Goal: Task Accomplishment & Management: Manage account settings

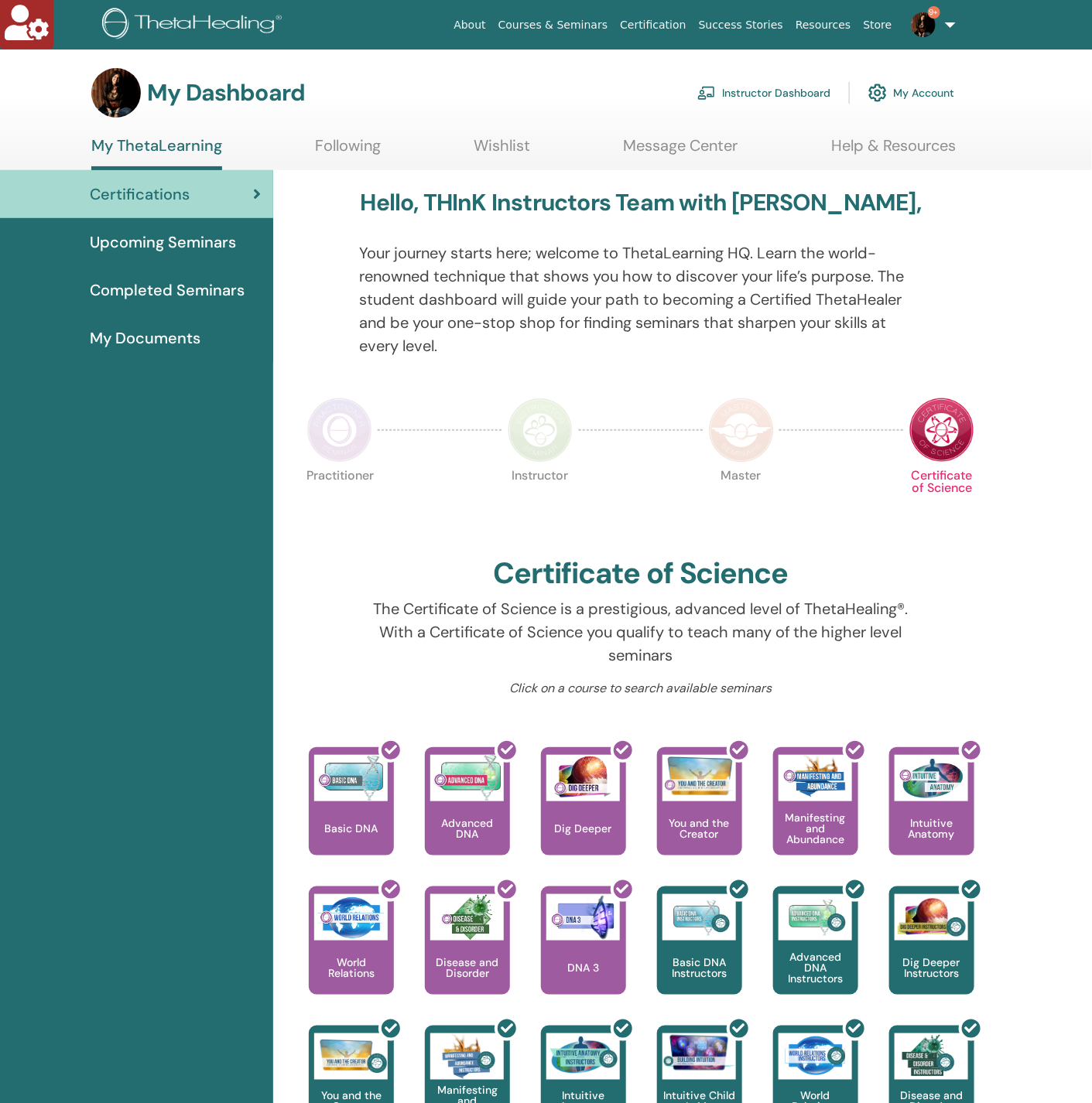
click at [803, 91] on link "Instructor Dashboard" at bounding box center [764, 93] width 133 height 34
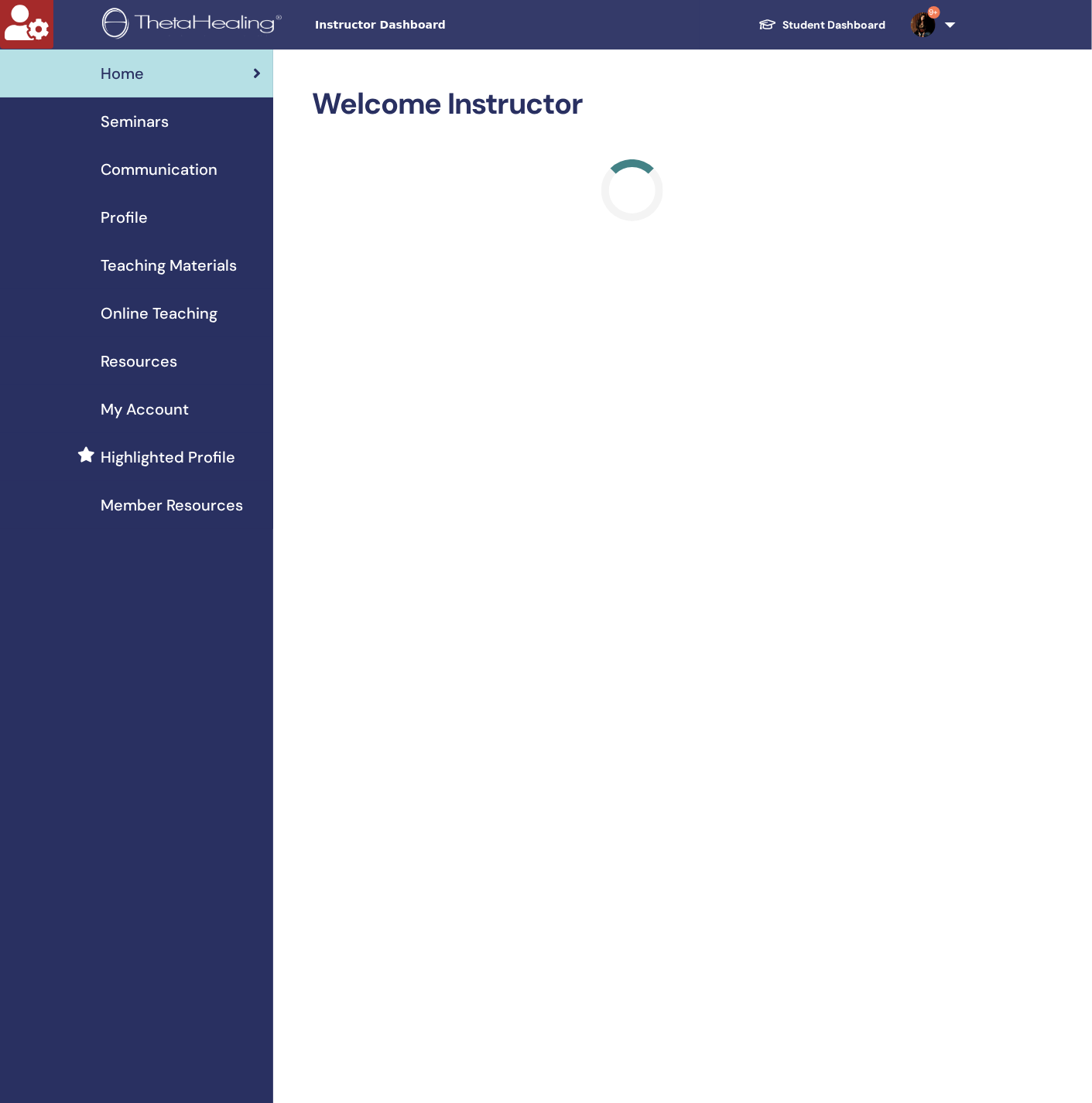
drag, startPoint x: 156, startPoint y: 124, endPoint x: 187, endPoint y: 123, distance: 31.0
click at [156, 123] on span "Seminars" at bounding box center [134, 121] width 68 height 23
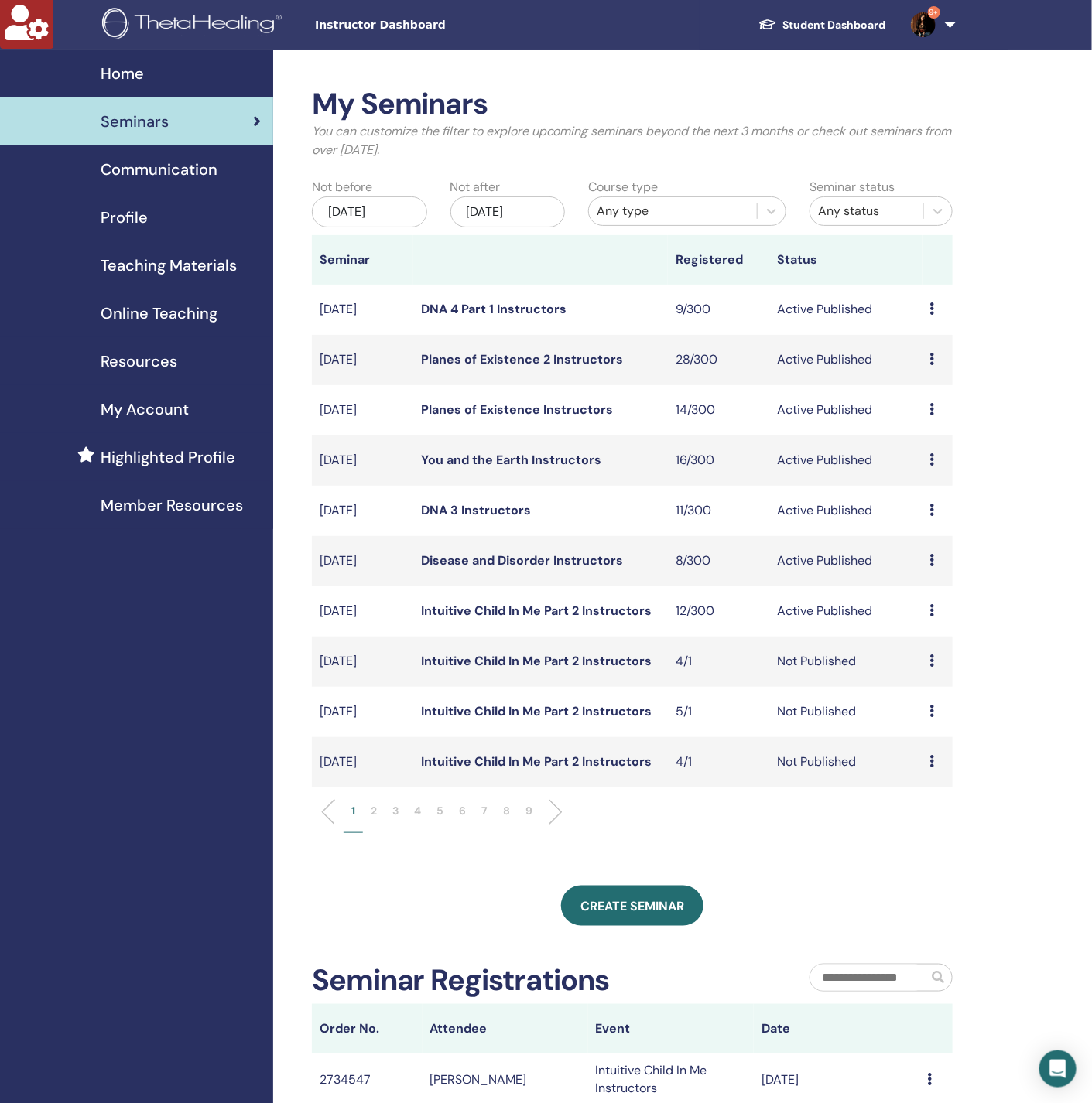
click at [616, 209] on div "Any type" at bounding box center [673, 211] width 152 height 19
click at [493, 216] on div "Jan/13, 2026" at bounding box center [508, 212] width 116 height 31
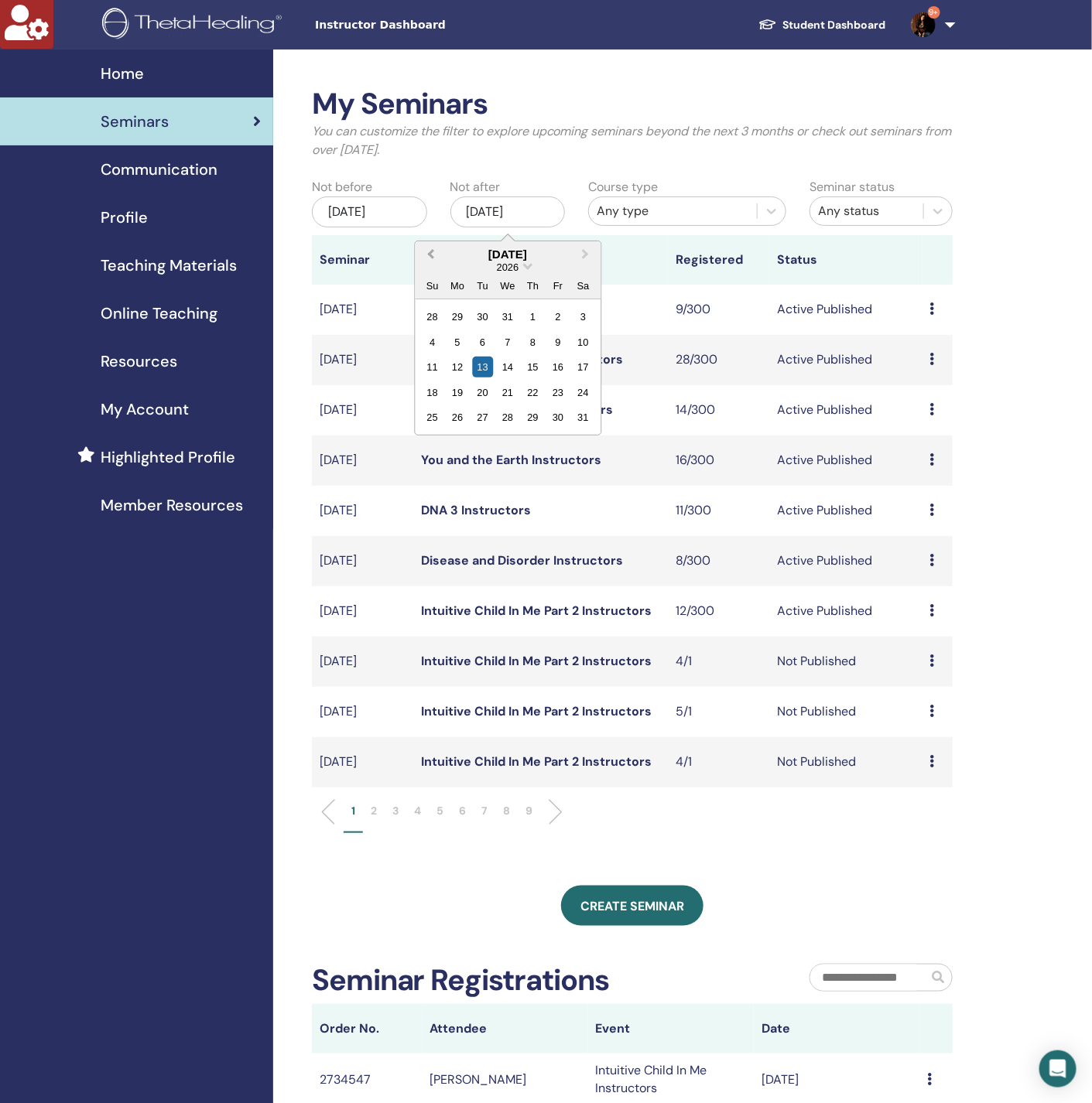
click at [430, 251] on span "Previous Month" at bounding box center [430, 254] width 0 height 16
click at [527, 366] on div "16" at bounding box center [533, 367] width 21 height 21
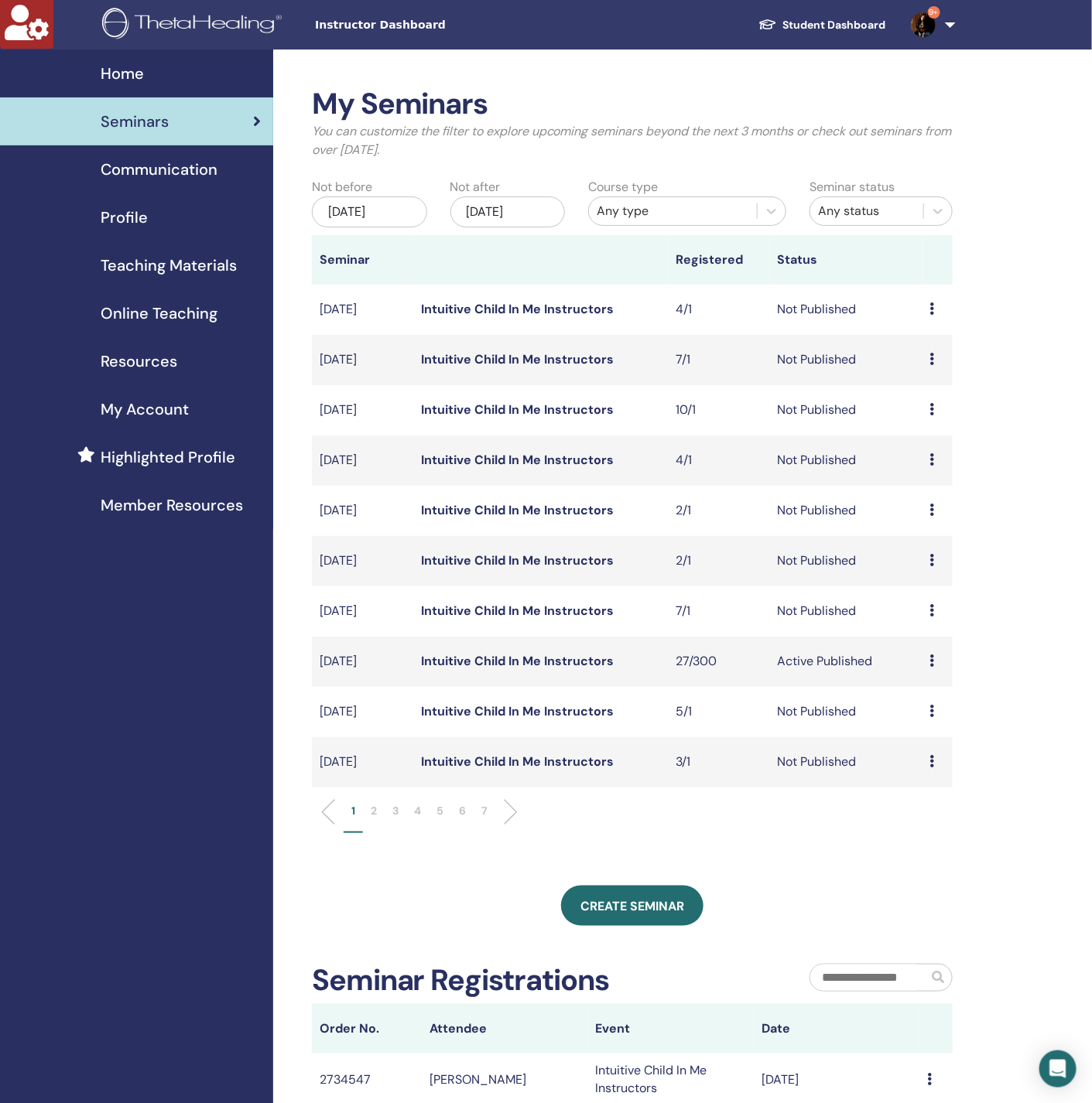
click at [370, 808] on p "2" at bounding box center [374, 811] width 6 height 16
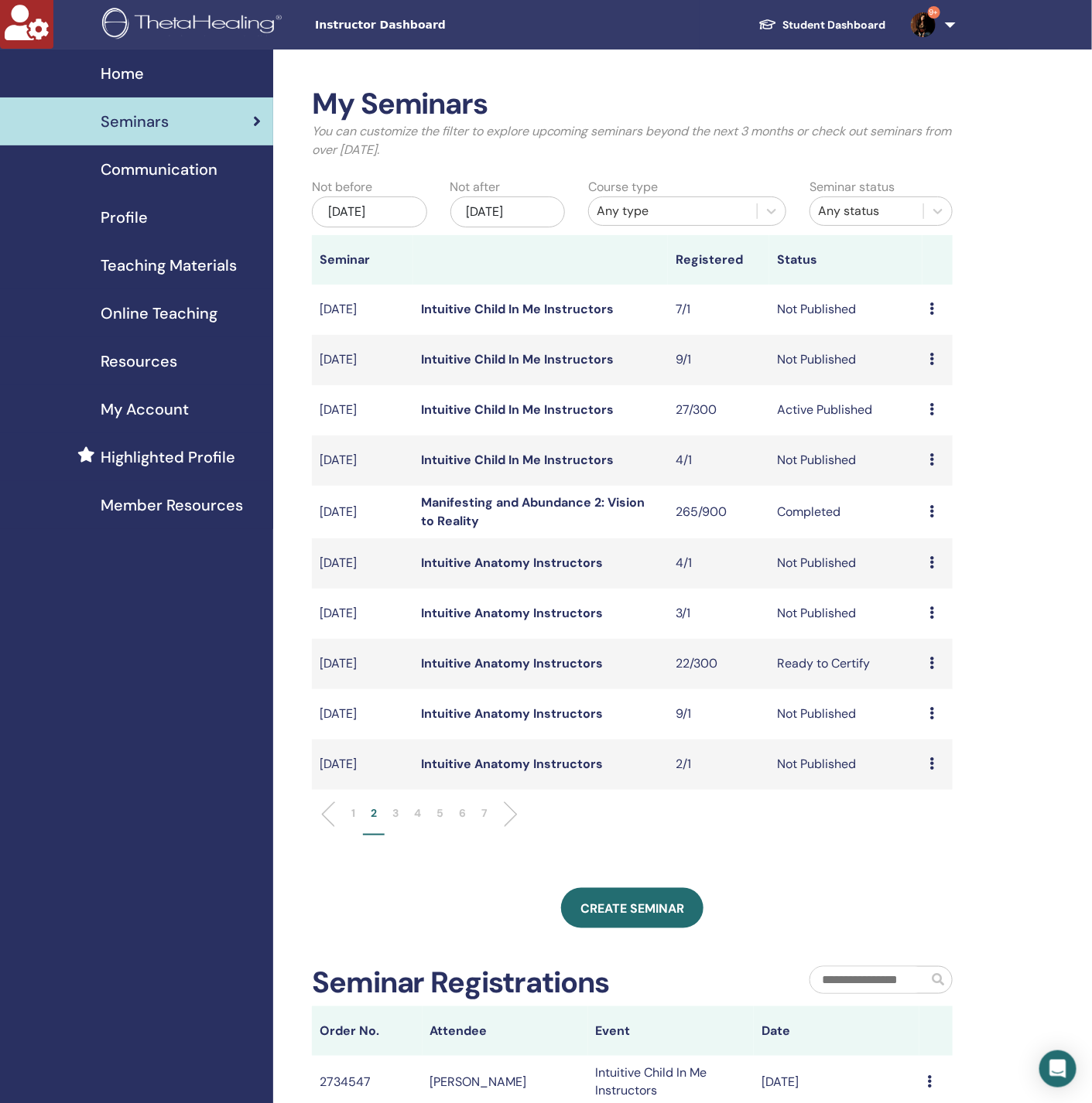
click at [355, 814] on li "1" at bounding box center [353, 820] width 19 height 30
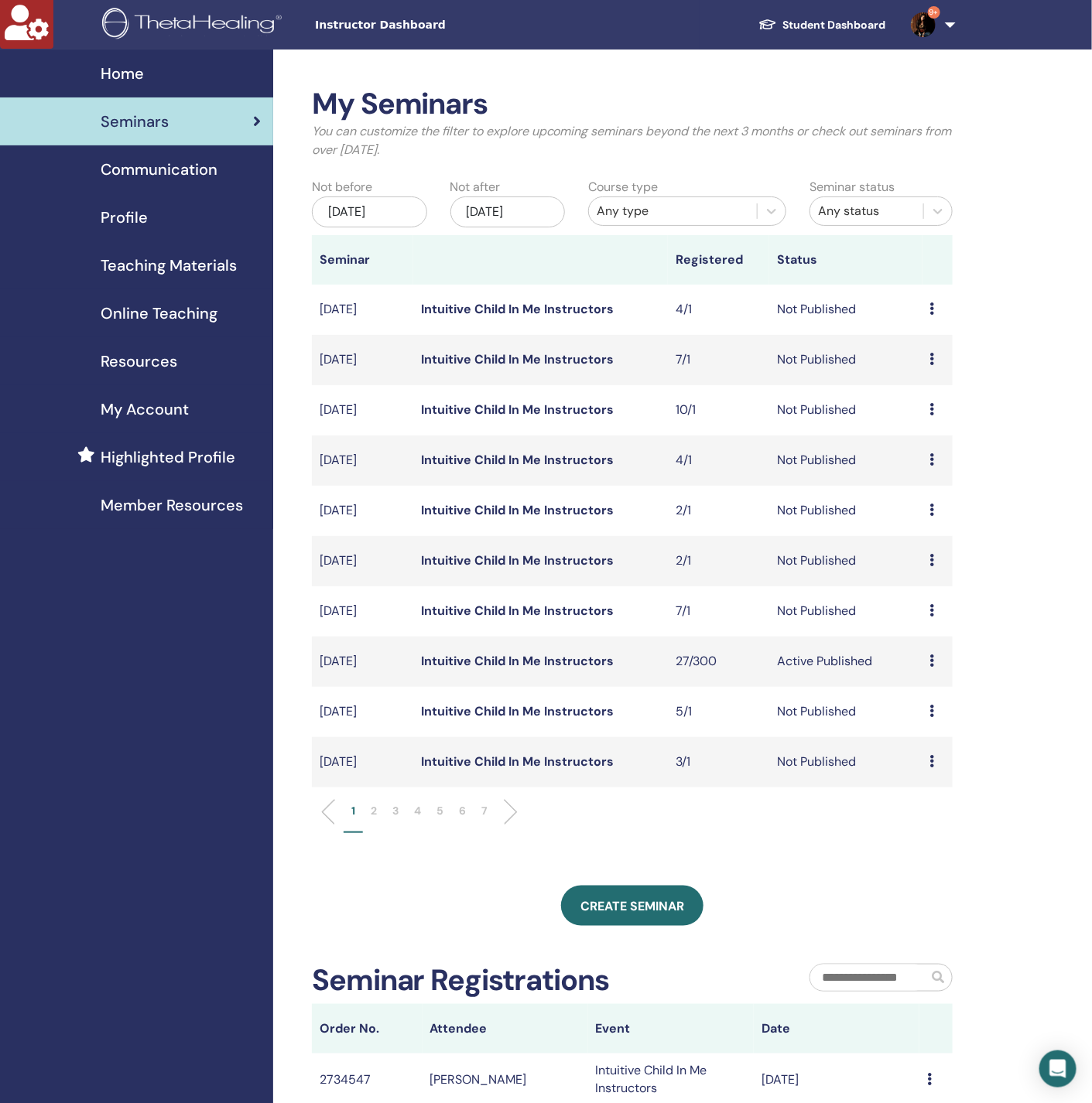
click at [370, 812] on p "2" at bounding box center [374, 811] width 6 height 16
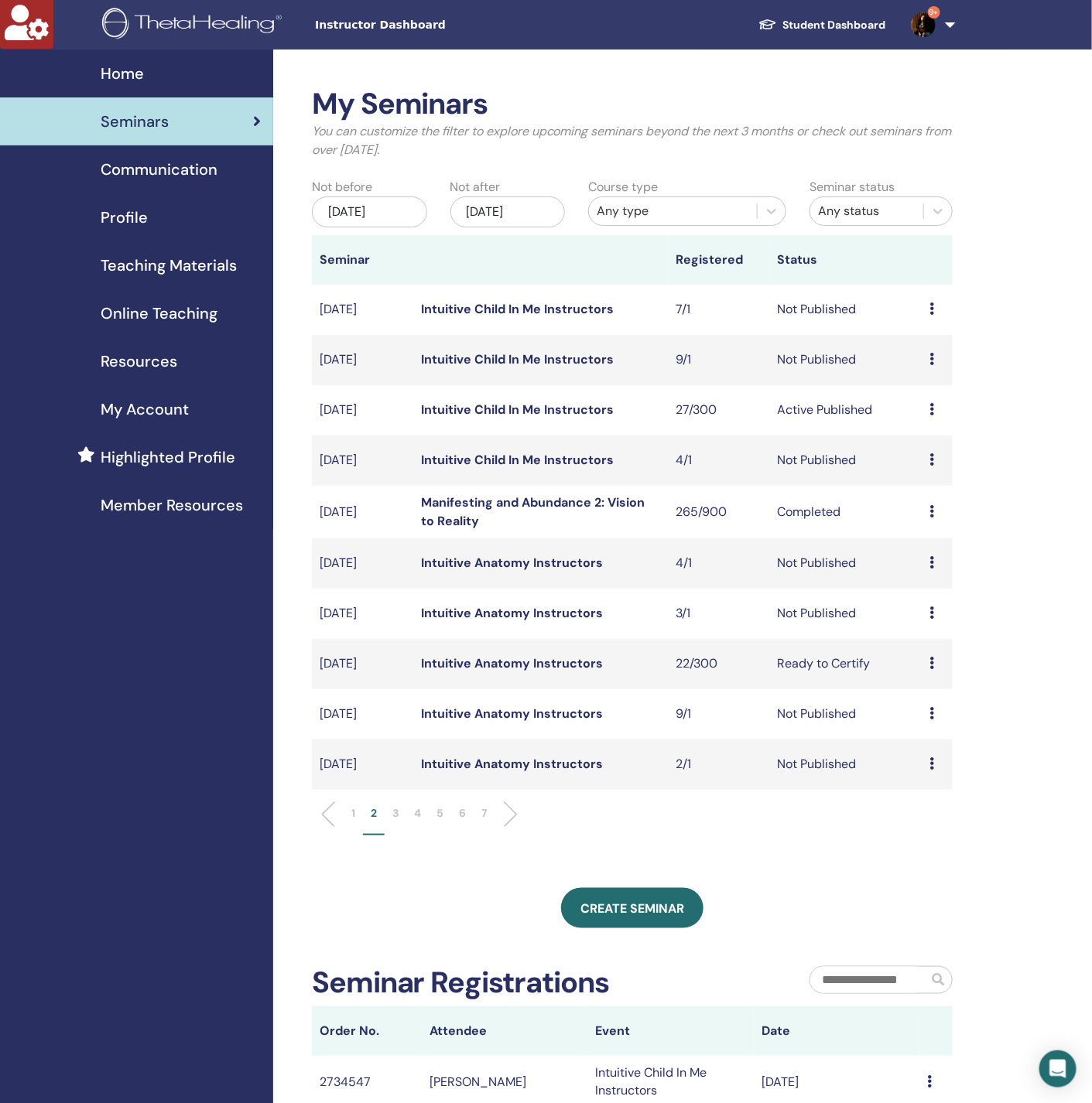
click at [353, 811] on p "1" at bounding box center [353, 814] width 4 height 16
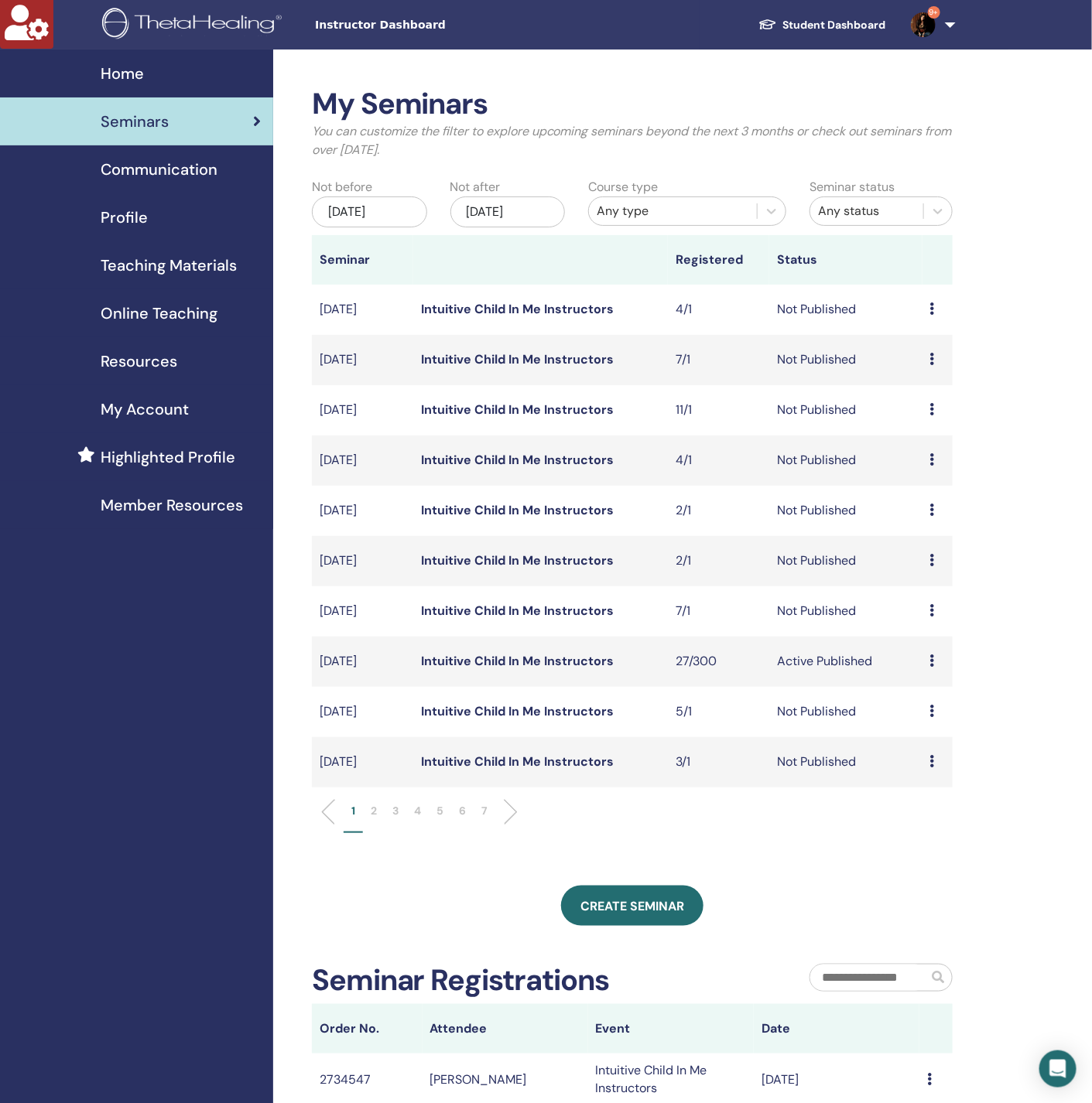
click at [367, 818] on li "2" at bounding box center [374, 818] width 22 height 30
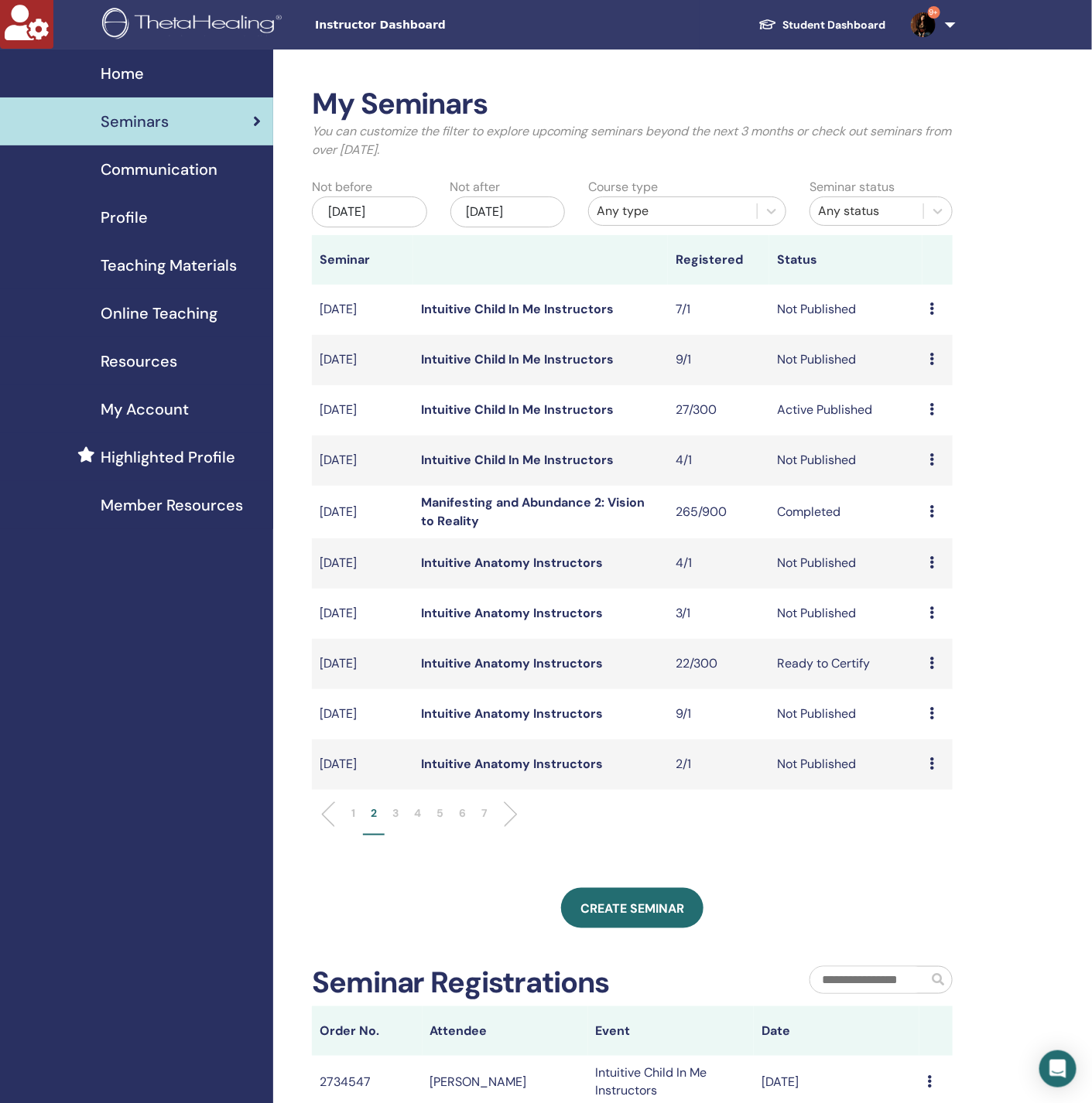
click at [351, 810] on p "1" at bounding box center [353, 814] width 4 height 16
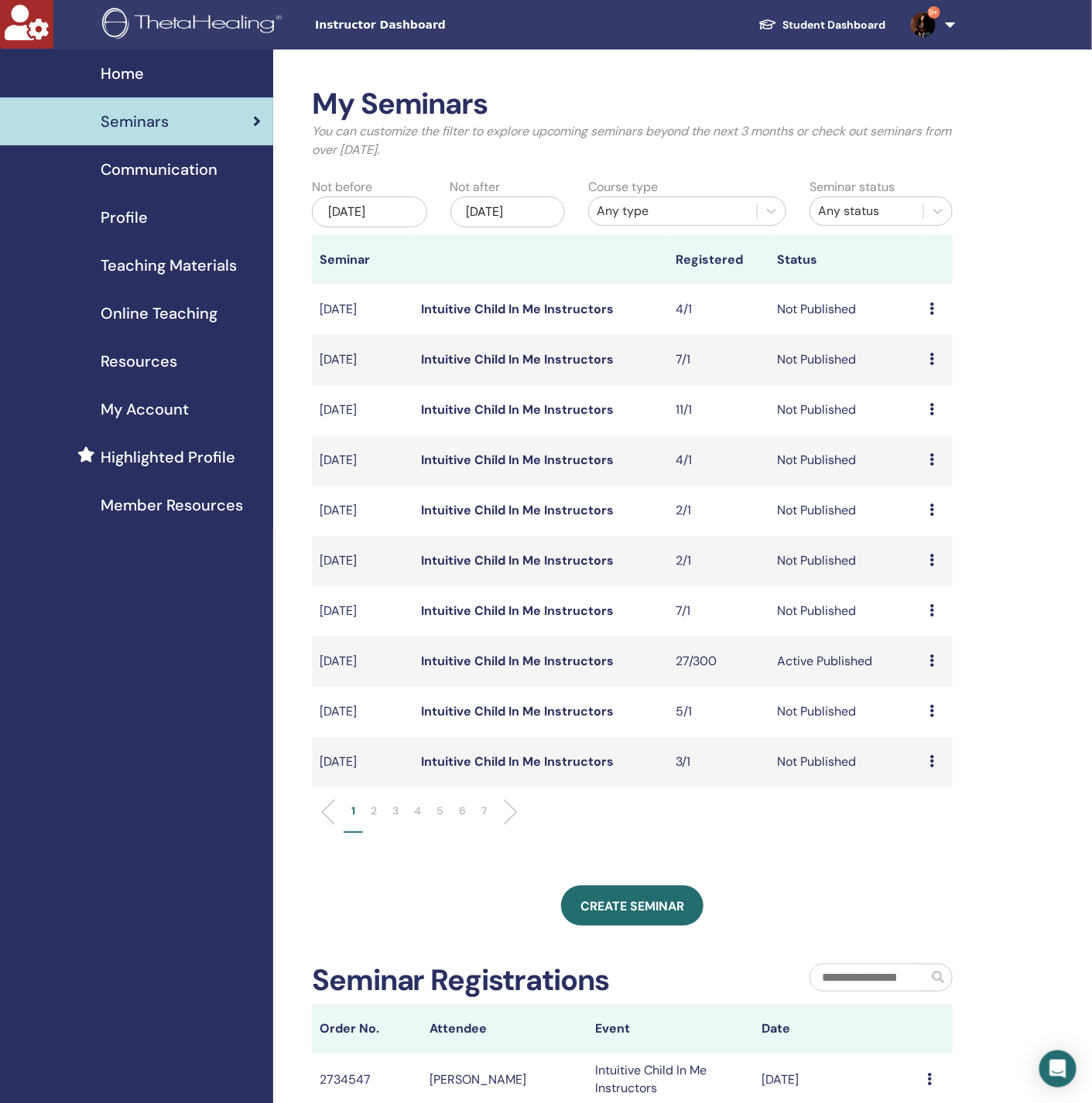
click at [377, 812] on li "2" at bounding box center [374, 818] width 22 height 30
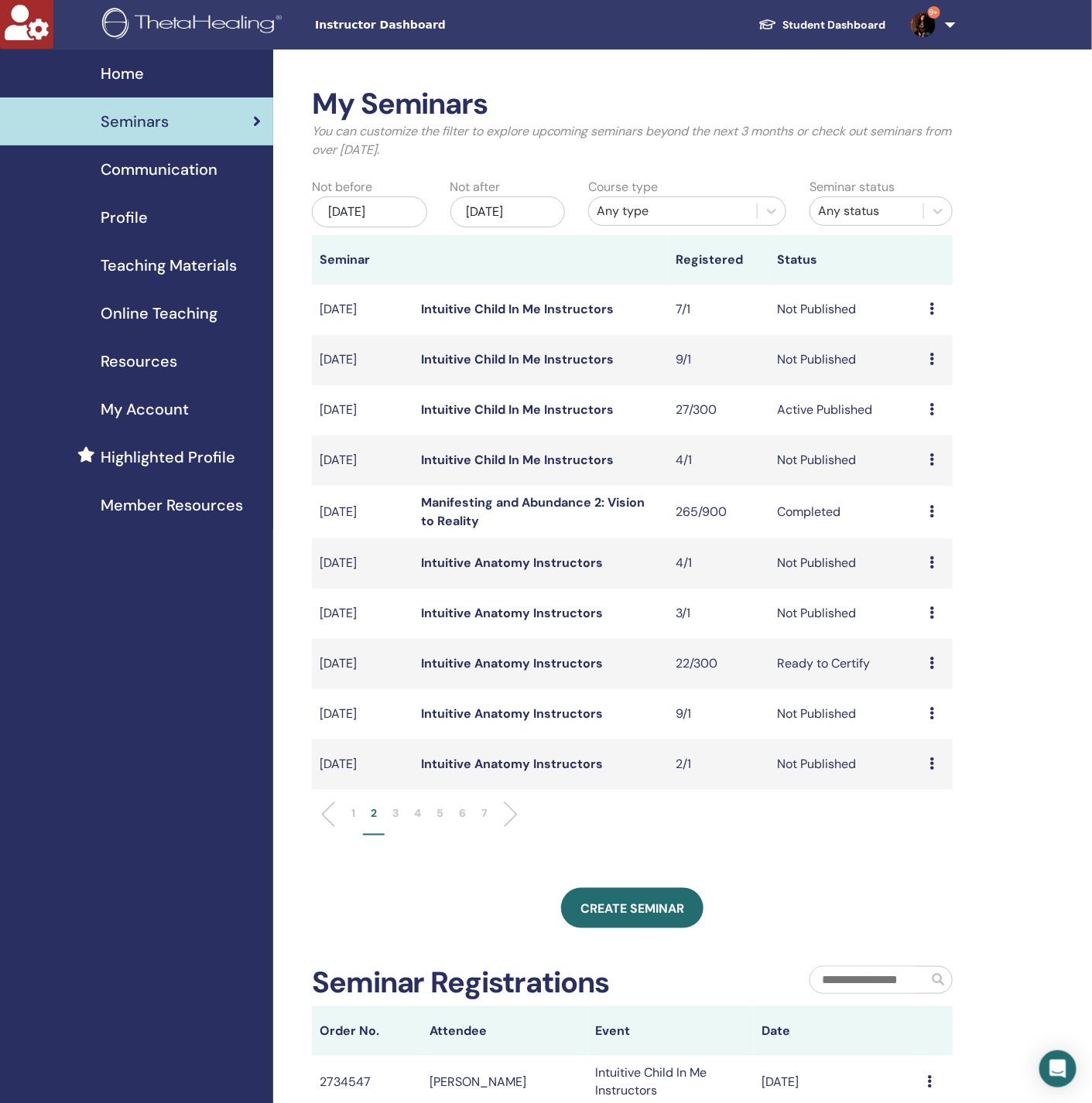
click at [353, 813] on p "1" at bounding box center [353, 814] width 4 height 16
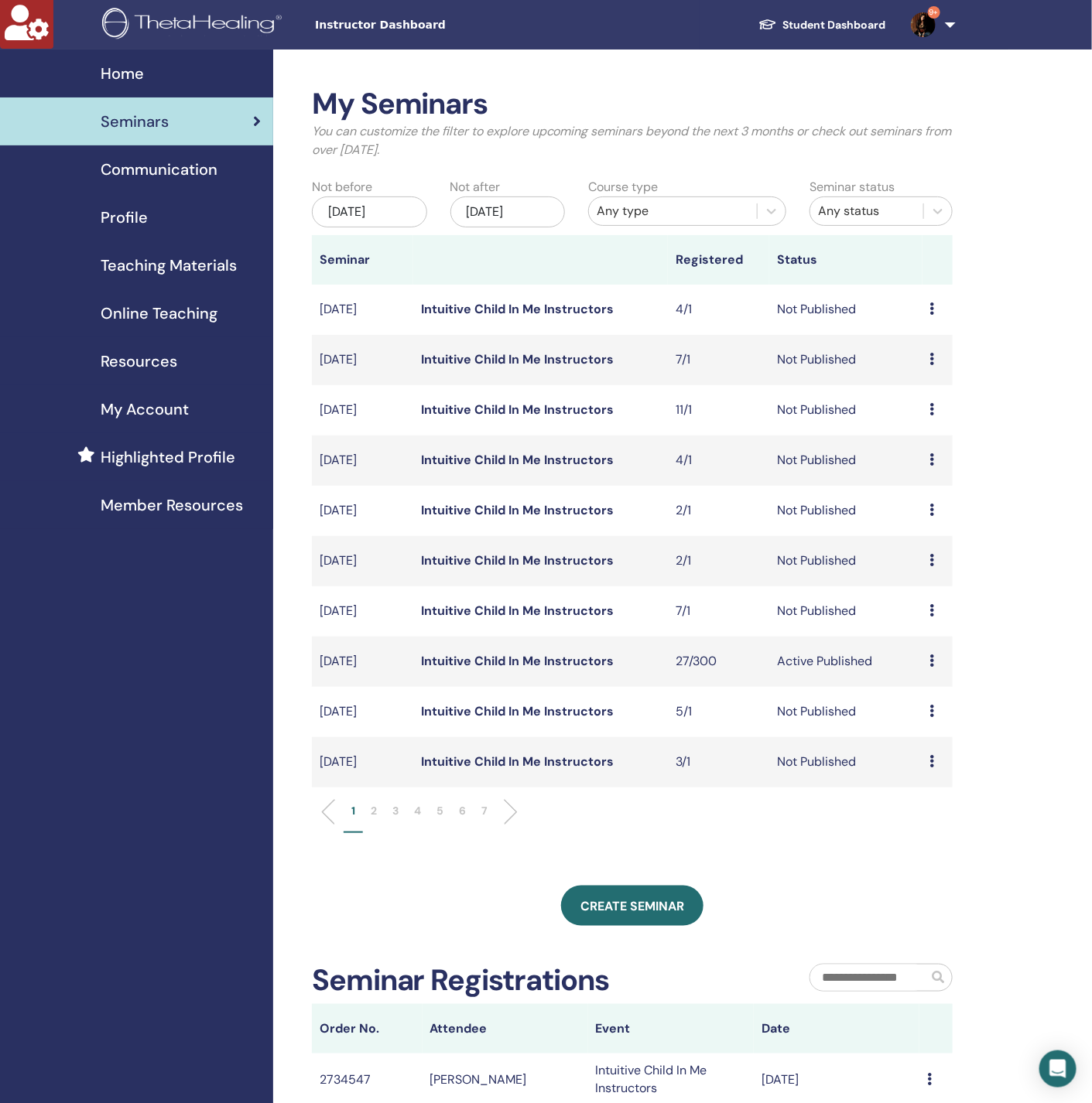
click at [523, 213] on div "Oct/16, 2025" at bounding box center [508, 212] width 116 height 31
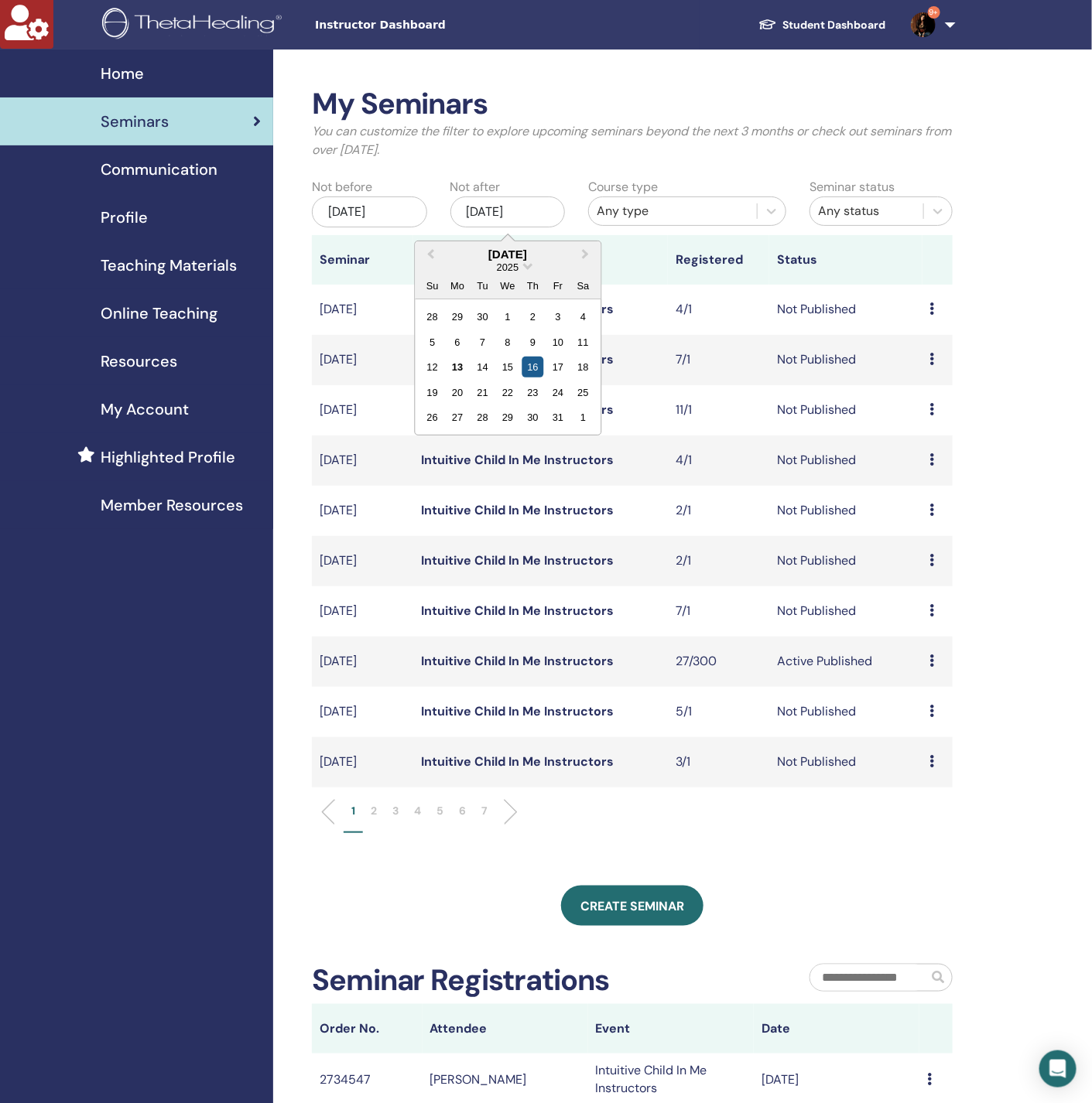
click at [532, 366] on div "16" at bounding box center [533, 367] width 21 height 21
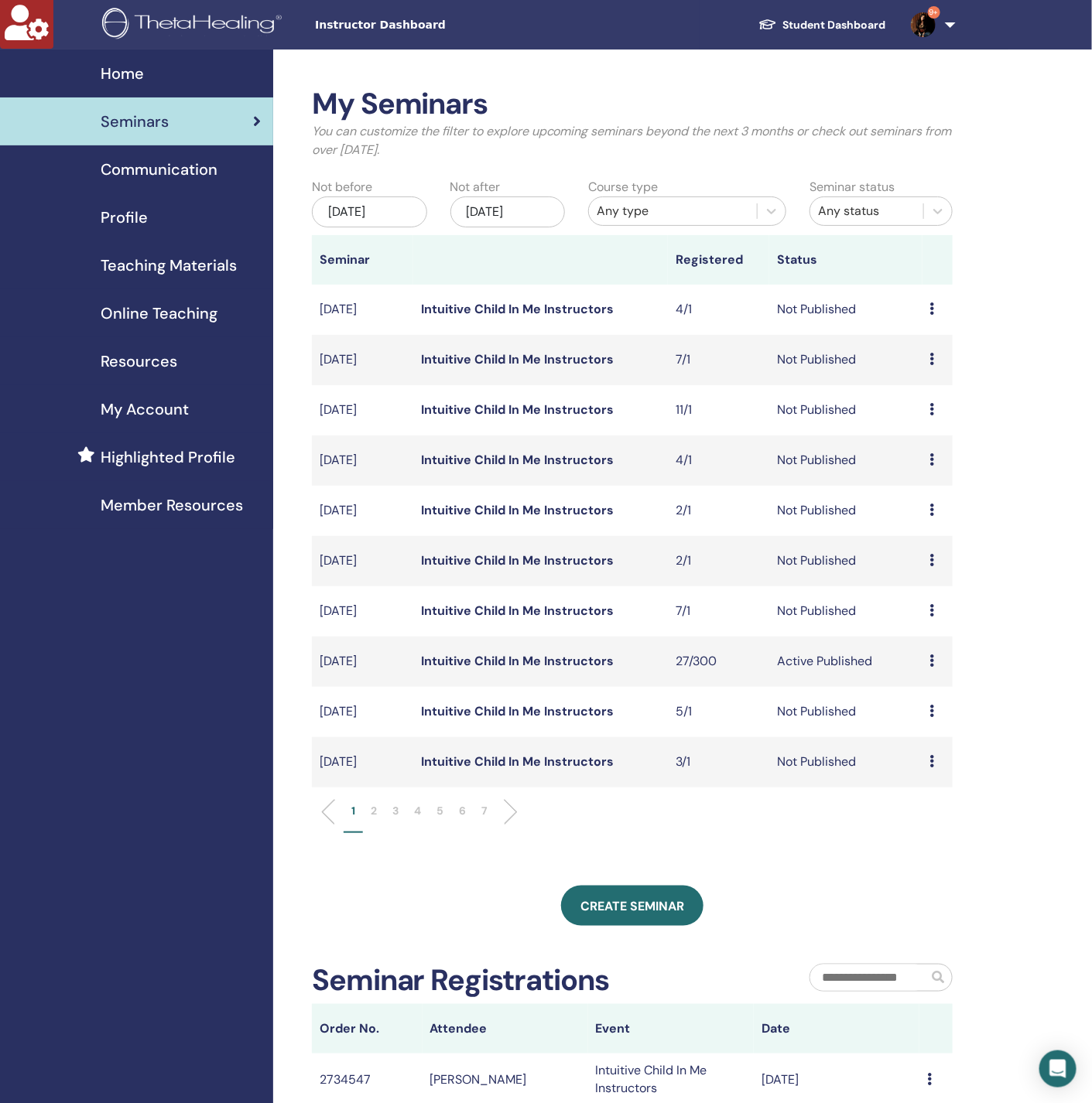
click at [497, 212] on div "Oct/16, 2025" at bounding box center [508, 212] width 116 height 31
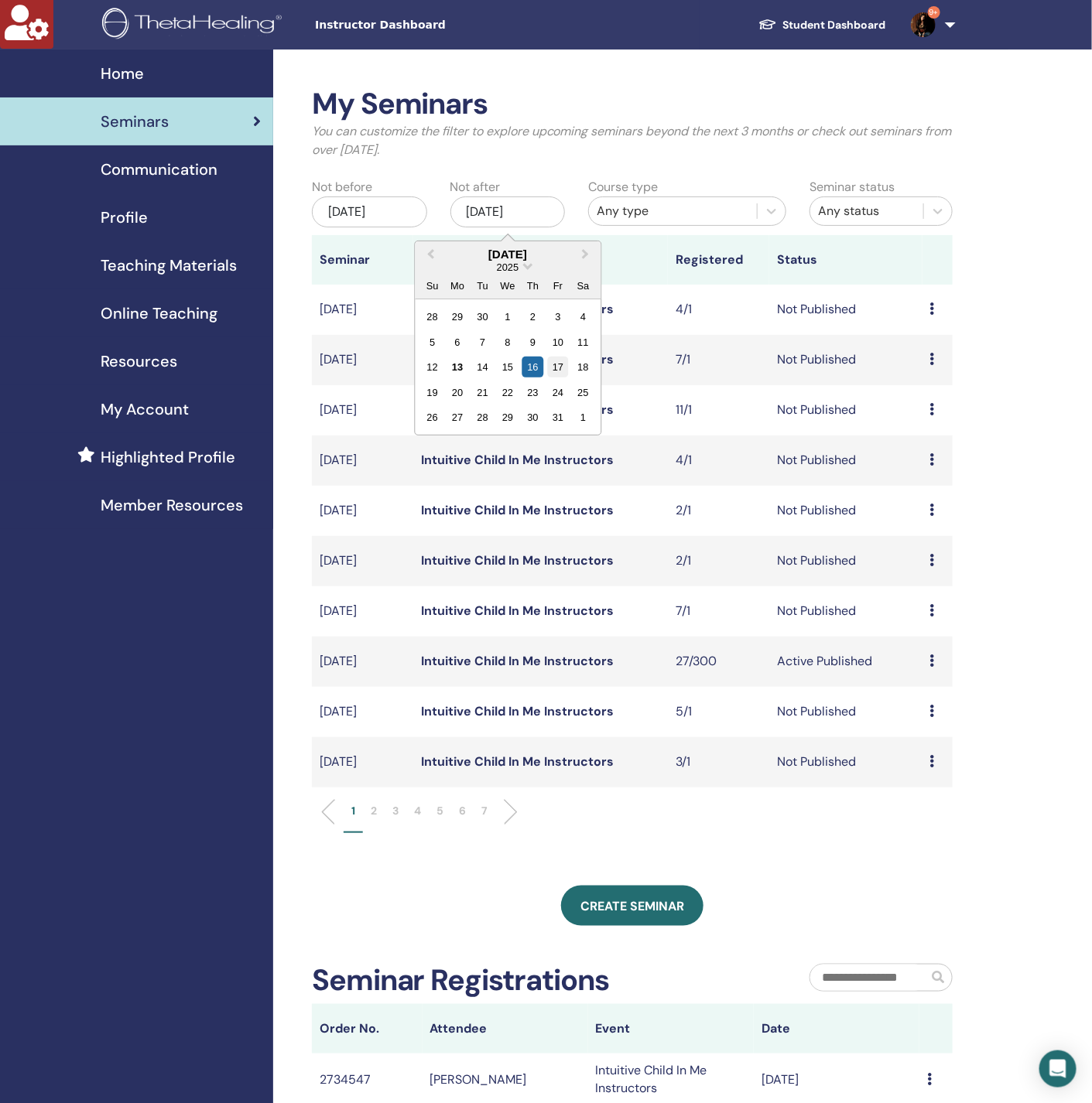
click at [558, 367] on div "17" at bounding box center [557, 367] width 21 height 21
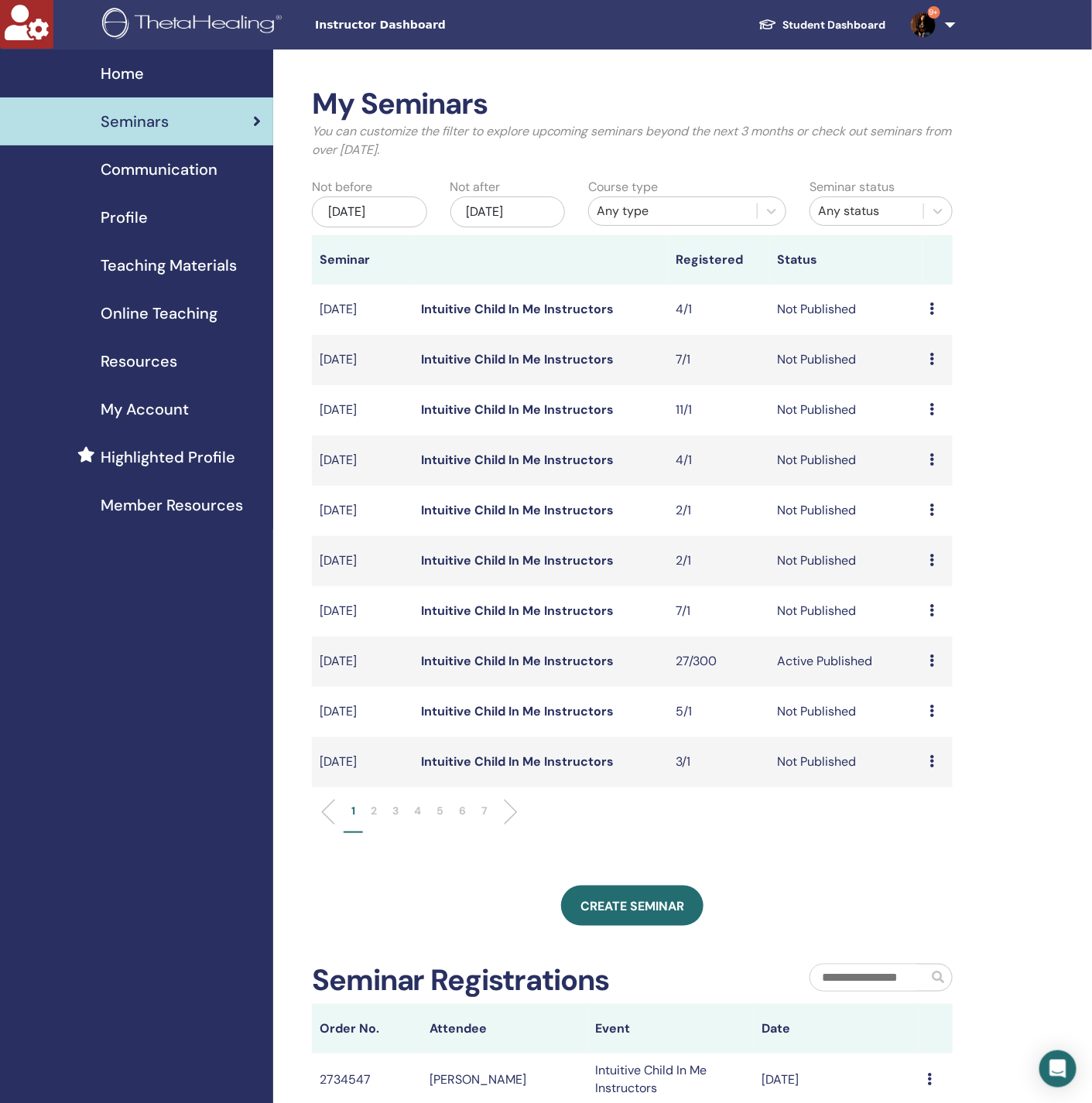
click at [505, 209] on div "Oct/17, 2025" at bounding box center [508, 212] width 116 height 31
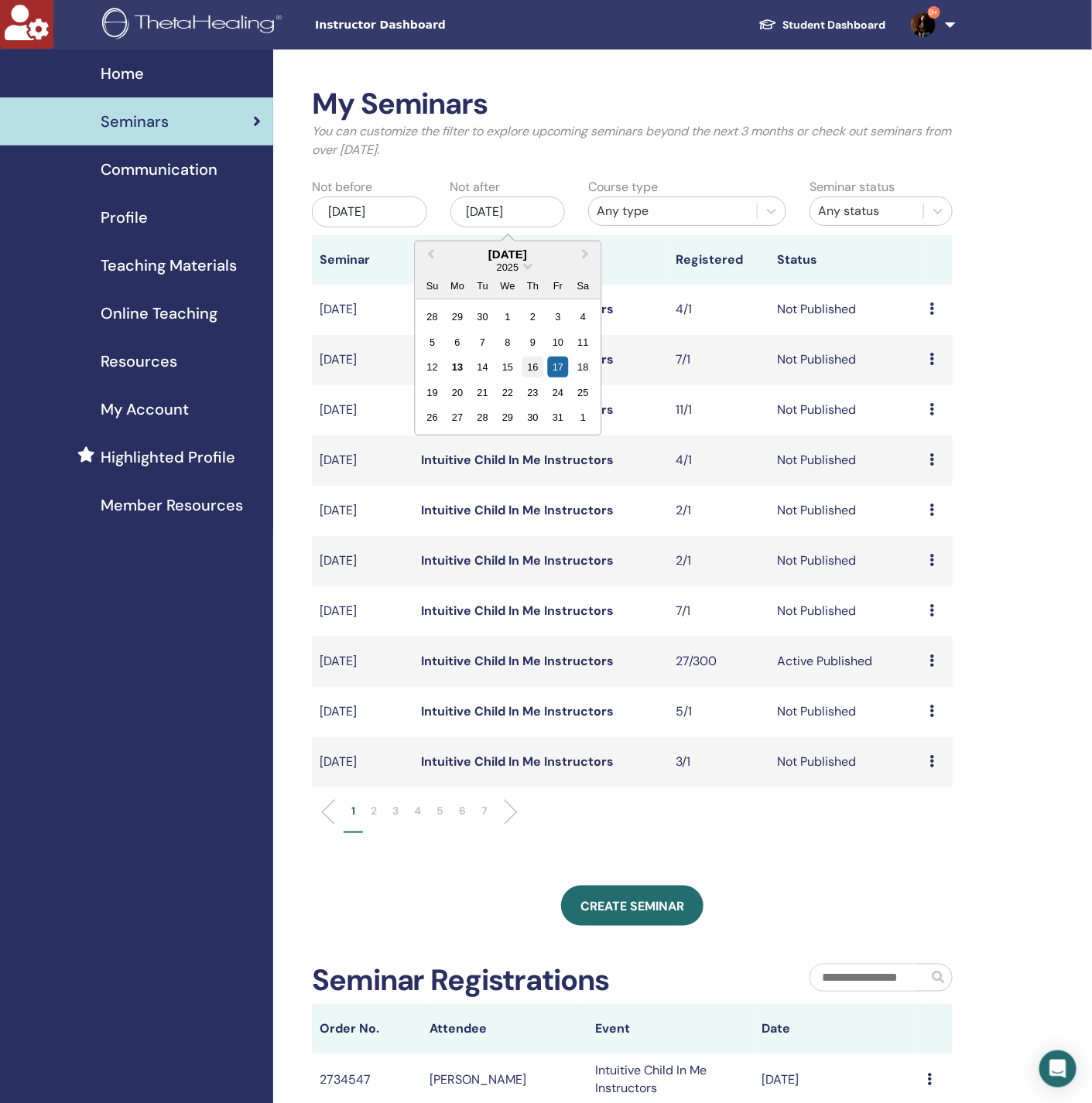
click at [536, 369] on div "16" at bounding box center [533, 367] width 21 height 21
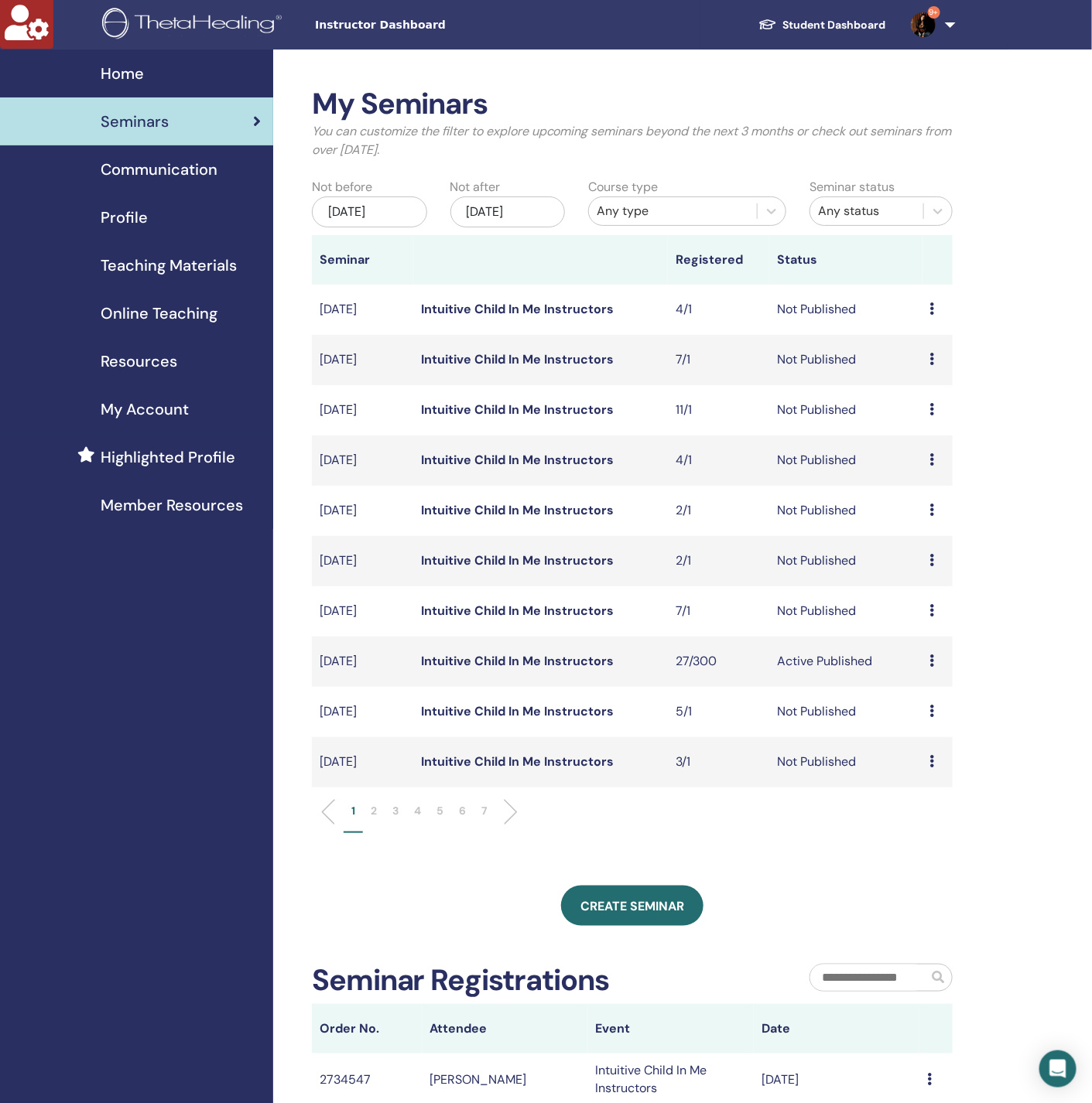
click at [145, 400] on span "My Account" at bounding box center [144, 409] width 88 height 23
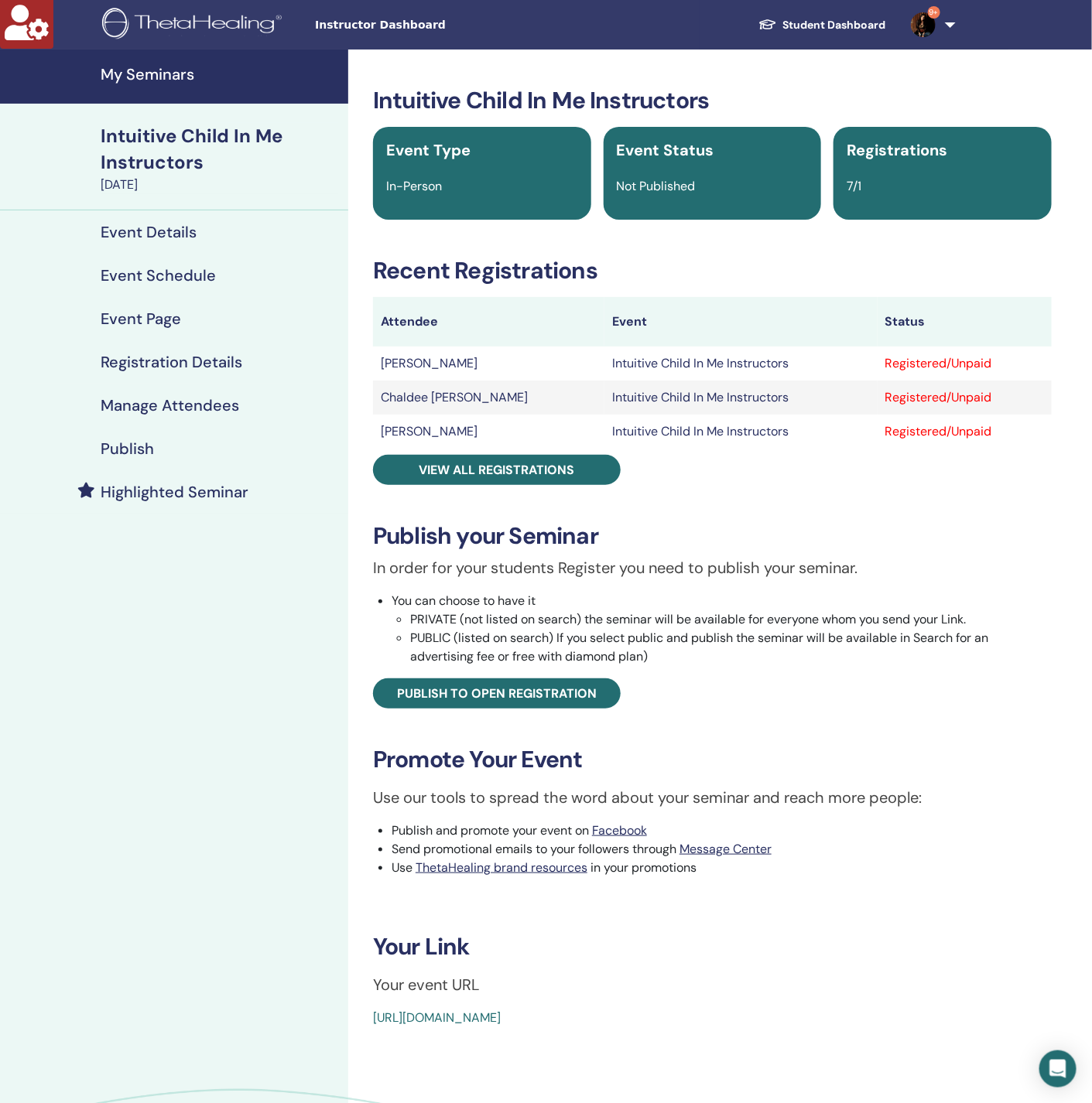
click at [207, 409] on h4 "Manage Attendees" at bounding box center [169, 405] width 138 height 19
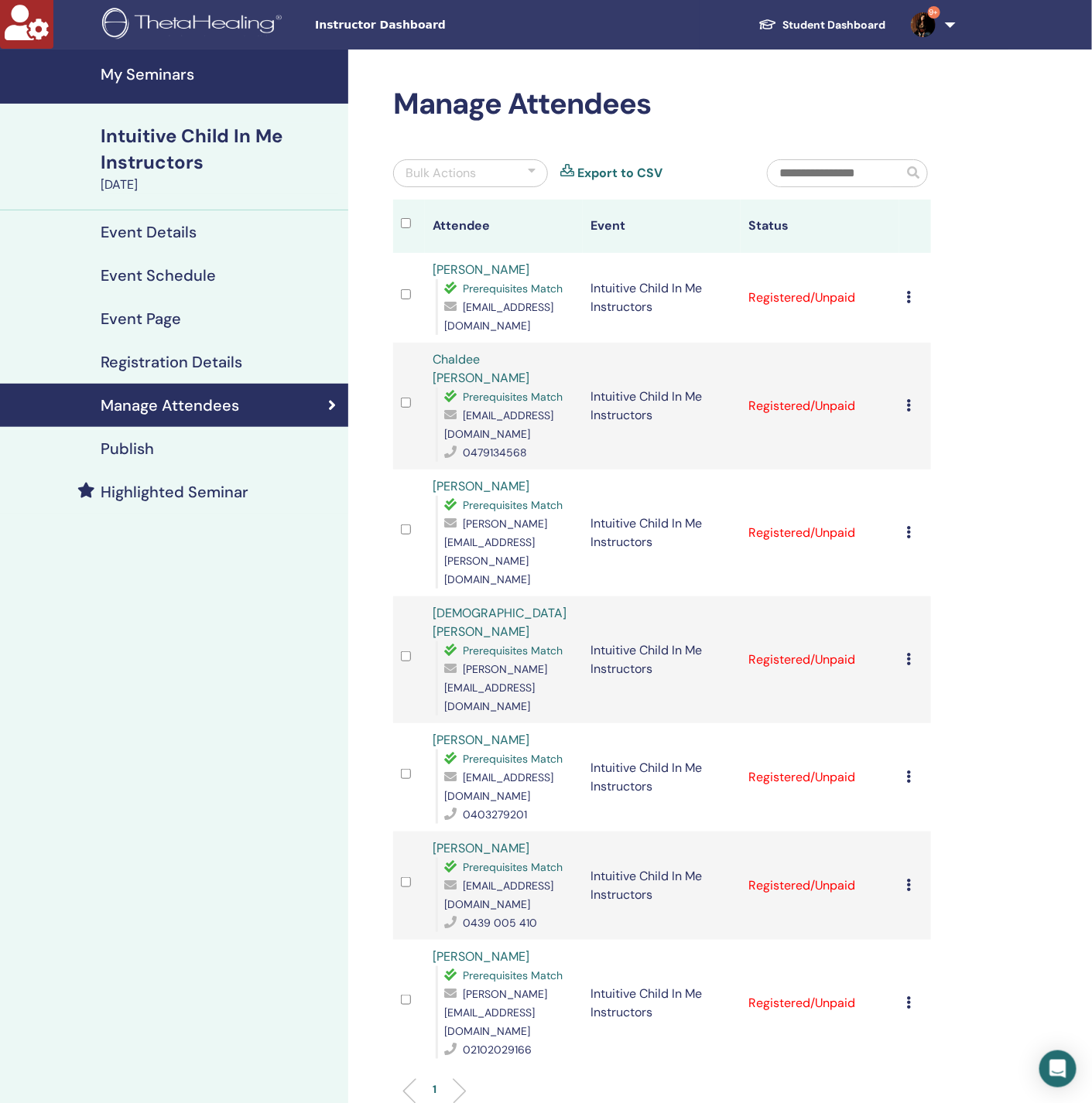
click at [911, 302] on icon at bounding box center [909, 297] width 5 height 12
click at [937, 467] on link "Download Certificate" at bounding box center [935, 463] width 120 height 16
drag, startPoint x: 908, startPoint y: 399, endPoint x: 987, endPoint y: 365, distance: 86.0
click at [1001, 357] on div "Manage Attendees Bulk Actions Export to CSV Attendee Event Status Suzanne Bonan…" at bounding box center [712, 696] width 728 height 1295
click at [911, 402] on icon at bounding box center [909, 405] width 5 height 12
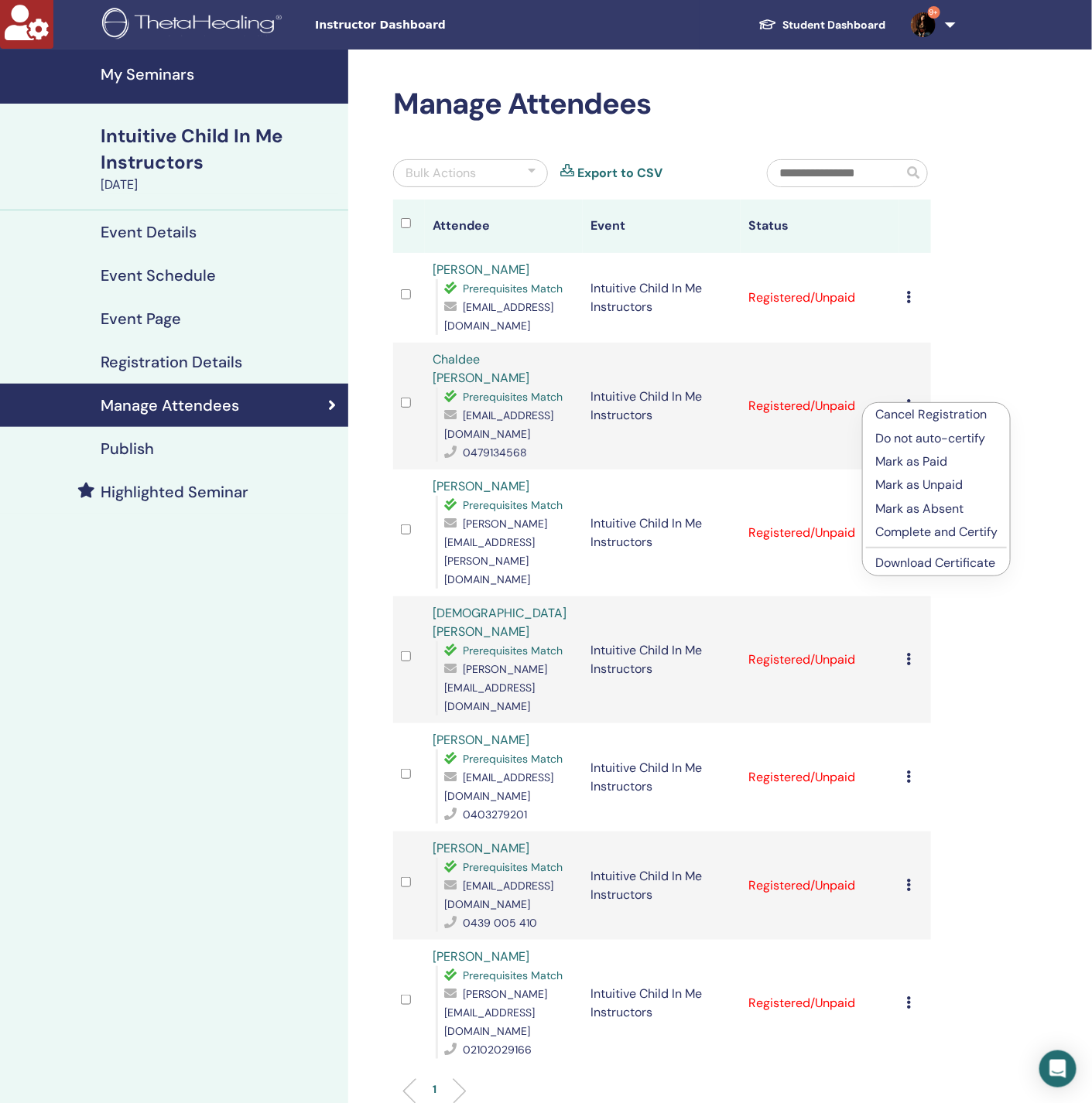
click at [917, 562] on link "Download Certificate" at bounding box center [935, 563] width 120 height 16
click at [910, 526] on icon at bounding box center [909, 532] width 5 height 12
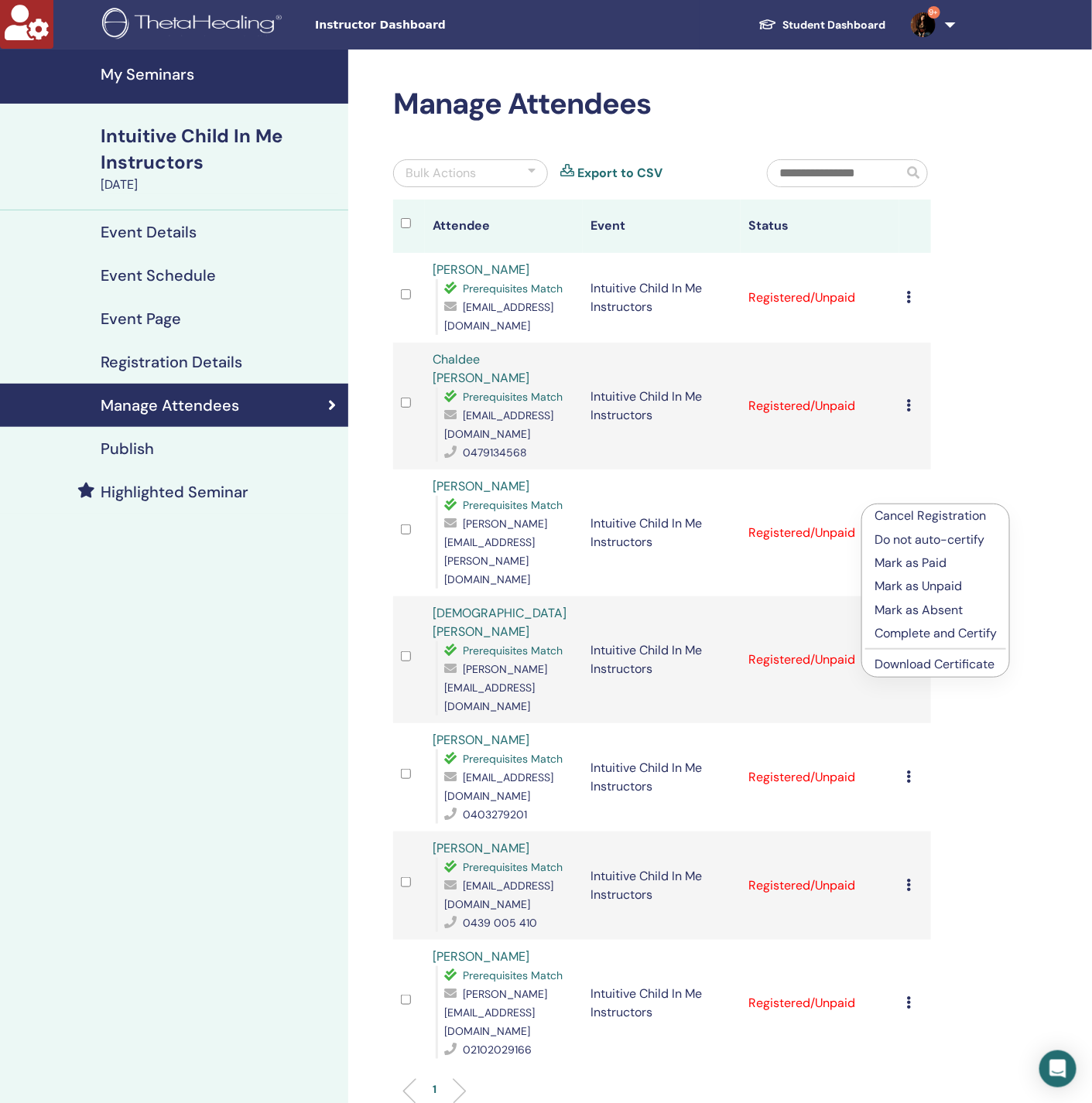
click at [943, 662] on link "Download Certificate" at bounding box center [934, 664] width 120 height 16
click at [908, 653] on icon at bounding box center [909, 658] width 5 height 12
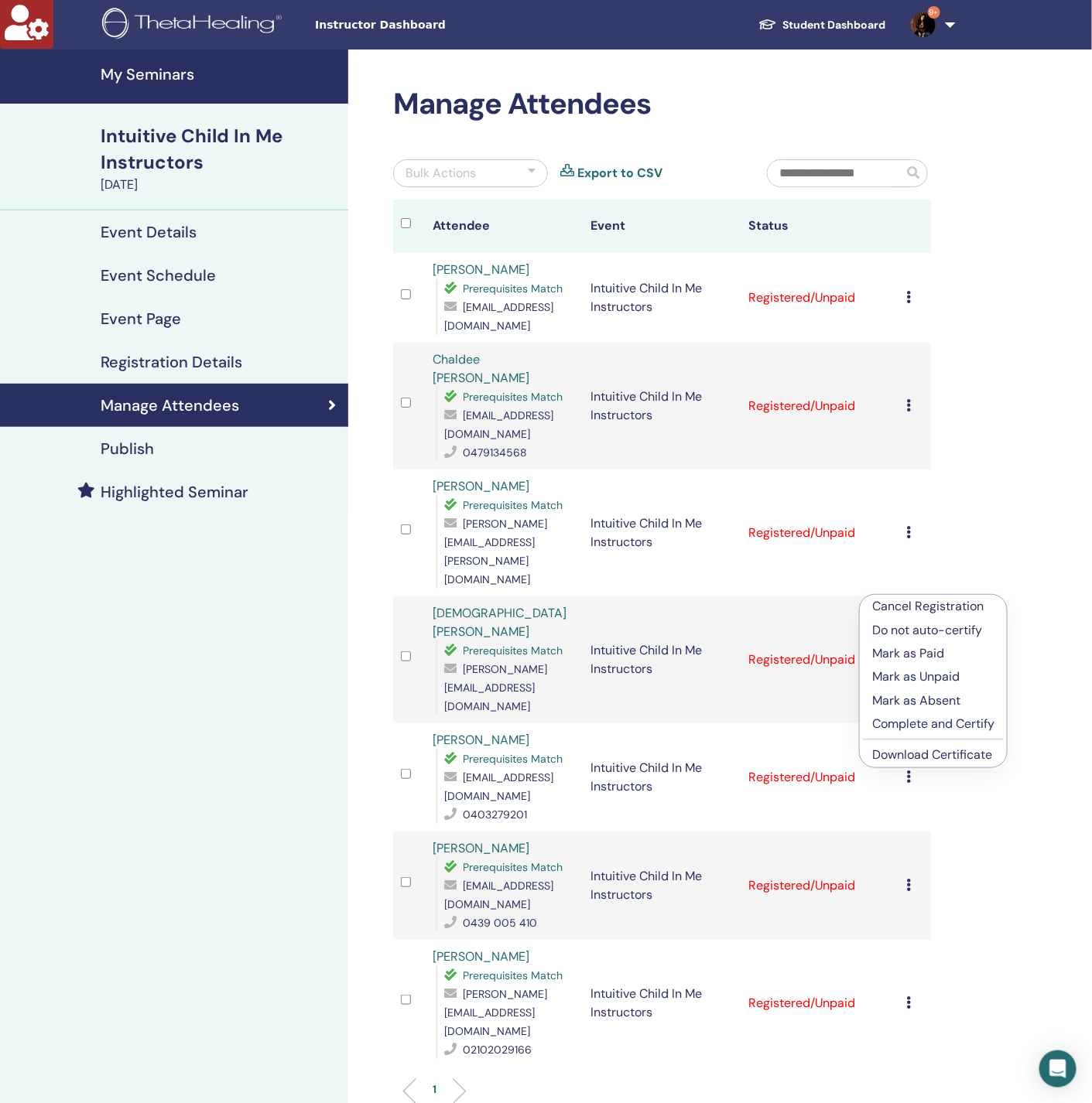
click at [934, 752] on link "Download Certificate" at bounding box center [932, 754] width 120 height 16
click at [908, 771] on icon at bounding box center [909, 776] width 5 height 12
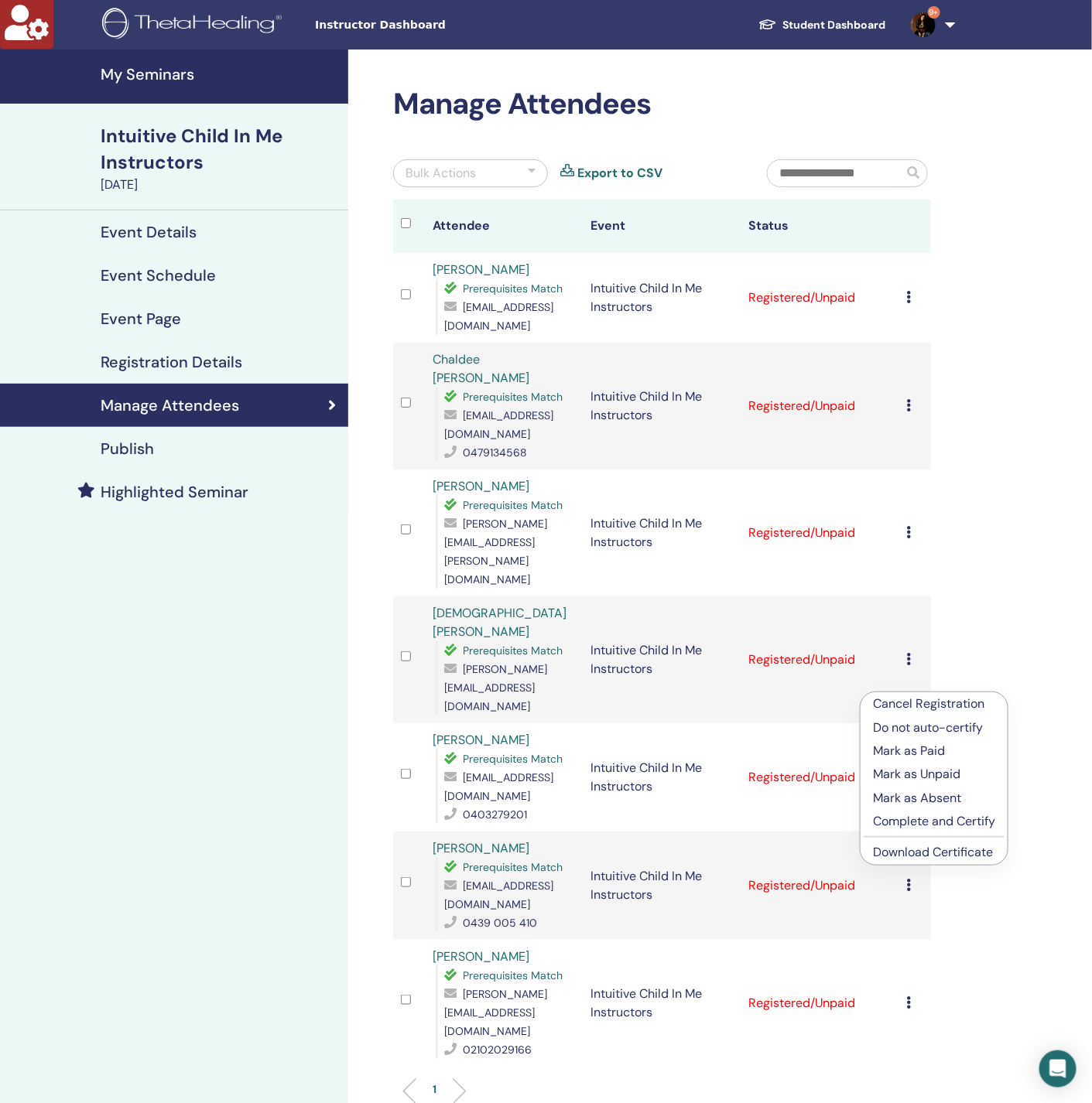
click at [938, 852] on link "Download Certificate" at bounding box center [933, 852] width 120 height 16
click at [908, 879] on icon at bounding box center [909, 885] width 5 height 12
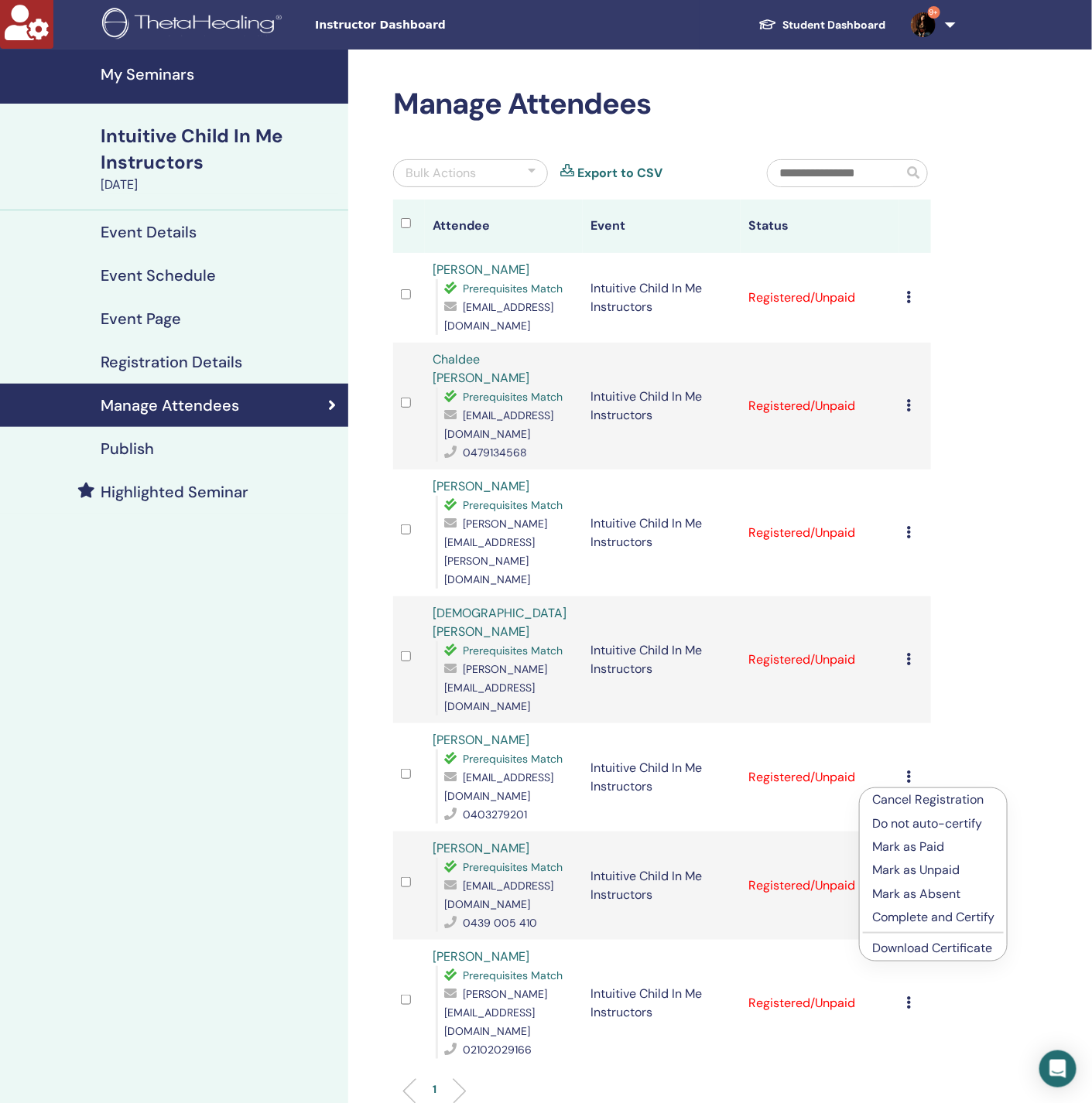
click at [943, 953] on link "Download Certificate" at bounding box center [932, 948] width 120 height 16
click at [911, 996] on icon at bounding box center [909, 1002] width 5 height 12
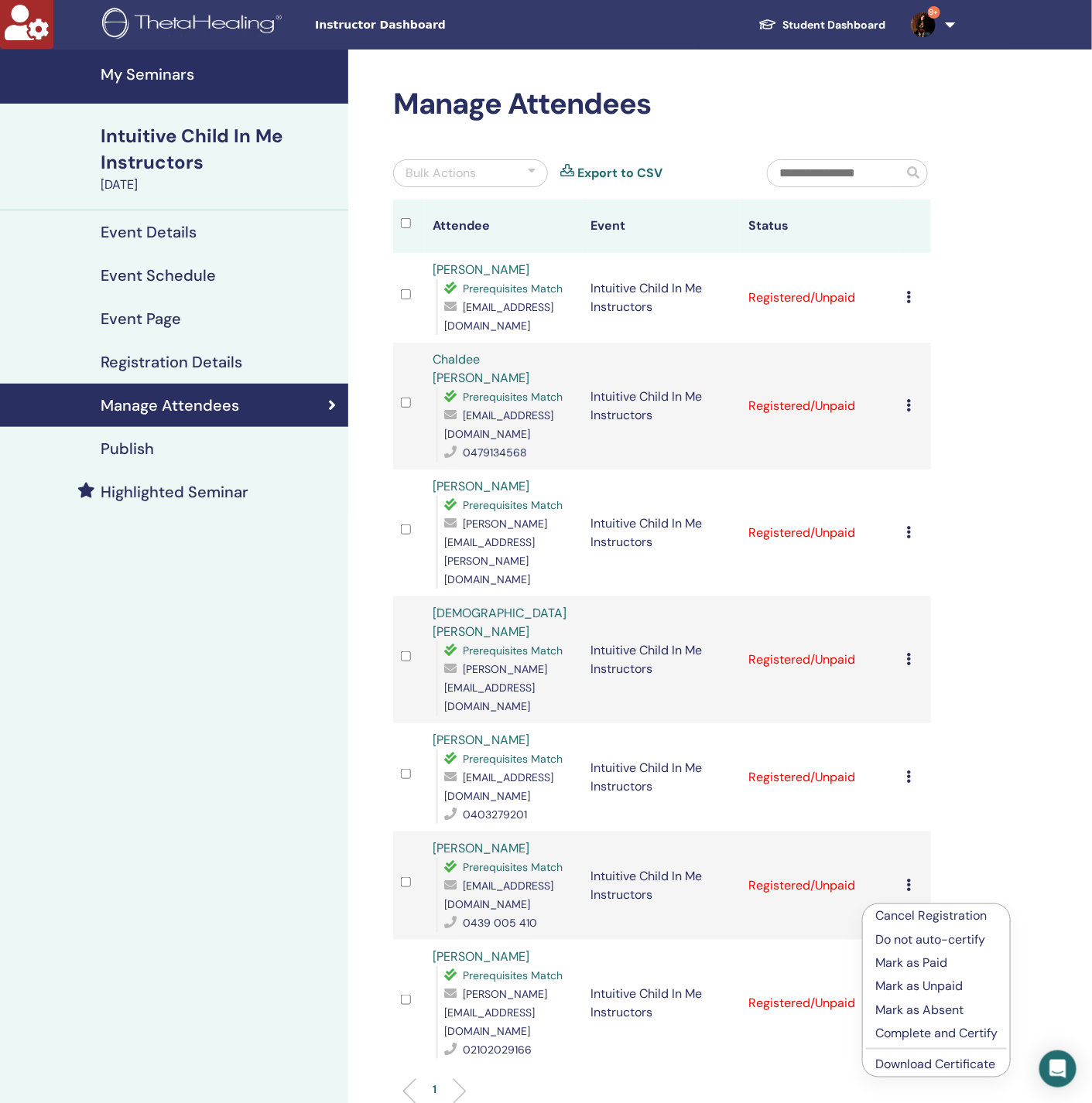
click at [929, 1068] on link "Download Certificate" at bounding box center [935, 1064] width 120 height 16
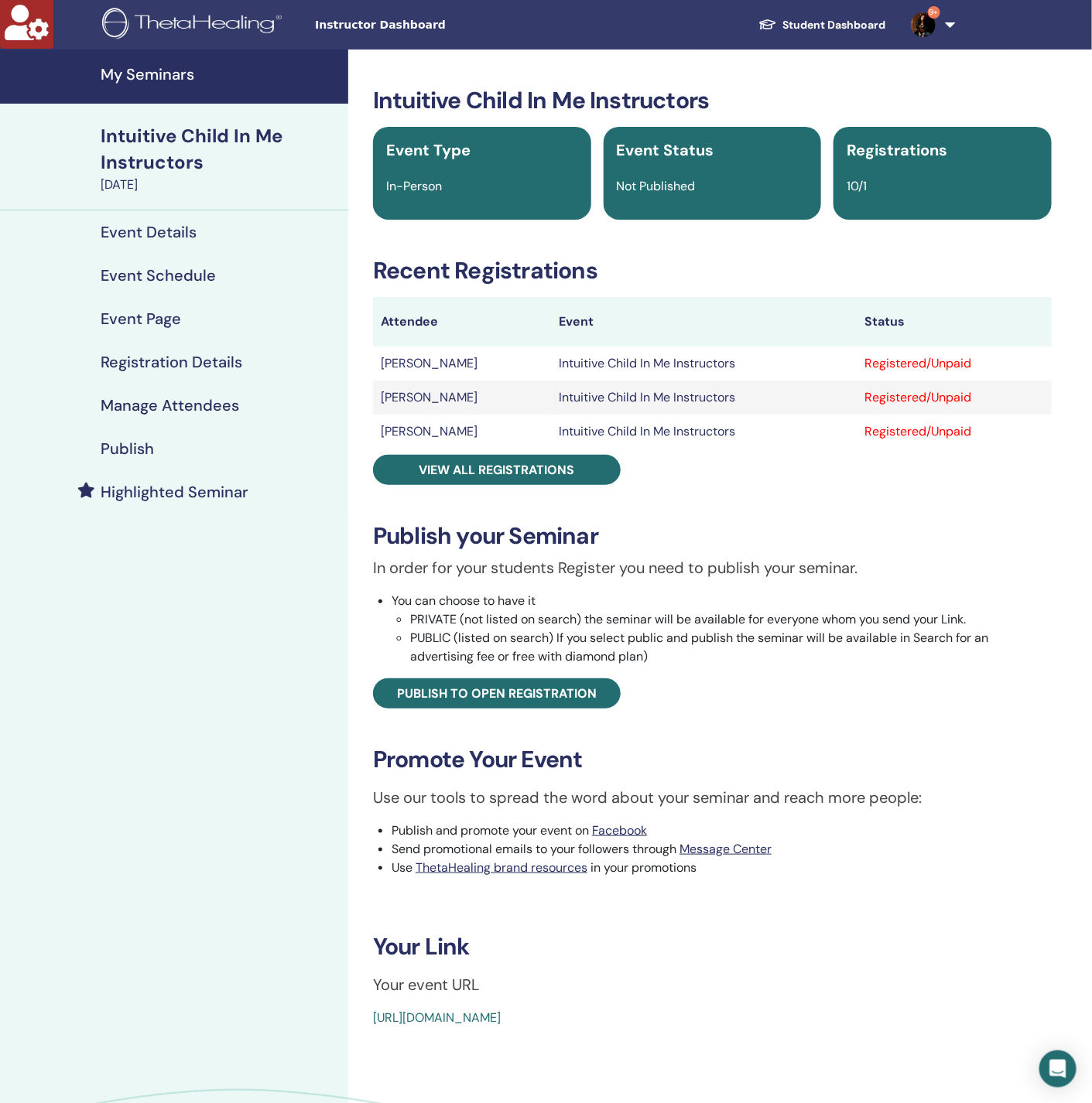
click at [221, 404] on h4 "Manage Attendees" at bounding box center [169, 405] width 138 height 19
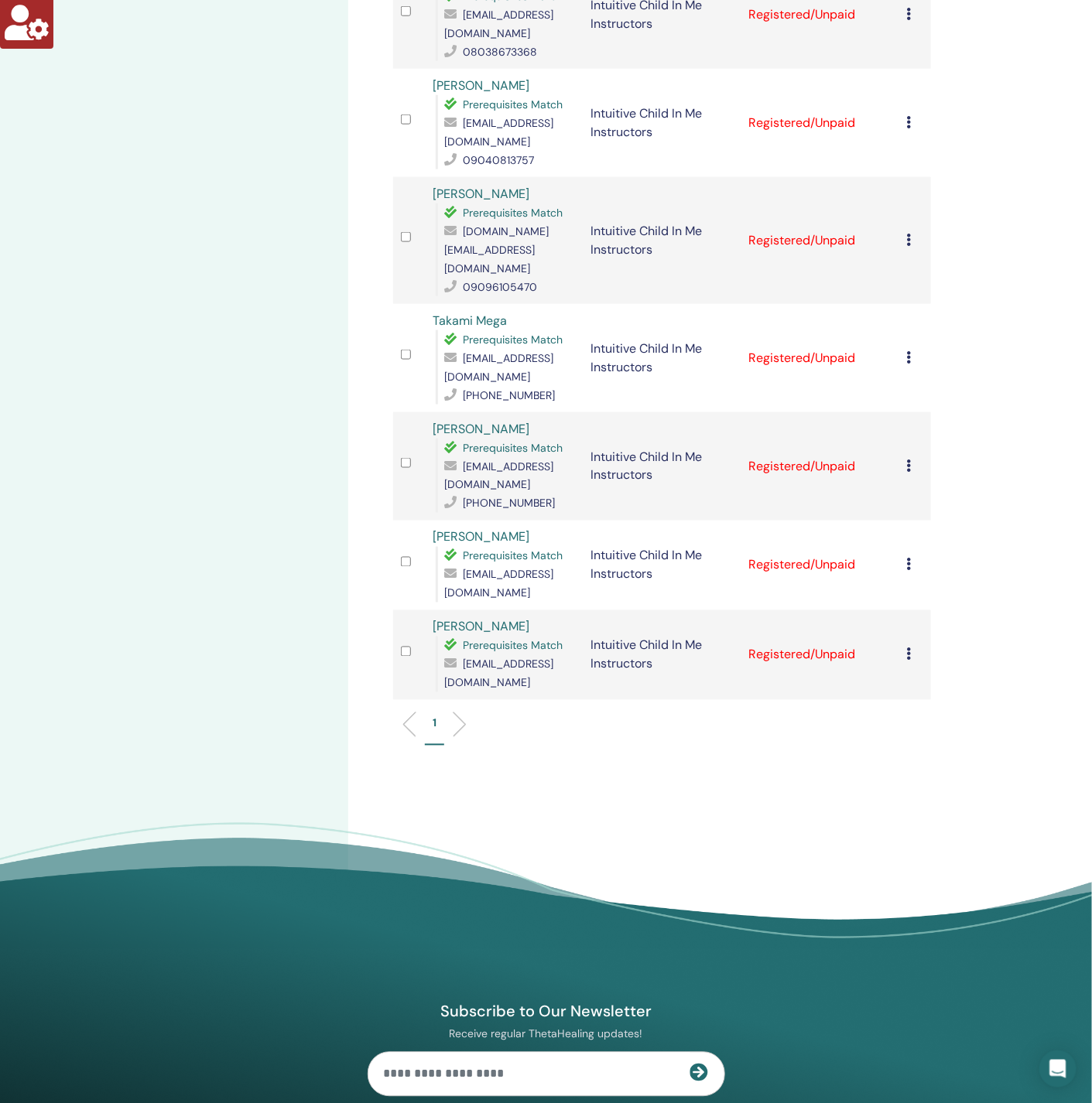
scroll to position [615, 0]
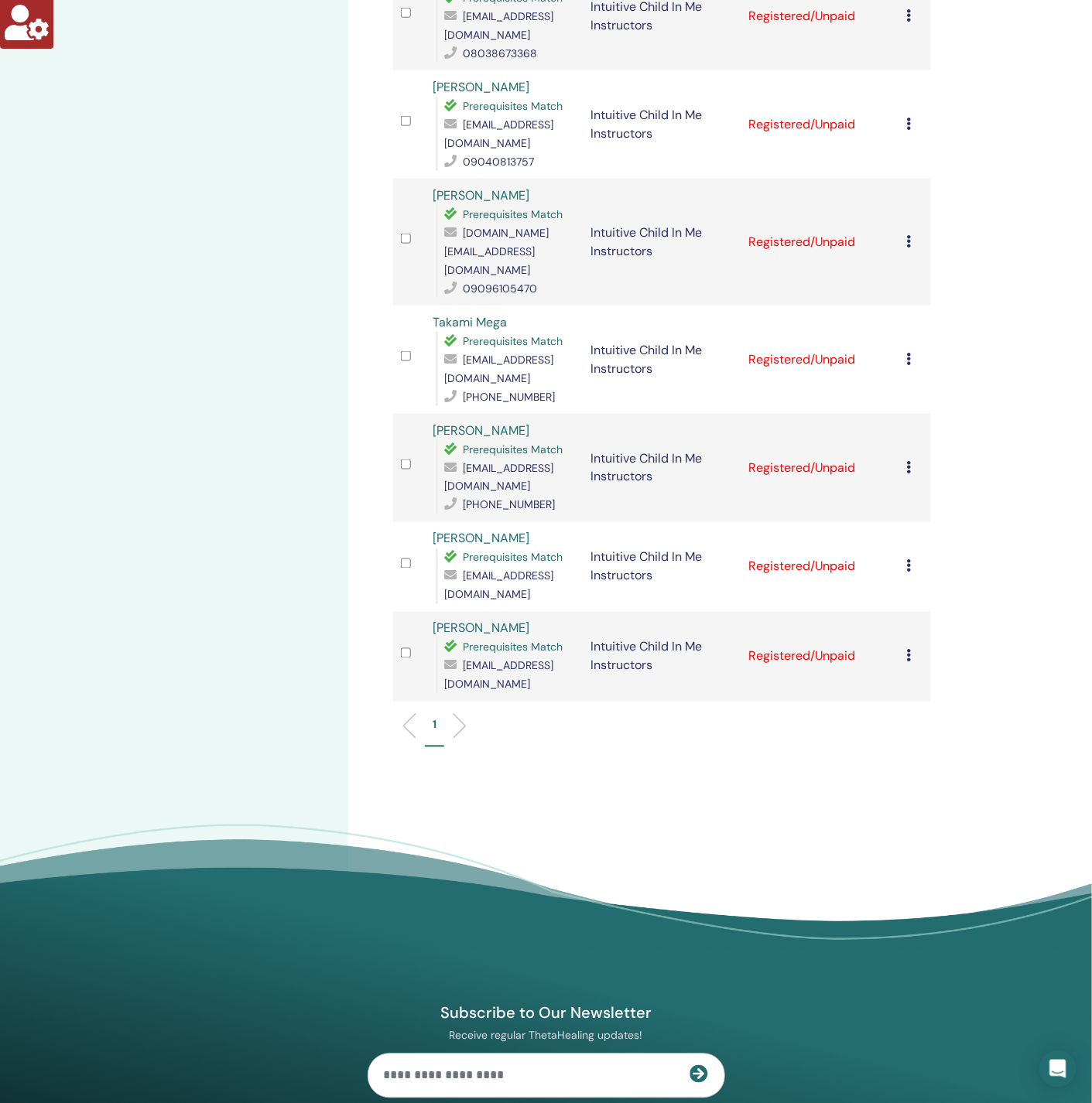
click at [241, 580] on div "My Seminars Intuitive Child In Me Instructors October 13, 2025 Event Details Ev…" at bounding box center [174, 206] width 348 height 1545
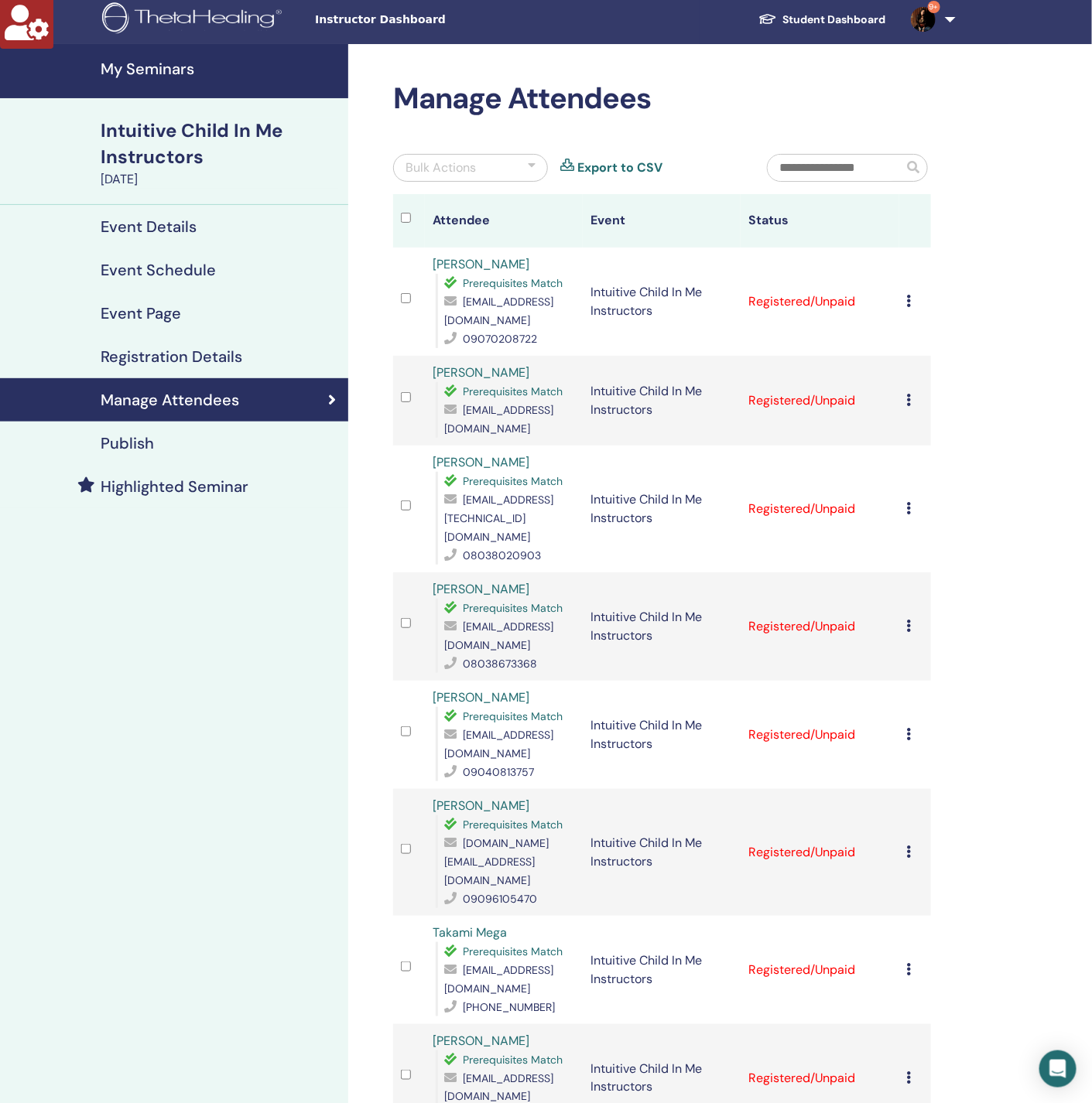
scroll to position [0, 0]
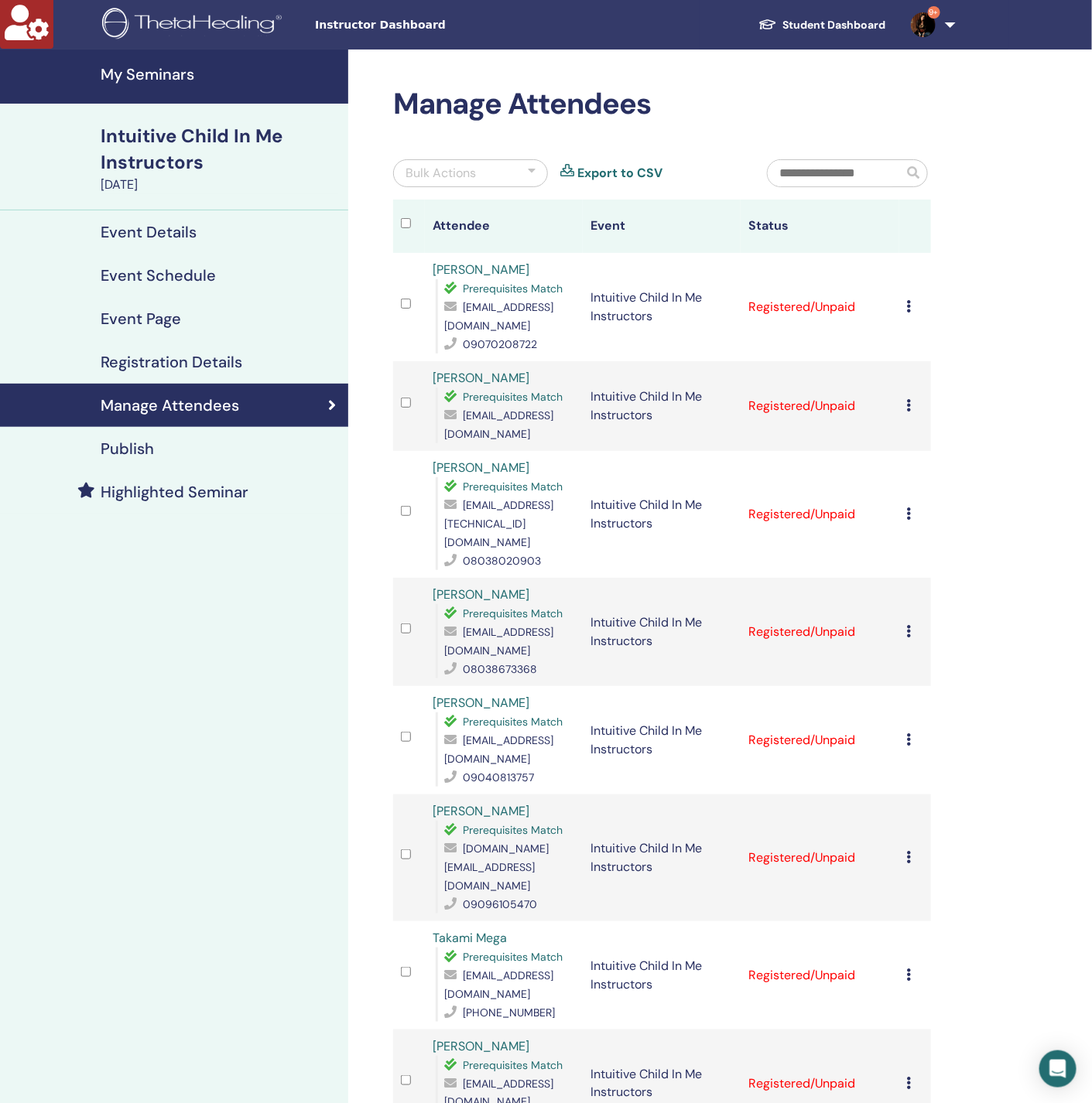
click at [239, 650] on div "My Seminars Intuitive Child In Me Instructors October 13, 2025 Event Details Ev…" at bounding box center [174, 822] width 348 height 1545
click at [247, 366] on div "Registration Details" at bounding box center [174, 361] width 324 height 19
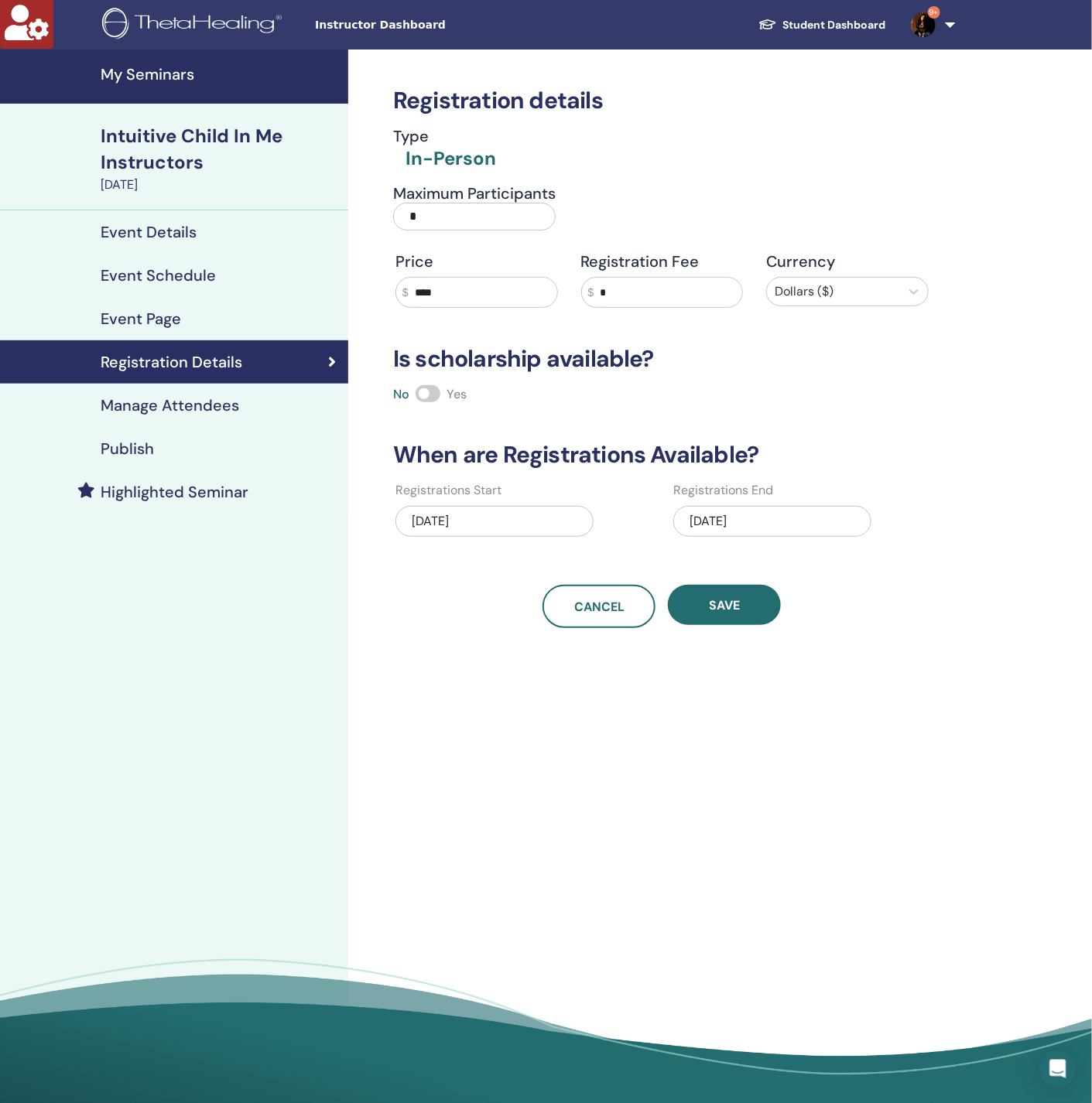
click at [225, 407] on h4 "Manage Attendees" at bounding box center [169, 405] width 138 height 19
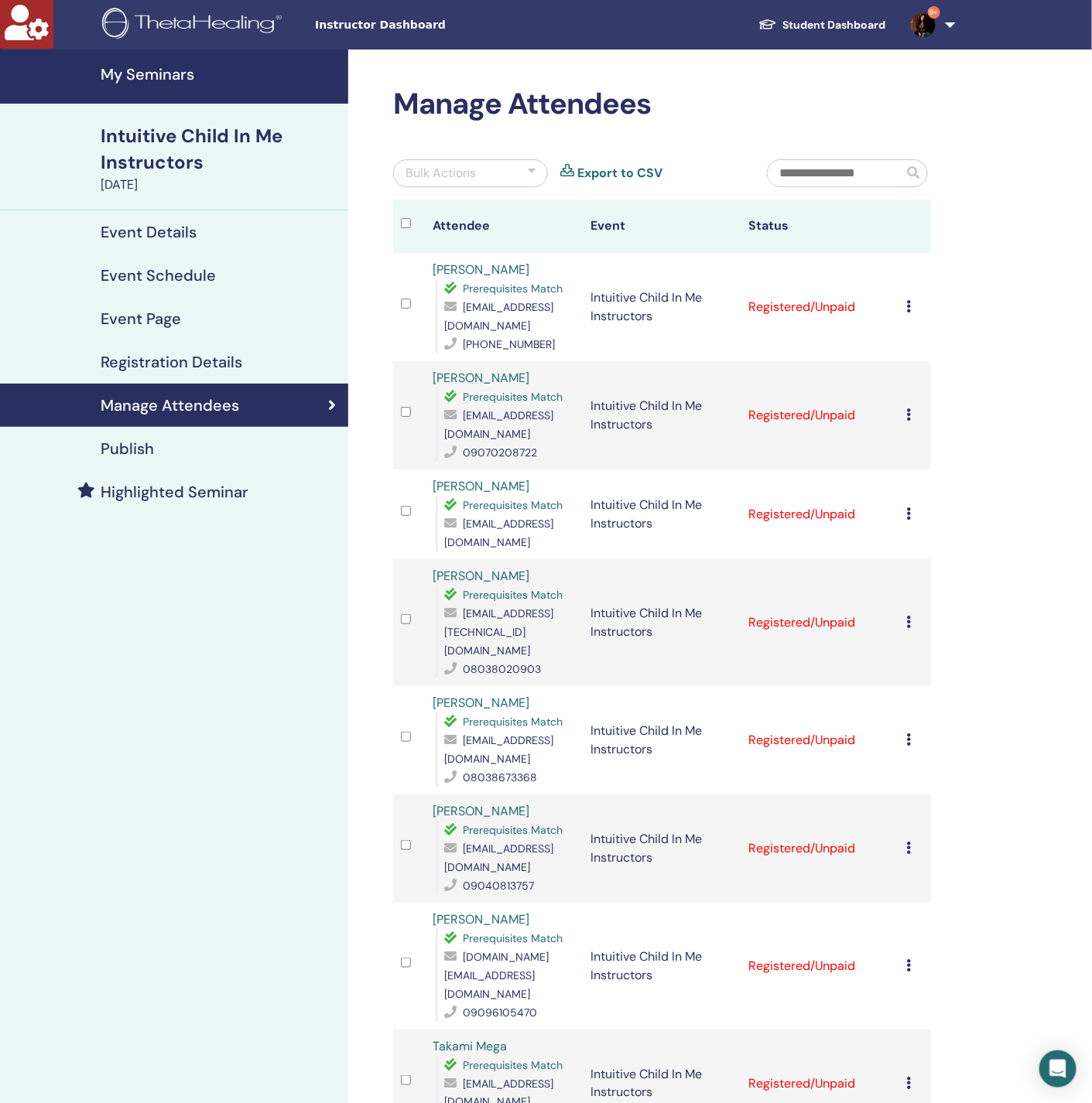
click at [908, 306] on icon at bounding box center [909, 306] width 5 height 12
click at [922, 465] on link "Download Certificate" at bounding box center [933, 467] width 120 height 16
drag, startPoint x: 1052, startPoint y: 391, endPoint x: 1015, endPoint y: 398, distance: 37.7
click at [1052, 391] on div "Manage Attendees Bulk Actions Export to CSV Attendee Event Status Aiko Akiyama …" at bounding box center [712, 876] width 728 height 1654
click at [907, 420] on icon at bounding box center [909, 414] width 5 height 12
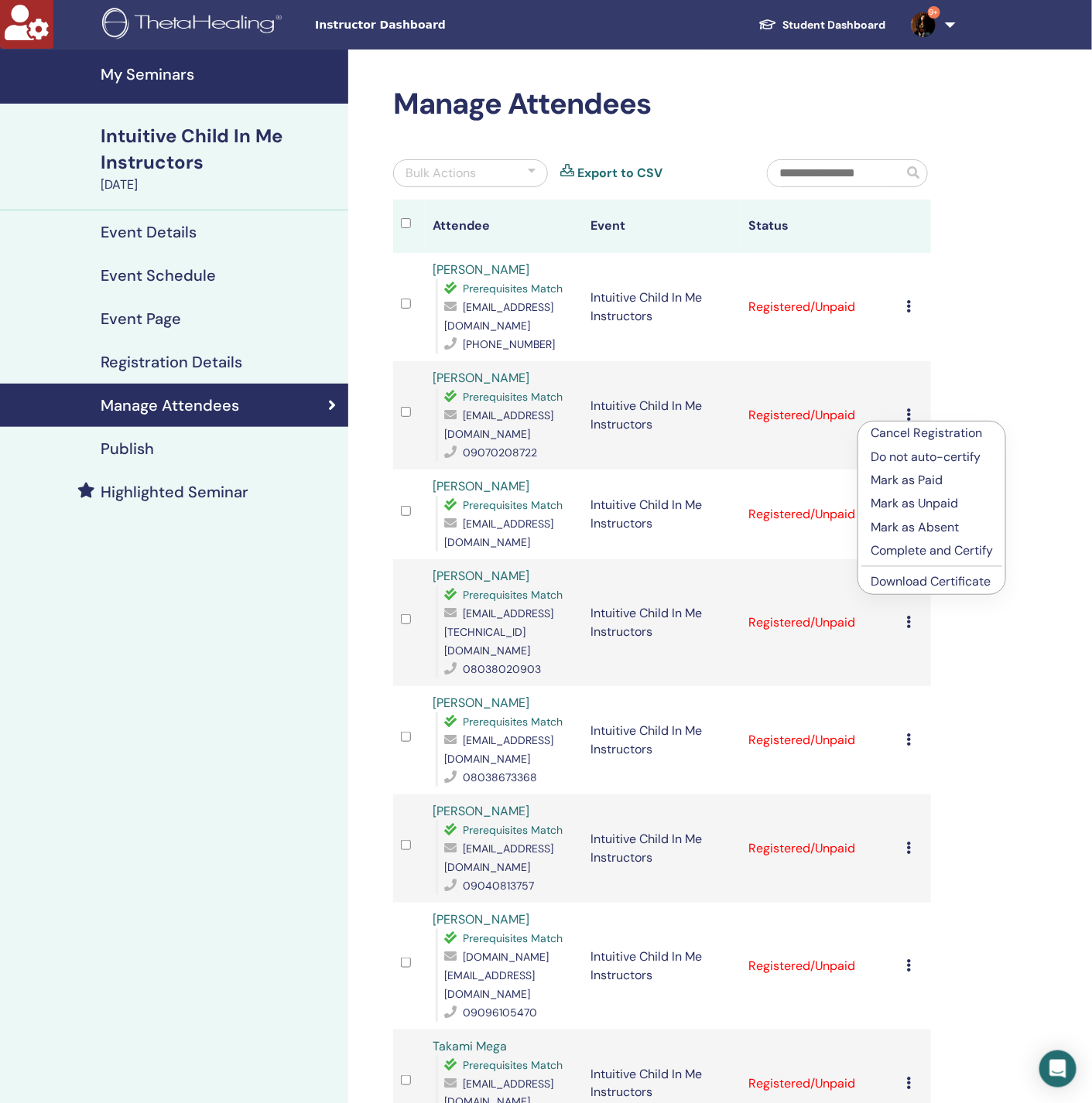
click at [929, 585] on link "Download Certificate" at bounding box center [930, 581] width 120 height 16
click at [910, 520] on icon at bounding box center [909, 513] width 5 height 12
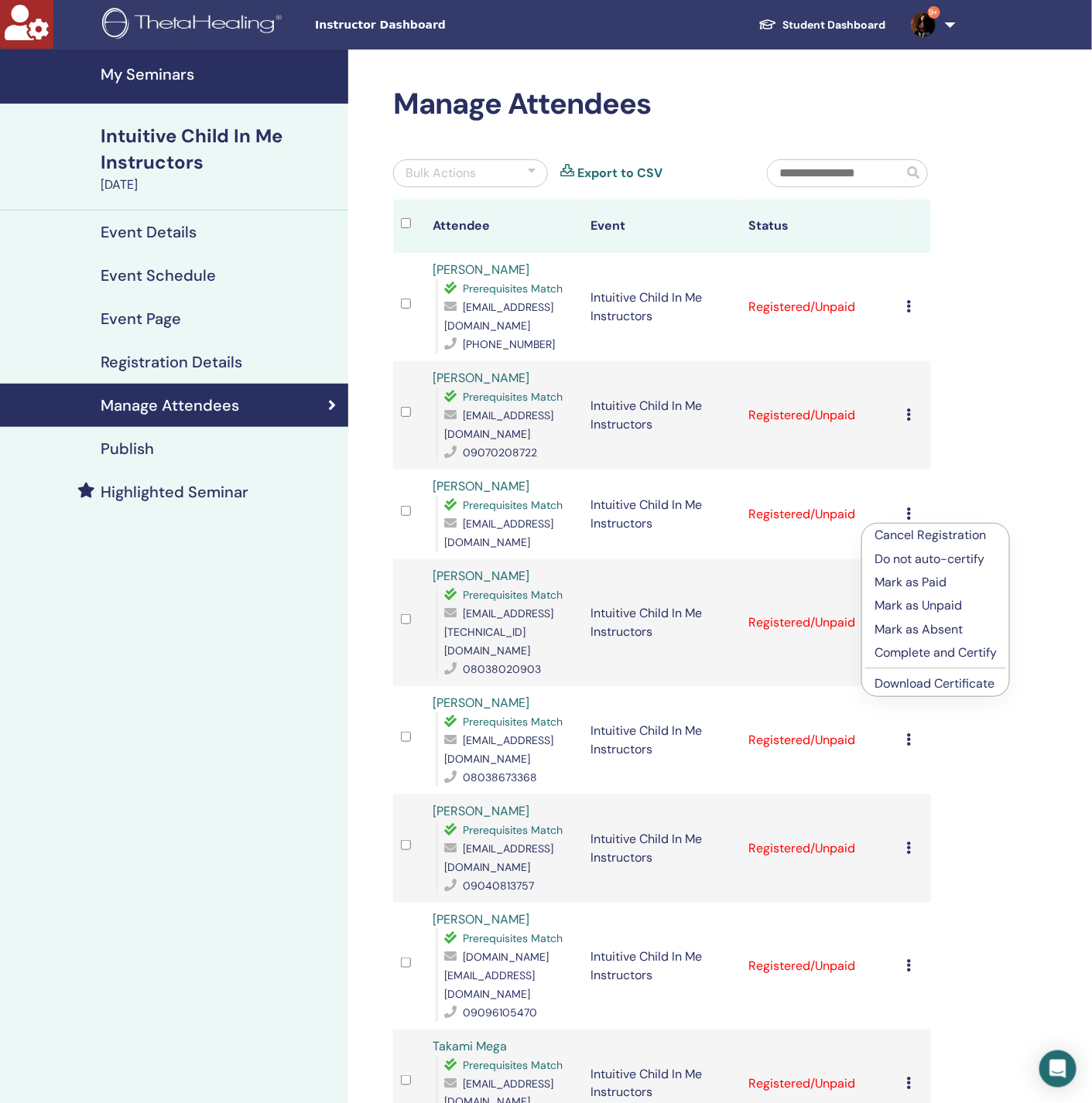
click at [947, 683] on link "Download Certificate" at bounding box center [934, 683] width 120 height 16
click at [911, 624] on icon at bounding box center [909, 621] width 5 height 12
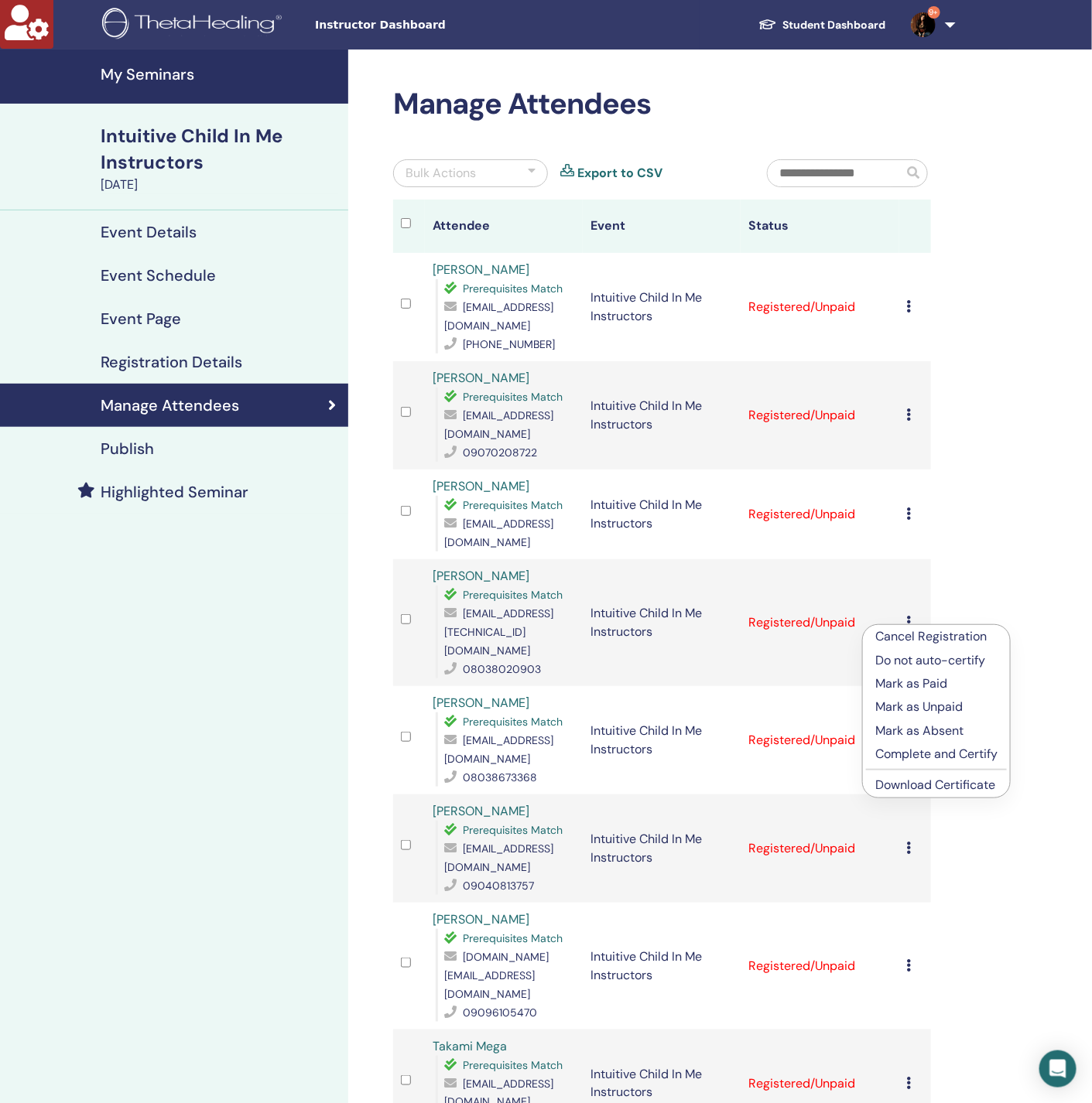
click at [933, 785] on link "Download Certificate" at bounding box center [935, 784] width 120 height 16
click at [908, 736] on icon at bounding box center [909, 739] width 5 height 12
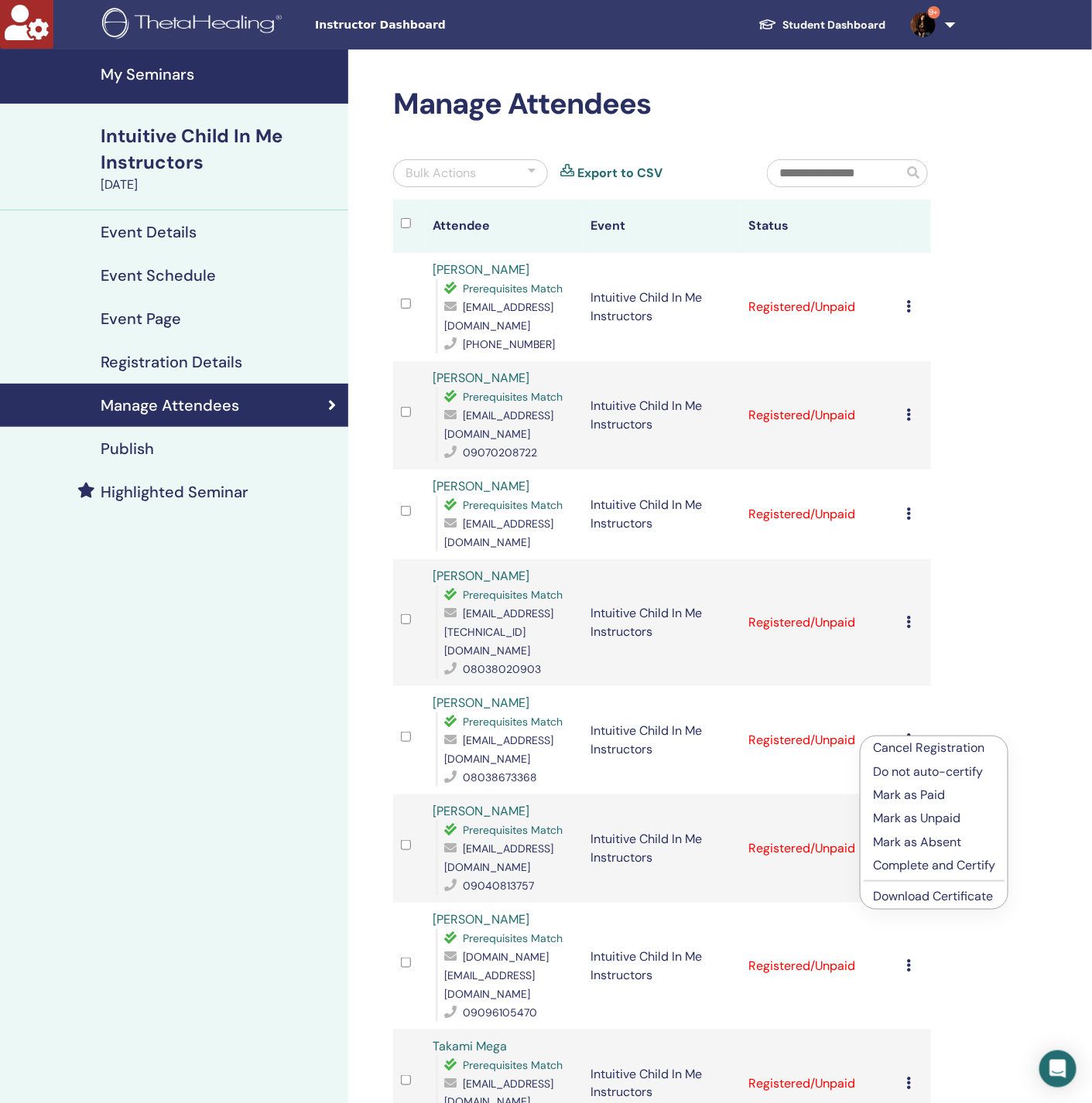
click at [926, 902] on link "Download Certificate" at bounding box center [933, 896] width 120 height 16
click at [908, 847] on icon at bounding box center [909, 847] width 5 height 12
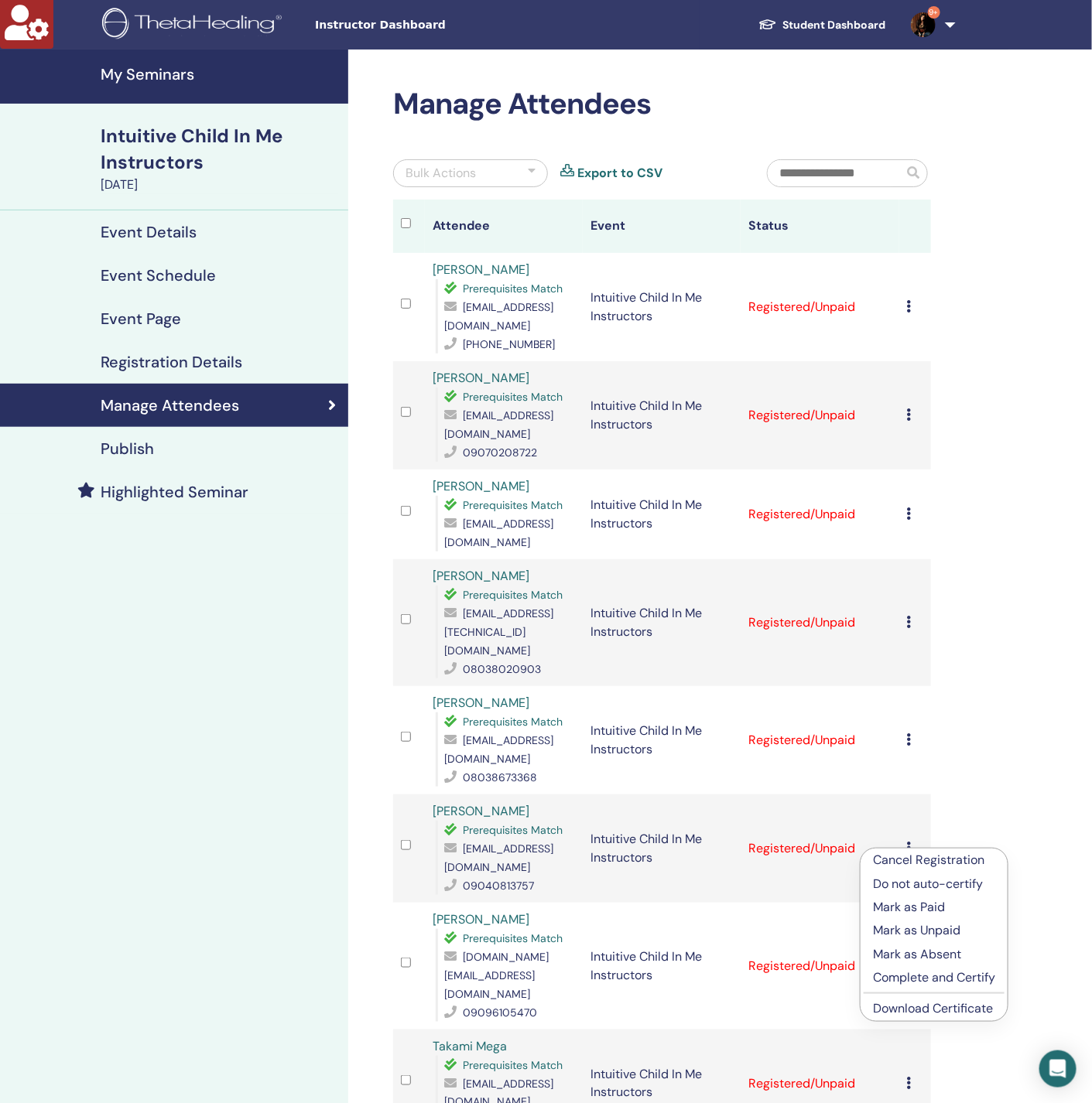
click at [927, 1008] on link "Download Certificate" at bounding box center [933, 1008] width 120 height 16
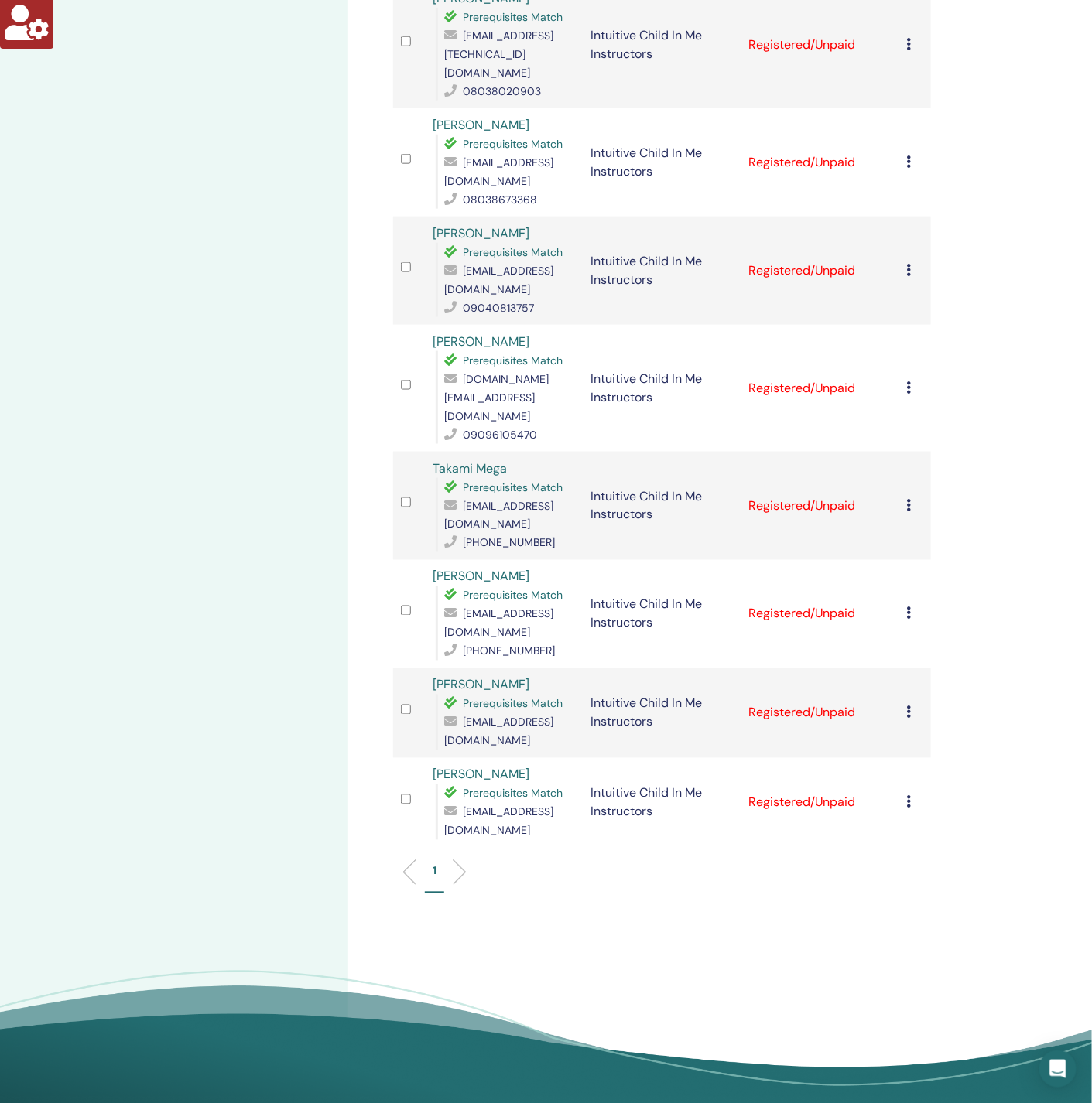
scroll to position [579, 0]
click at [908, 381] on icon at bounding box center [909, 387] width 5 height 12
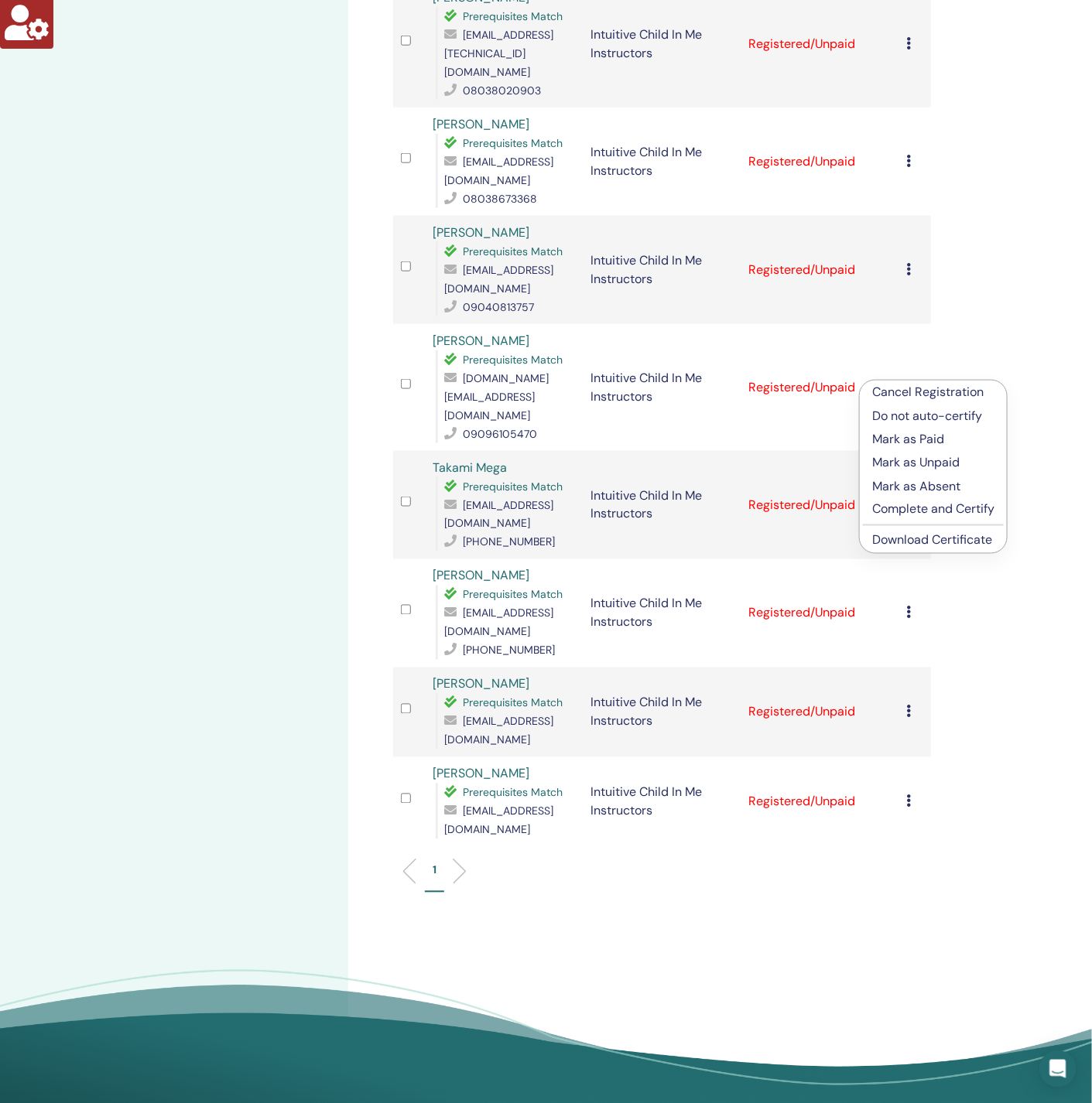
click at [953, 539] on link "Download Certificate" at bounding box center [932, 540] width 120 height 16
click at [908, 498] on icon at bounding box center [909, 504] width 5 height 12
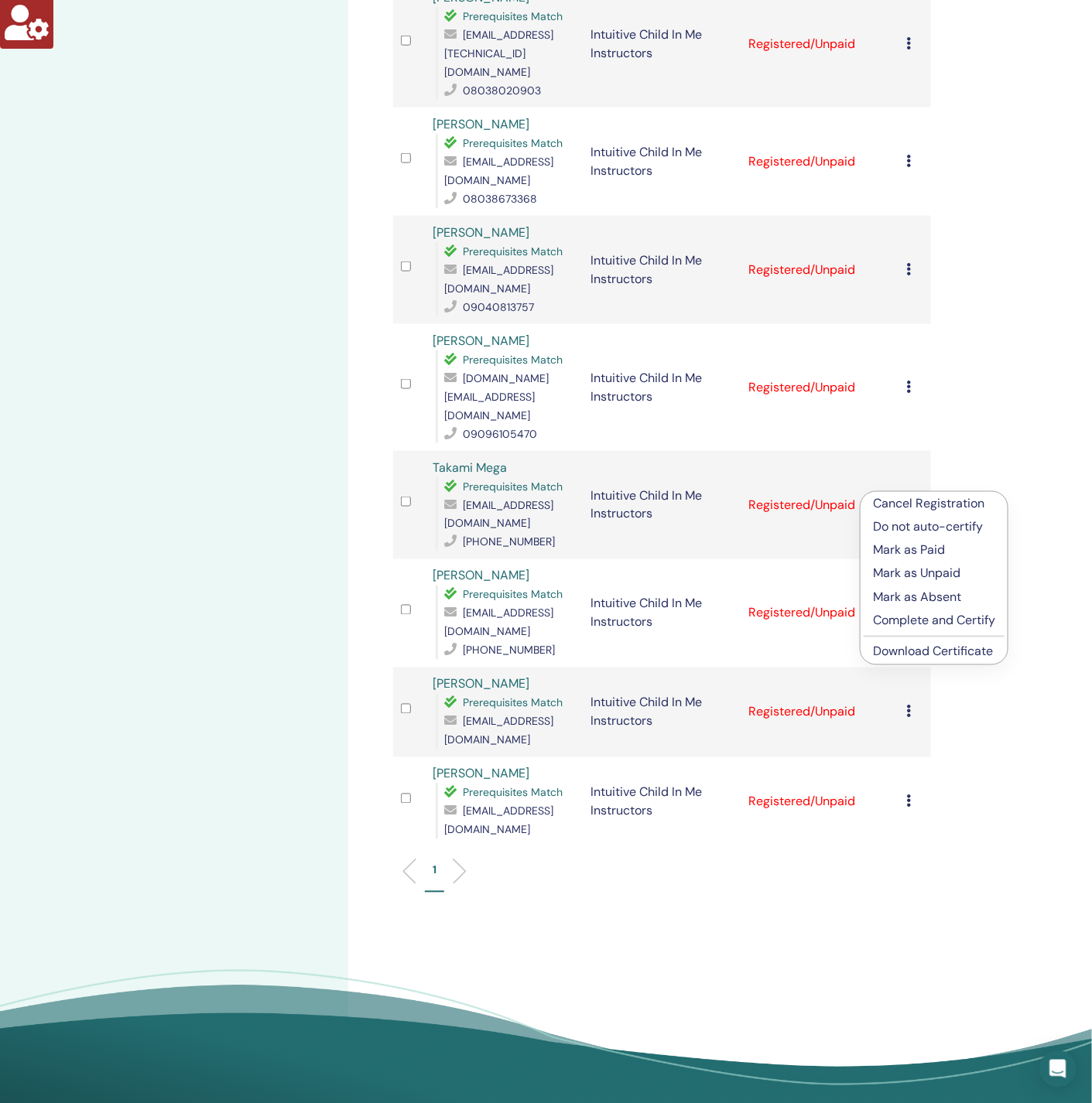
click at [938, 657] on link "Download Certificate" at bounding box center [933, 652] width 120 height 16
click at [910, 606] on icon at bounding box center [909, 612] width 5 height 12
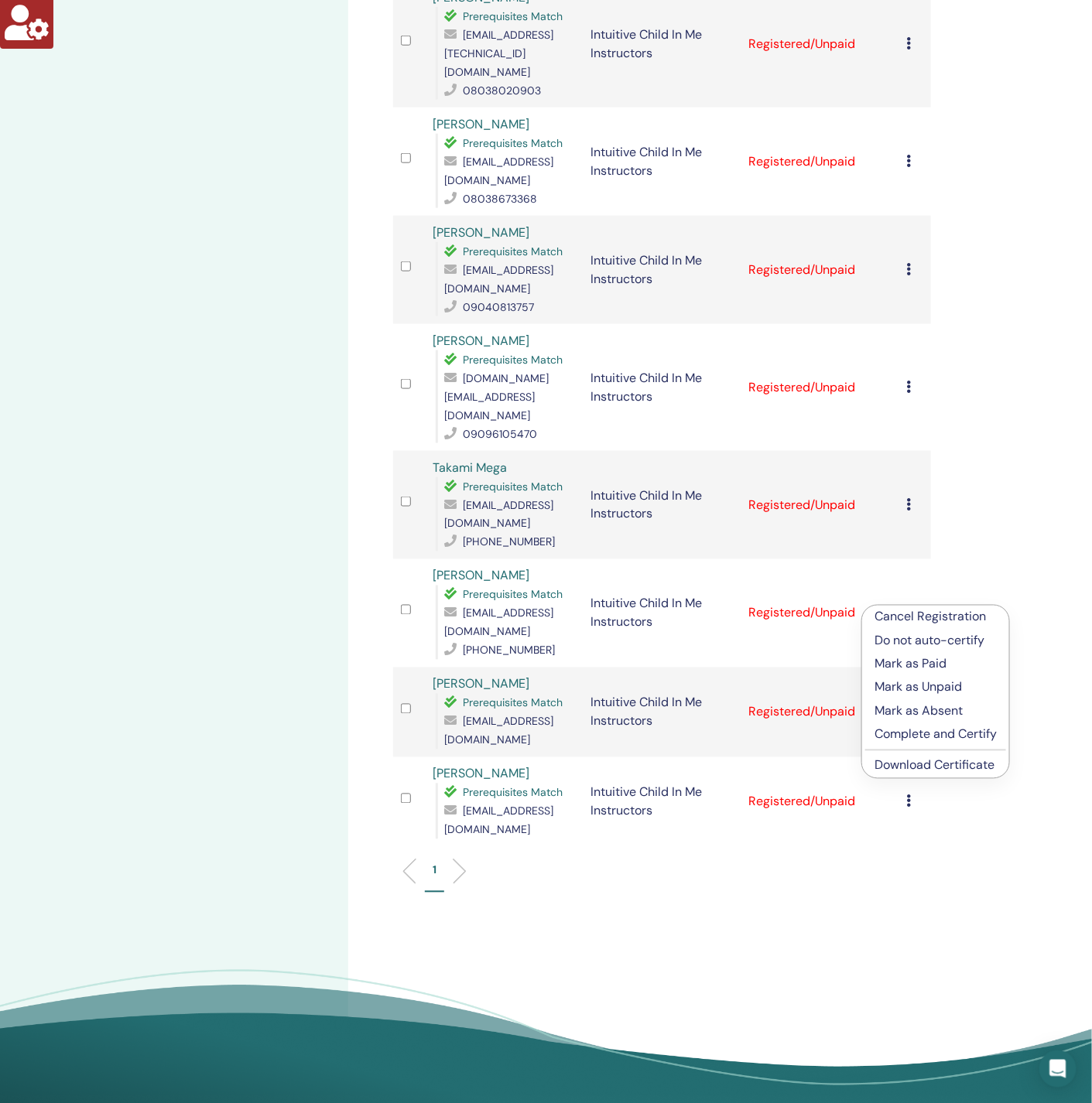
click at [929, 762] on link "Download Certificate" at bounding box center [934, 766] width 120 height 16
click at [908, 705] on icon at bounding box center [909, 711] width 5 height 12
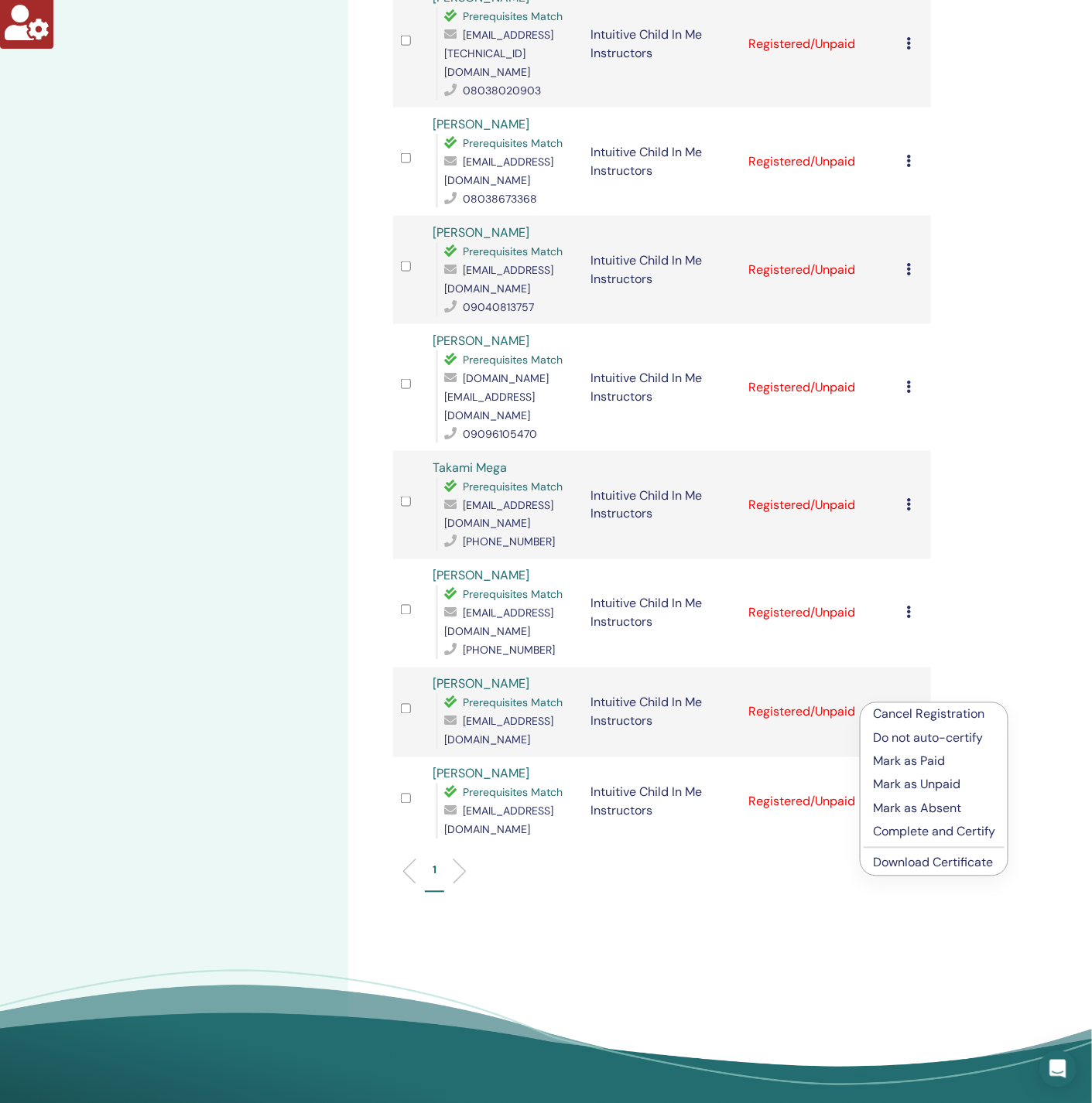
click at [924, 866] on link "Download Certificate" at bounding box center [933, 863] width 120 height 16
click at [908, 796] on icon at bounding box center [909, 801] width 5 height 12
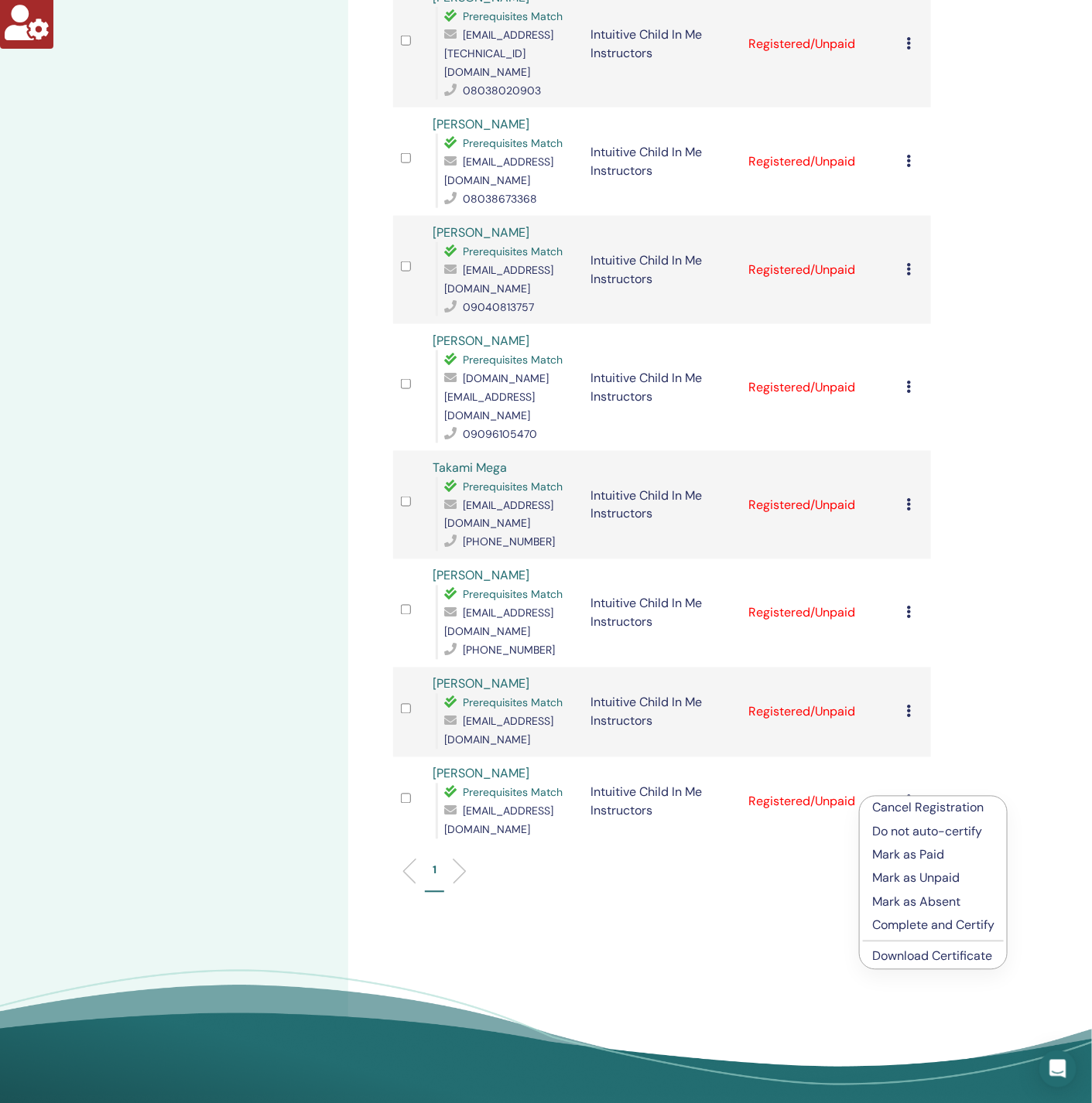
click at [941, 958] on link "Download Certificate" at bounding box center [932, 957] width 120 height 16
click at [908, 606] on icon at bounding box center [909, 612] width 5 height 12
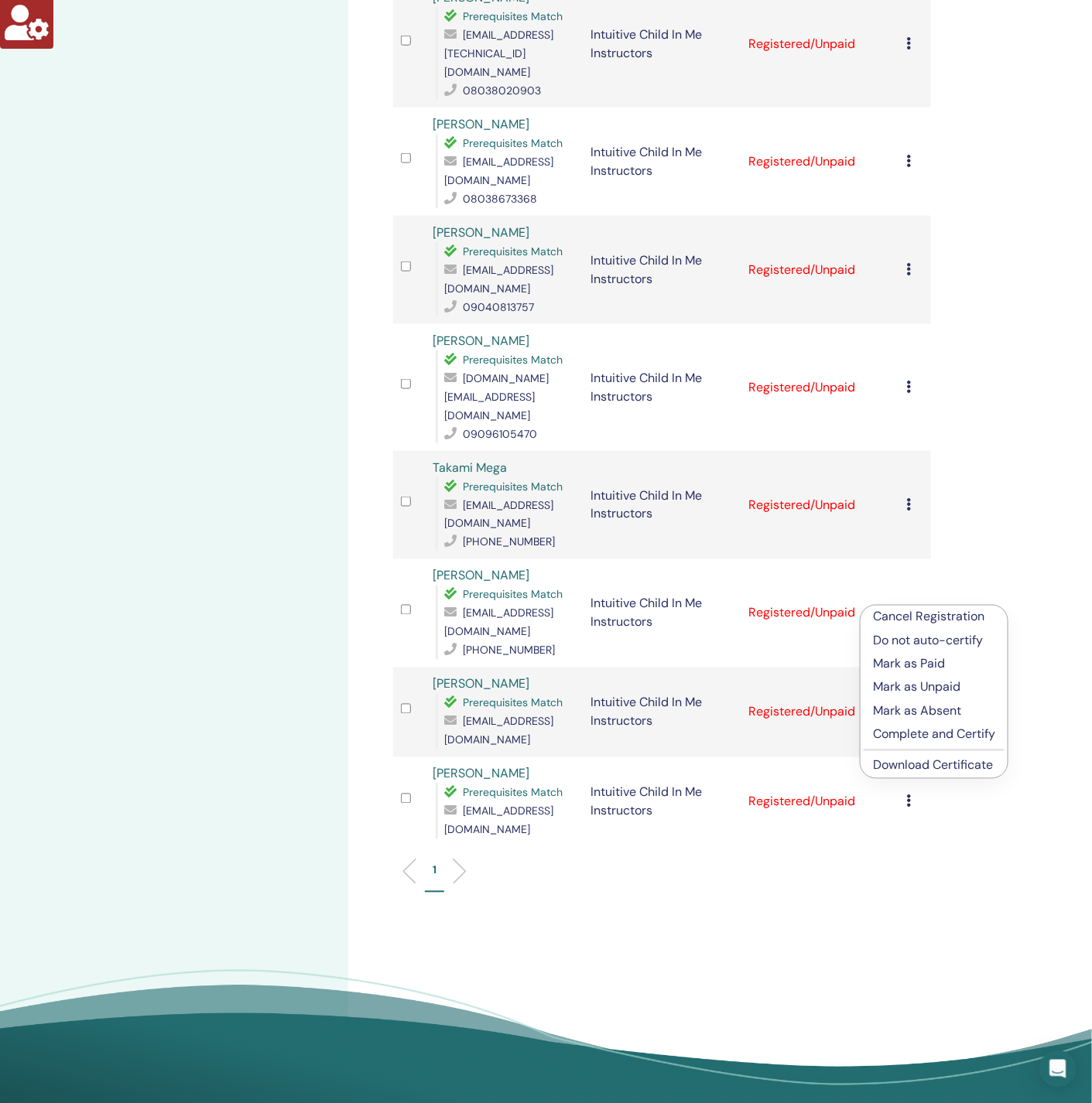
click at [910, 763] on link "Download Certificate" at bounding box center [933, 766] width 120 height 16
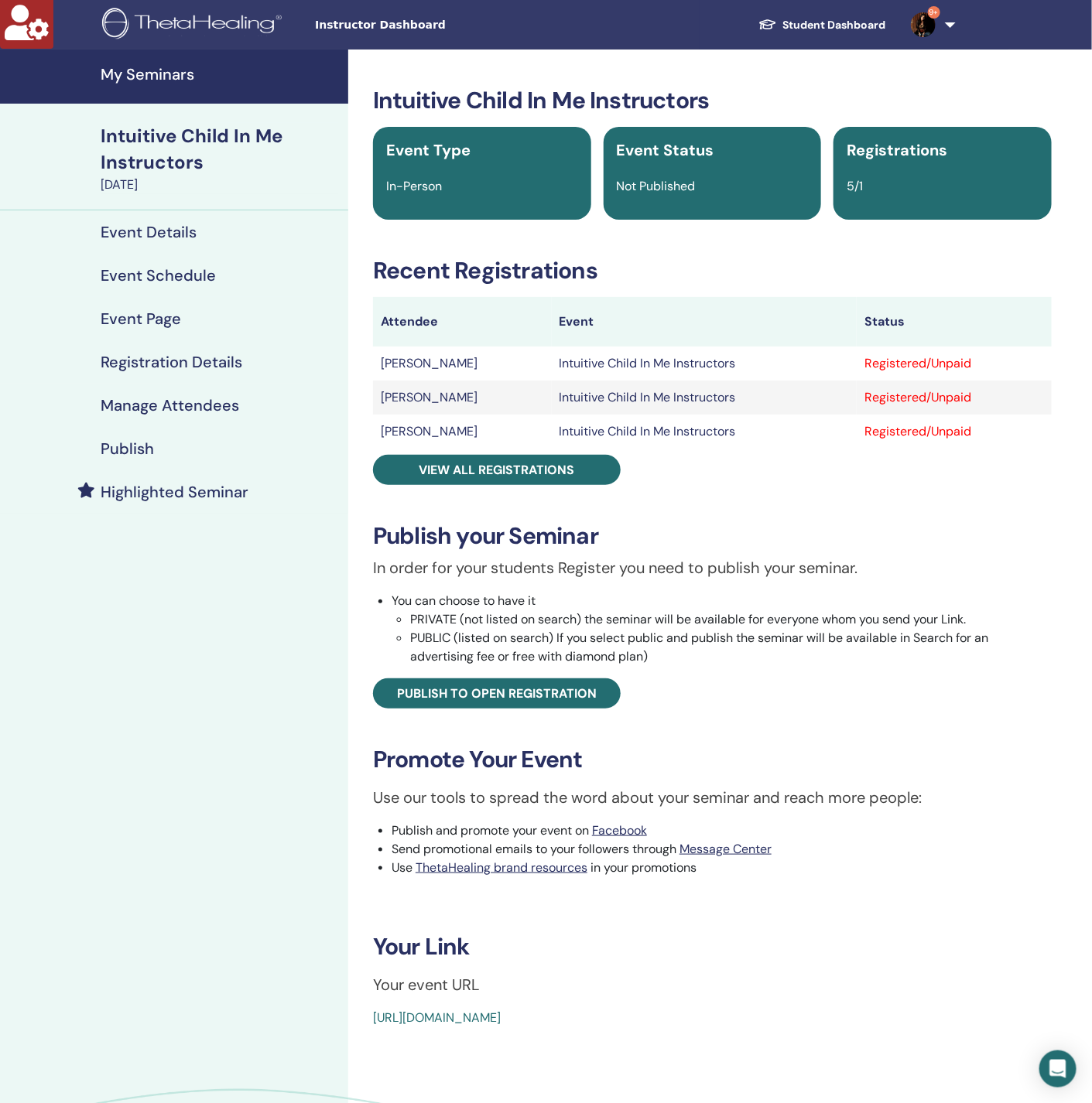
click at [159, 407] on h4 "Manage Attendees" at bounding box center [169, 405] width 138 height 19
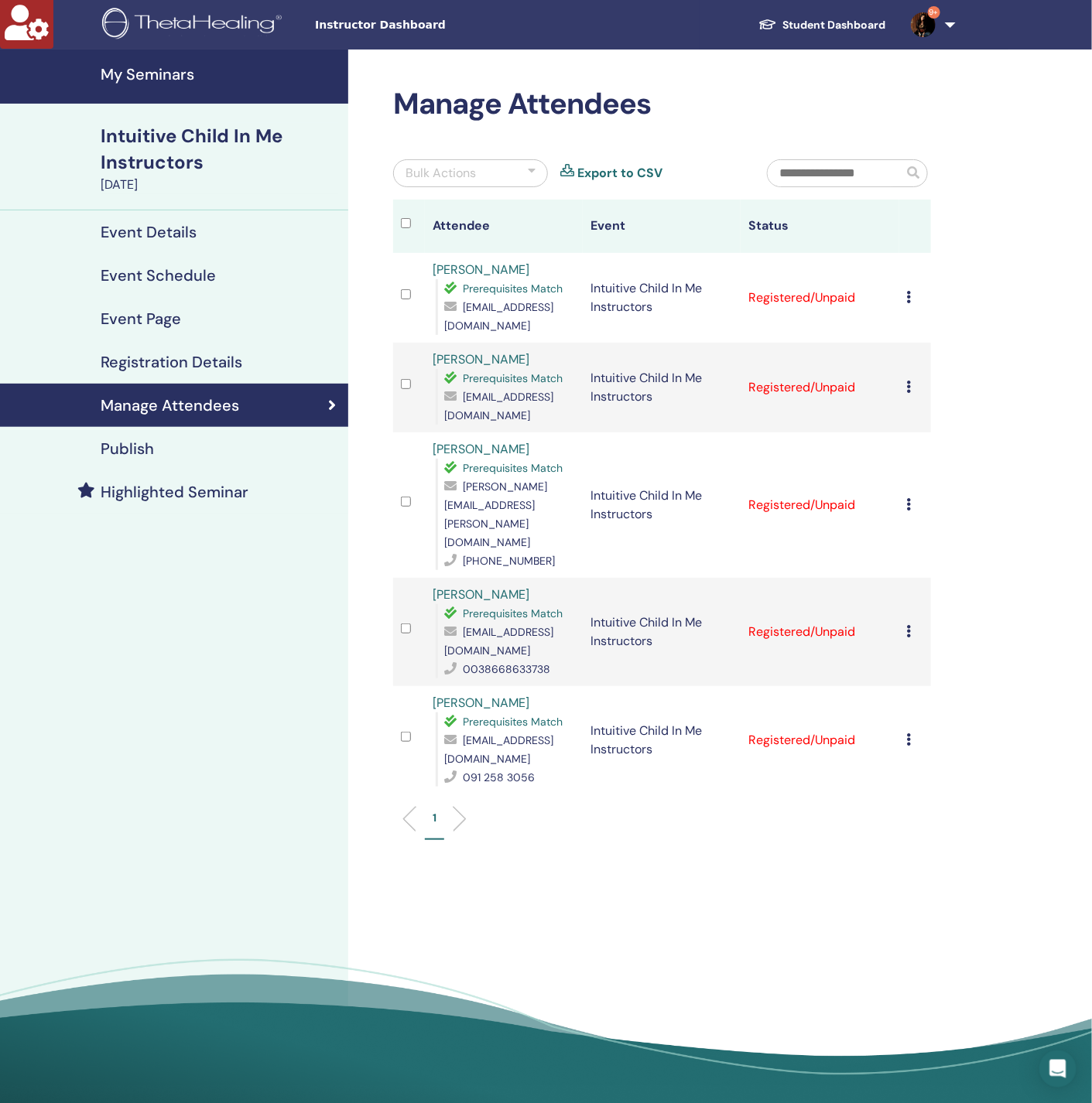
click at [908, 297] on icon at bounding box center [909, 297] width 5 height 12
click at [933, 455] on link "Download Certificate" at bounding box center [932, 458] width 120 height 16
drag, startPoint x: 124, startPoint y: 583, endPoint x: 237, endPoint y: 451, distance: 173.8
click at [124, 580] on div "My Seminars Intuitive Child In Me Instructors [DATE] Event Details Event Schedu…" at bounding box center [174, 581] width 348 height 1064
click at [540, 323] on span "[EMAIL_ADDRESS][DOMAIN_NAME]" at bounding box center [498, 316] width 109 height 32
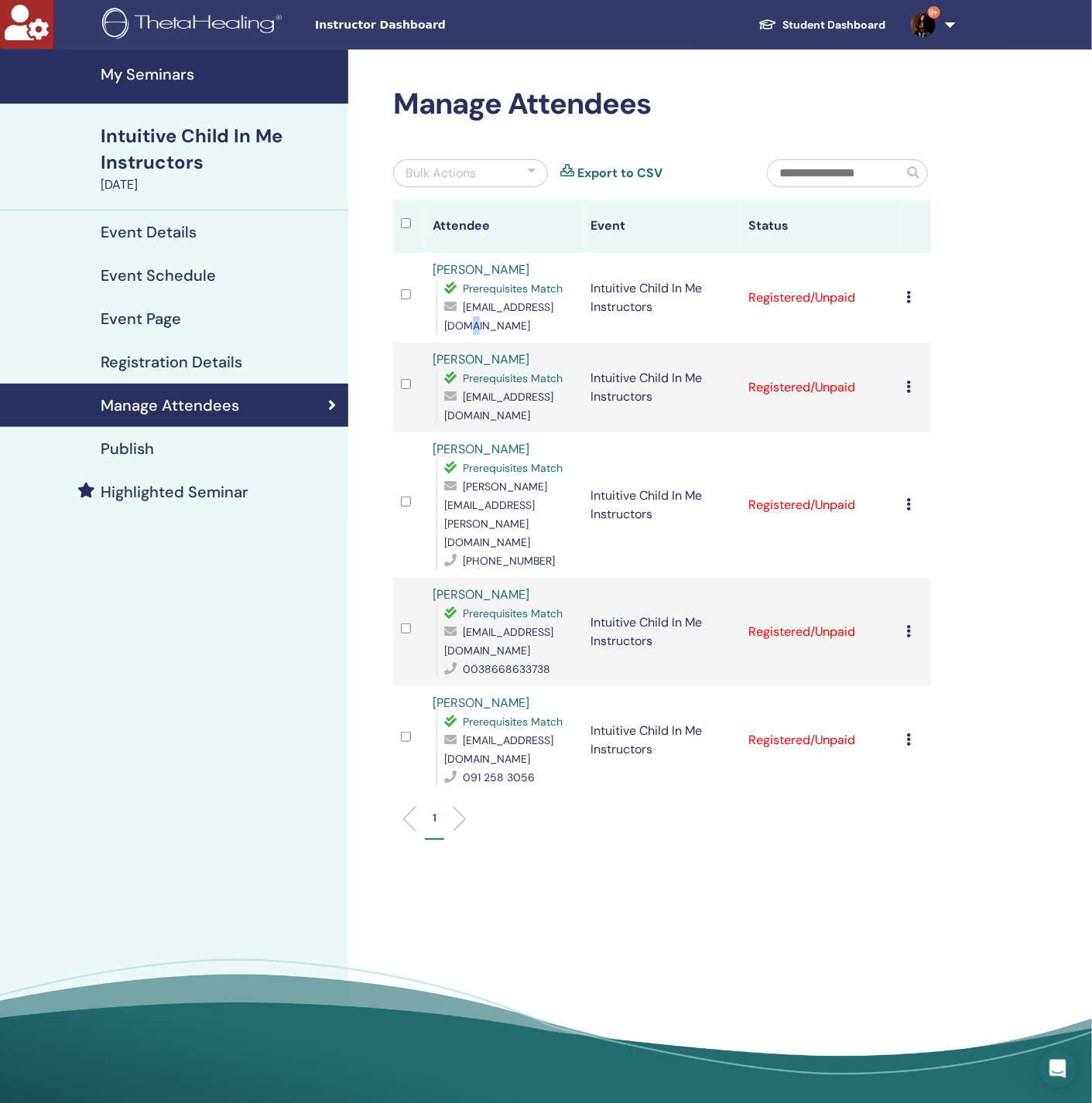
click at [540, 323] on span "[EMAIL_ADDRESS][DOMAIN_NAME]" at bounding box center [498, 316] width 109 height 32
copy span "[EMAIL_ADDRESS][DOMAIN_NAME]"
click at [905, 295] on td "Cancel Registration Do not auto-certify Mark as Paid Mark as Unpaid Mark as Abs…" at bounding box center [915, 298] width 32 height 90
click at [907, 298] on icon at bounding box center [909, 297] width 5 height 12
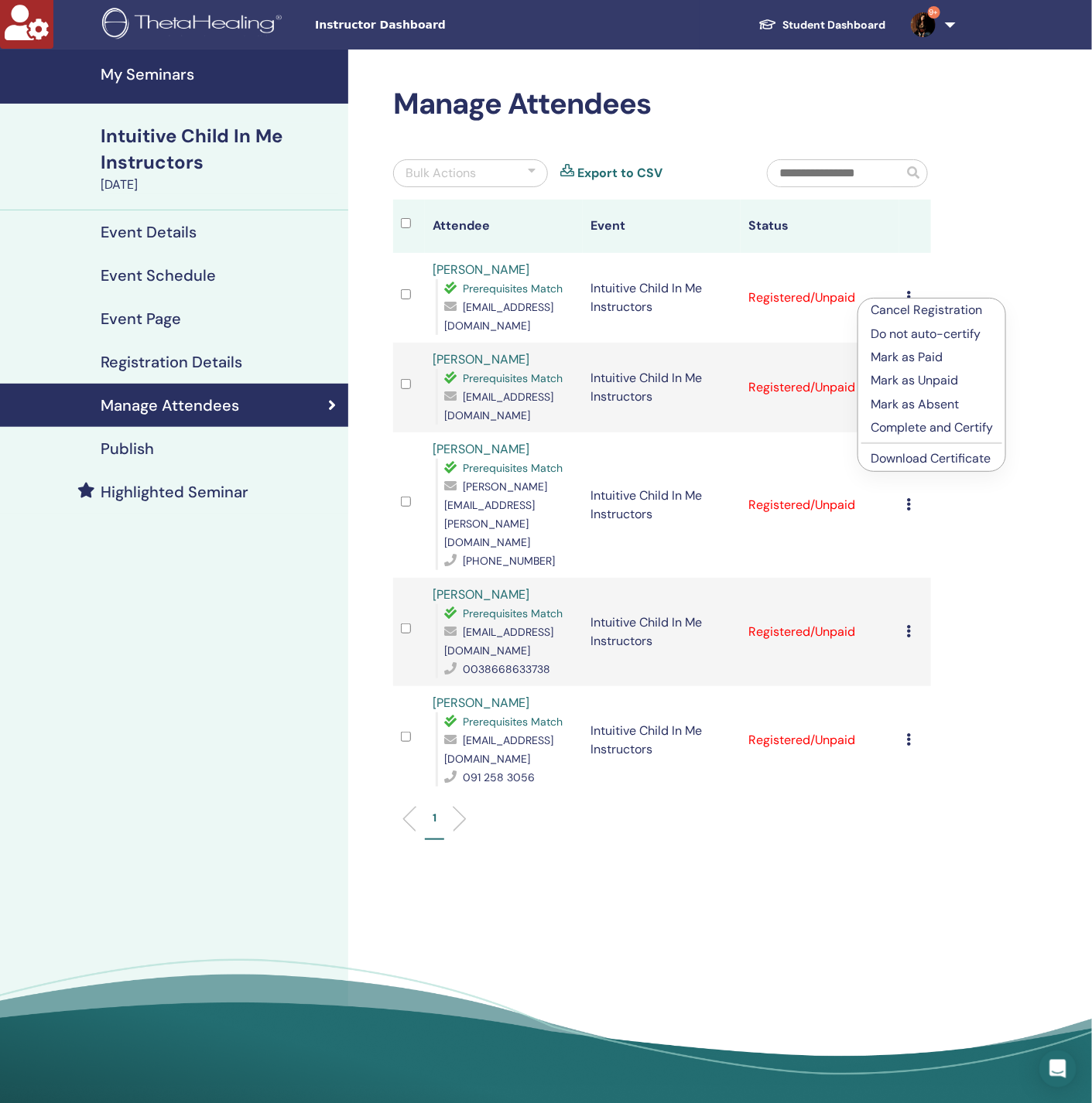
click at [908, 455] on link "Download Certificate" at bounding box center [930, 459] width 120 height 16
click at [1019, 256] on div "Manage Attendees Bulk Actions Export to CSV Attendee Event Status Marija Stojad…" at bounding box center [712, 581] width 728 height 1064
click at [908, 383] on icon at bounding box center [909, 387] width 5 height 12
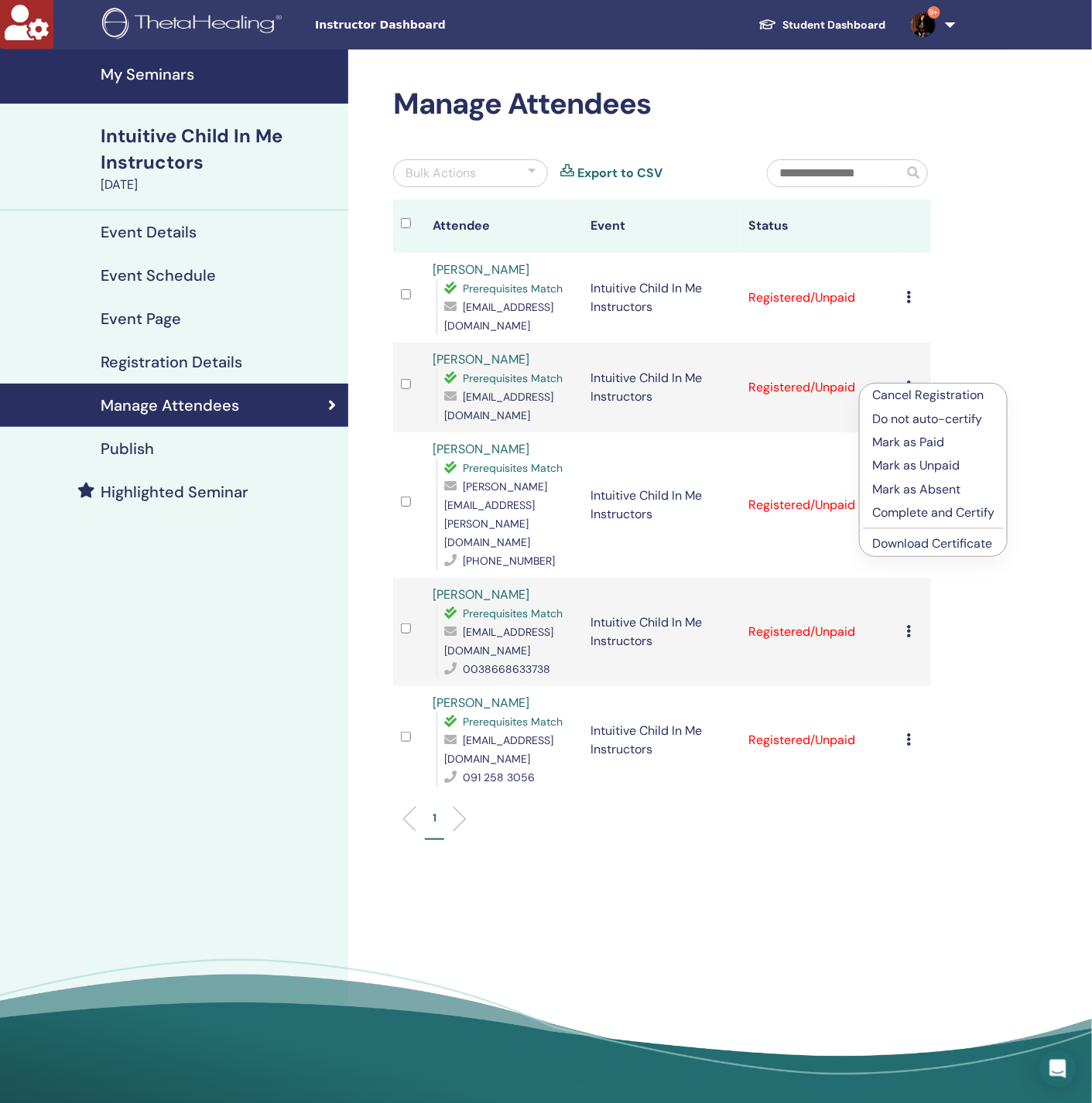
click at [924, 539] on link "Download Certificate" at bounding box center [932, 543] width 120 height 16
click at [908, 498] on icon at bounding box center [909, 504] width 5 height 12
click at [941, 633] on link "Download Certificate" at bounding box center [933, 634] width 120 height 16
click at [908, 625] on icon at bounding box center [909, 631] width 5 height 12
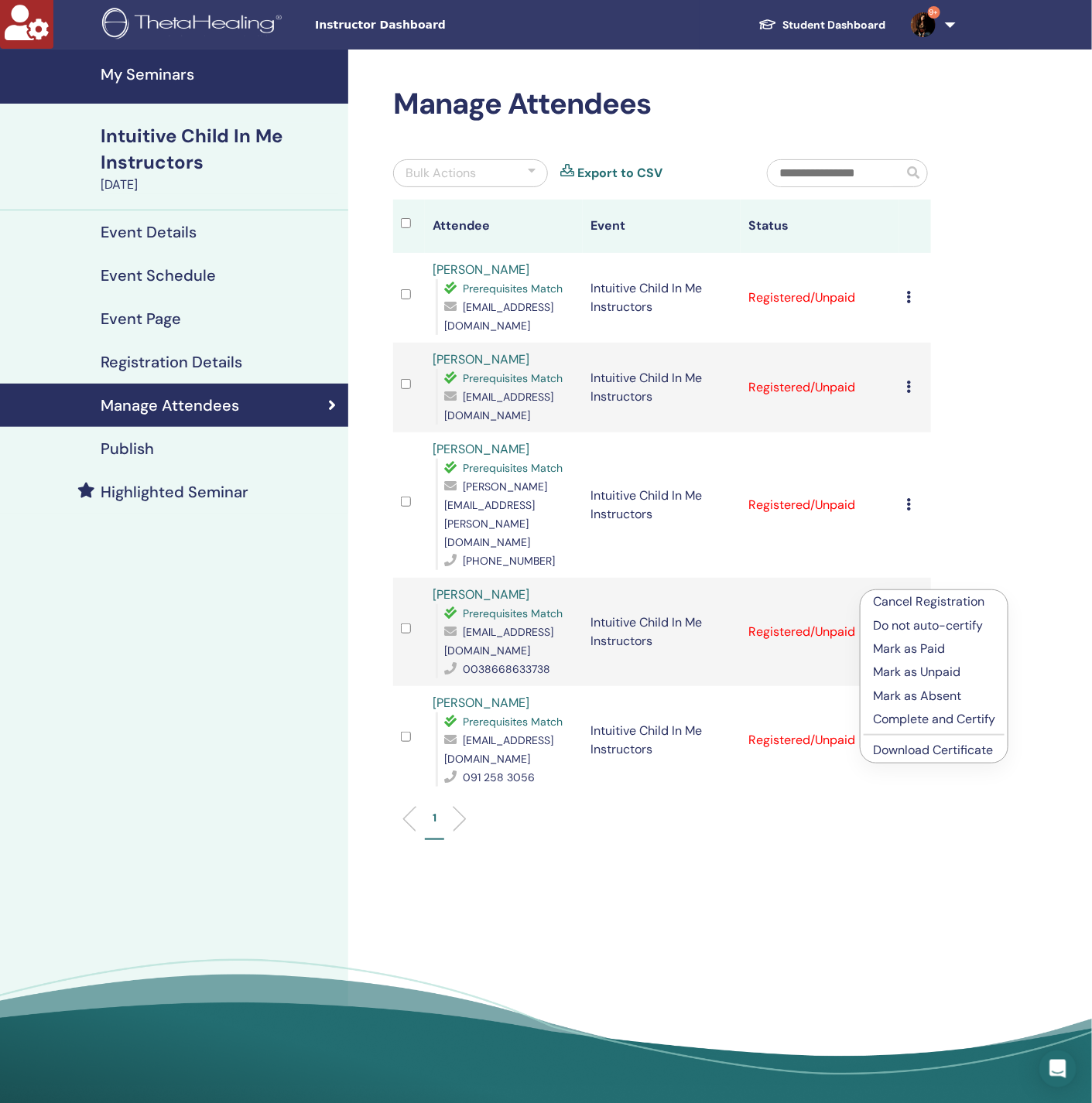
click at [932, 750] on link "Download Certificate" at bounding box center [933, 750] width 120 height 16
click at [908, 733] on icon at bounding box center [909, 739] width 5 height 12
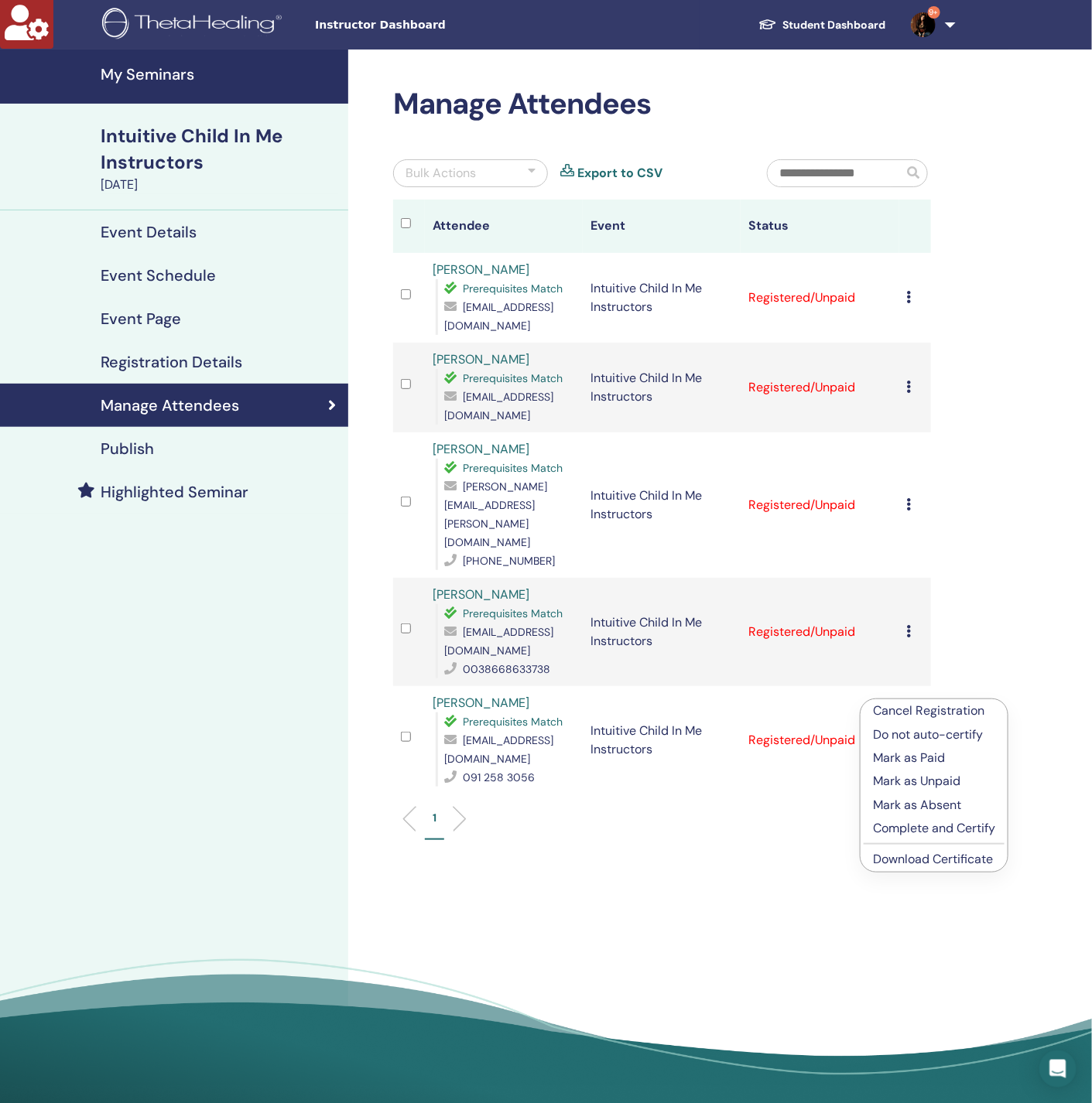
click at [924, 862] on link "Download Certificate" at bounding box center [933, 859] width 120 height 16
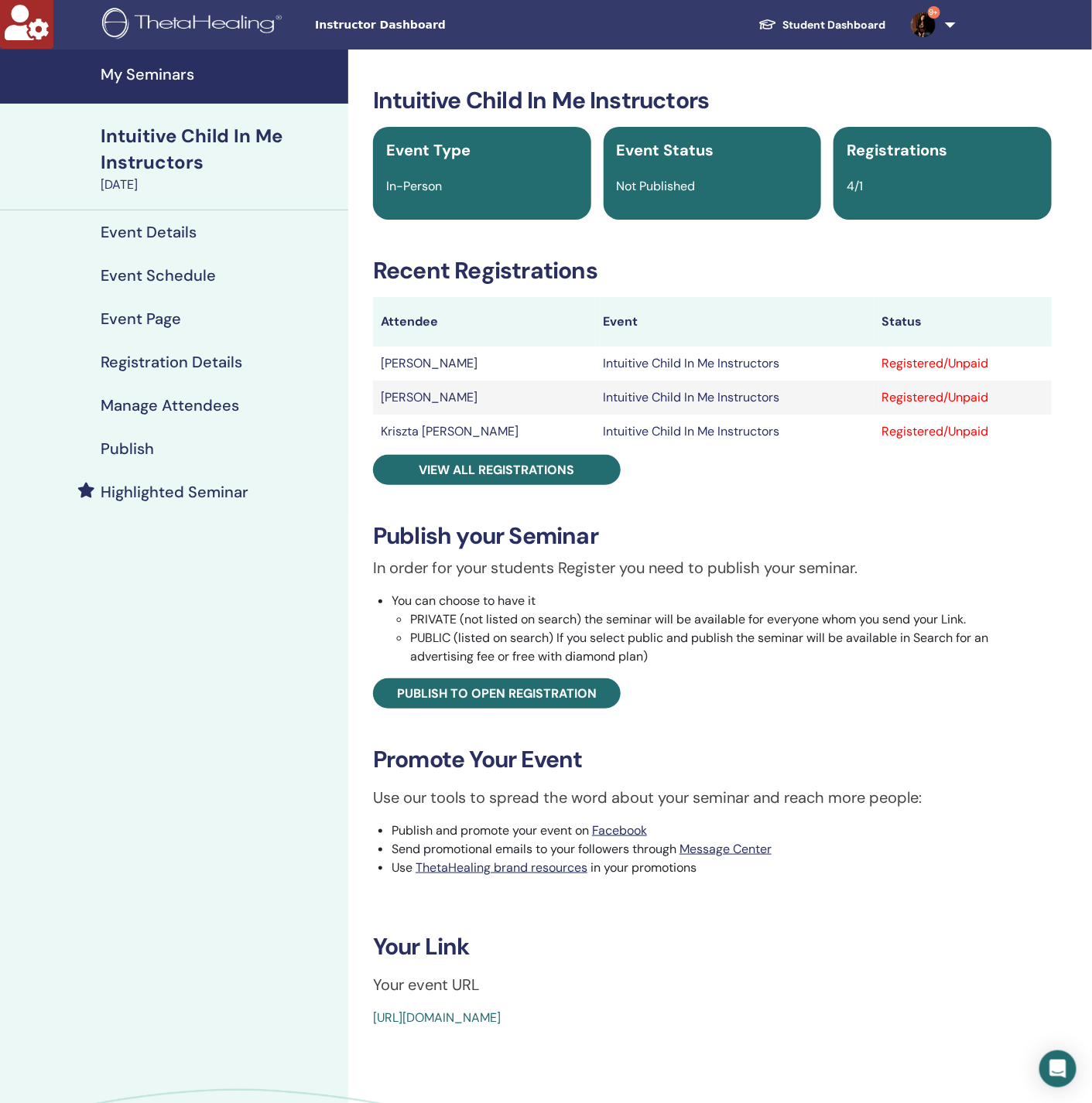
click at [249, 396] on div "Manage Attendees" at bounding box center [174, 405] width 324 height 19
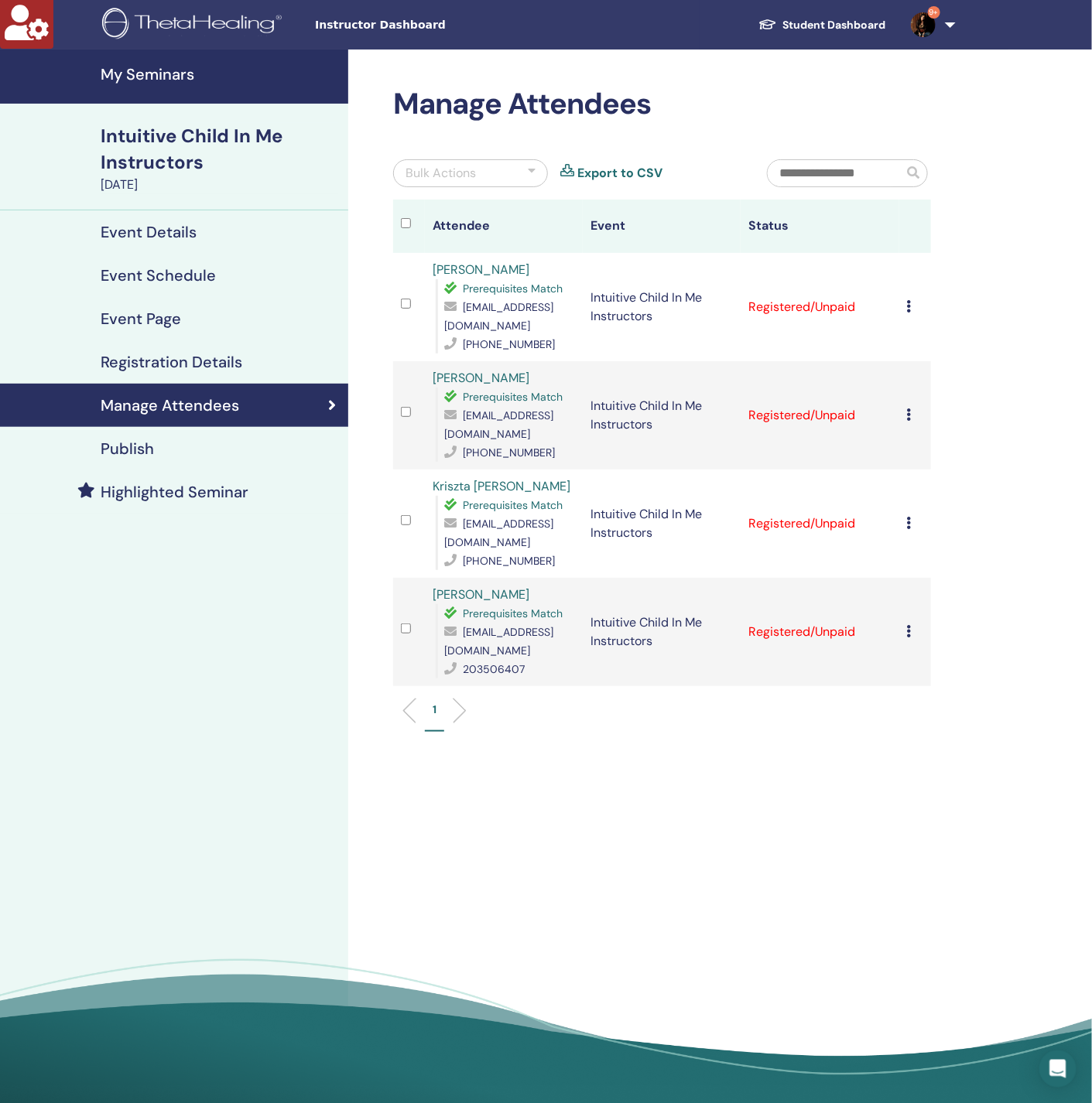
click at [908, 300] on icon at bounding box center [909, 306] width 5 height 12
click at [915, 464] on link "Download Certificate" at bounding box center [933, 459] width 120 height 16
click at [908, 408] on icon at bounding box center [909, 414] width 5 height 12
click at [977, 367] on div "Manage Attendees Bulk Actions Export to CSV Attendee Event Status [PERSON_NAME]…" at bounding box center [712, 581] width 728 height 1064
click at [908, 408] on icon at bounding box center [909, 414] width 5 height 12
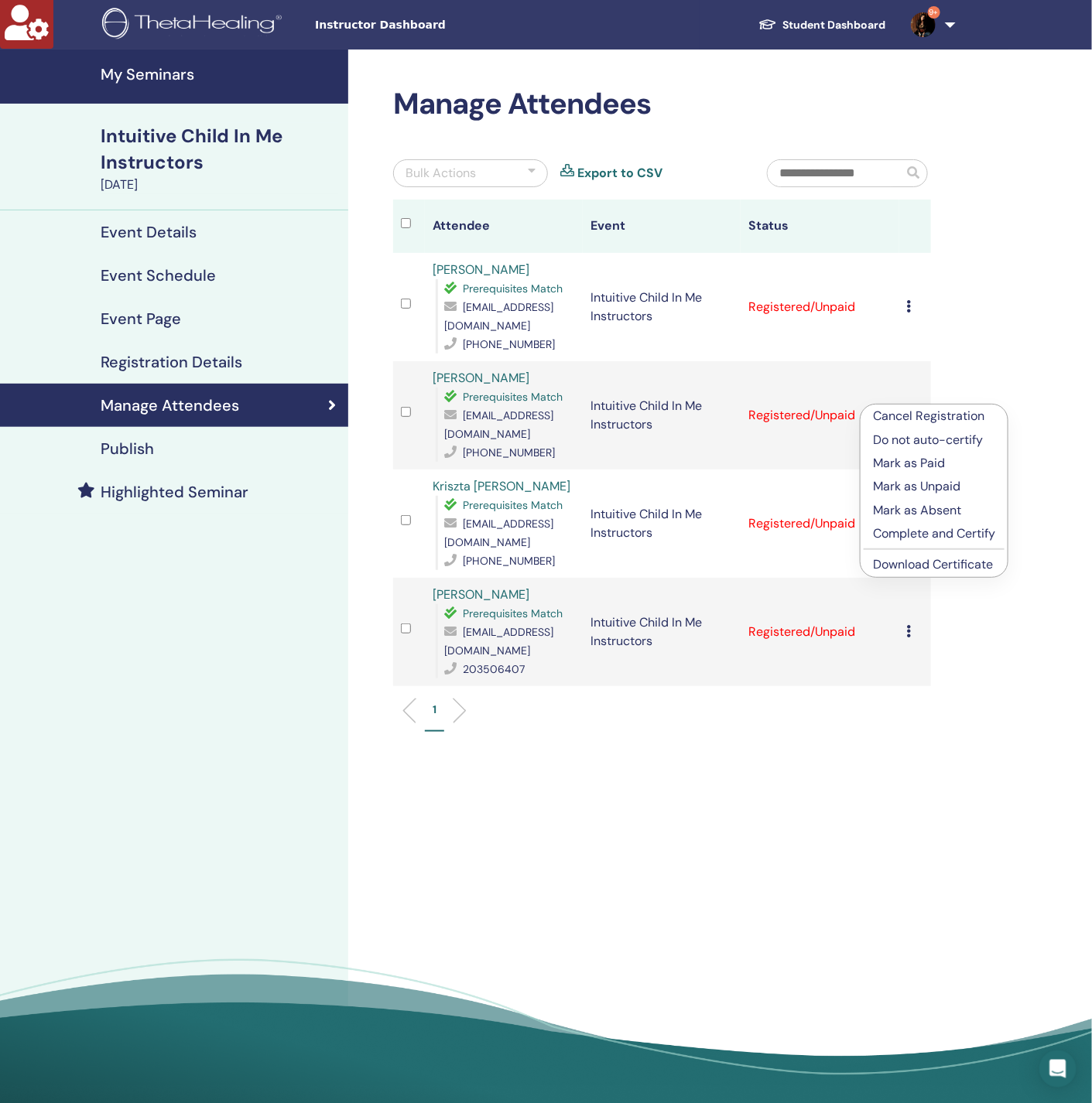
click at [934, 569] on link "Download Certificate" at bounding box center [933, 564] width 120 height 16
click at [908, 517] on icon at bounding box center [909, 522] width 5 height 12
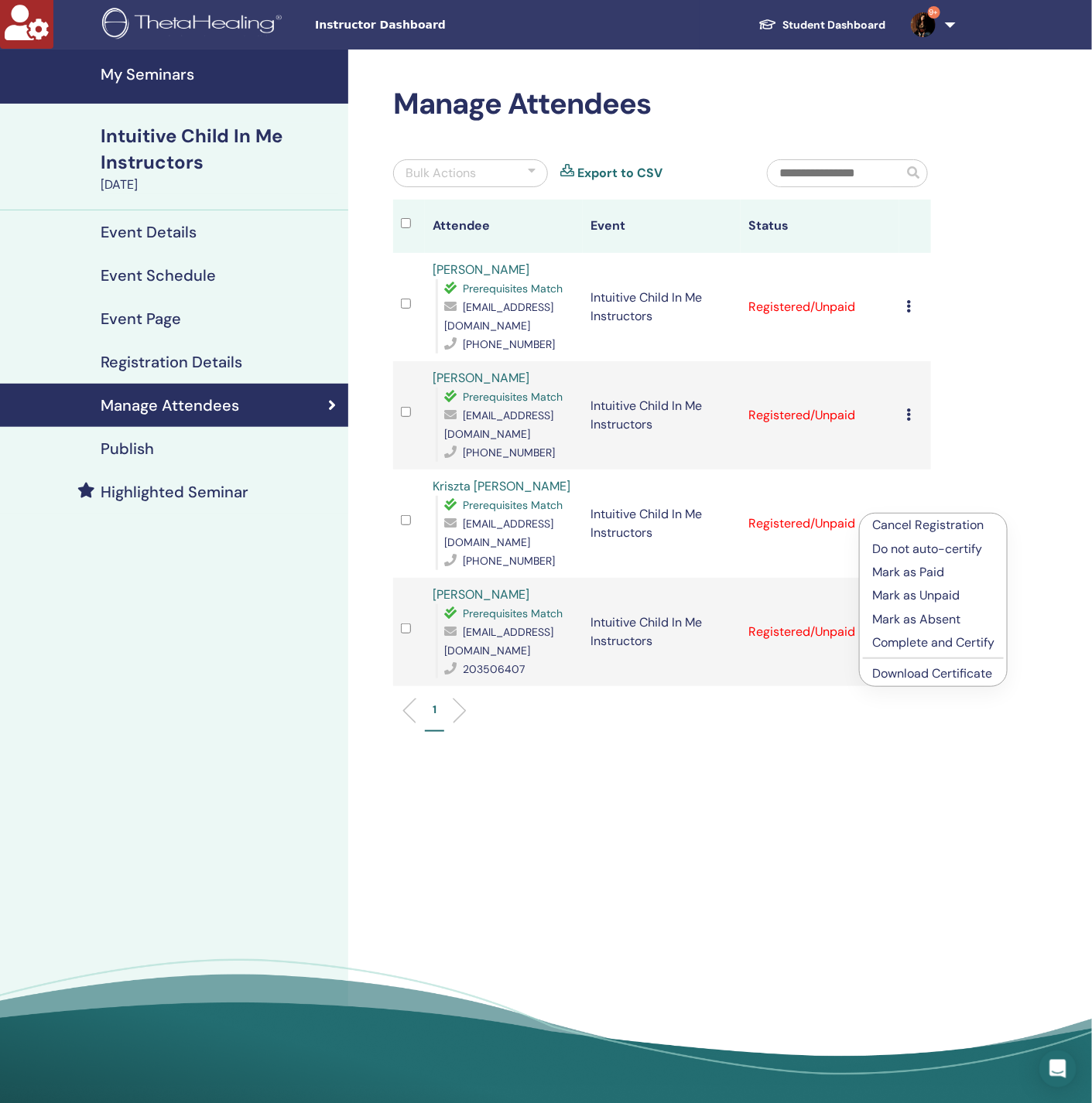
click at [933, 673] on link "Download Certificate" at bounding box center [932, 674] width 120 height 16
click at [908, 625] on icon at bounding box center [909, 631] width 5 height 12
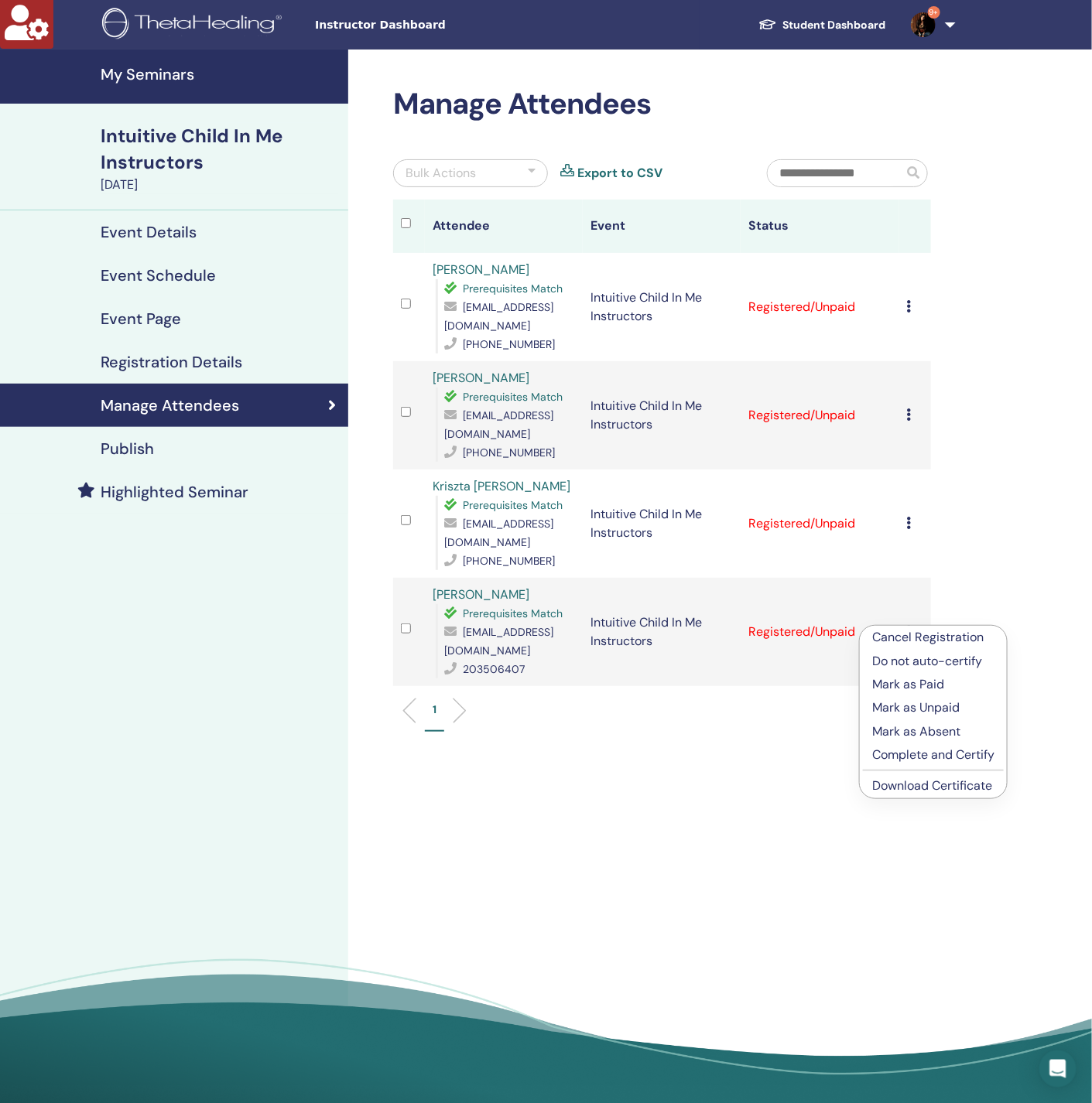
click at [929, 790] on link "Download Certificate" at bounding box center [932, 785] width 120 height 16
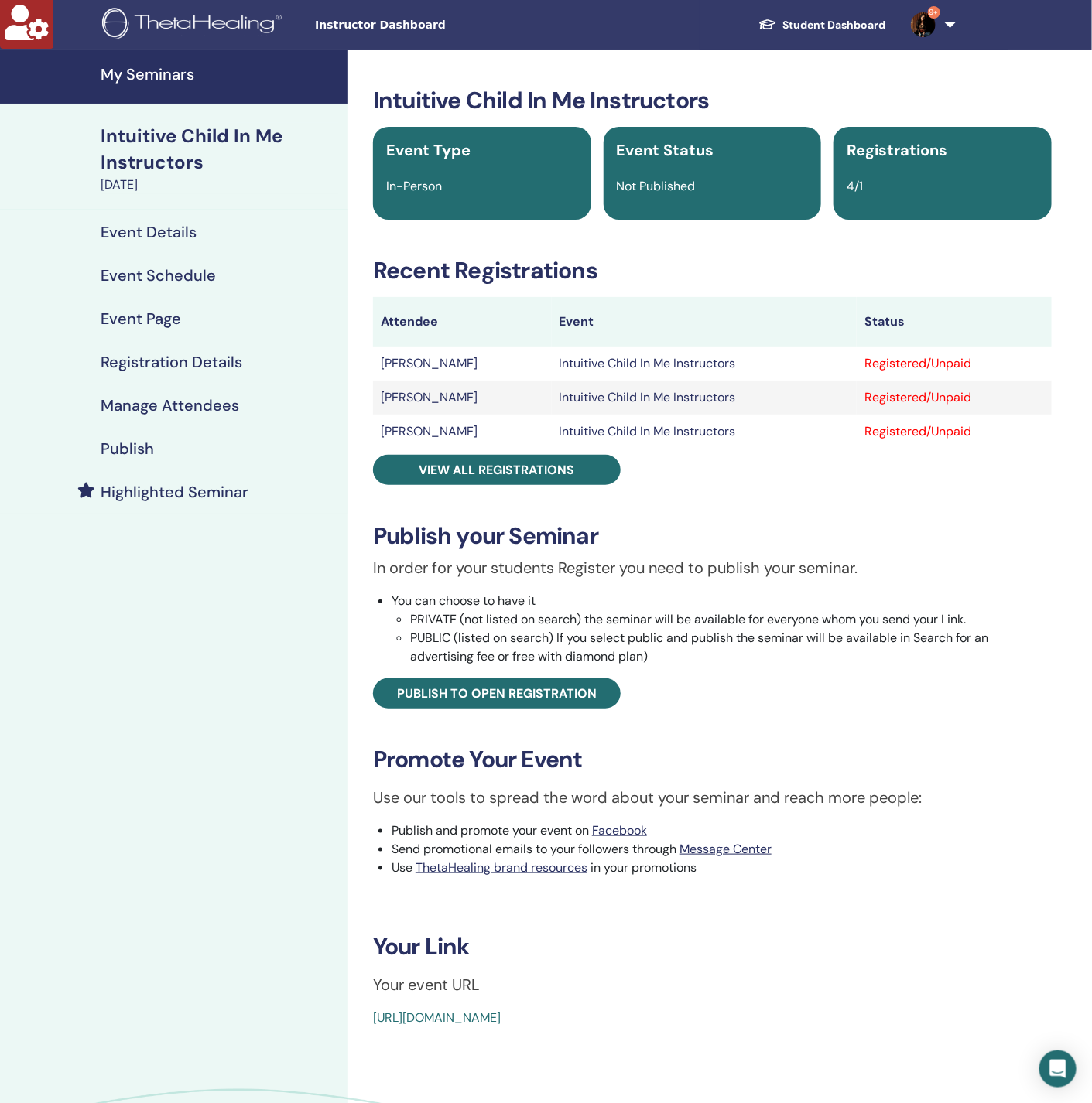
click at [188, 396] on h4 "Manage Attendees" at bounding box center [169, 405] width 138 height 19
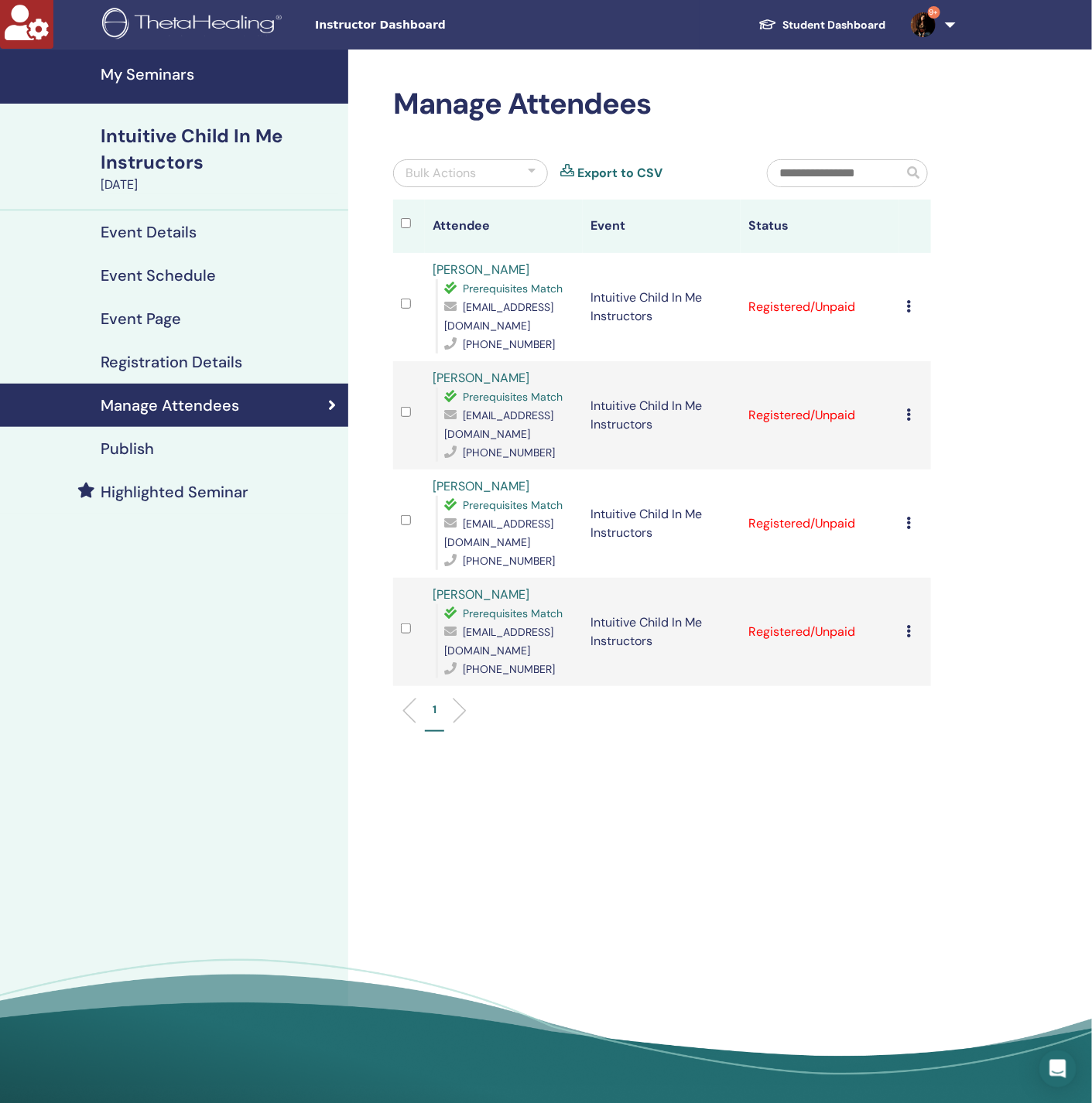
click at [911, 300] on icon at bounding box center [909, 306] width 5 height 12
click at [933, 463] on link "Download Certificate" at bounding box center [935, 460] width 120 height 16
click at [908, 408] on icon at bounding box center [909, 414] width 5 height 12
click at [933, 564] on link "Download Certificate" at bounding box center [932, 560] width 120 height 16
click at [908, 517] on icon at bounding box center [909, 522] width 5 height 12
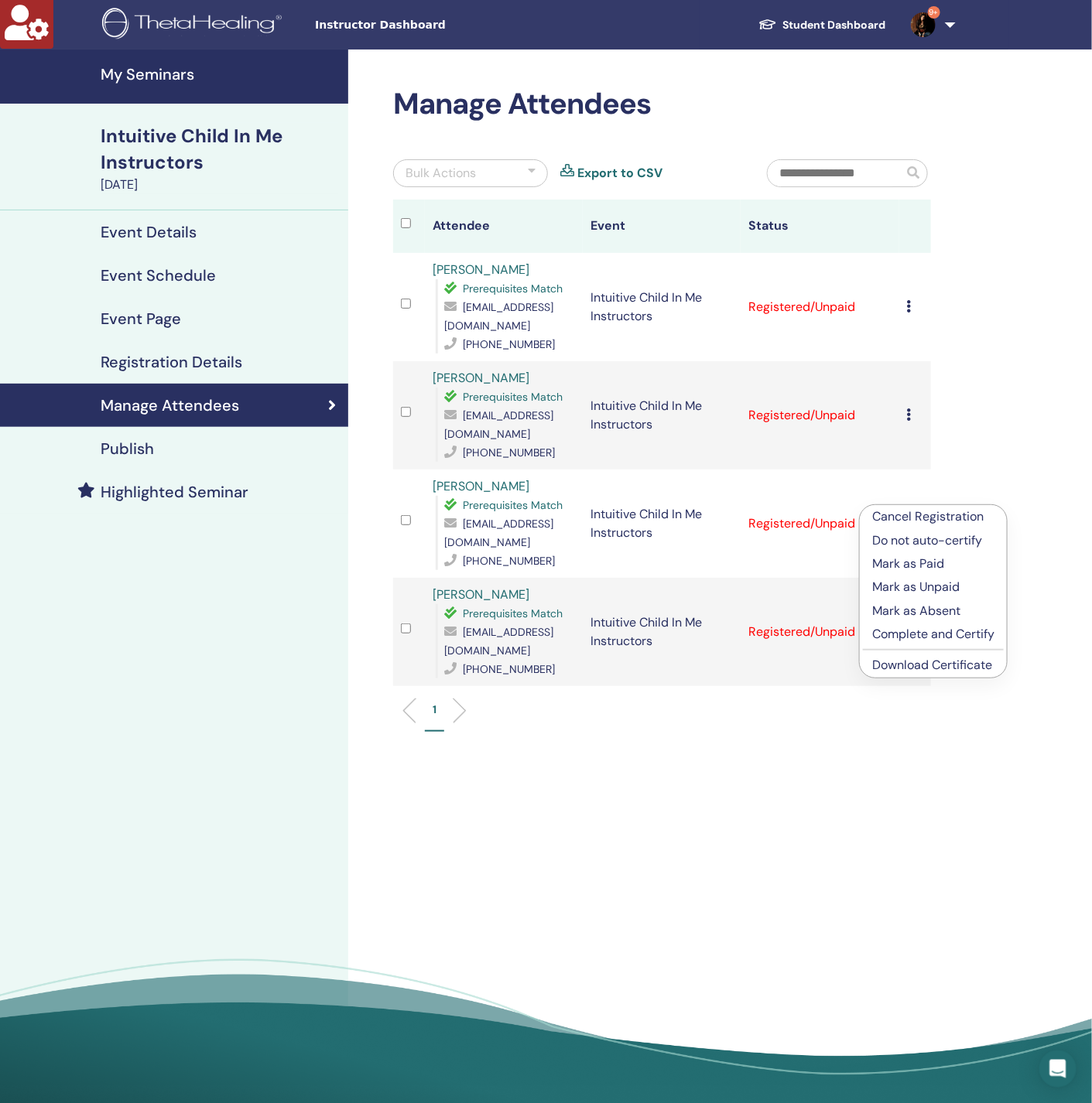
click at [920, 662] on link "Download Certificate" at bounding box center [932, 665] width 120 height 16
click at [908, 625] on icon at bounding box center [909, 631] width 5 height 12
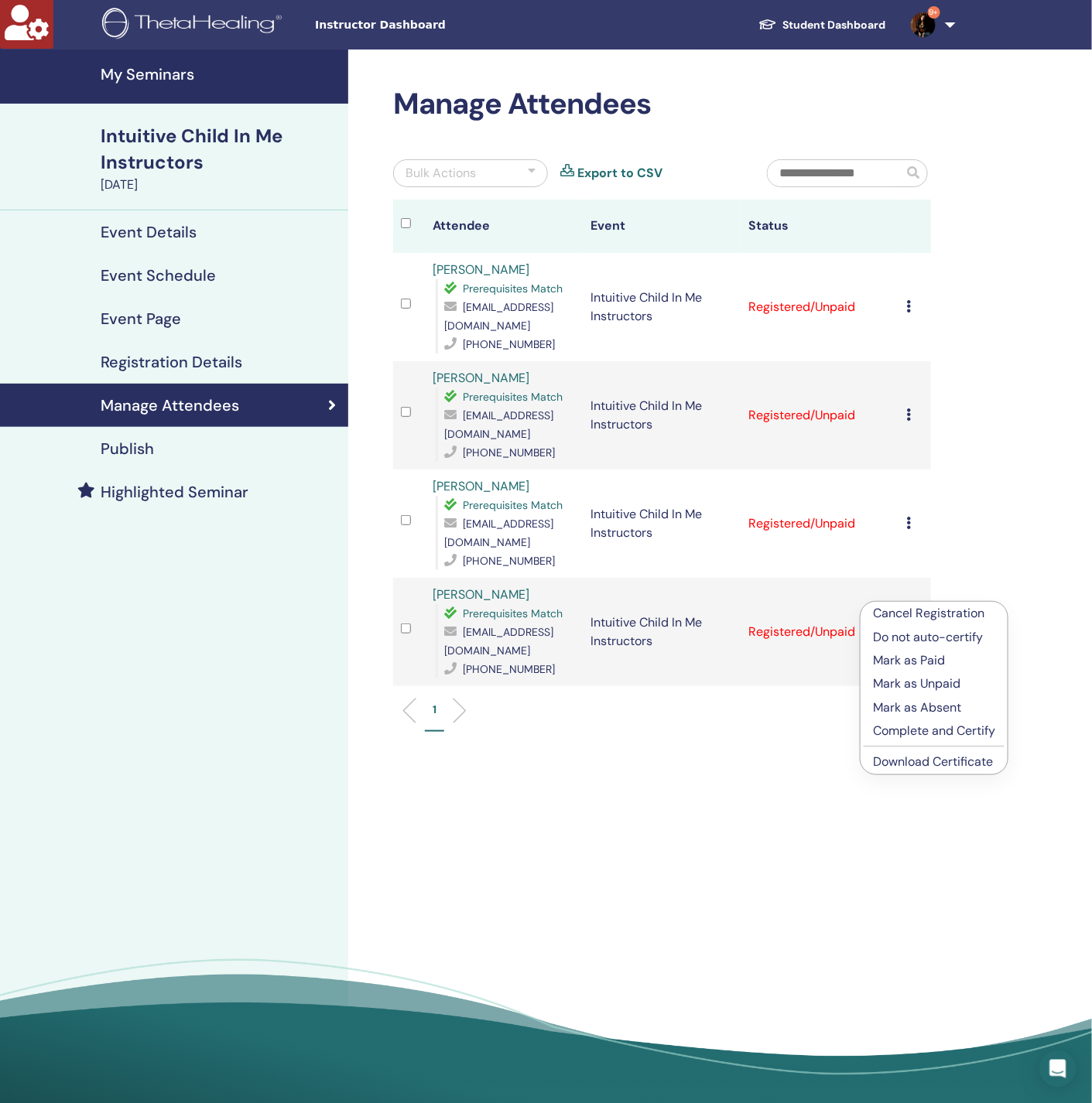
click at [915, 766] on link "Download Certificate" at bounding box center [933, 762] width 120 height 16
click at [908, 517] on icon at bounding box center [909, 522] width 5 height 12
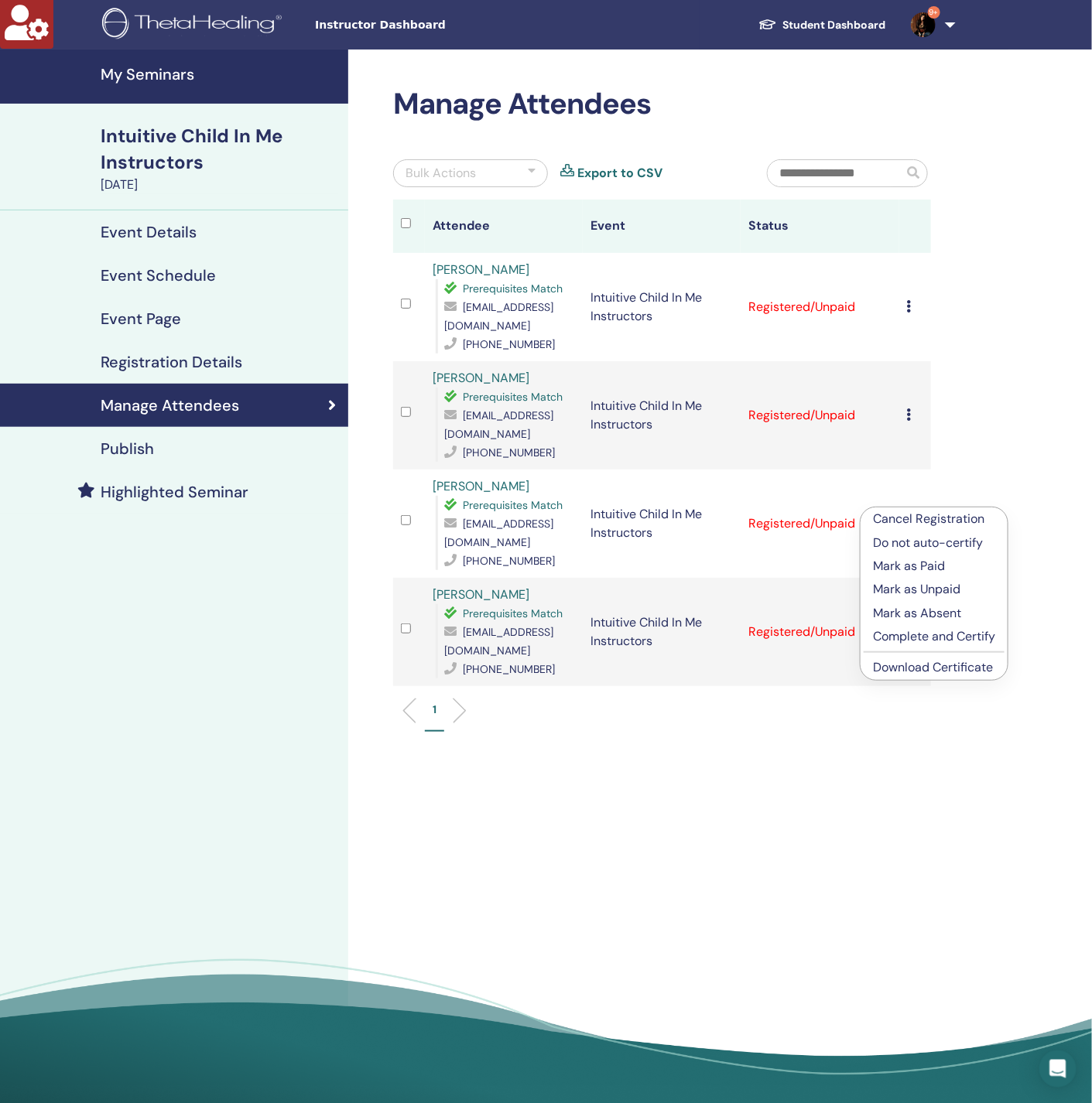
click at [937, 669] on link "Download Certificate" at bounding box center [933, 667] width 120 height 16
drag, startPoint x: 601, startPoint y: 803, endPoint x: 599, endPoint y: 785, distance: 18.1
click at [601, 801] on div "Manage Attendees Bulk Actions Export to CSV Attendee Event Status Olesia Dobrov…" at bounding box center [712, 581] width 728 height 1064
click at [830, 78] on div "Manage Attendees Bulk Actions Export to CSV Attendee Event Status Olesia Dobrov…" at bounding box center [712, 581] width 728 height 1064
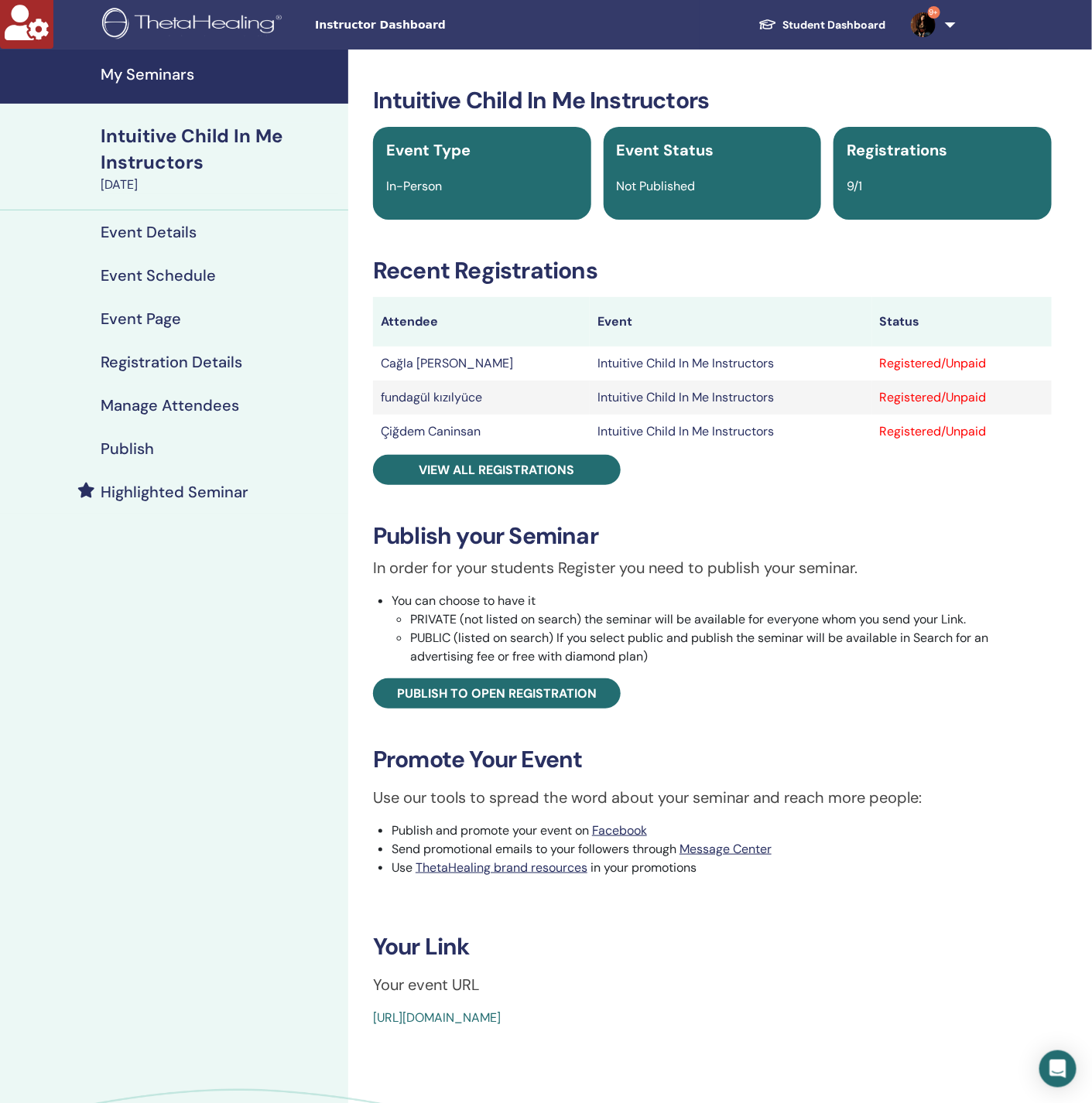
click at [205, 402] on h4 "Manage Attendees" at bounding box center [169, 405] width 138 height 19
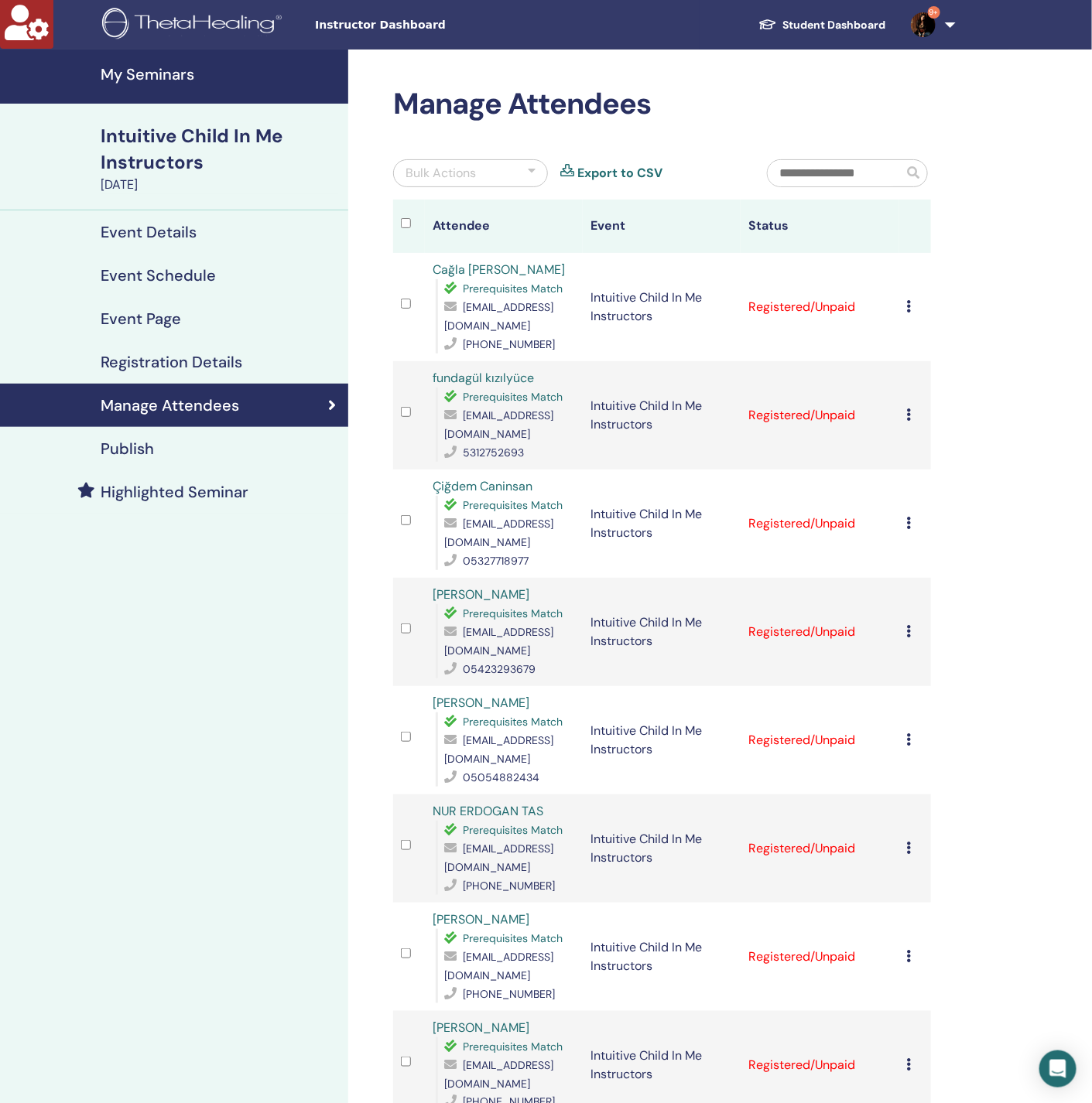
click at [908, 302] on icon at bounding box center [909, 306] width 5 height 12
click at [934, 463] on link "Download Certificate" at bounding box center [933, 463] width 120 height 16
click at [908, 408] on icon at bounding box center [909, 414] width 5 height 12
click at [941, 567] on link "Download Certificate" at bounding box center [933, 563] width 120 height 16
click at [911, 518] on icon at bounding box center [909, 522] width 5 height 12
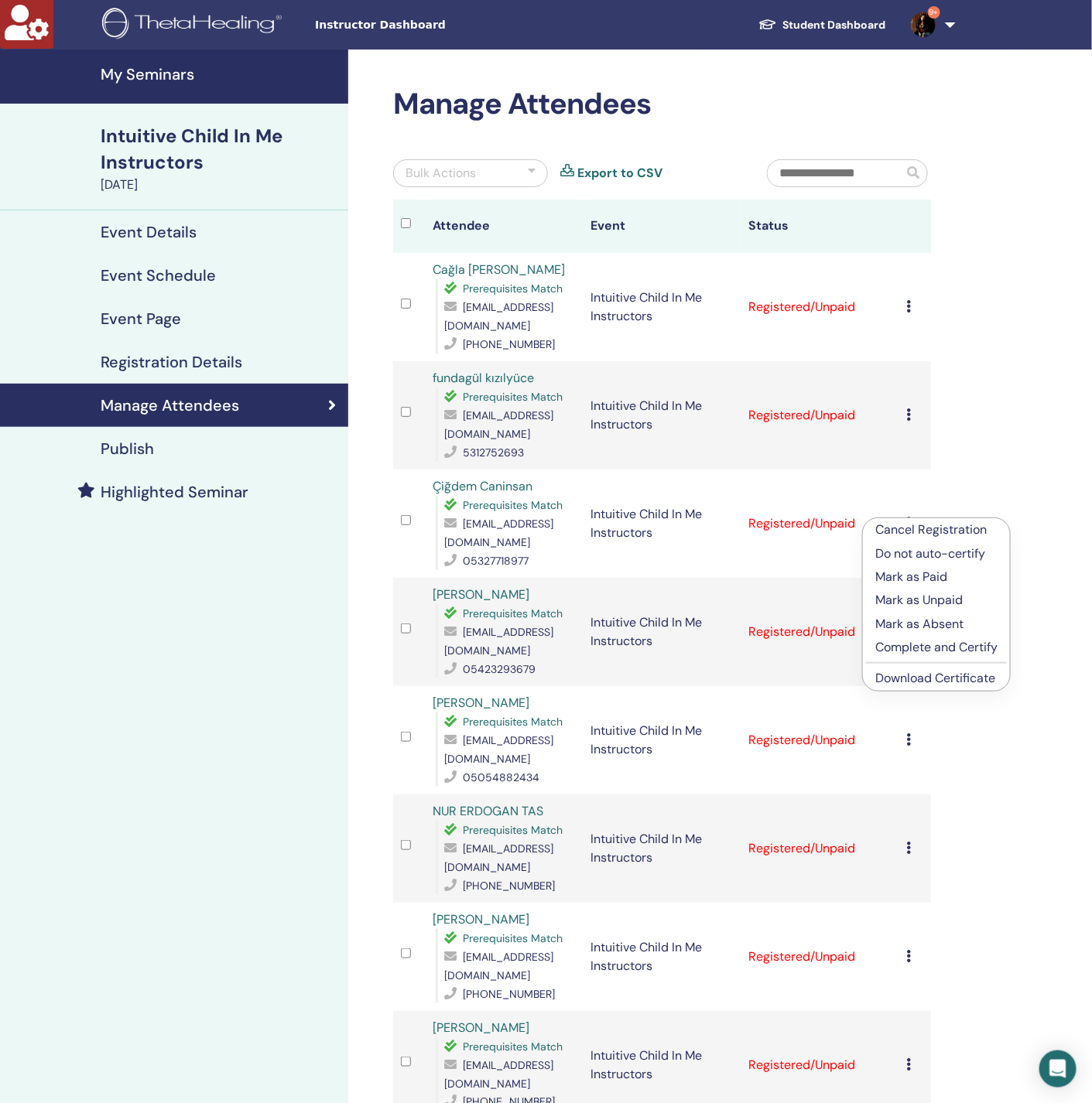
click at [927, 681] on link "Download Certificate" at bounding box center [935, 678] width 120 height 16
click at [908, 625] on icon at bounding box center [909, 631] width 5 height 12
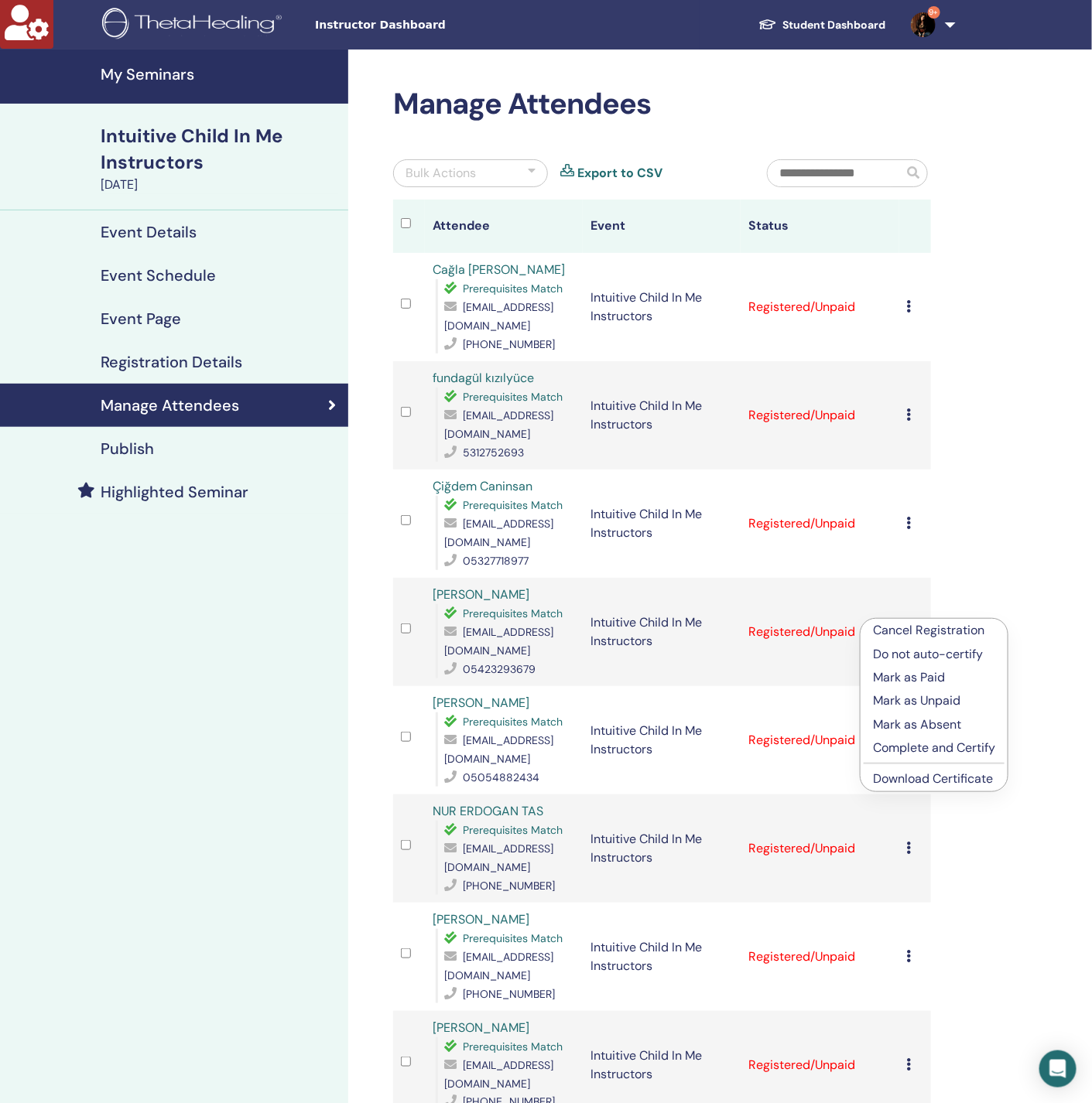
click at [933, 778] on link "Download Certificate" at bounding box center [933, 779] width 120 height 16
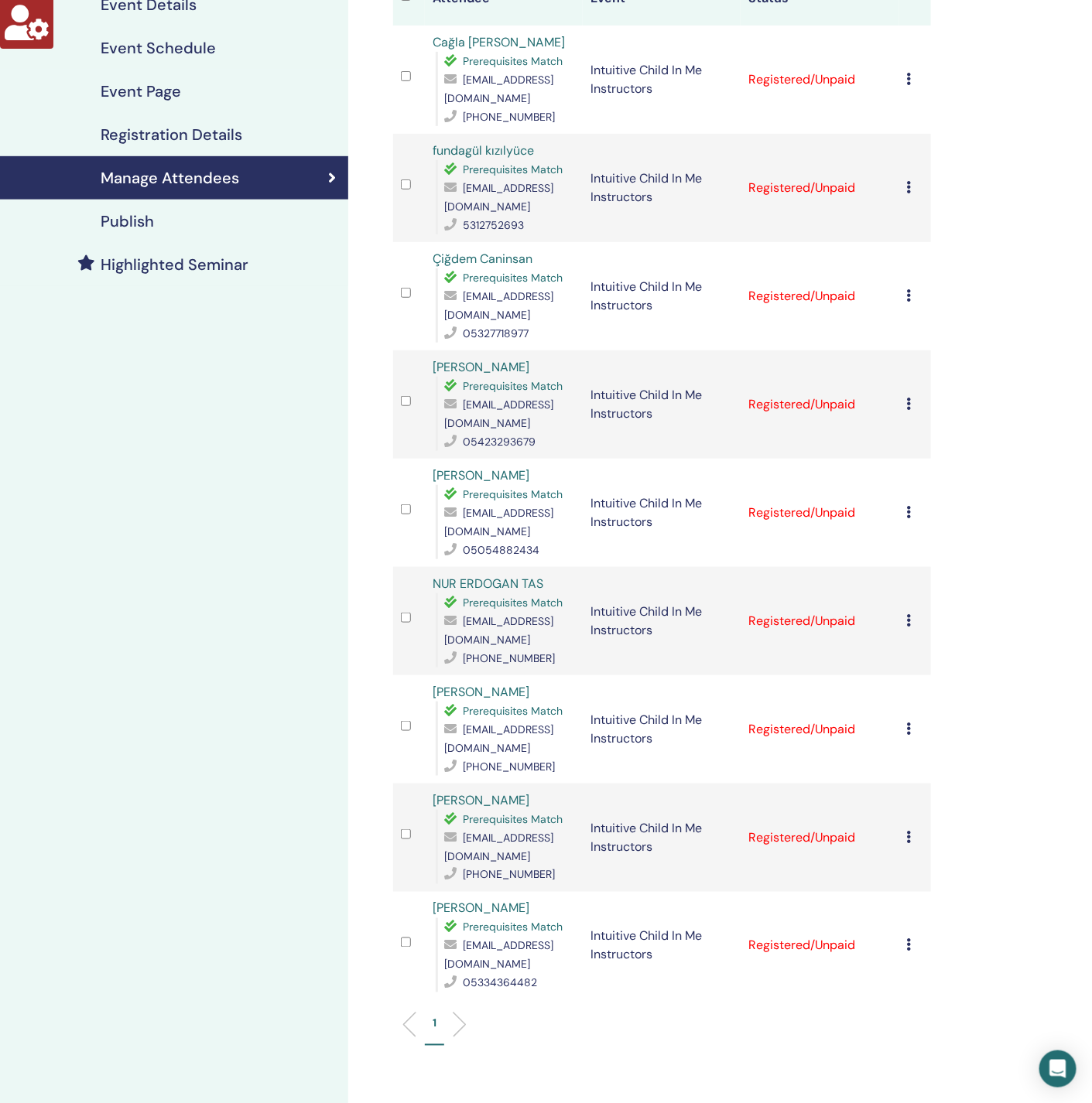
scroll to position [230, 0]
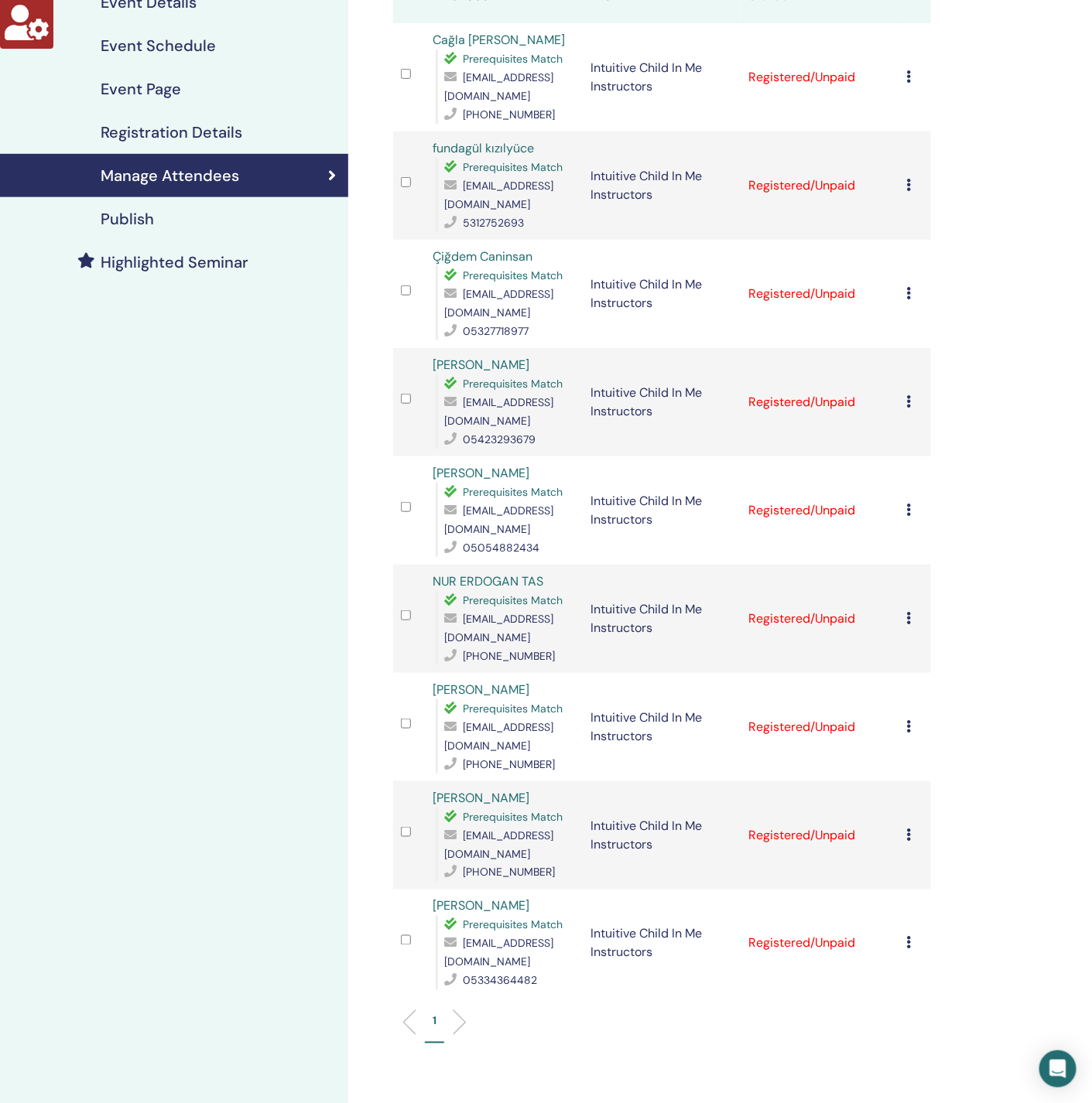
click at [908, 504] on icon at bounding box center [909, 509] width 5 height 12
click at [917, 652] on link "Download Certificate" at bounding box center [933, 650] width 120 height 16
click at [908, 612] on icon at bounding box center [909, 618] width 5 height 12
click at [929, 761] on link "Download Certificate" at bounding box center [933, 765] width 120 height 16
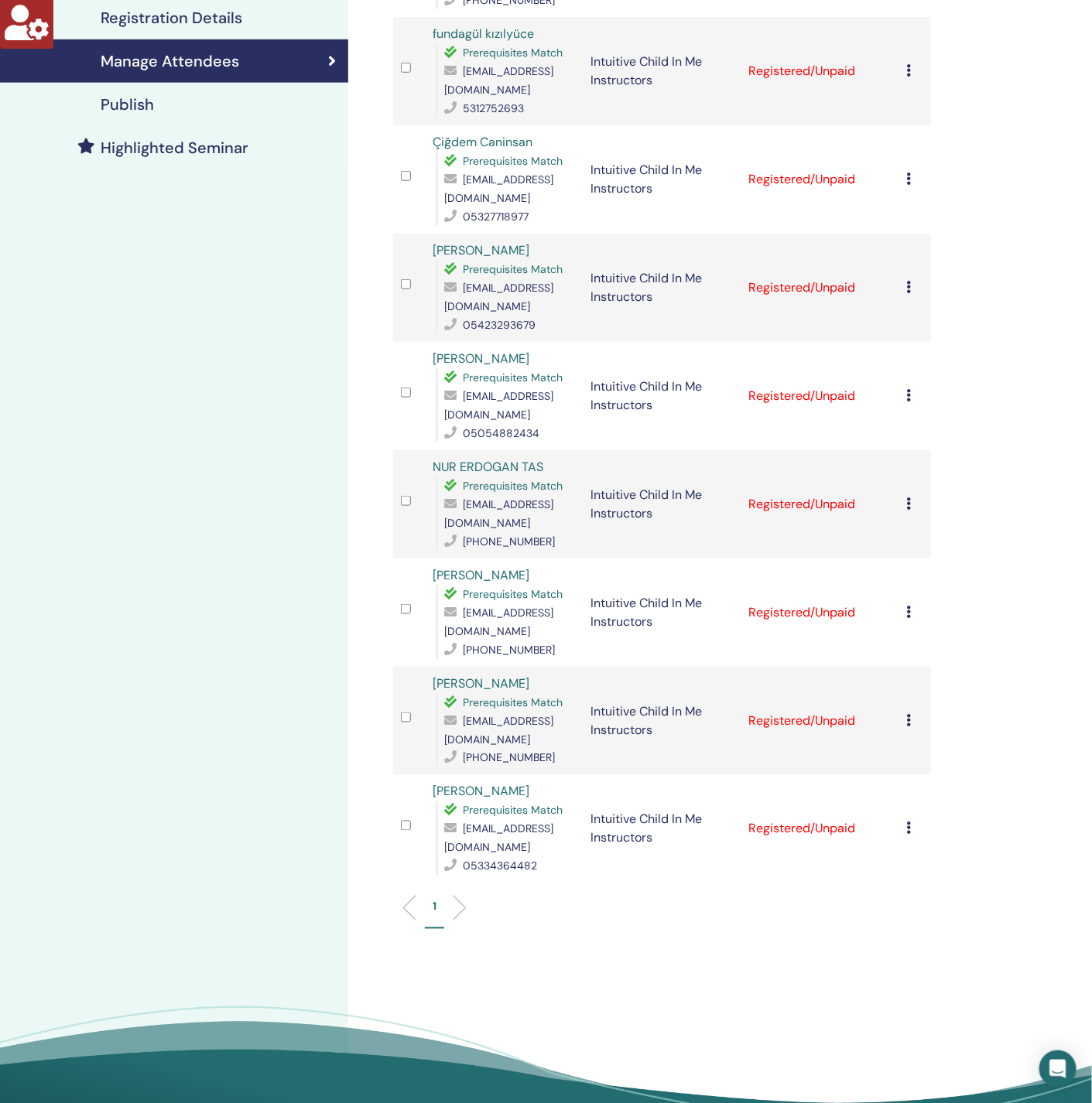
scroll to position [346, 0]
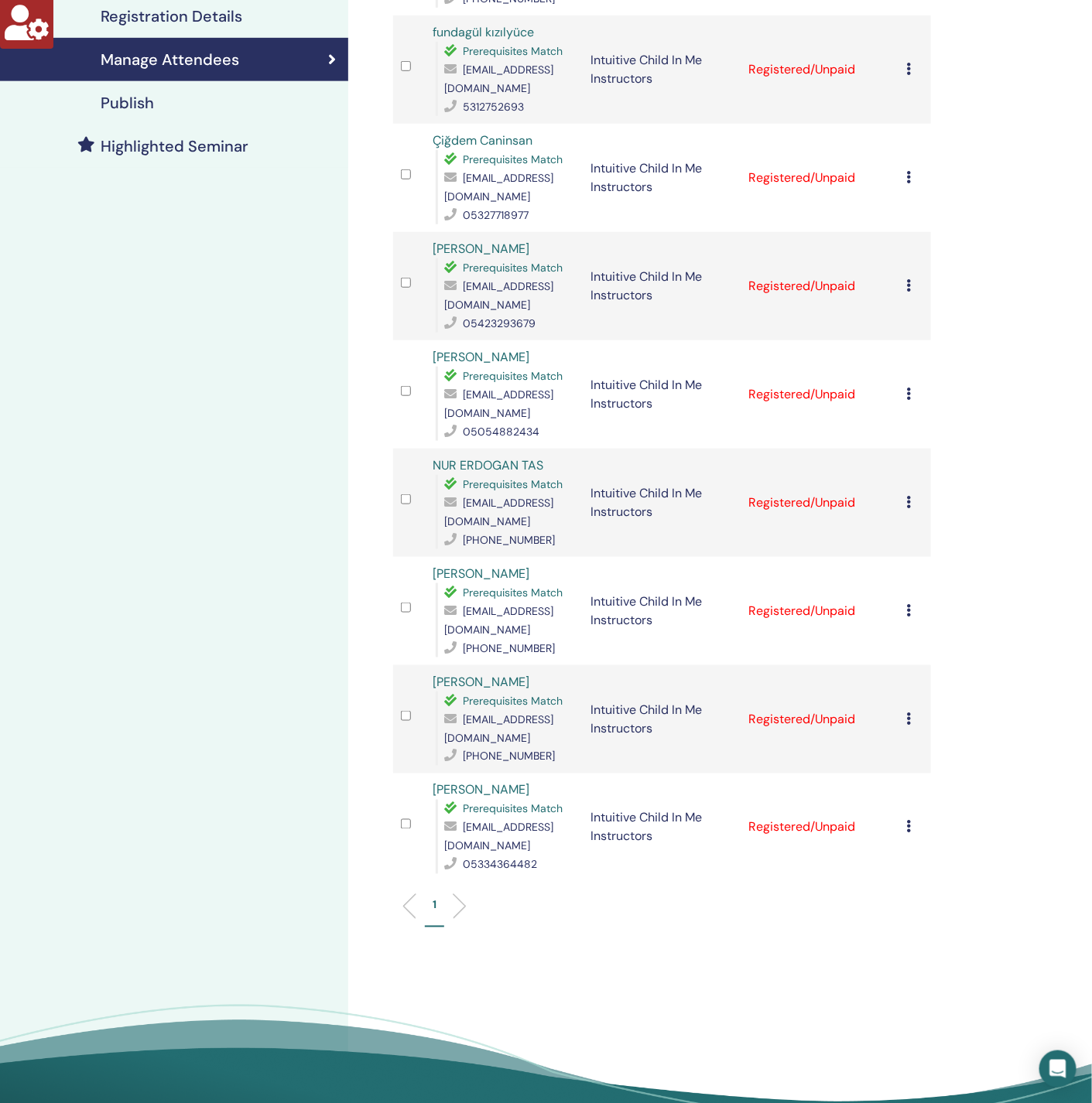
click at [908, 604] on icon at bounding box center [909, 610] width 5 height 12
click at [934, 755] on link "Download Certificate" at bounding box center [933, 755] width 120 height 16
click at [908, 712] on icon at bounding box center [909, 718] width 5 height 12
click at [934, 862] on link "Download Certificate" at bounding box center [933, 864] width 120 height 16
click at [908, 821] on icon at bounding box center [909, 826] width 5 height 12
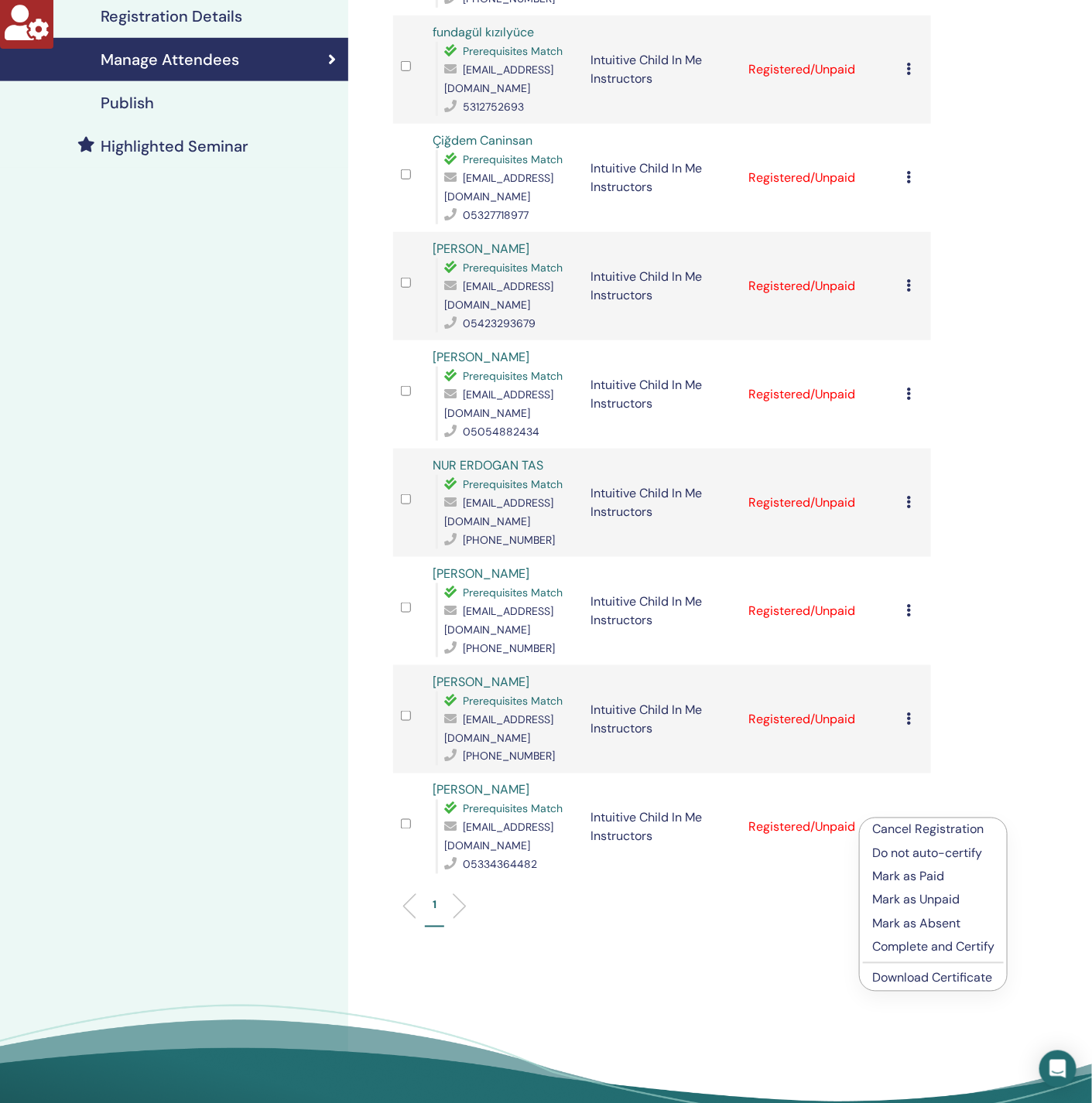
click at [919, 984] on link "Download Certificate" at bounding box center [932, 978] width 120 height 16
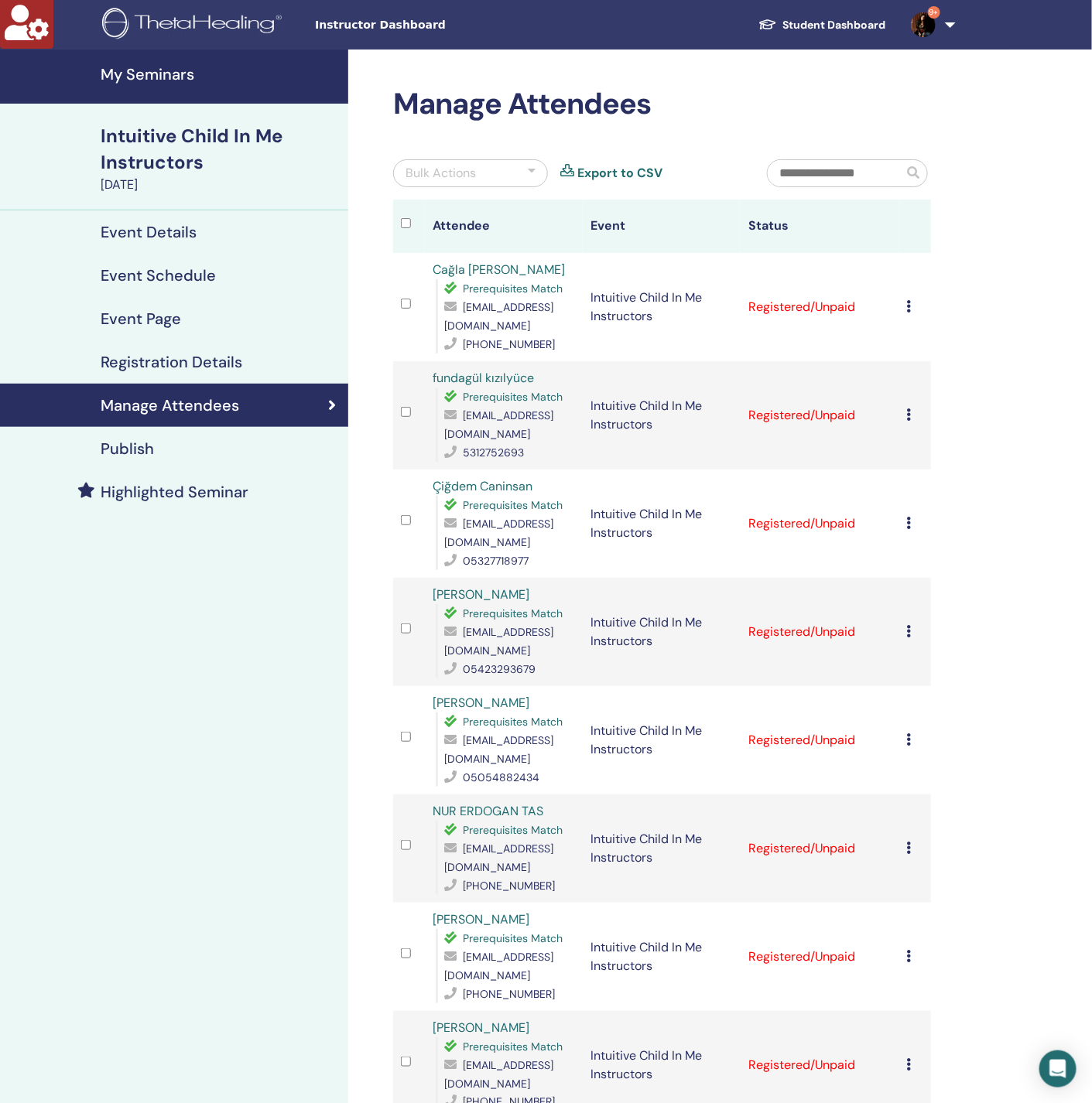
scroll to position [464, 0]
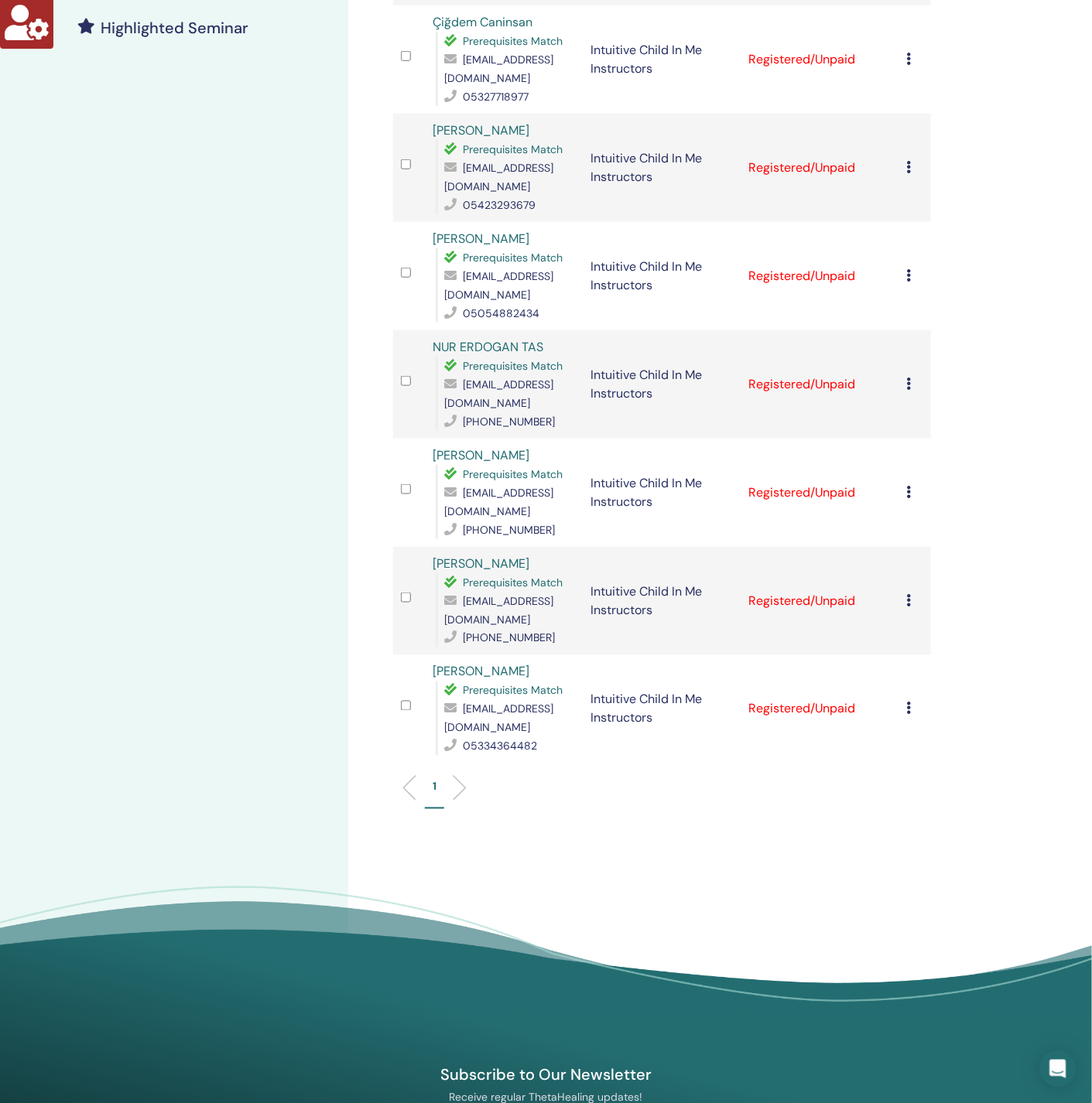
click at [910, 594] on icon at bounding box center [909, 600] width 5 height 12
click at [934, 748] on link "Download Certificate" at bounding box center [934, 748] width 120 height 16
click at [151, 395] on div "My Seminars Intuitive Child In Me Instructors October 13, 2025 Event Details Ev…" at bounding box center [174, 313] width 348 height 1456
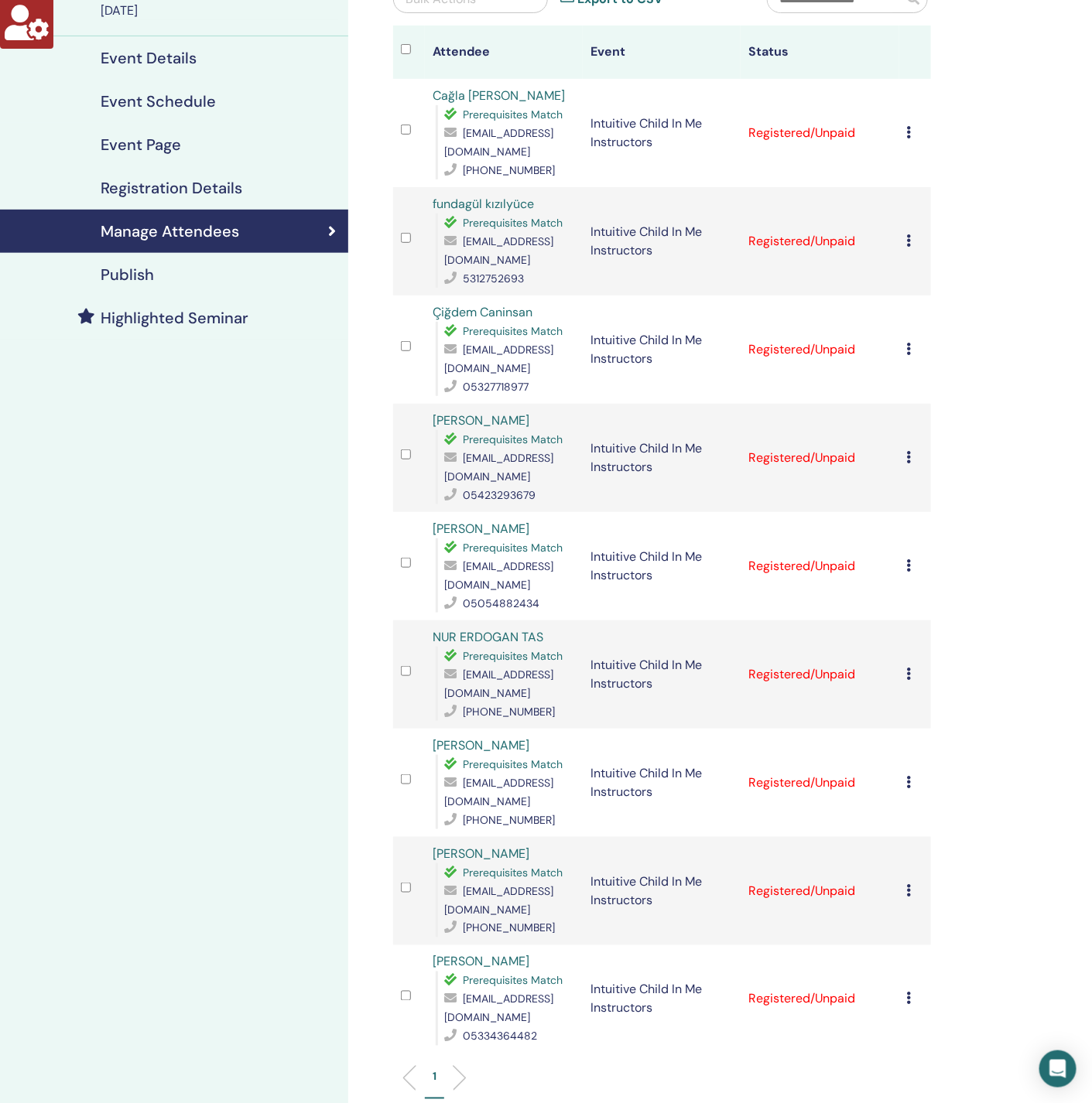
scroll to position [116, 0]
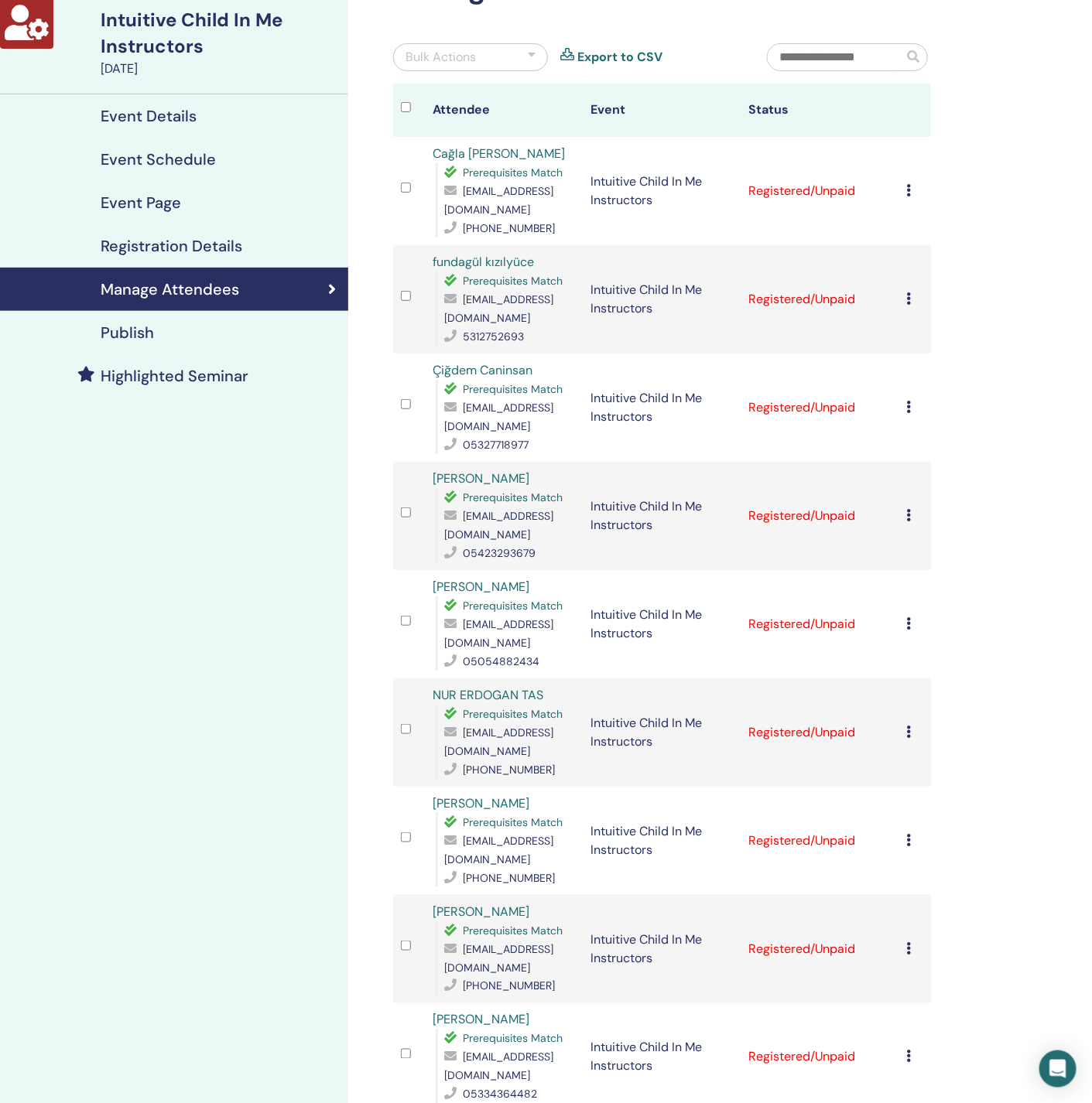
click at [908, 293] on icon at bounding box center [909, 298] width 5 height 12
click at [933, 444] on link "Download Certificate" at bounding box center [932, 446] width 120 height 16
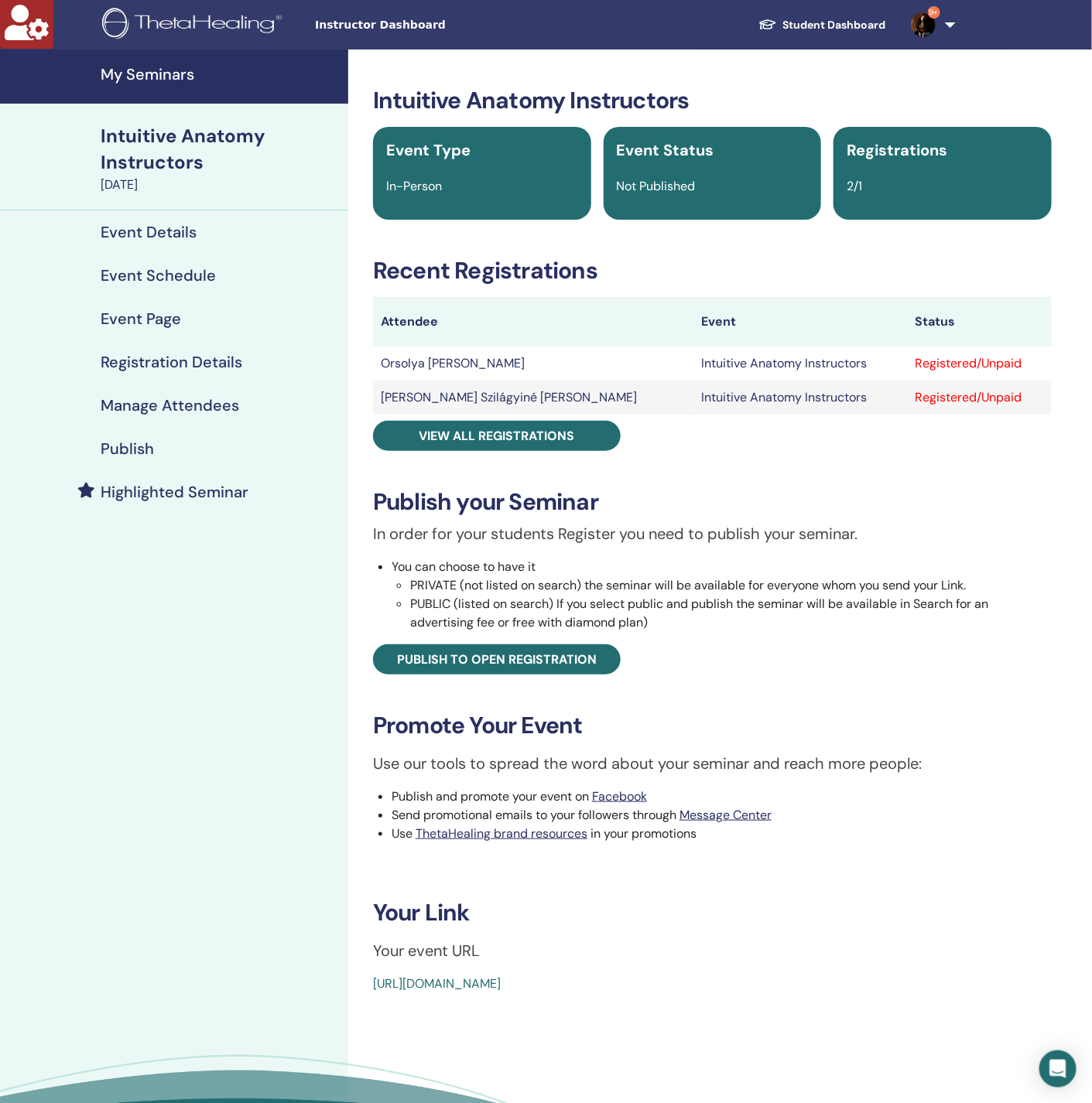
click at [179, 402] on h4 "Manage Attendees" at bounding box center [169, 405] width 138 height 19
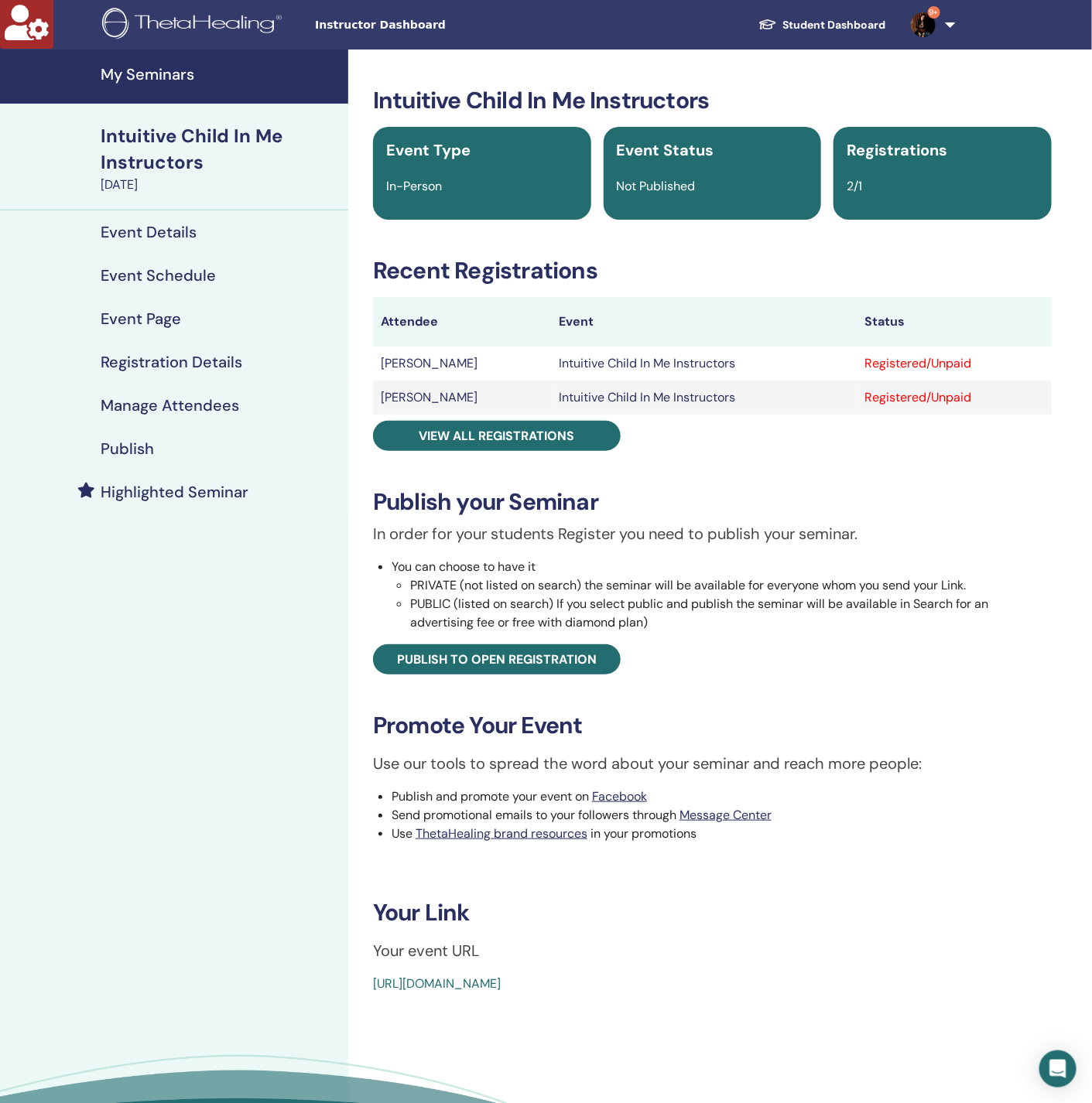
click at [175, 398] on h4 "Manage Attendees" at bounding box center [169, 405] width 138 height 19
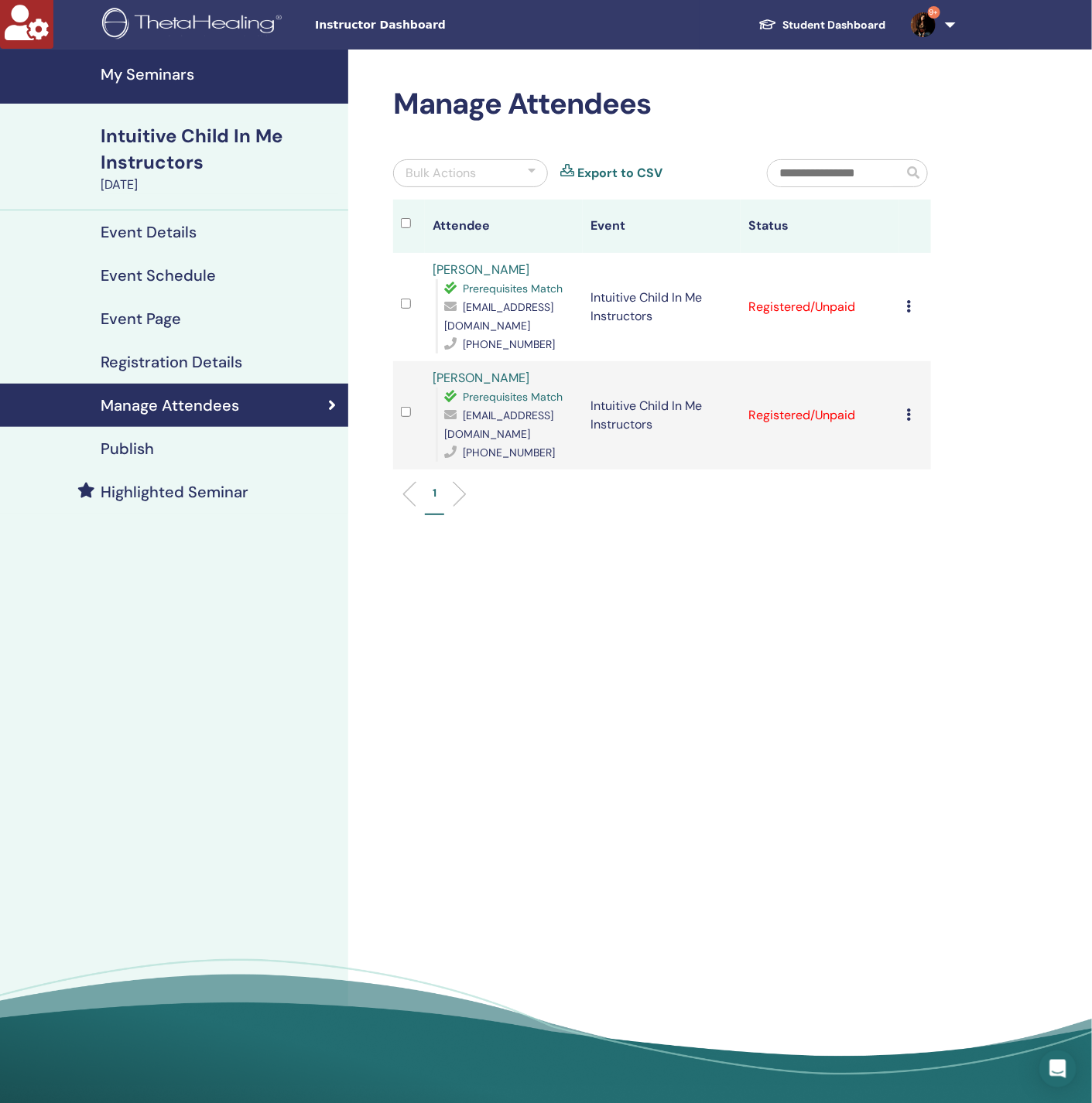
click at [907, 302] on icon at bounding box center [909, 306] width 5 height 12
click at [937, 469] on link "Download Certificate" at bounding box center [930, 463] width 120 height 16
click at [911, 408] on icon at bounding box center [909, 414] width 5 height 12
click at [926, 556] on link "Download Certificate" at bounding box center [935, 552] width 120 height 16
click at [442, 624] on div "Manage Attendees Bulk Actions Export to CSV Attendee Event Status Marta Mandato…" at bounding box center [712, 581] width 728 height 1064
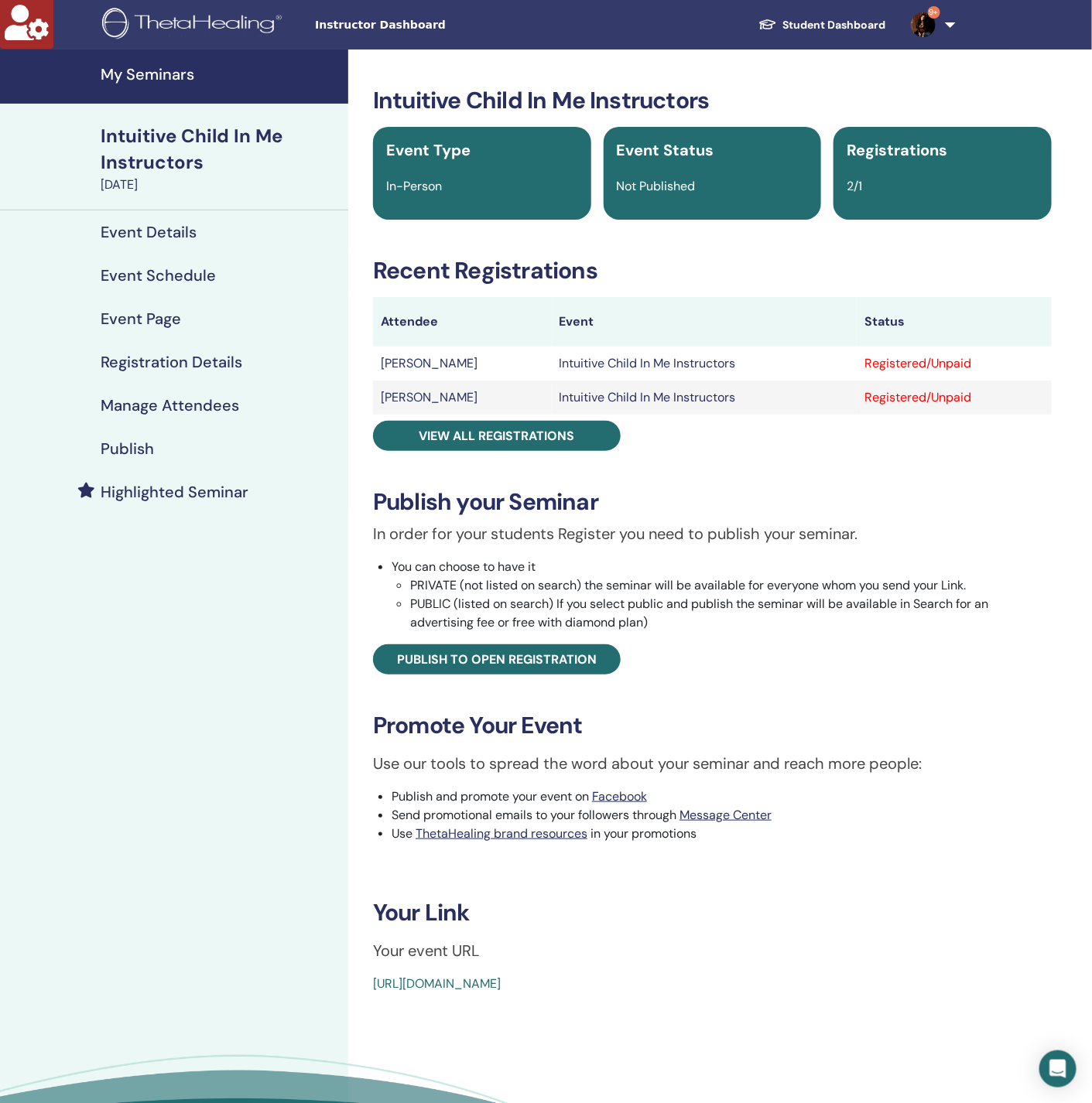
click at [210, 412] on h4 "Manage Attendees" at bounding box center [169, 405] width 138 height 19
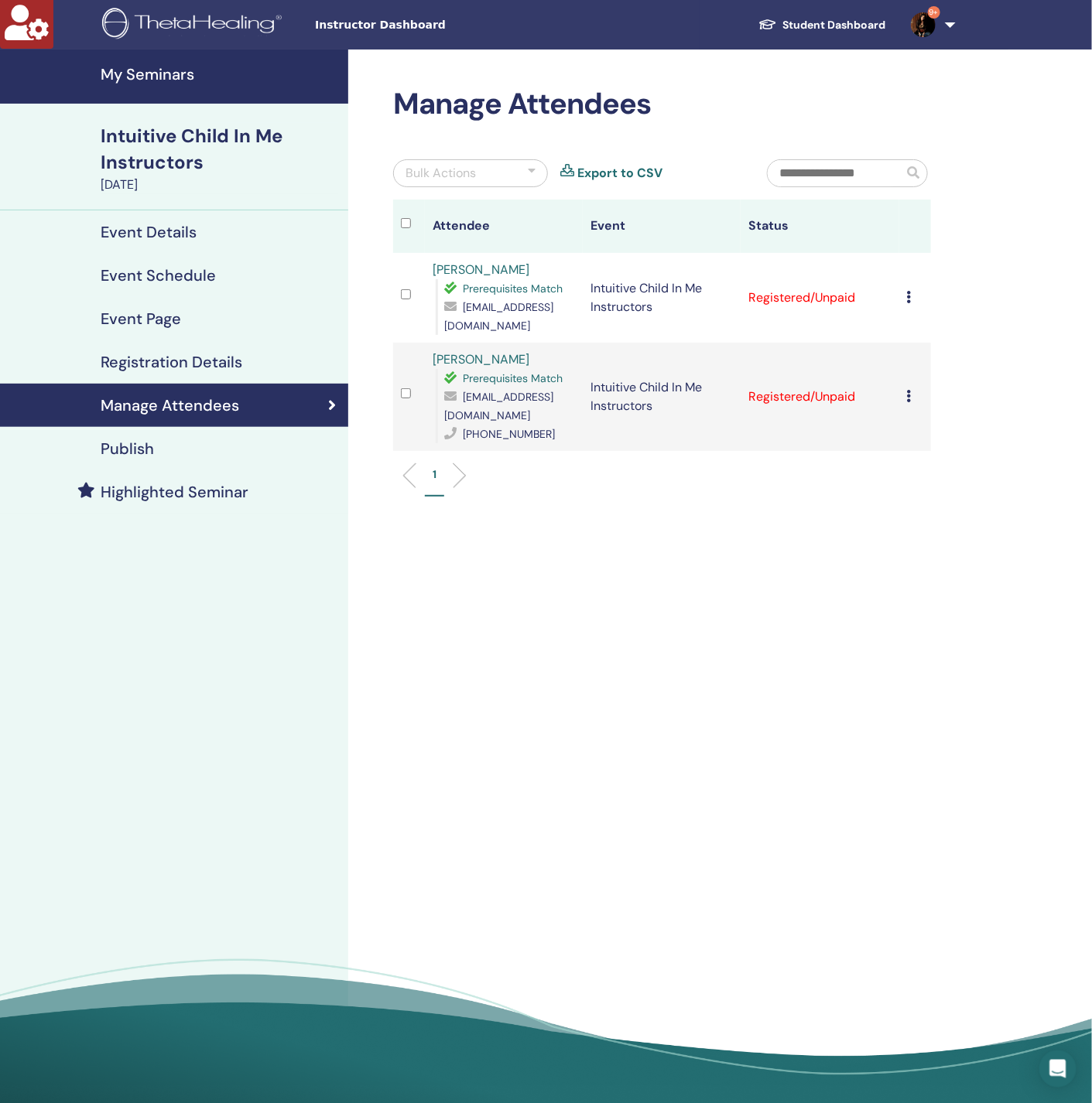
click at [910, 295] on div "Cancel Registration Do not auto-certify Mark as Paid Mark as Unpaid Mark as Abs…" at bounding box center [915, 298] width 16 height 19
click at [920, 458] on link "Download Certificate" at bounding box center [934, 456] width 120 height 16
click at [907, 402] on icon at bounding box center [909, 395] width 5 height 12
click at [917, 574] on link "Download Certificate" at bounding box center [930, 571] width 120 height 16
drag, startPoint x: 552, startPoint y: 845, endPoint x: 566, endPoint y: 815, distance: 33.1
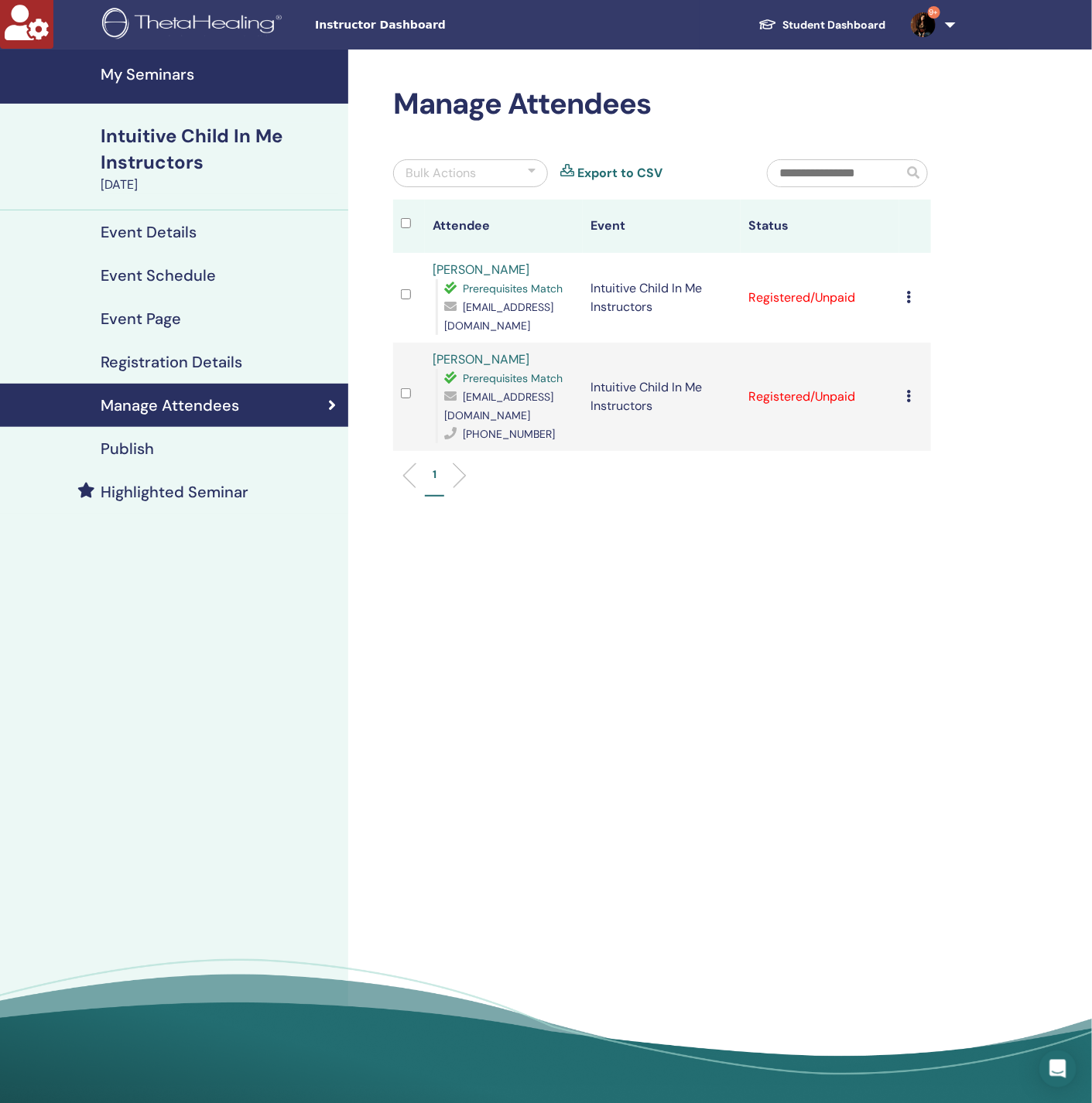
click at [552, 845] on div "Manage Attendees Bulk Actions Export to CSV Attendee Event Status [PERSON_NAME]…" at bounding box center [712, 581] width 728 height 1064
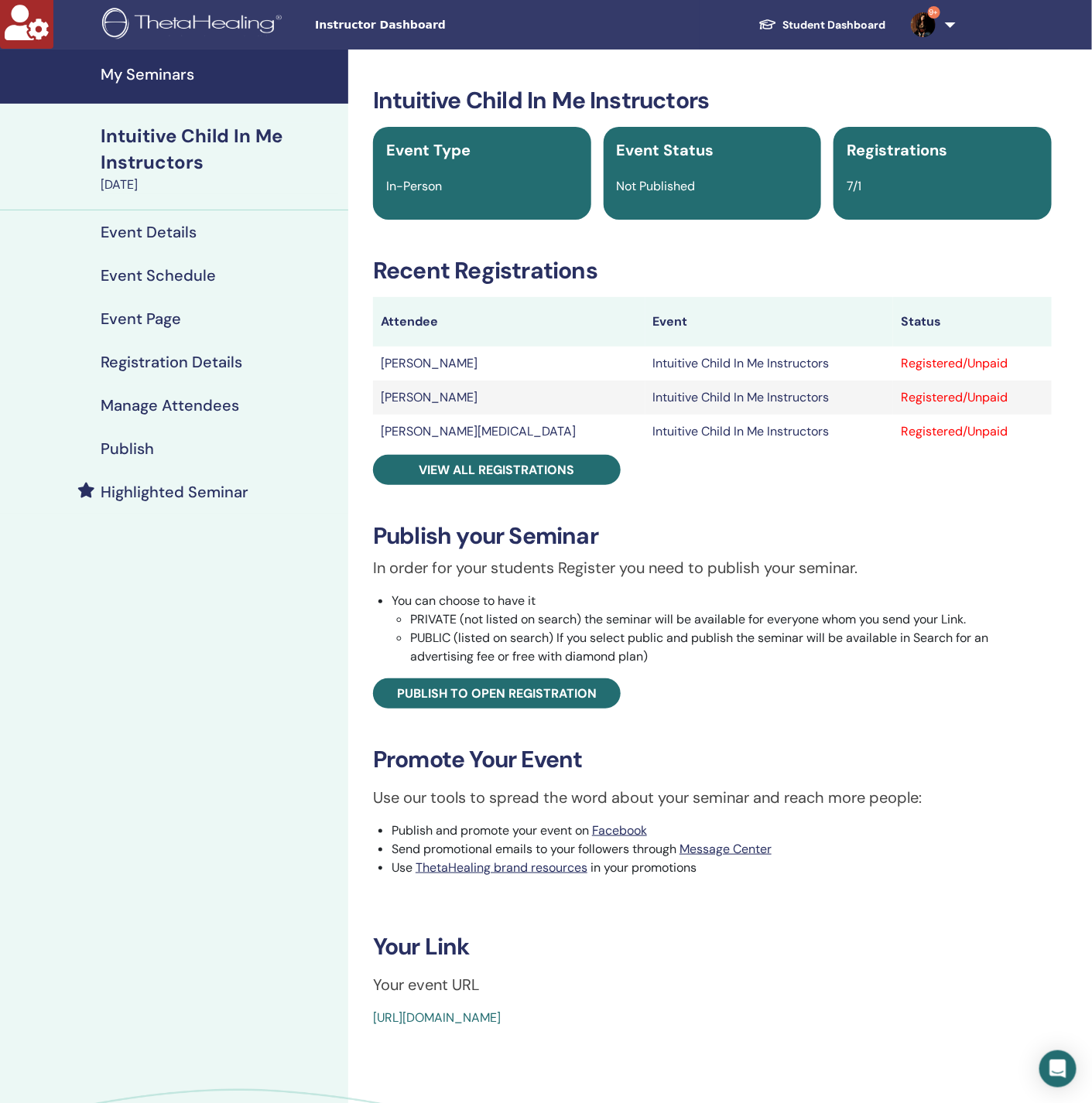
click at [151, 409] on h4 "Manage Attendees" at bounding box center [169, 405] width 138 height 19
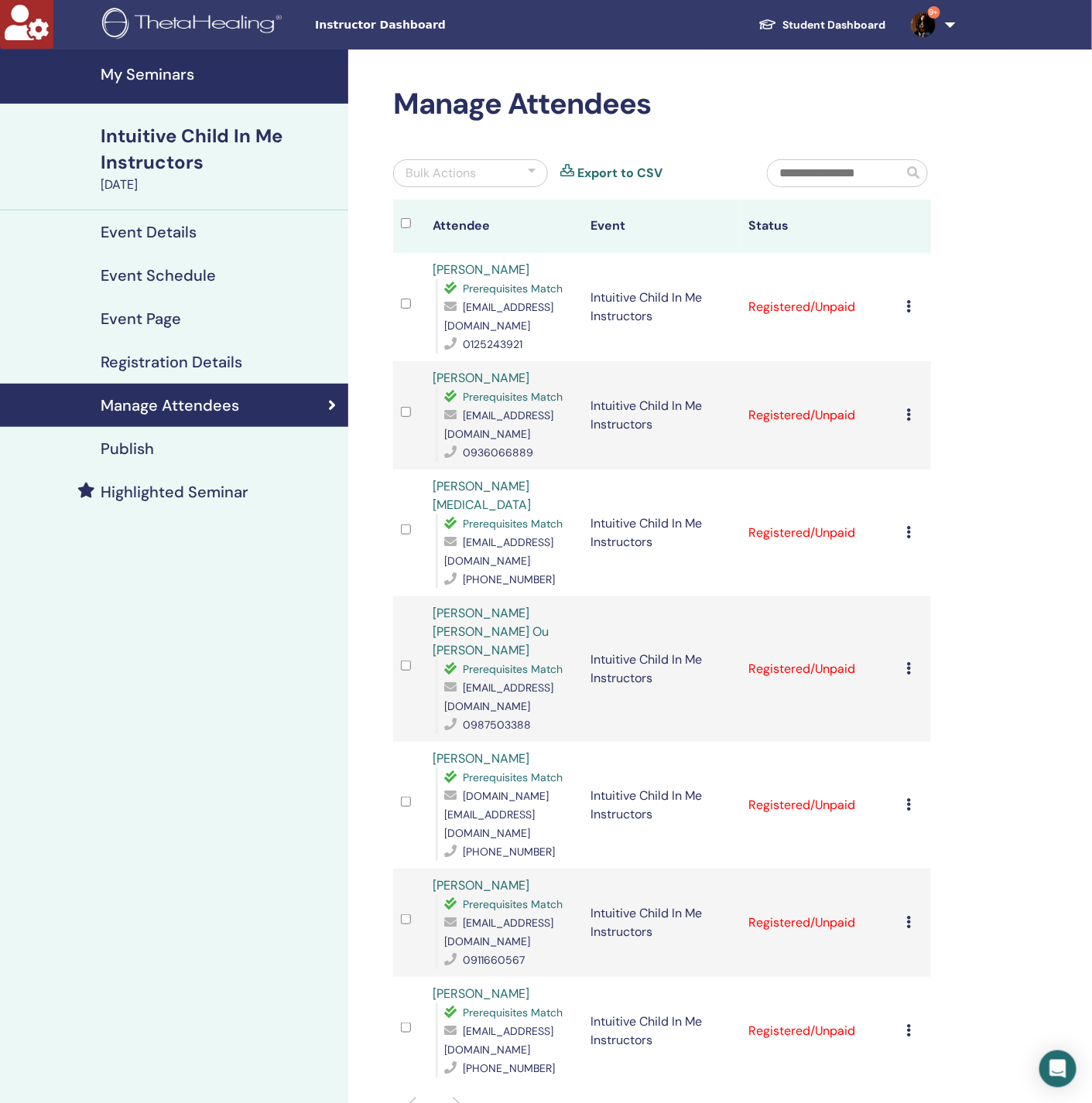
click at [269, 669] on div "My Seminars Intuitive Child In Me Instructors [DATE] Event Details Event Schedu…" at bounding box center [174, 706] width 348 height 1313
click at [910, 302] on div "Cancel Registration Do not auto-certify Mark as Paid Mark as Unpaid Mark as Abs…" at bounding box center [915, 306] width 16 height 19
click at [938, 467] on link "Download Certificate" at bounding box center [934, 463] width 120 height 16
click at [1022, 219] on div "Manage Attendees Bulk Actions Export to CSV Attendee Event Status Teh Lilin Pre…" at bounding box center [712, 706] width 728 height 1313
click at [908, 408] on icon at bounding box center [909, 414] width 5 height 12
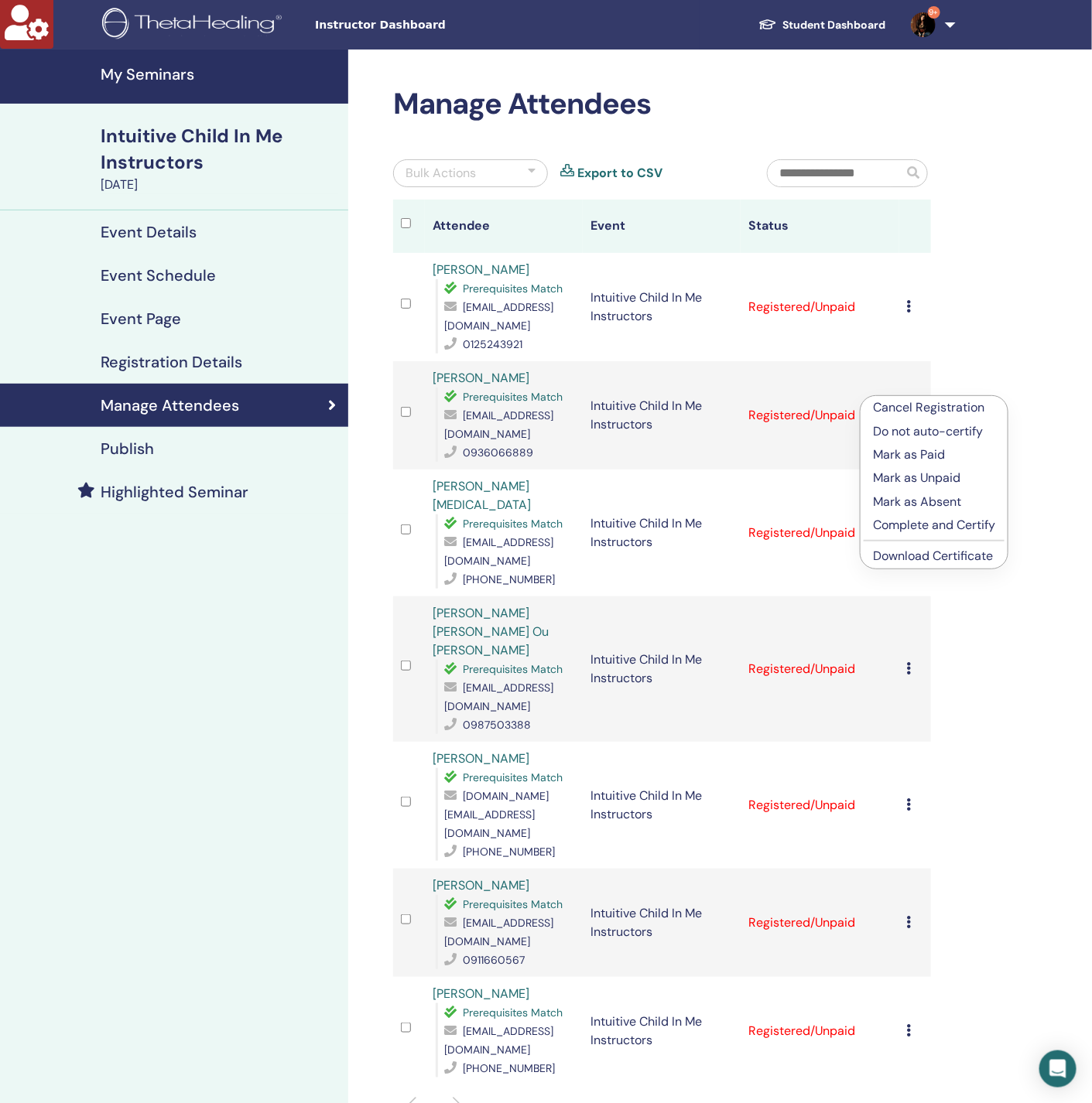
click at [938, 557] on link "Download Certificate" at bounding box center [933, 556] width 120 height 16
click at [980, 379] on div "Manage Attendees Bulk Actions Export to CSV Attendee Event Status Teh Lilin Pre…" at bounding box center [712, 706] width 728 height 1313
click at [908, 526] on icon at bounding box center [909, 532] width 5 height 12
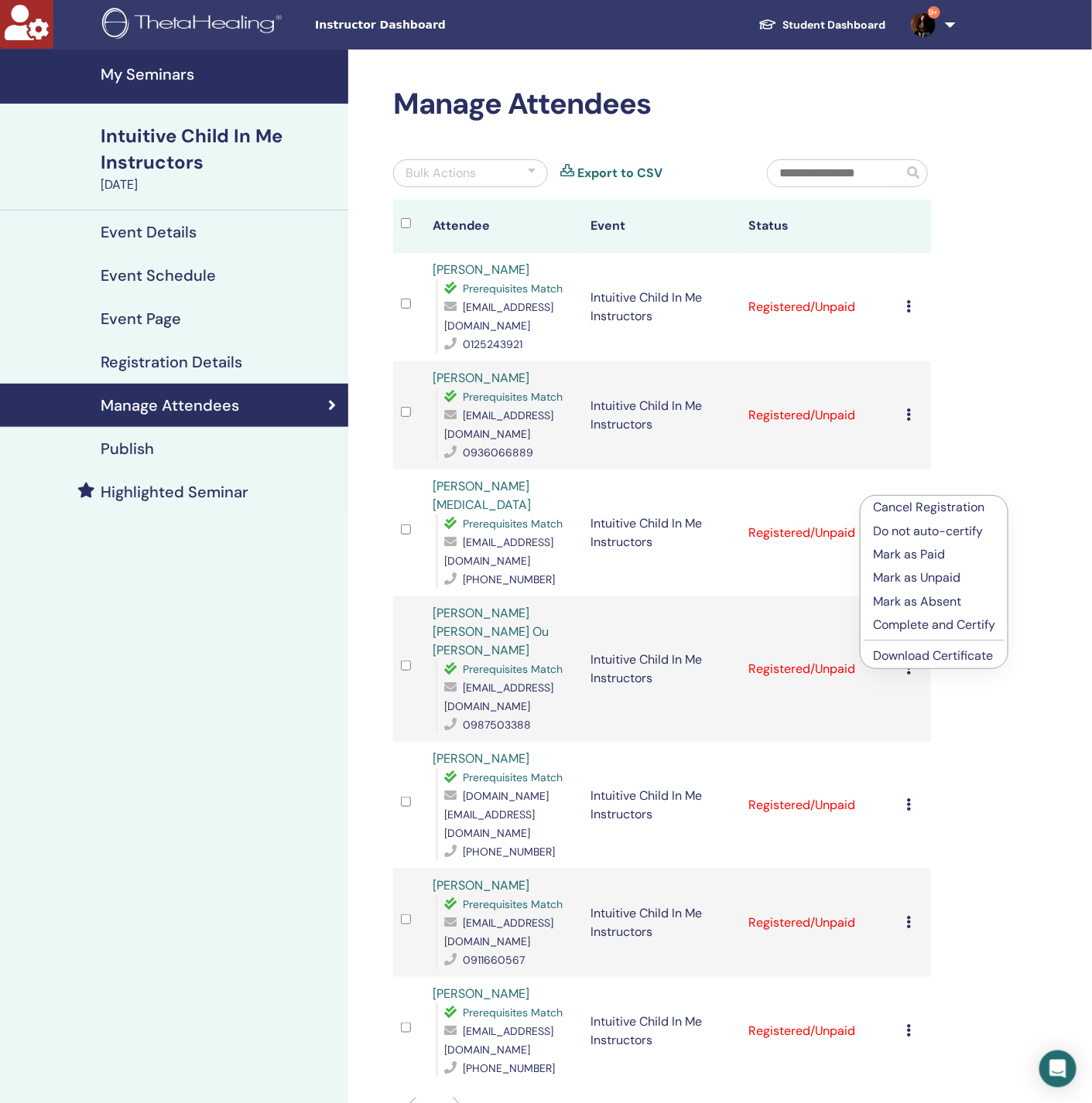
click at [917, 653] on link "Download Certificate" at bounding box center [933, 656] width 120 height 16
click at [907, 662] on icon at bounding box center [909, 668] width 5 height 12
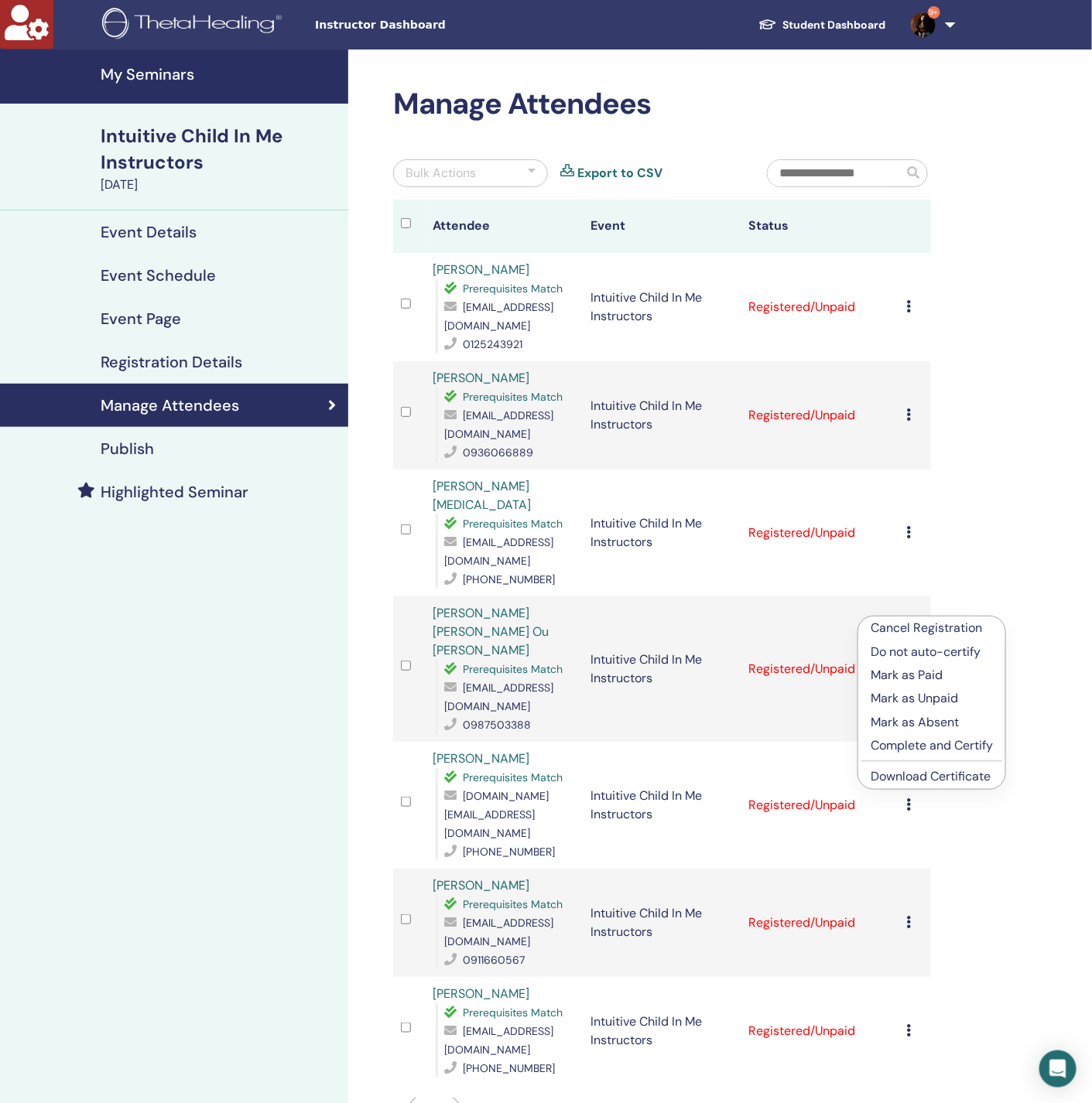
click at [932, 776] on link "Download Certificate" at bounding box center [930, 776] width 120 height 16
click at [998, 506] on div "Manage Attendees Bulk Actions Export to CSV Attendee Event Status Teh Lilin Pre…" at bounding box center [712, 706] width 728 height 1313
click at [910, 798] on icon at bounding box center [909, 804] width 5 height 12
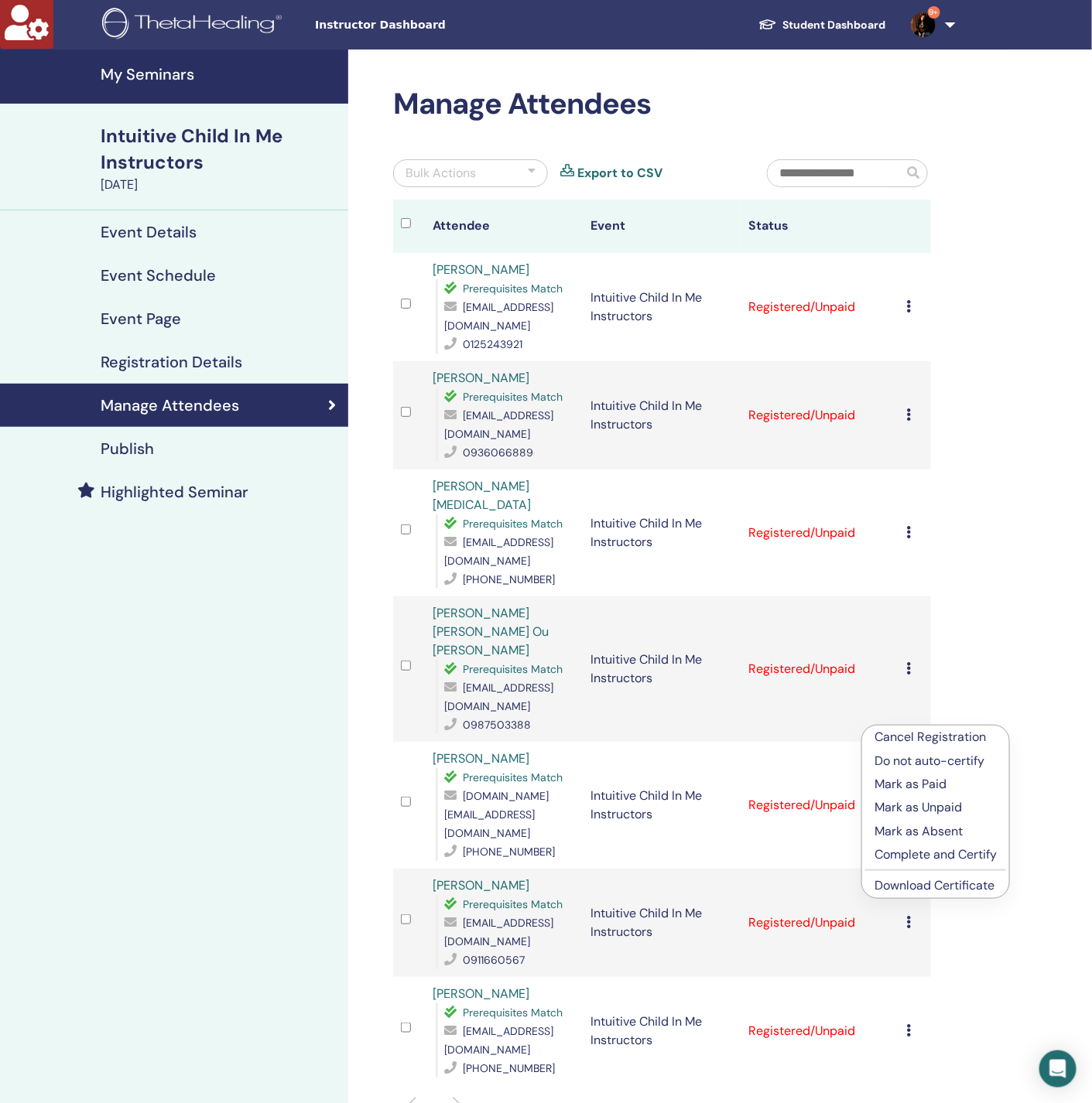
click at [947, 884] on link "Download Certificate" at bounding box center [934, 885] width 120 height 16
click at [984, 587] on div "Manage Attendees Bulk Actions Export to CSV Attendee Event Status Teh Lilin Pre…" at bounding box center [712, 706] width 728 height 1313
click at [911, 798] on icon at bounding box center [909, 804] width 5 height 12
click at [921, 890] on link "Download Certificate" at bounding box center [935, 890] width 120 height 16
click at [908, 916] on icon at bounding box center [909, 922] width 5 height 12
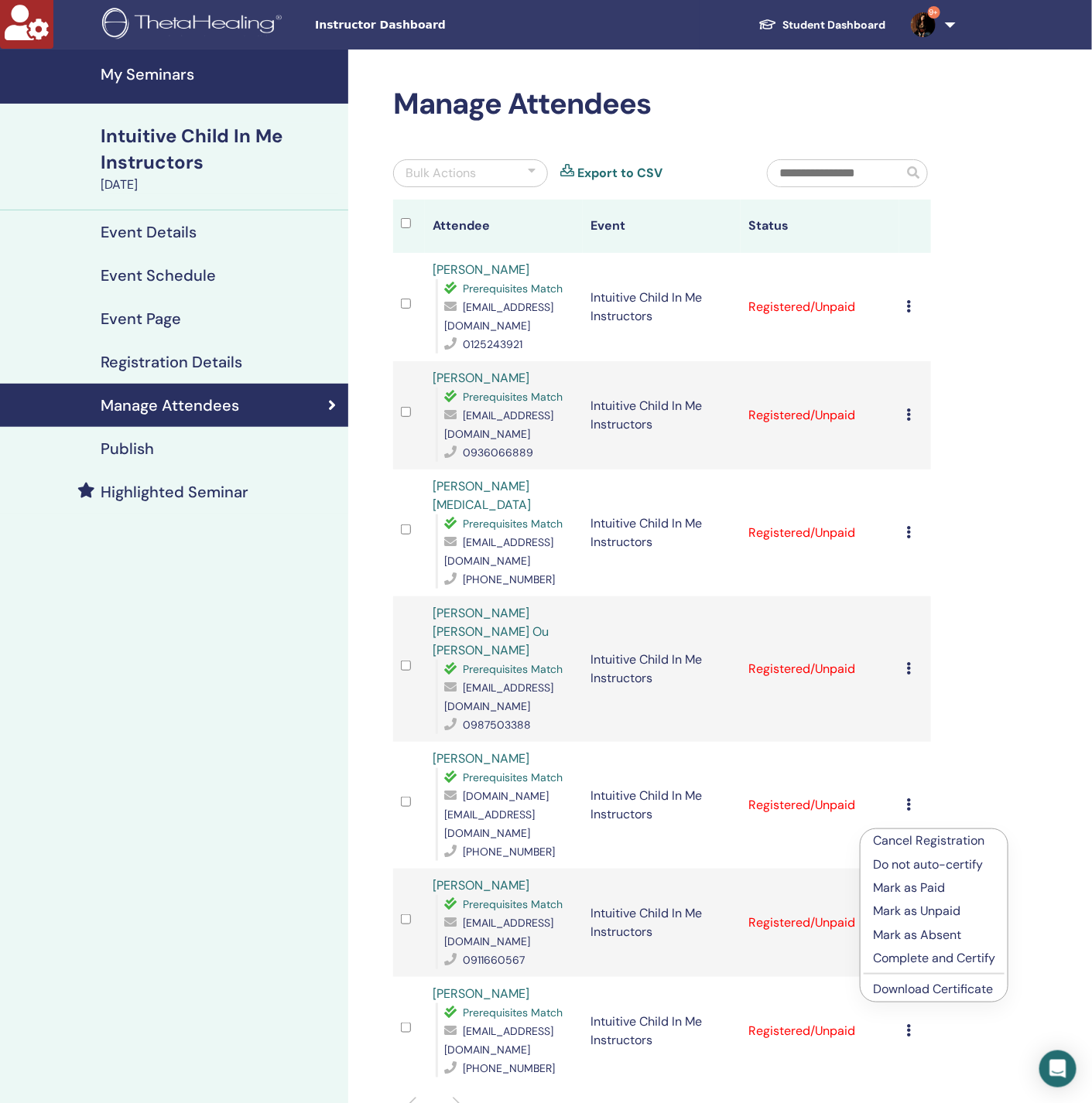
click at [993, 729] on div "Manage Attendees Bulk Actions Export to CSV Attendee Event Status Teh Lilin Pre…" at bounding box center [712, 706] width 728 height 1313
click at [908, 916] on icon at bounding box center [909, 922] width 5 height 12
click at [996, 685] on div "Manage Attendees Bulk Actions Export to CSV Attendee Event Status Teh Lilin Pre…" at bounding box center [712, 706] width 728 height 1313
click at [904, 868] on td "Cancel Registration Do not auto-certify Mark as Paid Mark as Unpaid Mark as Abs…" at bounding box center [915, 923] width 32 height 108
click at [908, 916] on icon at bounding box center [909, 922] width 5 height 12
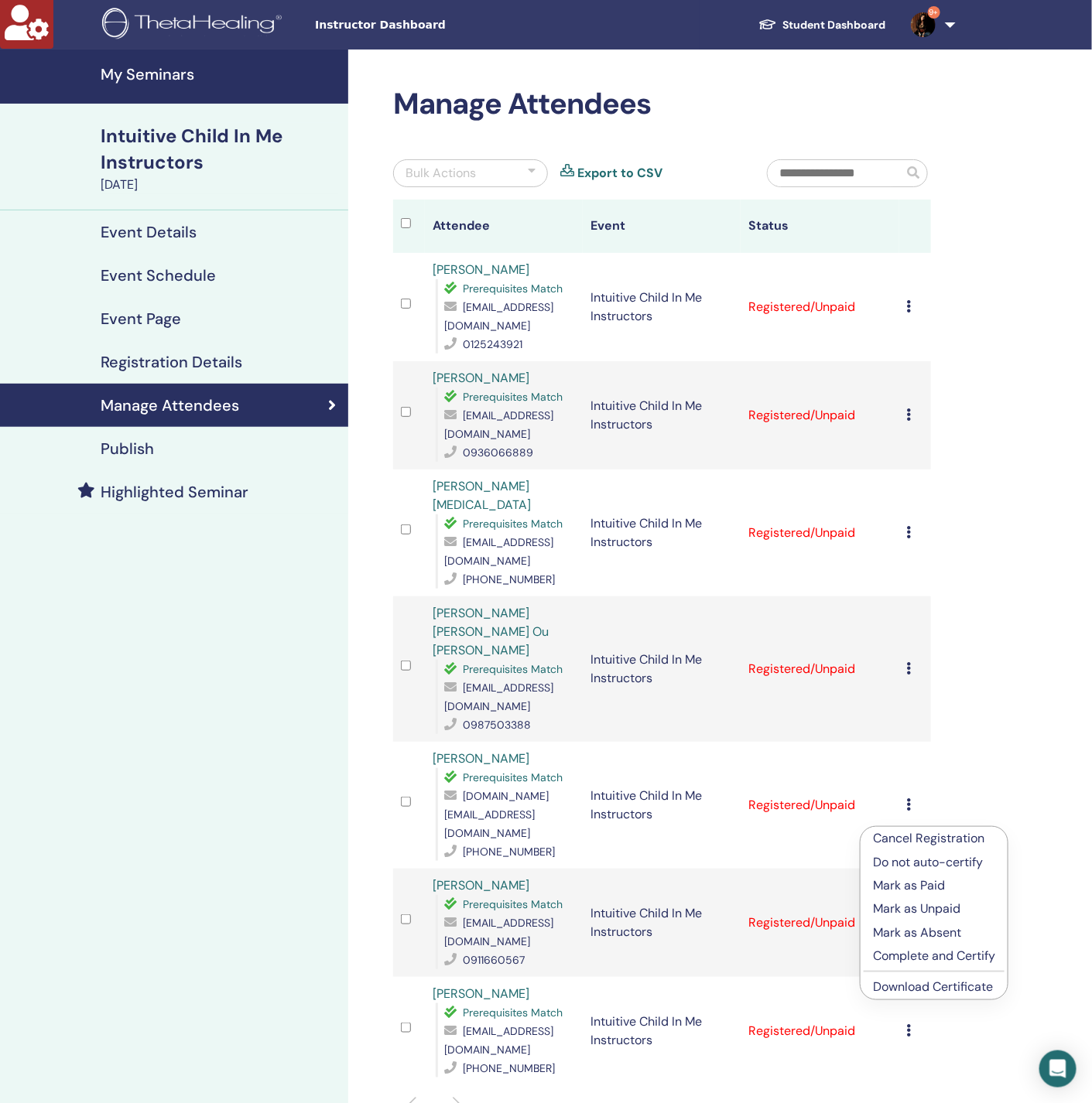
click at [947, 985] on link "Download Certificate" at bounding box center [933, 987] width 120 height 16
click at [908, 1025] on icon at bounding box center [909, 1030] width 5 height 12
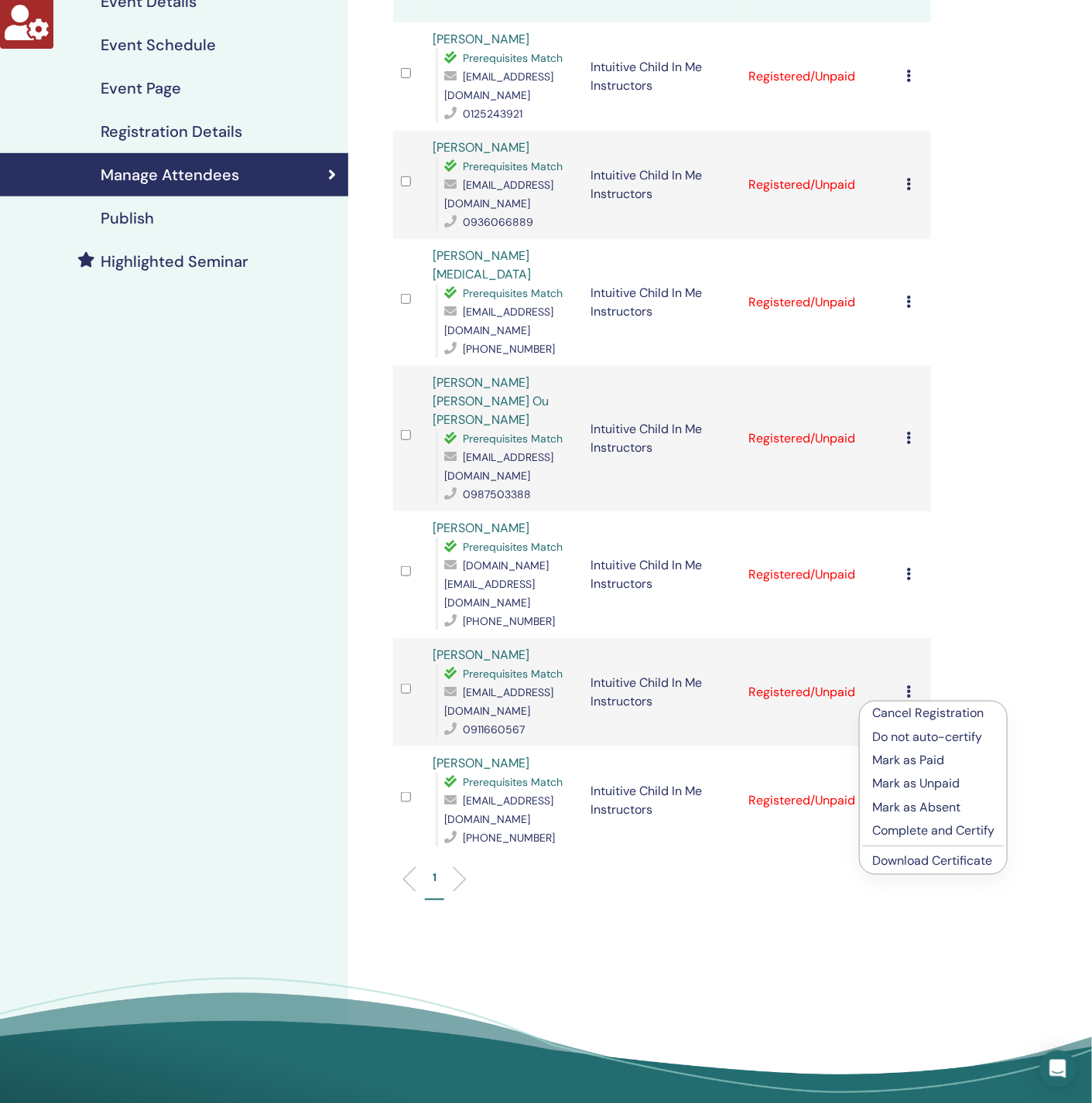
scroll to position [232, 0]
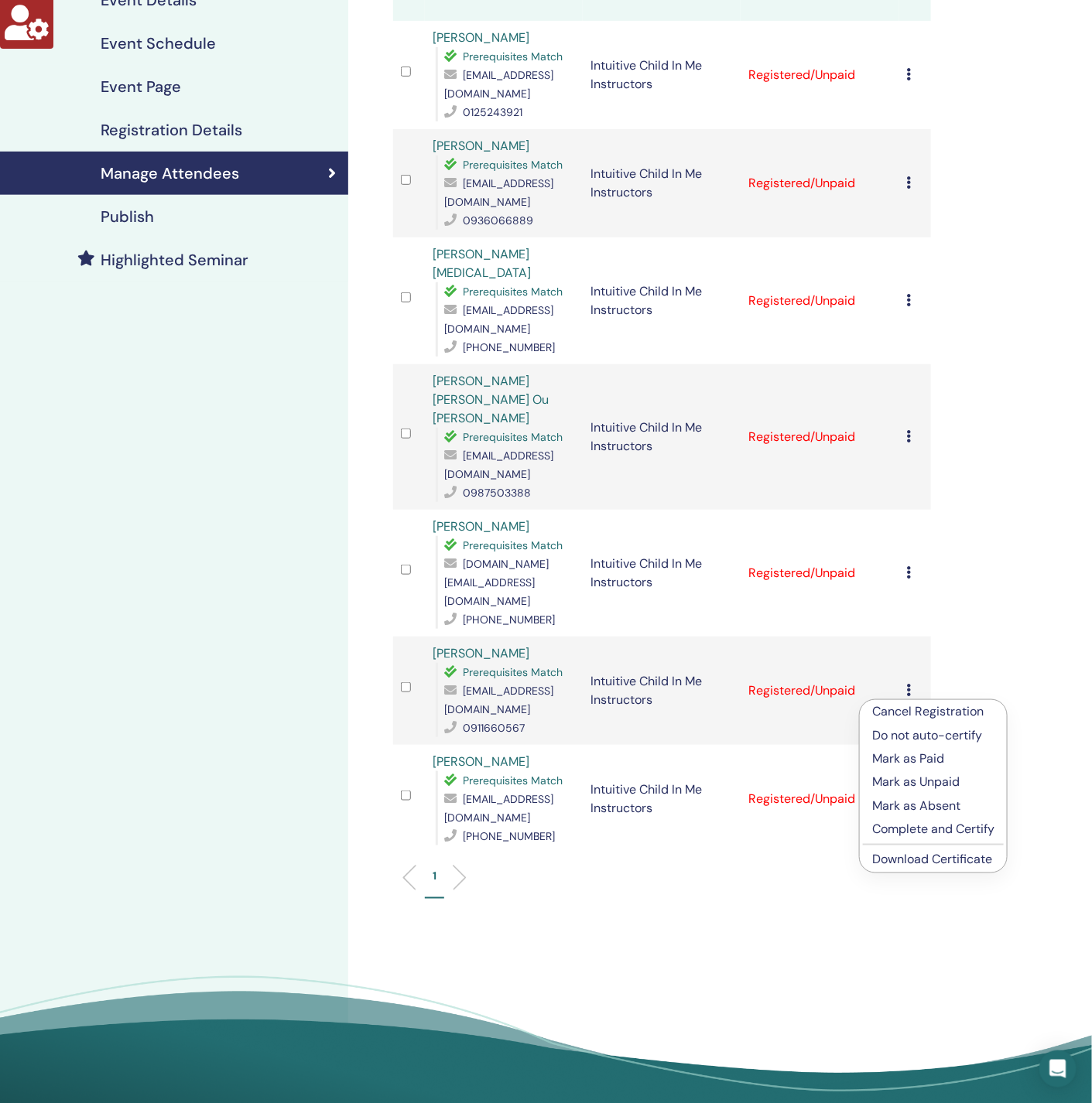
click at [934, 862] on link "Download Certificate" at bounding box center [932, 860] width 120 height 16
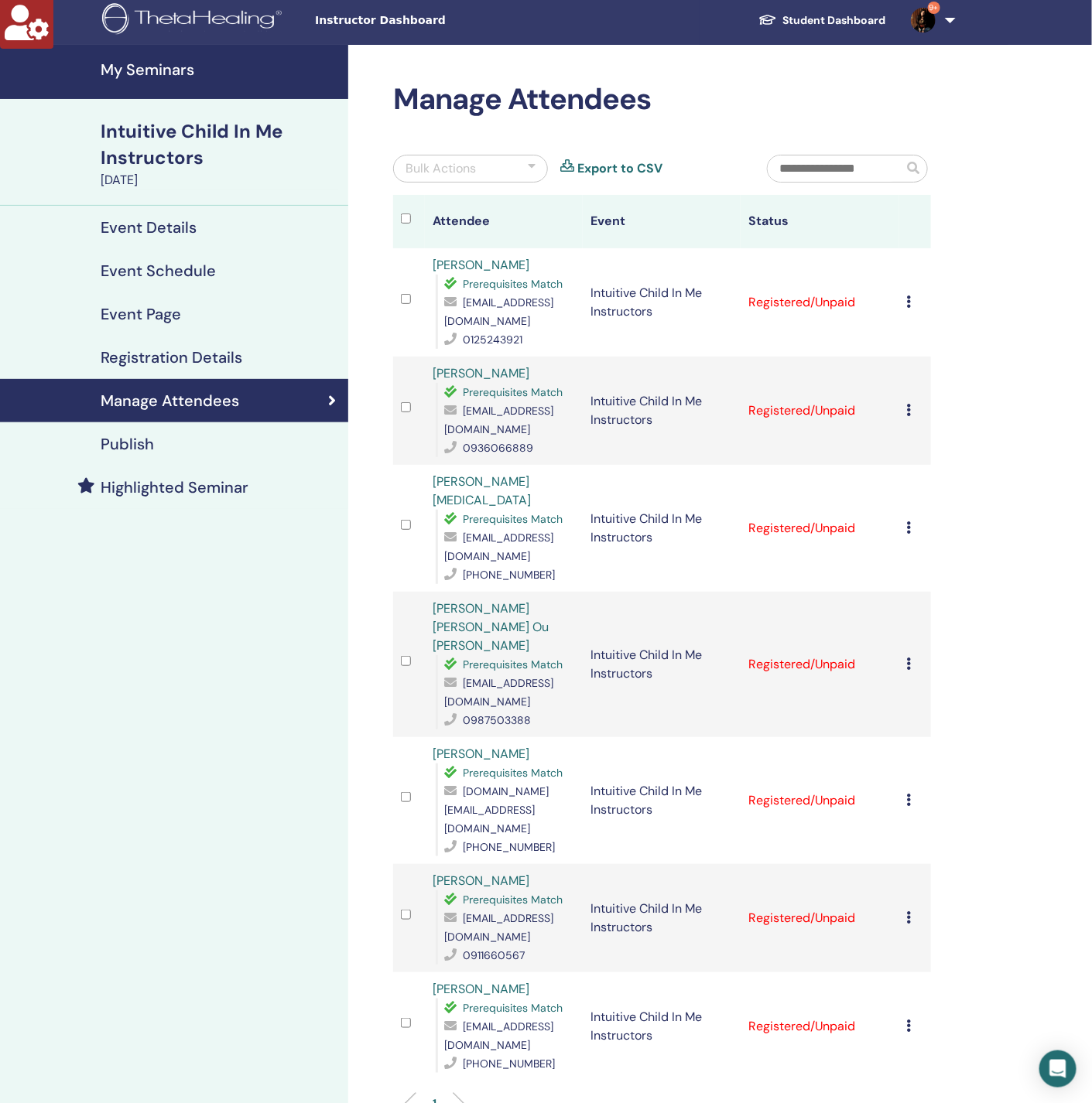
scroll to position [0, 0]
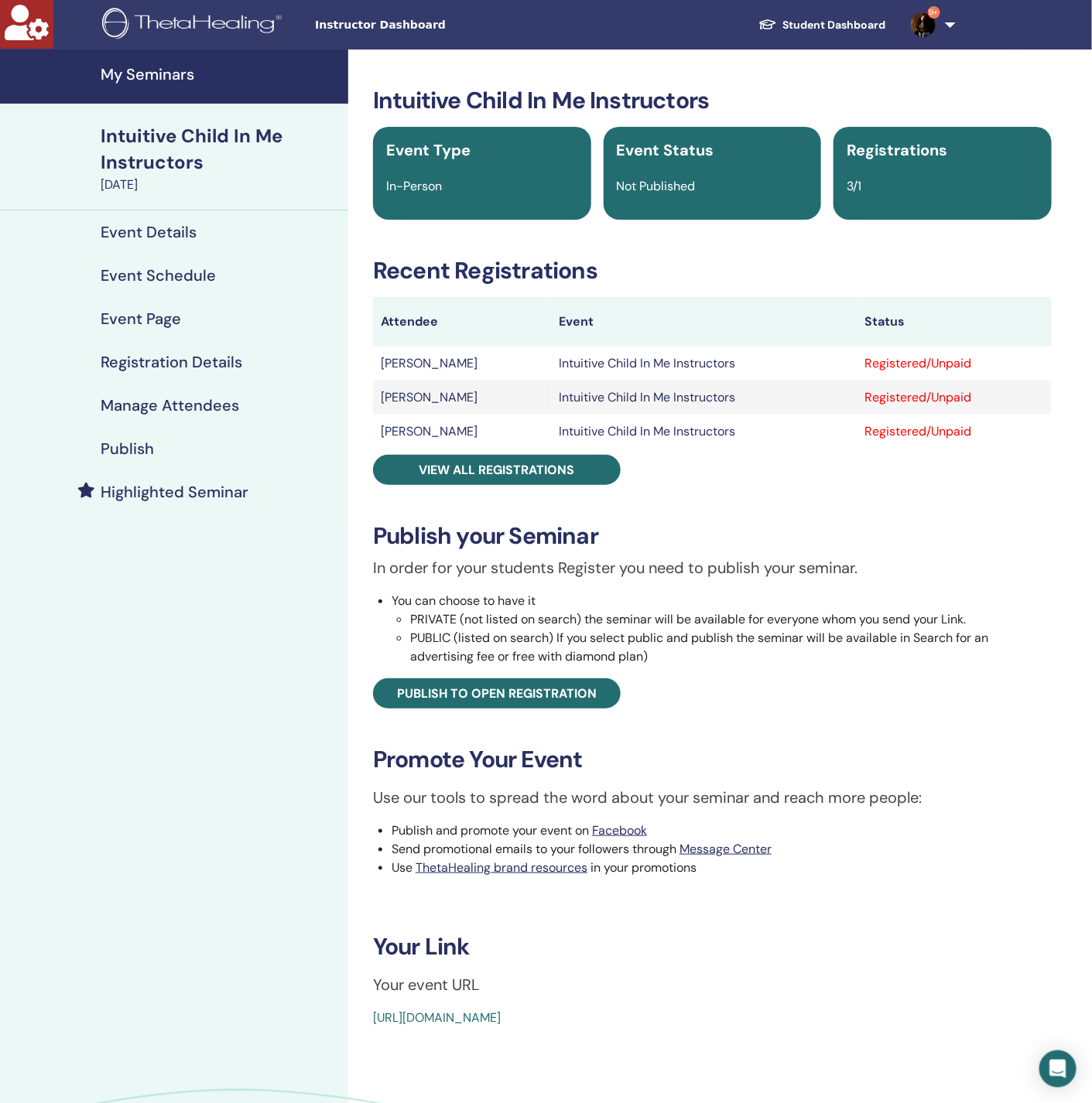
click at [195, 407] on h4 "Manage Attendees" at bounding box center [169, 405] width 138 height 19
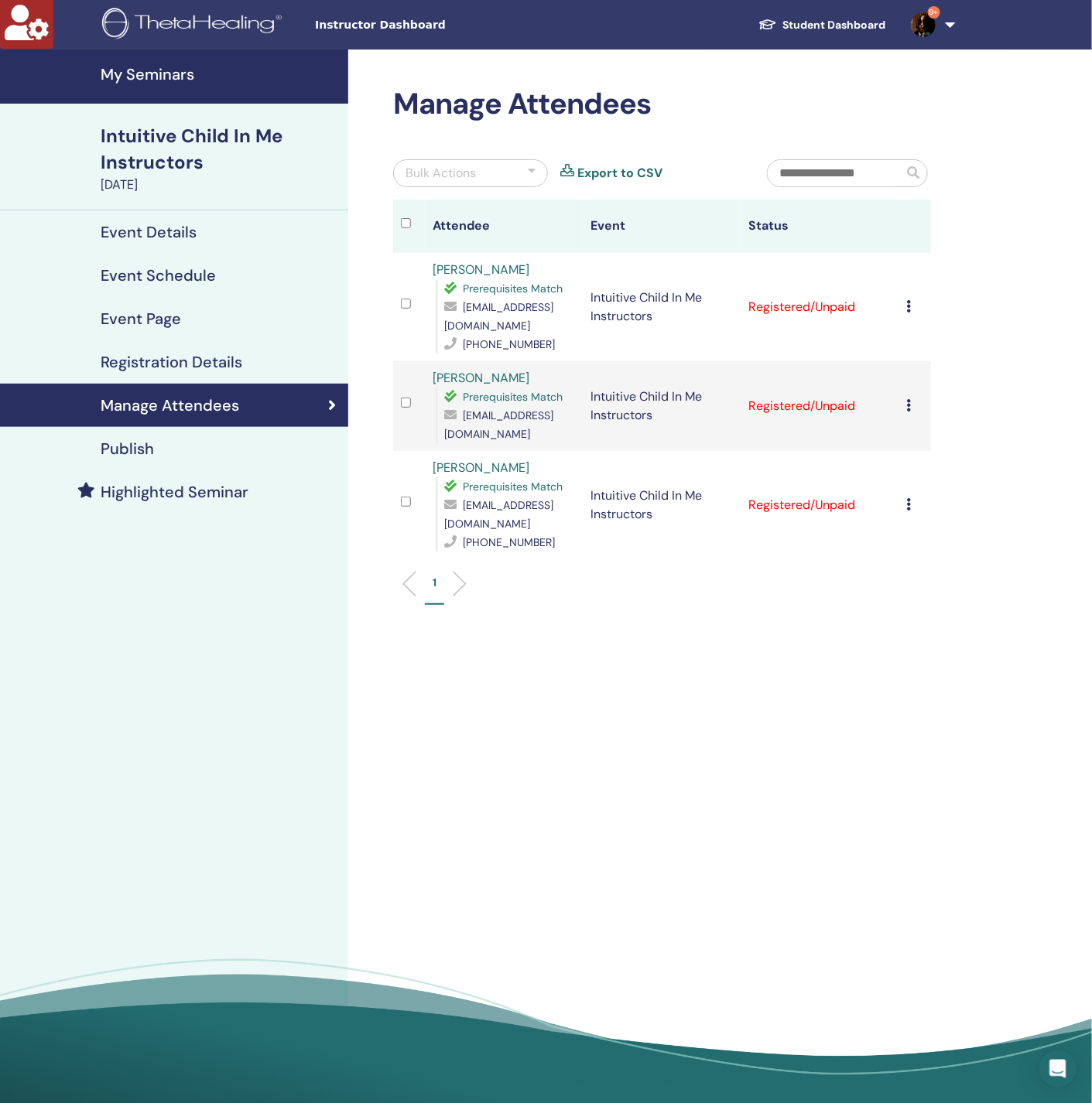
click at [913, 309] on div "Cancel Registration Do not auto-certify Mark as Paid Mark as Unpaid Mark as Abs…" at bounding box center [915, 306] width 16 height 19
click at [952, 471] on link "Download Certificate" at bounding box center [938, 469] width 120 height 16
click at [908, 411] on icon at bounding box center [909, 405] width 5 height 12
click at [943, 572] on link "Download Certificate" at bounding box center [933, 571] width 120 height 16
click at [910, 510] on icon at bounding box center [909, 504] width 5 height 12
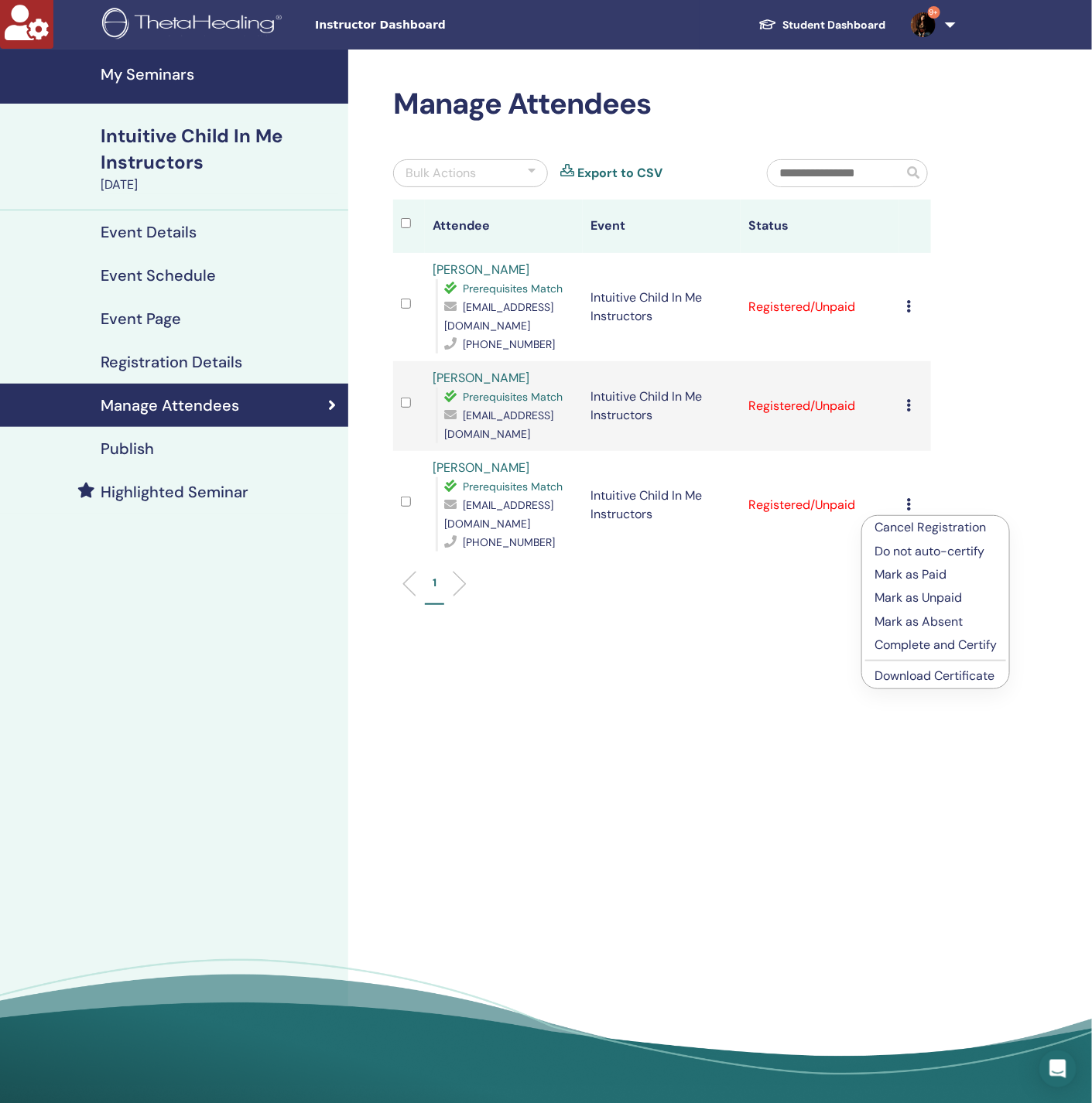
click at [937, 676] on link "Download Certificate" at bounding box center [934, 676] width 120 height 16
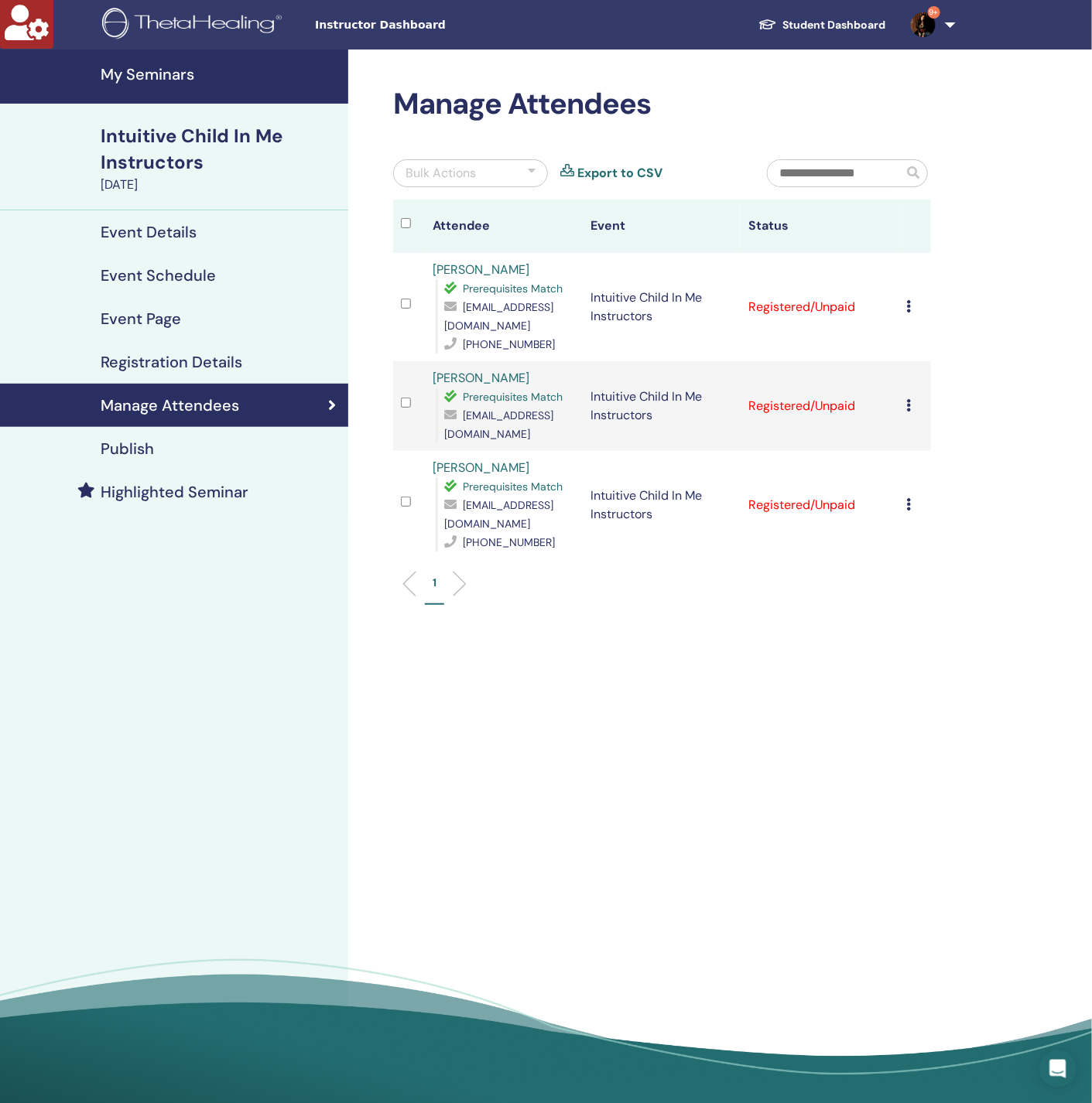
click at [490, 669] on div "Manage Attendees Bulk Actions Export to CSV Attendee Event Status Melika Sarraf…" at bounding box center [712, 581] width 728 height 1064
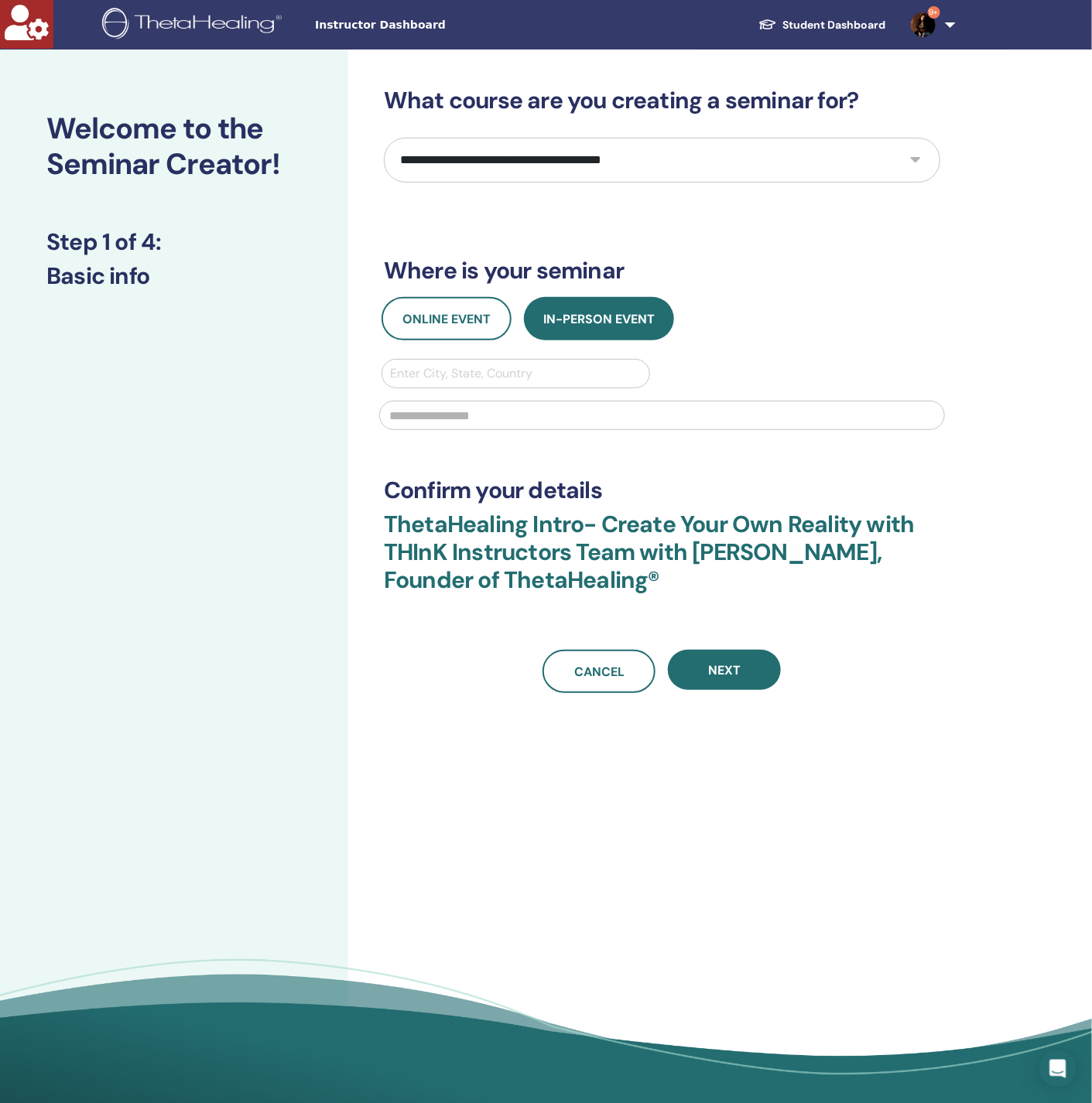
click at [506, 160] on select "**********" at bounding box center [662, 159] width 557 height 44
select select "*"
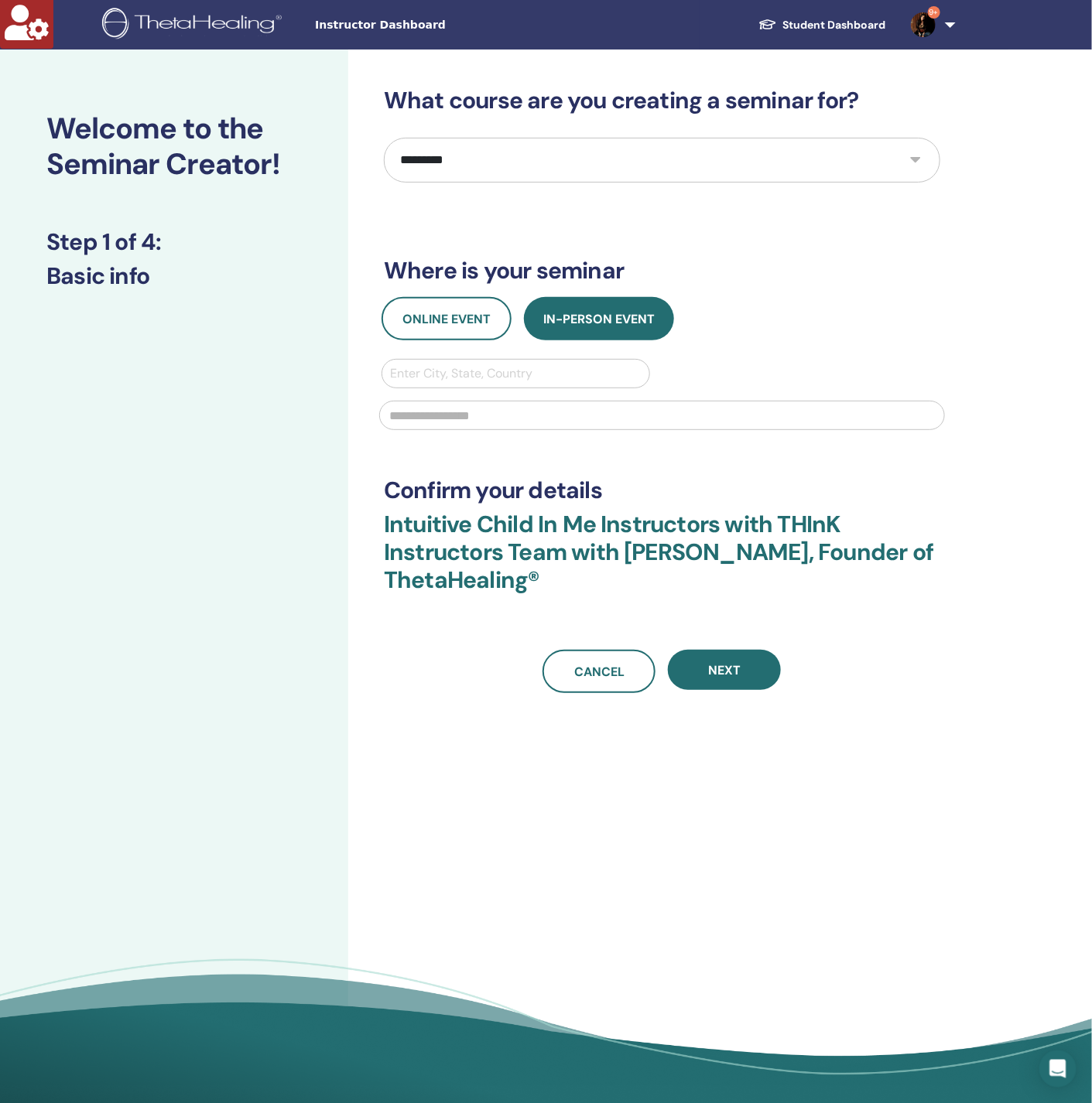
click at [509, 161] on select "**********" at bounding box center [662, 159] width 557 height 44
click at [460, 379] on div at bounding box center [515, 374] width 252 height 22
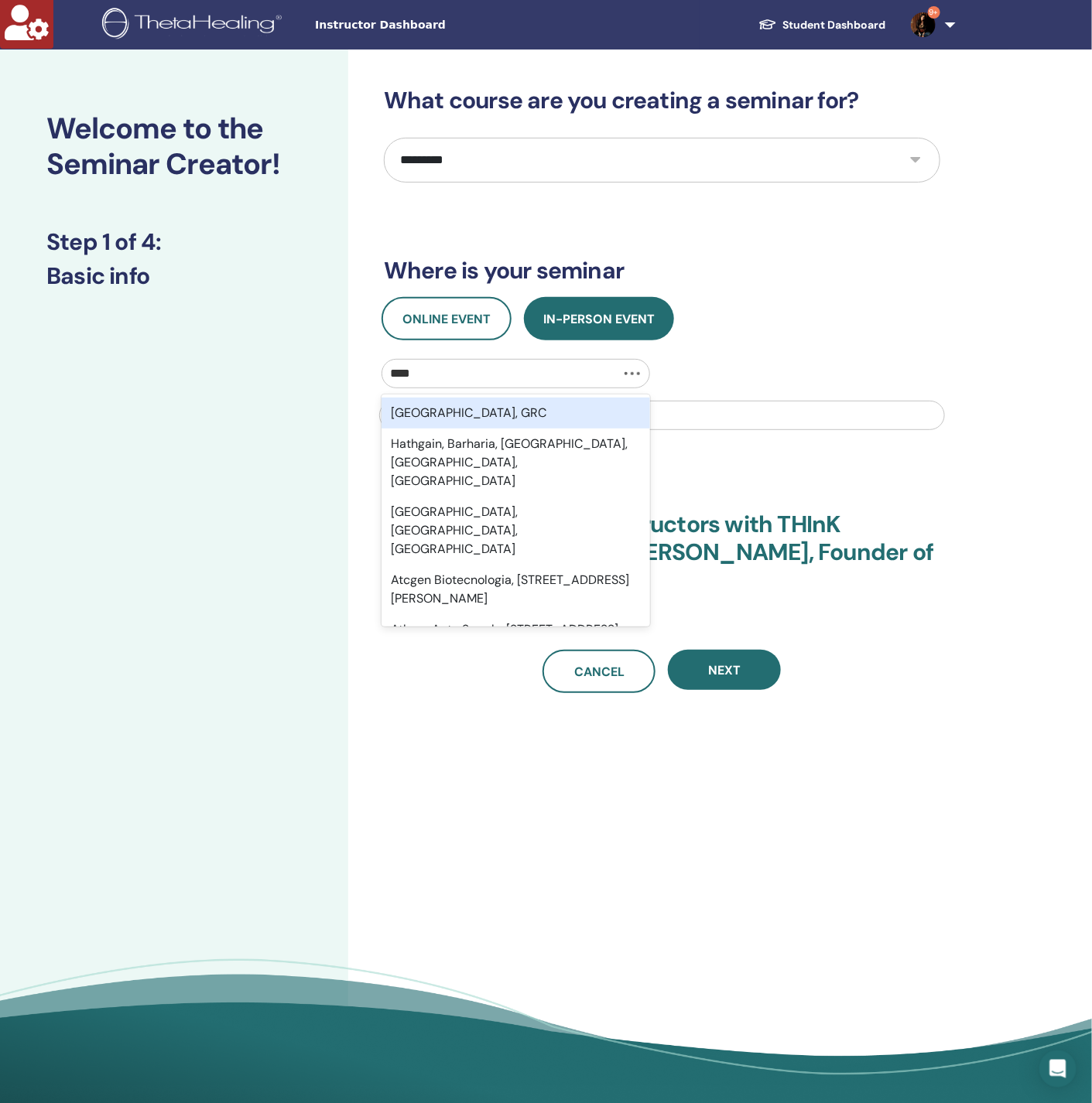
type input "*****"
click at [486, 404] on div "Athens, GRC" at bounding box center [516, 413] width 269 height 31
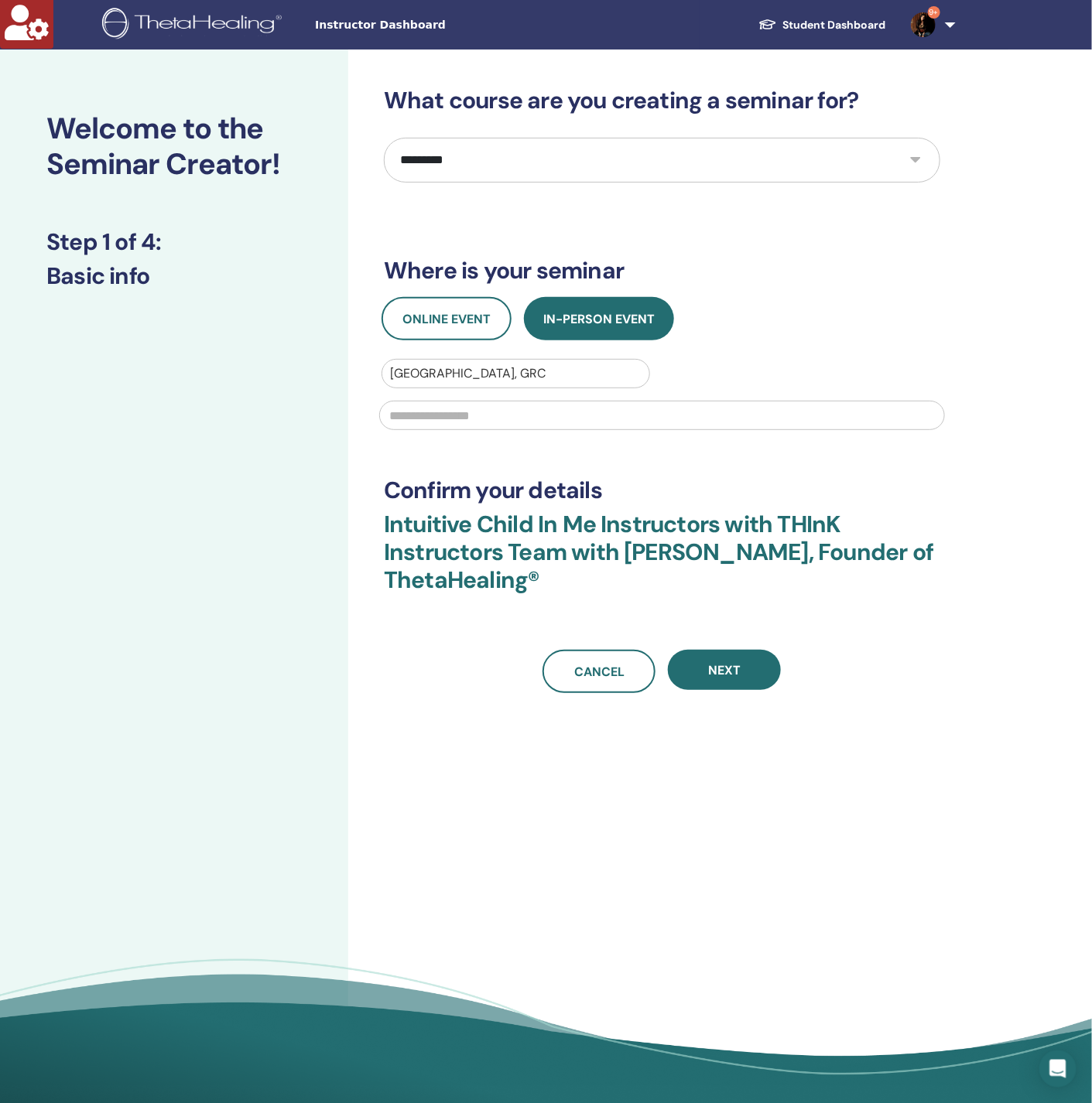
click at [490, 416] on input "text" at bounding box center [662, 416] width 565 height 29
type input "**"
click at [705, 671] on button "Next" at bounding box center [725, 670] width 113 height 40
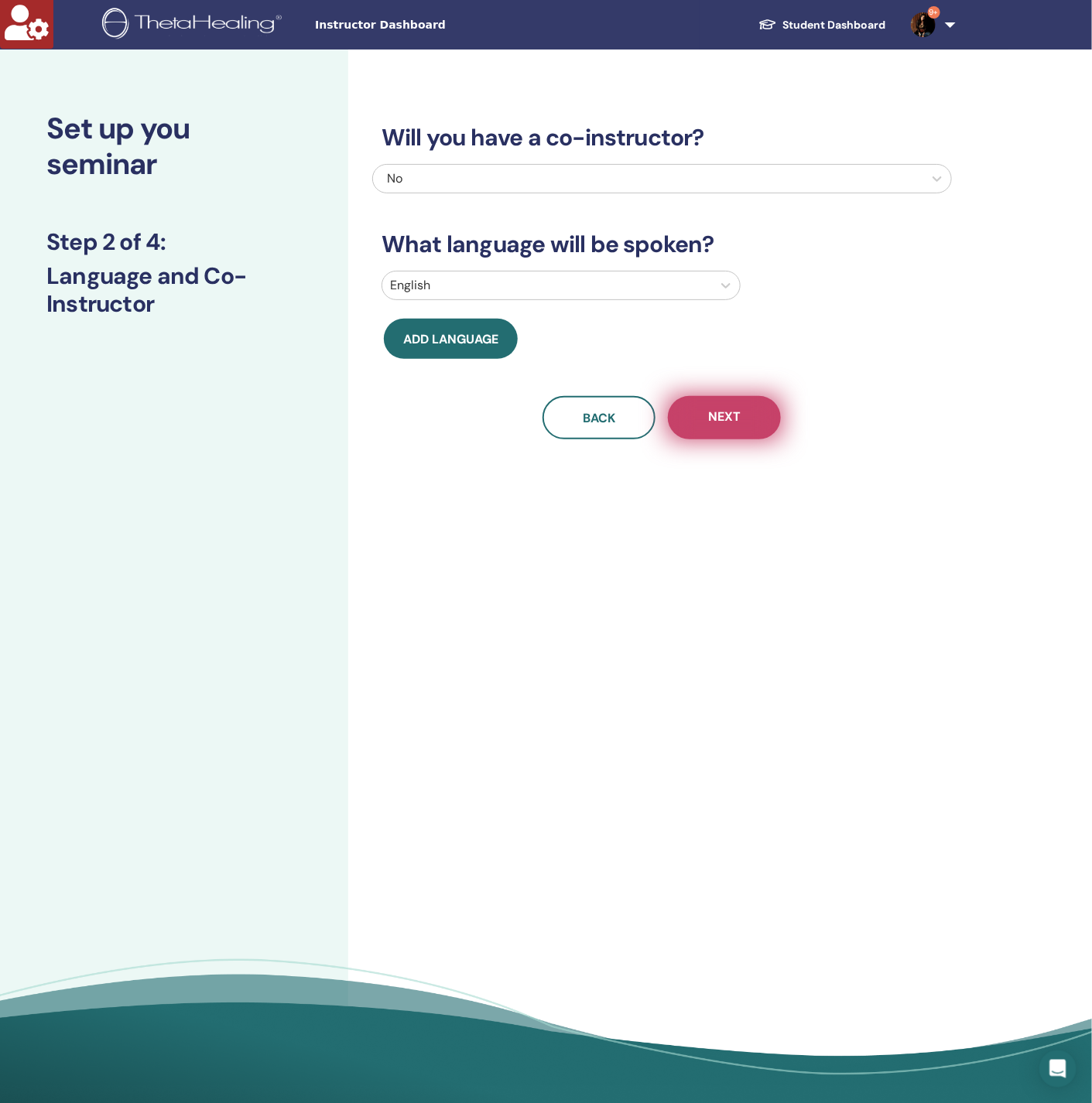
click at [705, 411] on button "Next" at bounding box center [725, 418] width 113 height 44
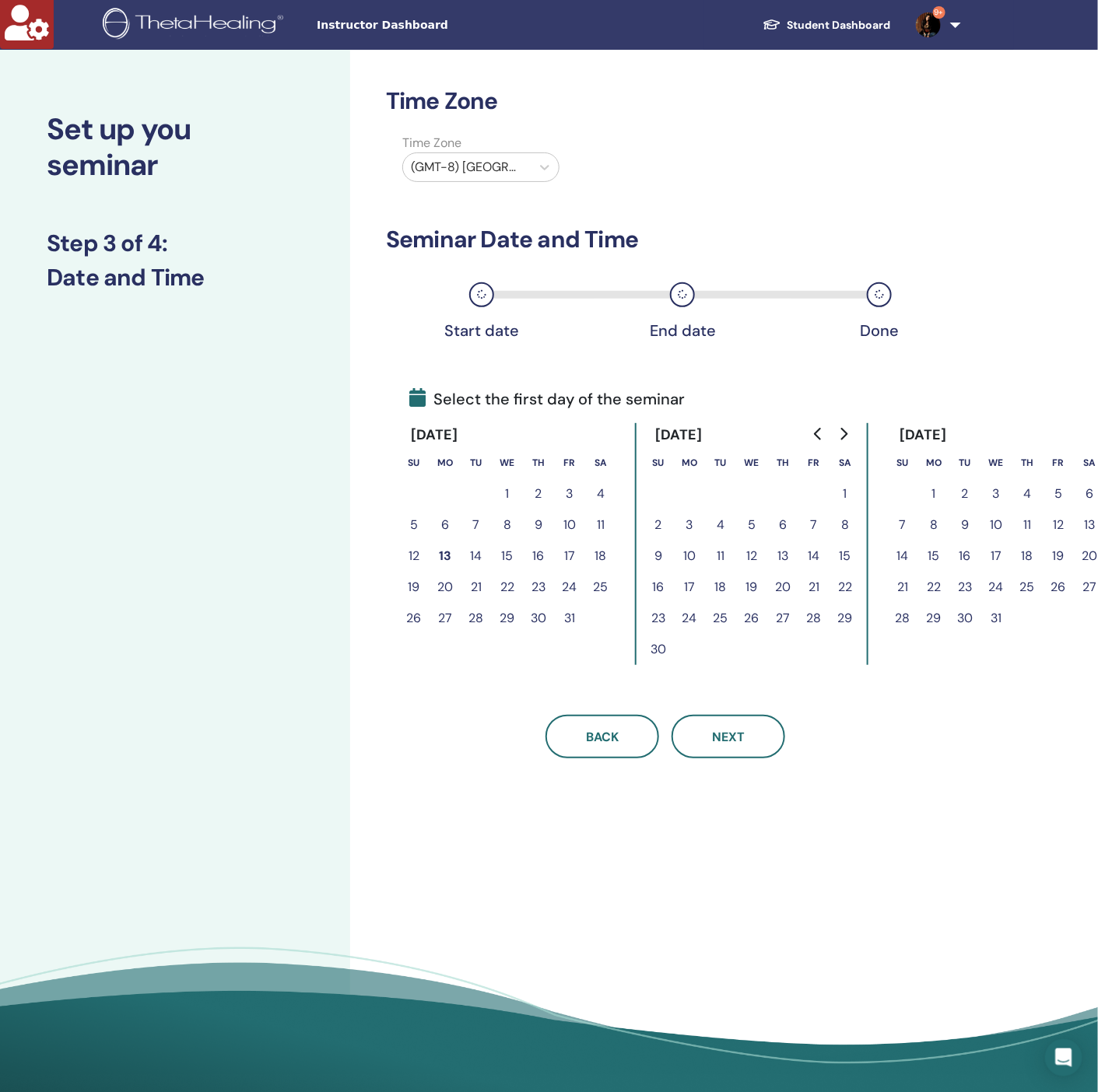
click at [446, 556] on button "13" at bounding box center [445, 556] width 31 height 31
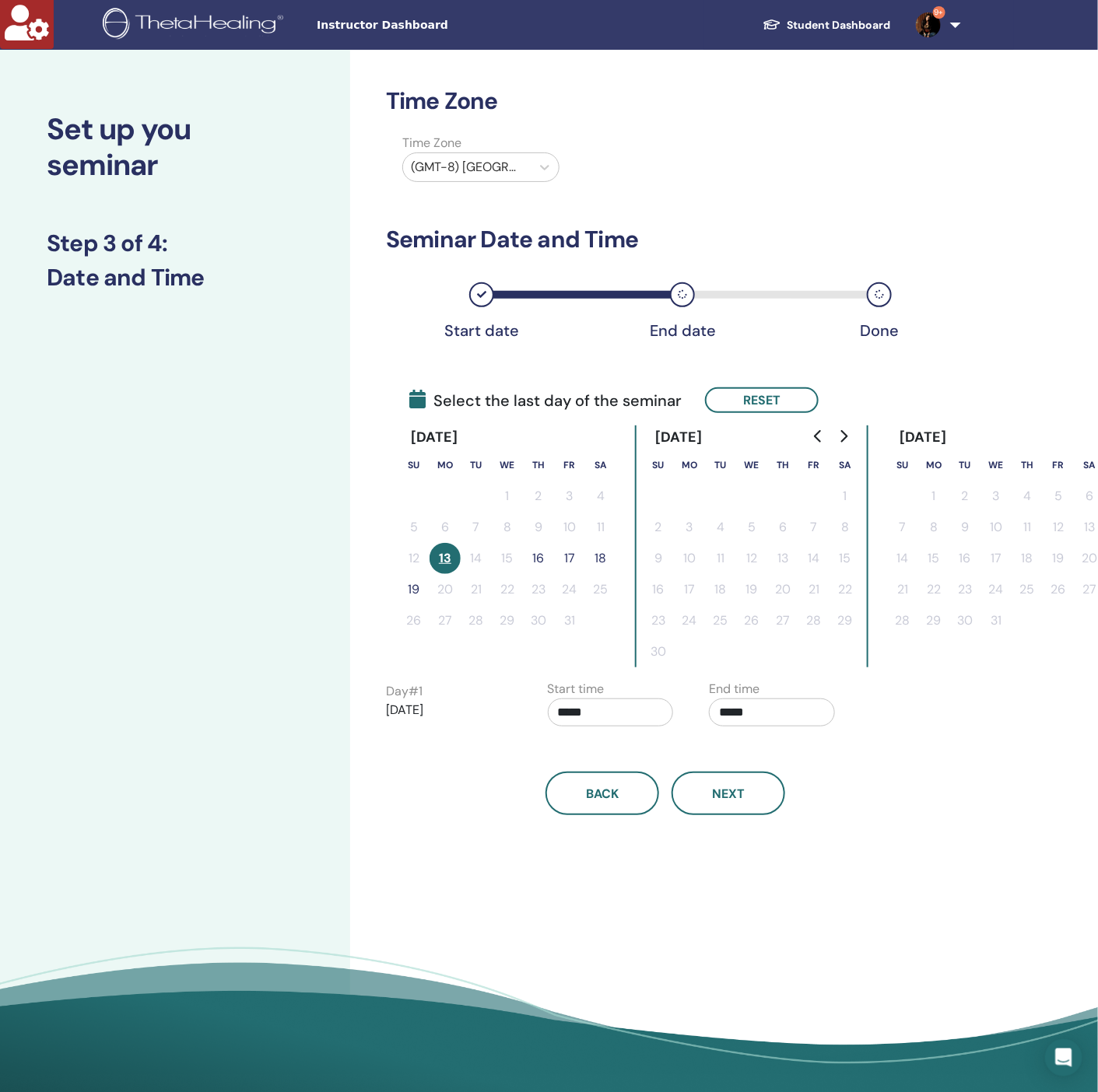
click at [542, 560] on button "16" at bounding box center [538, 559] width 31 height 31
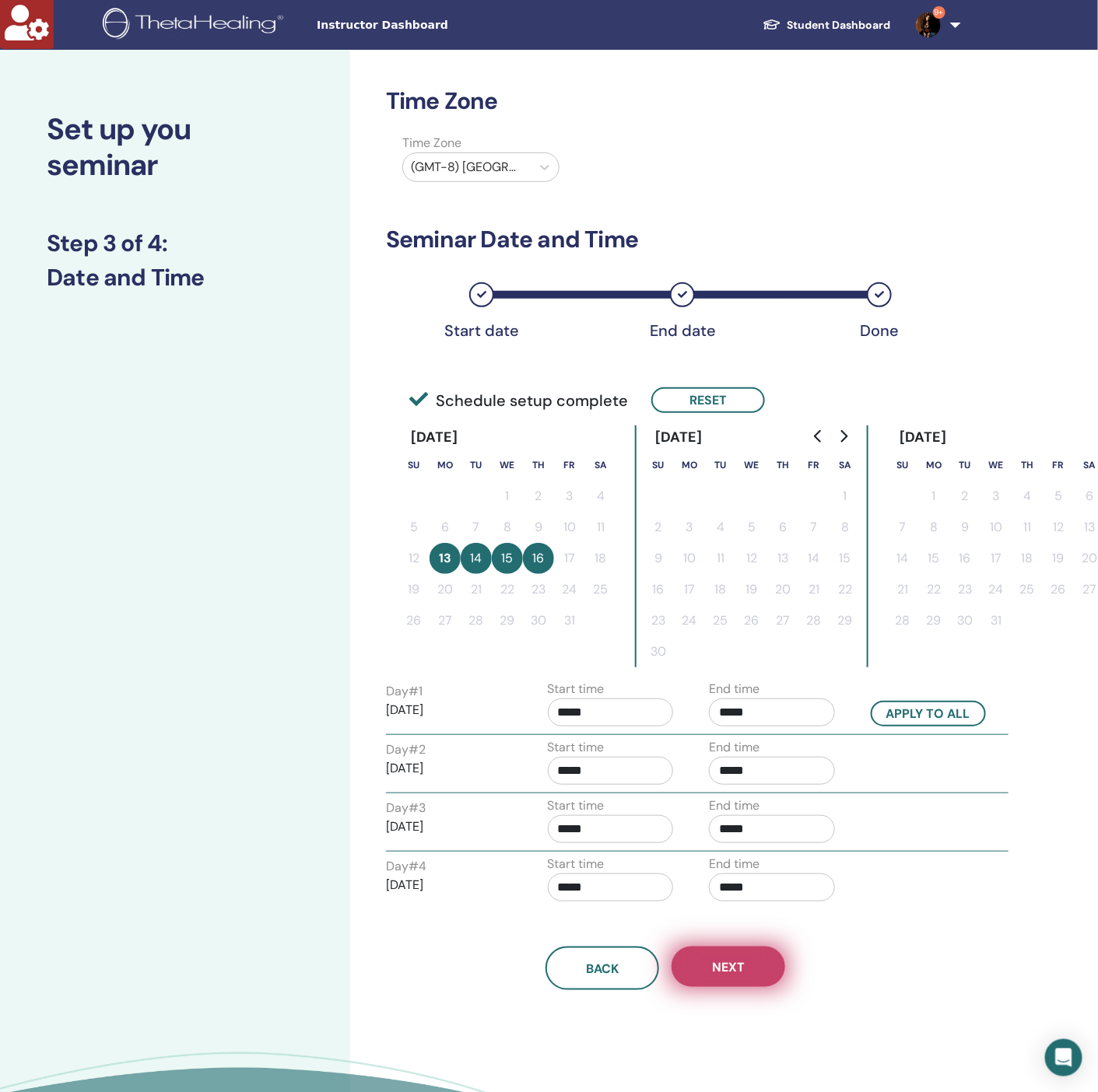
click at [747, 955] on button "Next" at bounding box center [729, 967] width 114 height 41
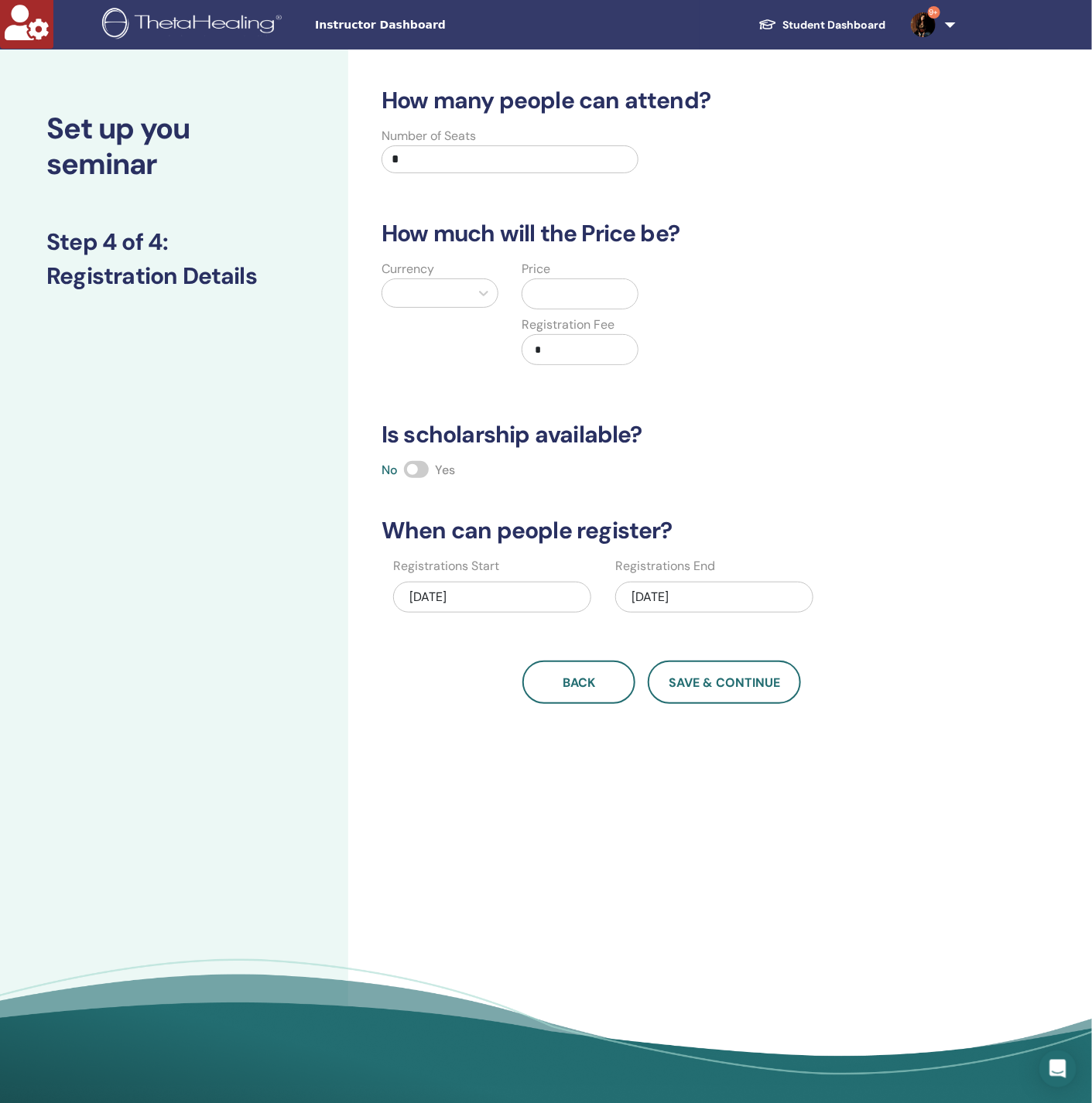
click at [804, 434] on h3 "Is scholarship available?" at bounding box center [662, 434] width 580 height 27
click at [457, 289] on div at bounding box center [425, 293] width 72 height 22
click at [443, 332] on div "Dollars ($)" at bounding box center [440, 332] width 116 height 31
click at [579, 284] on input "text" at bounding box center [586, 294] width 103 height 29
type input "****"
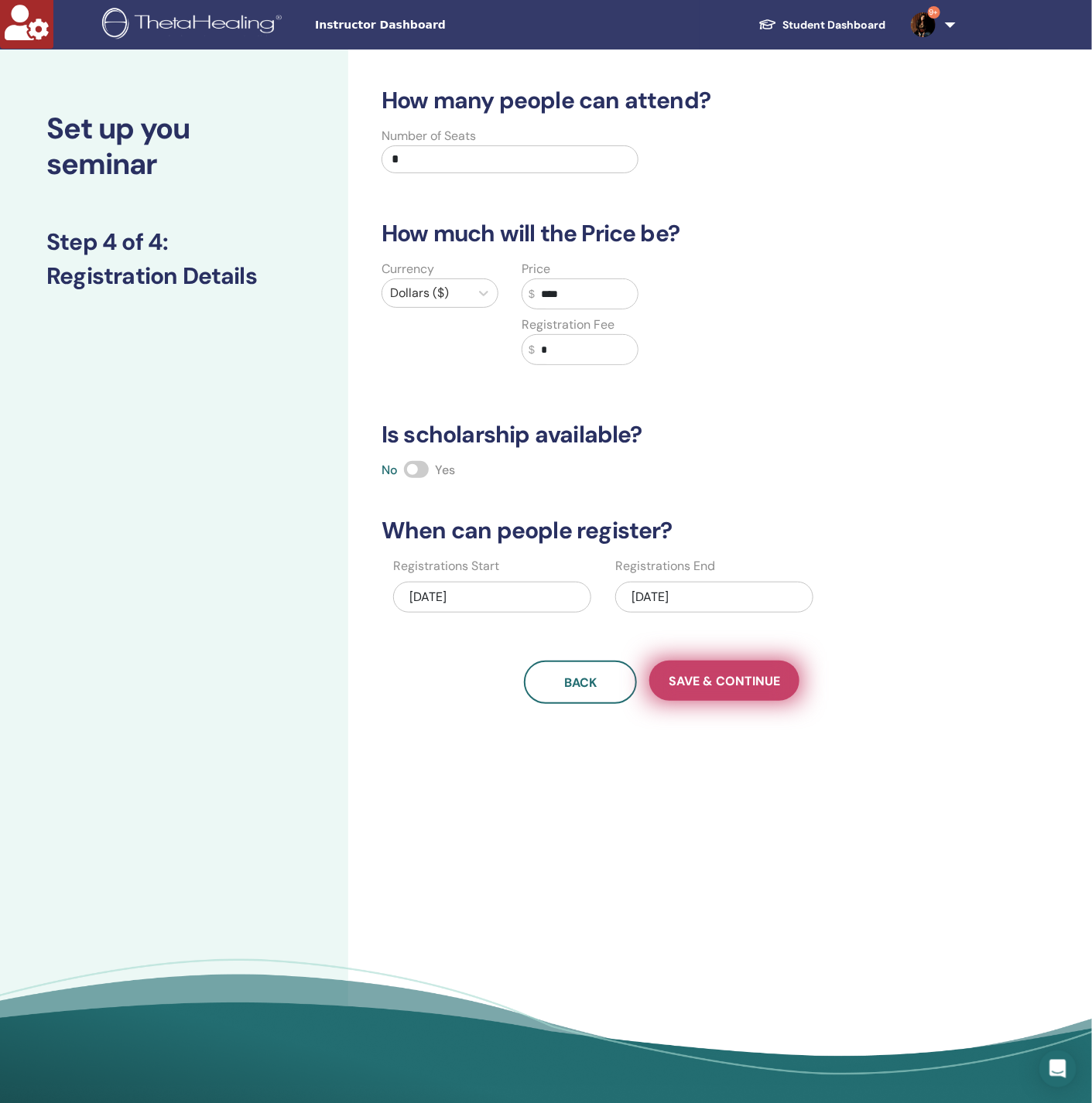
click at [709, 680] on span "Save & Continue" at bounding box center [725, 681] width 112 height 16
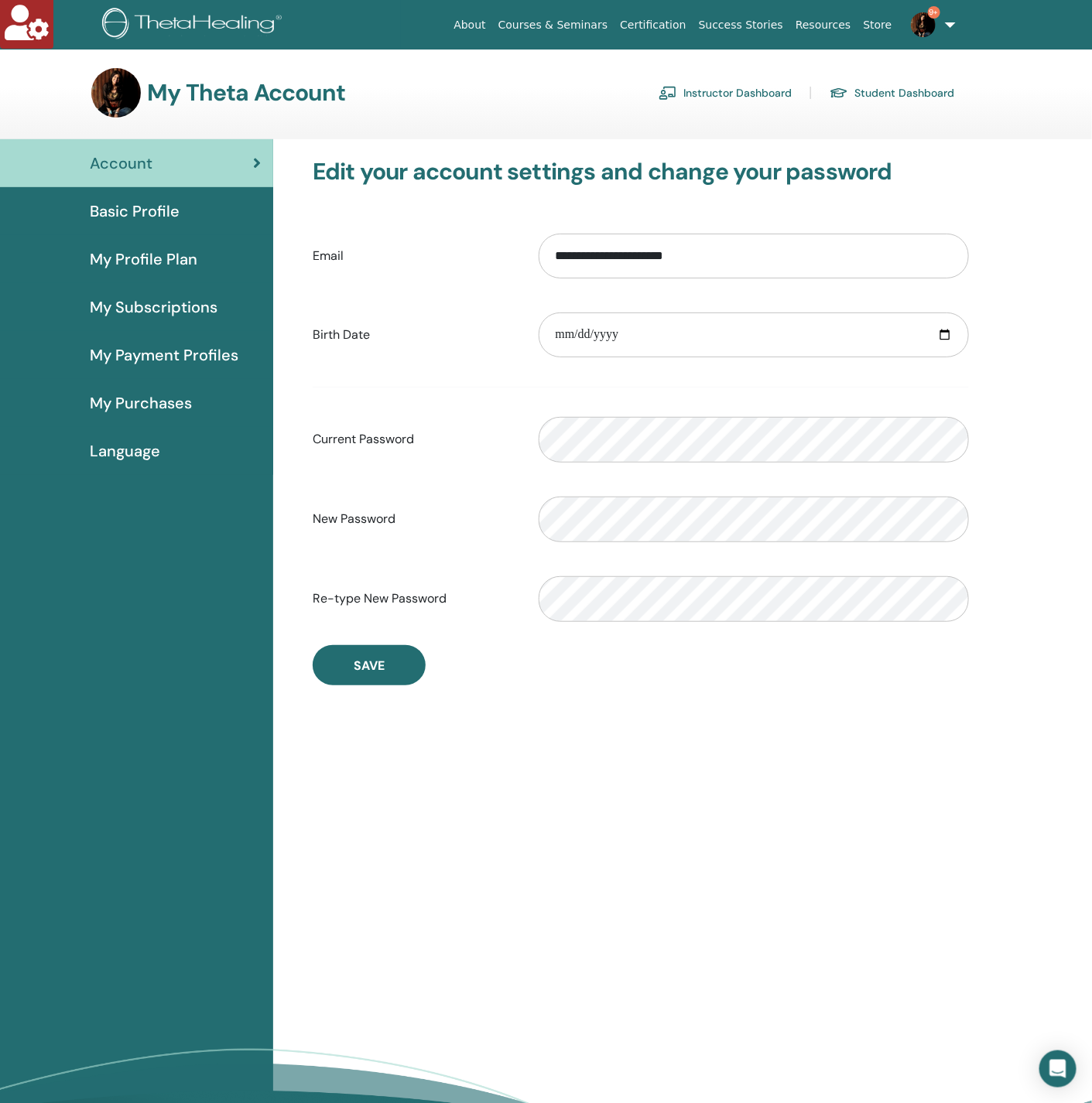
click at [736, 87] on link "Instructor Dashboard" at bounding box center [725, 92] width 133 height 25
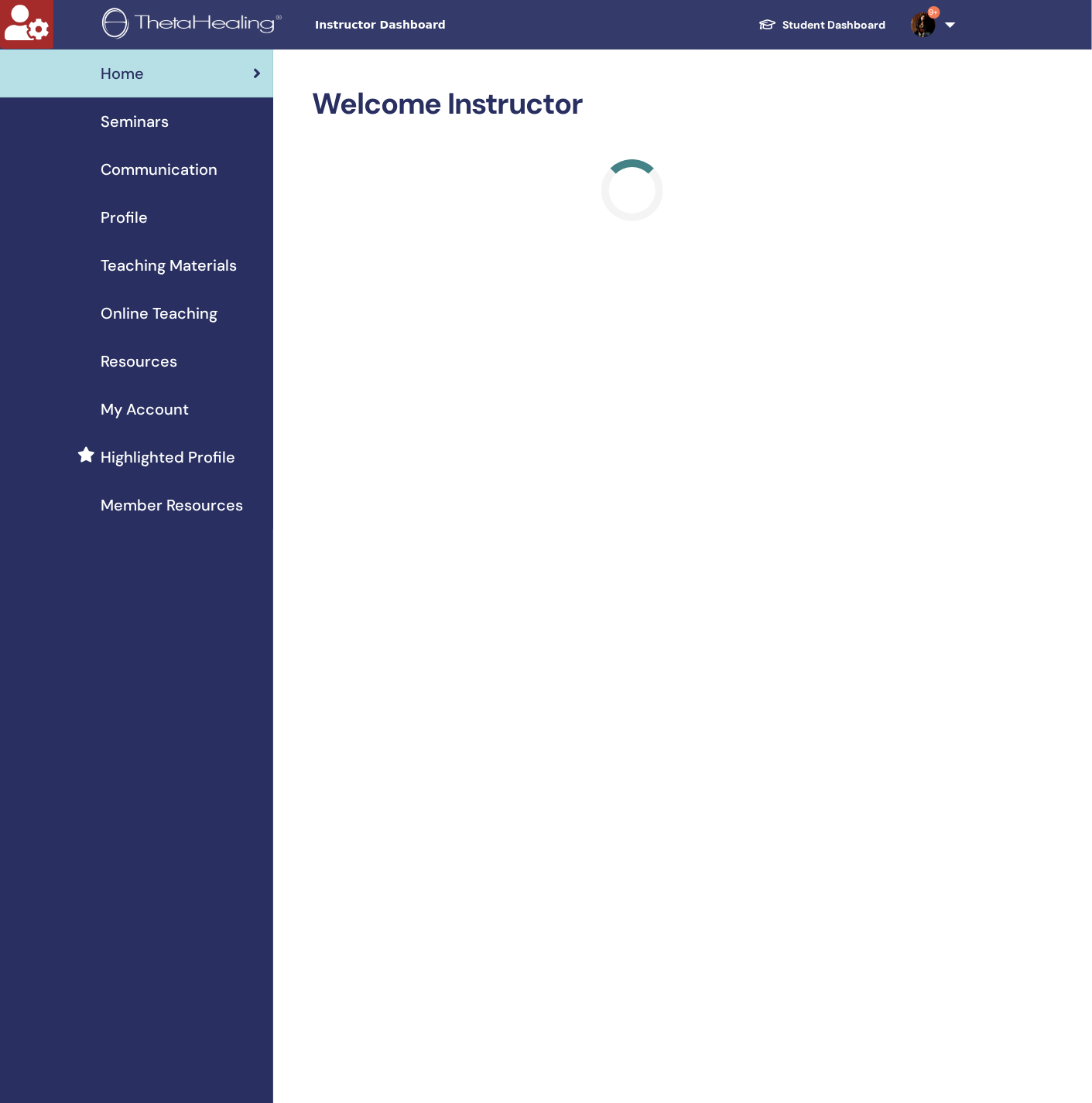
click at [154, 124] on span "Seminars" at bounding box center [134, 121] width 68 height 23
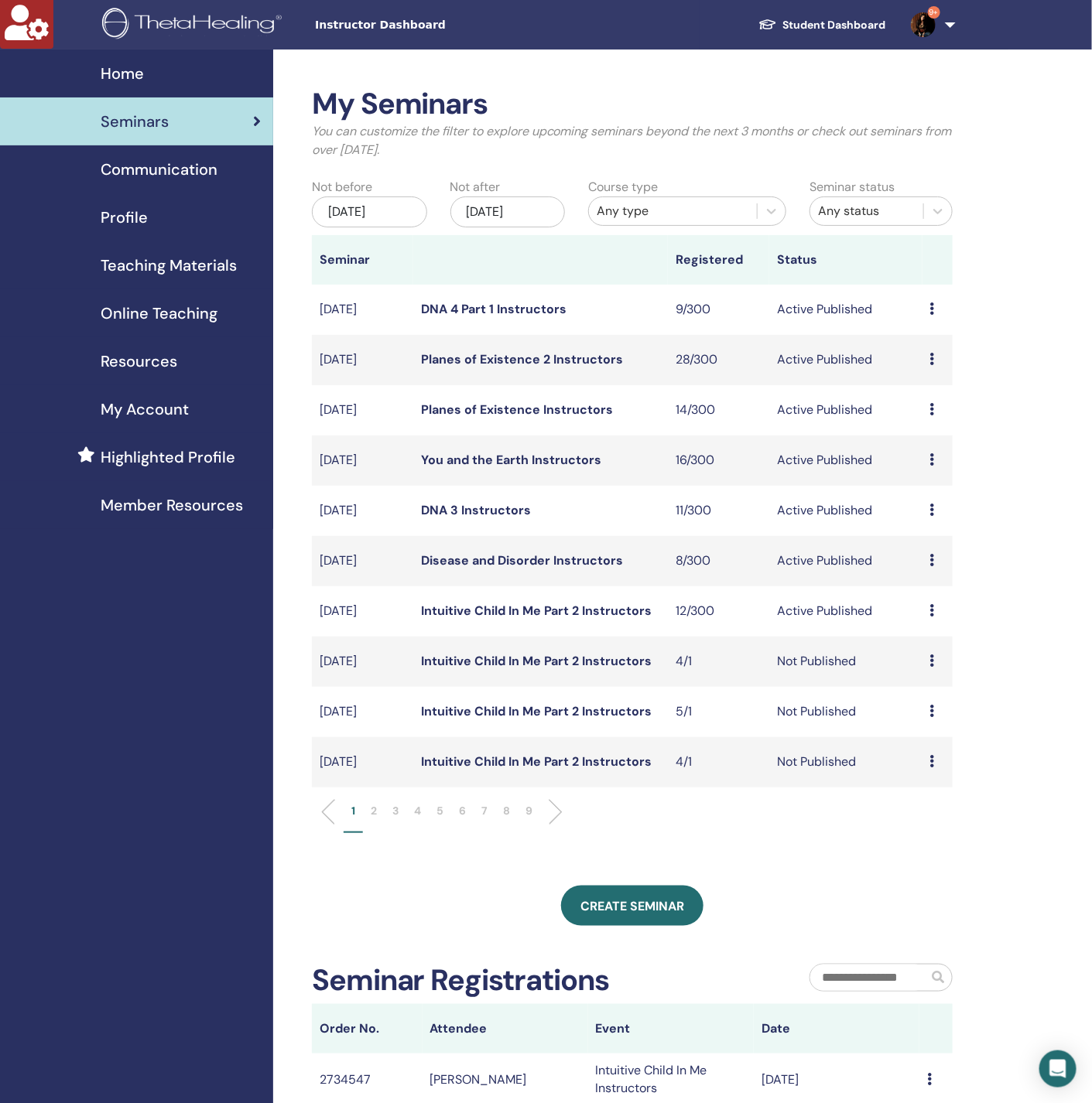
click at [556, 206] on div "[DATE]" at bounding box center [508, 212] width 116 height 31
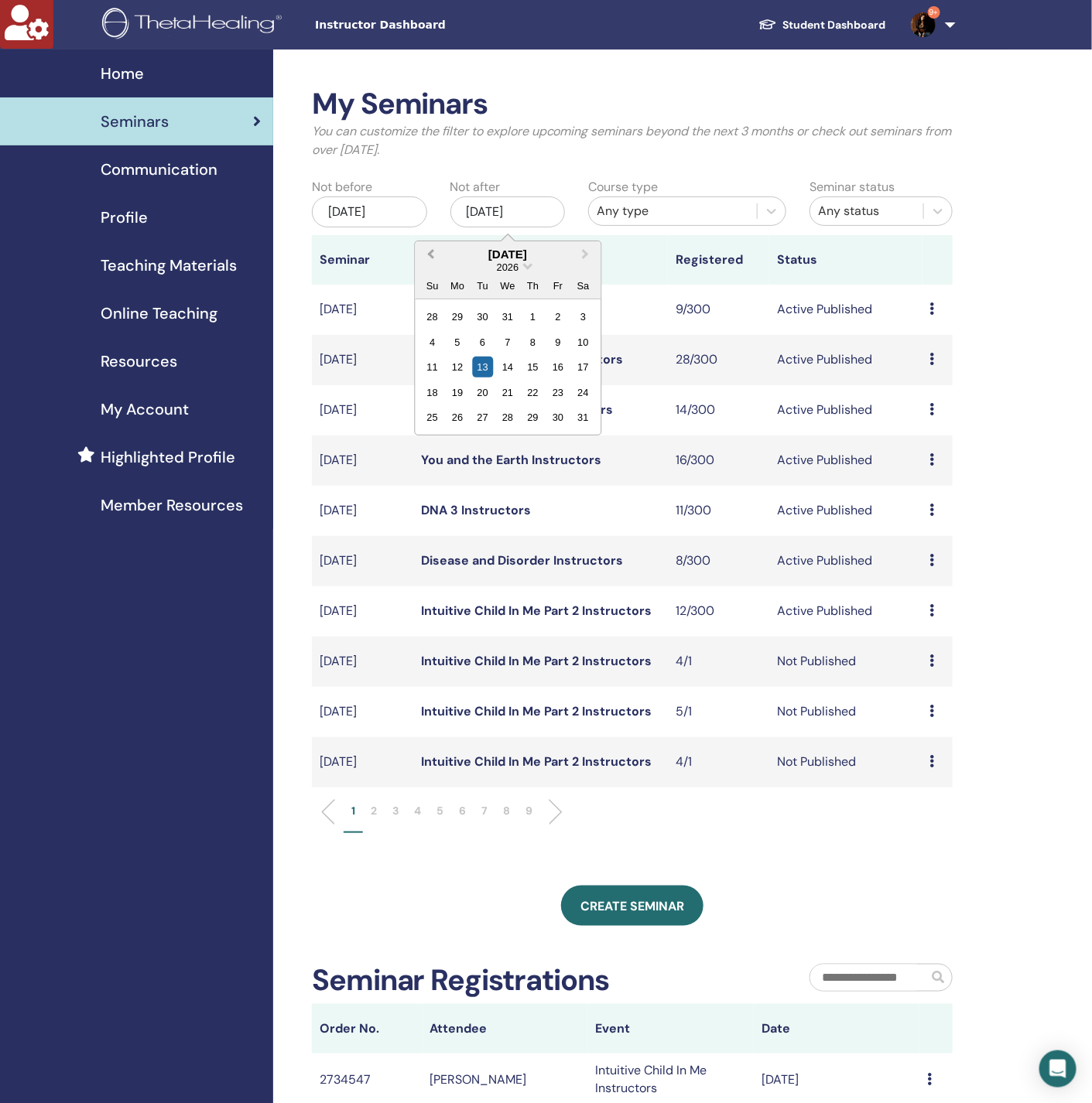
click at [430, 248] on button "Previous Month" at bounding box center [429, 255] width 25 height 25
click at [586, 247] on button "Next Month" at bounding box center [586, 255] width 25 height 25
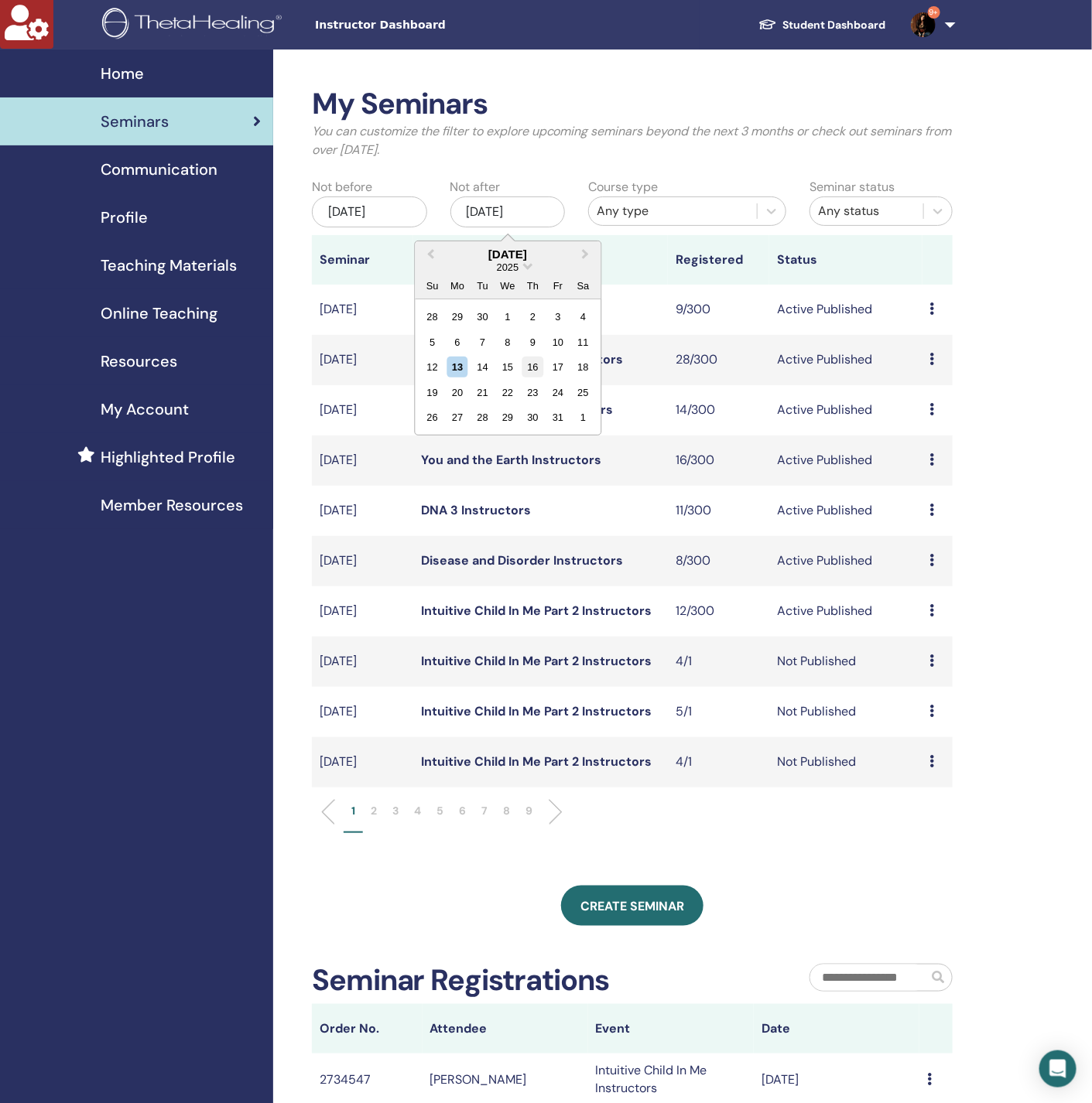
click at [534, 363] on div "16" at bounding box center [533, 367] width 21 height 21
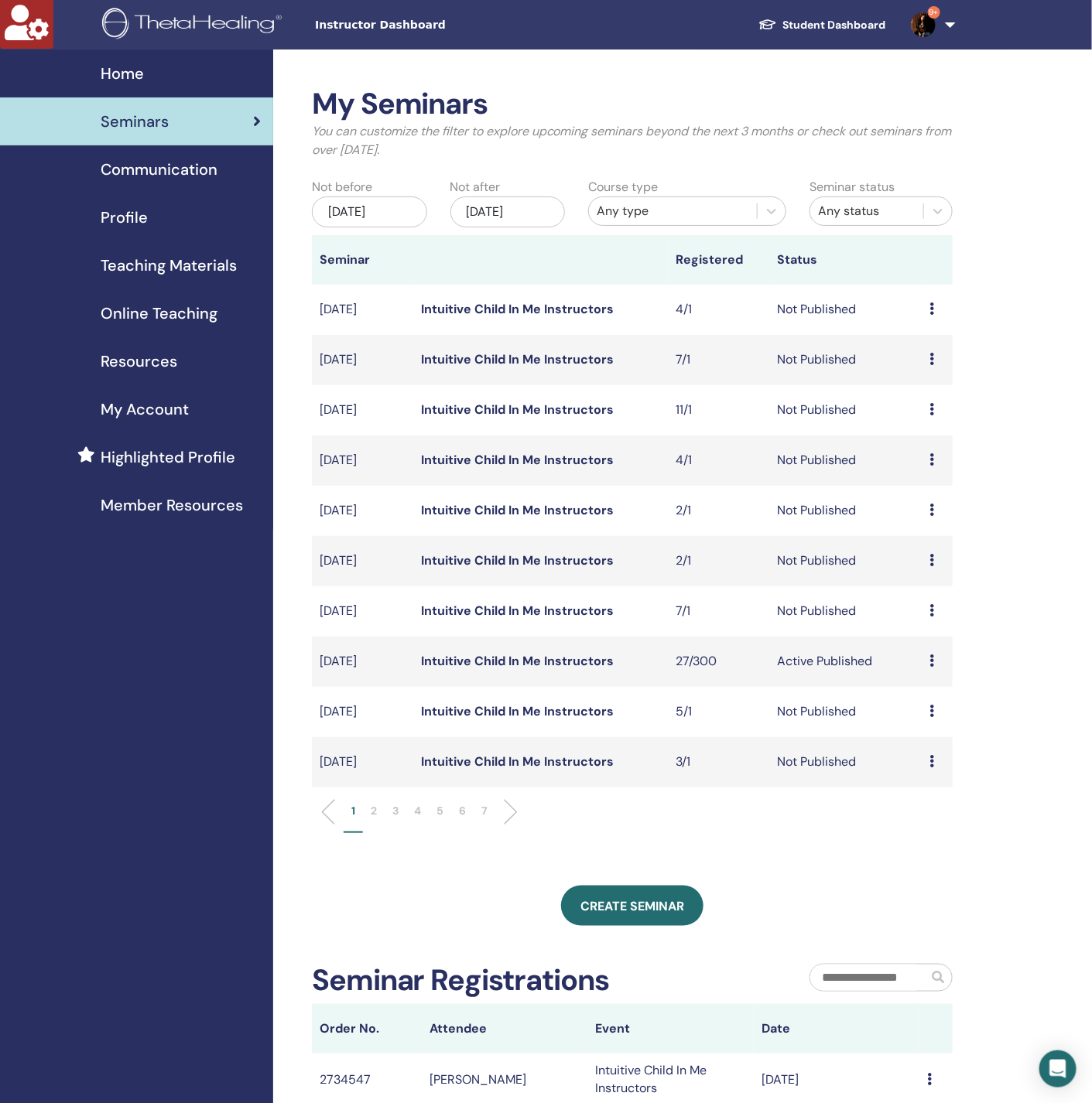
click at [375, 805] on p "2" at bounding box center [374, 811] width 6 height 16
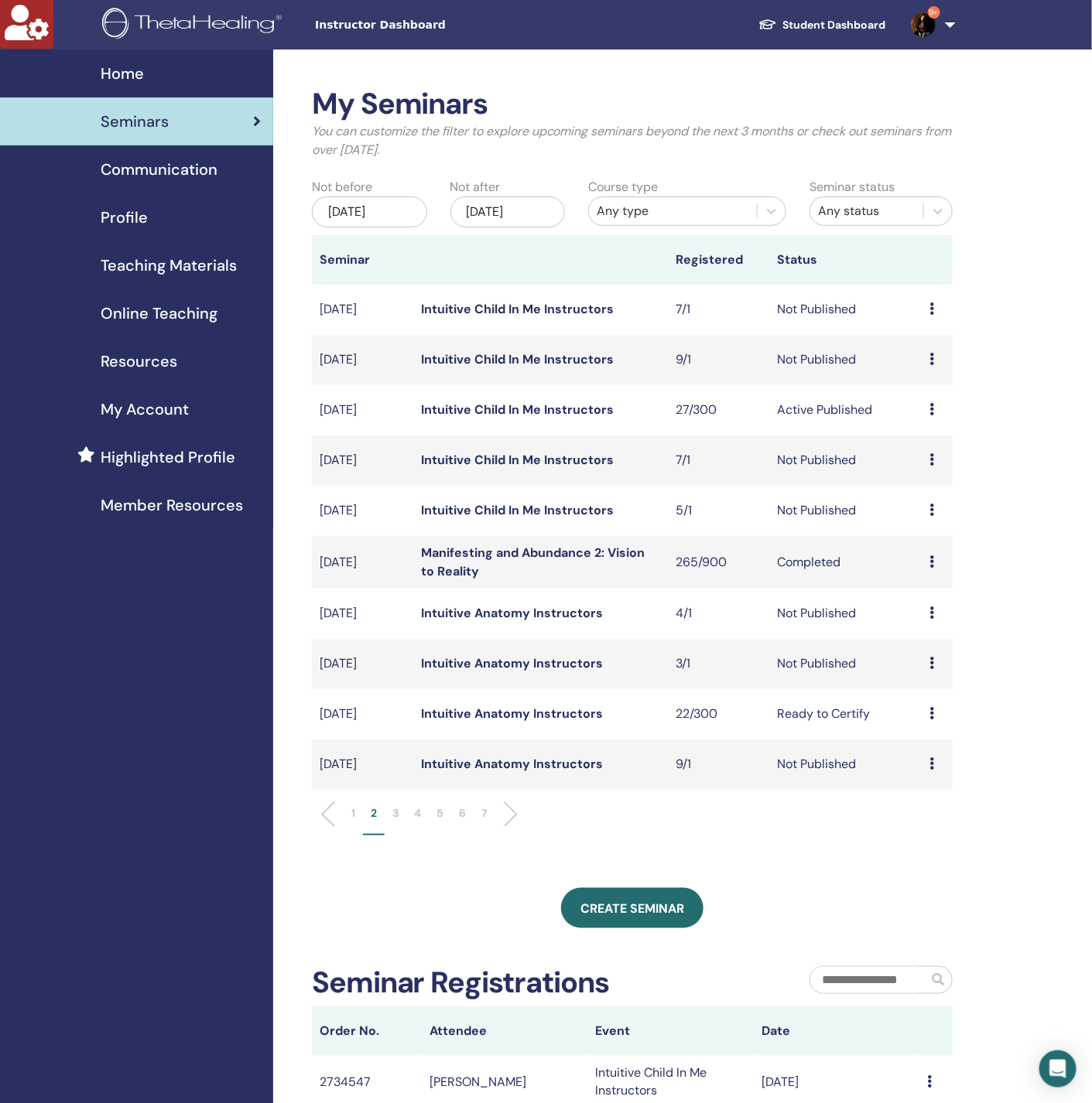
click at [353, 806] on p "1" at bounding box center [353, 814] width 4 height 16
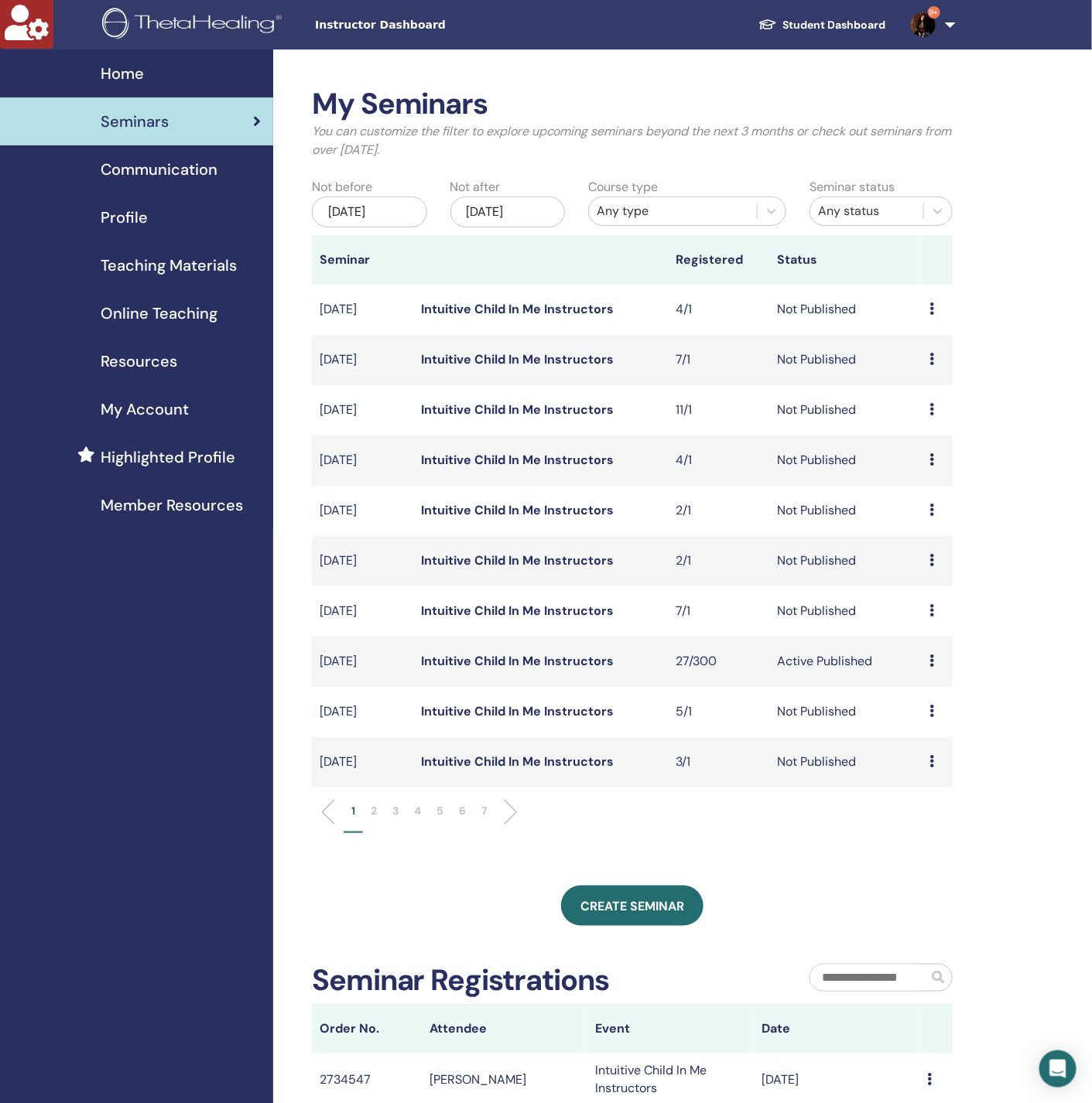
click at [701, 209] on div "Any type" at bounding box center [673, 211] width 152 height 19
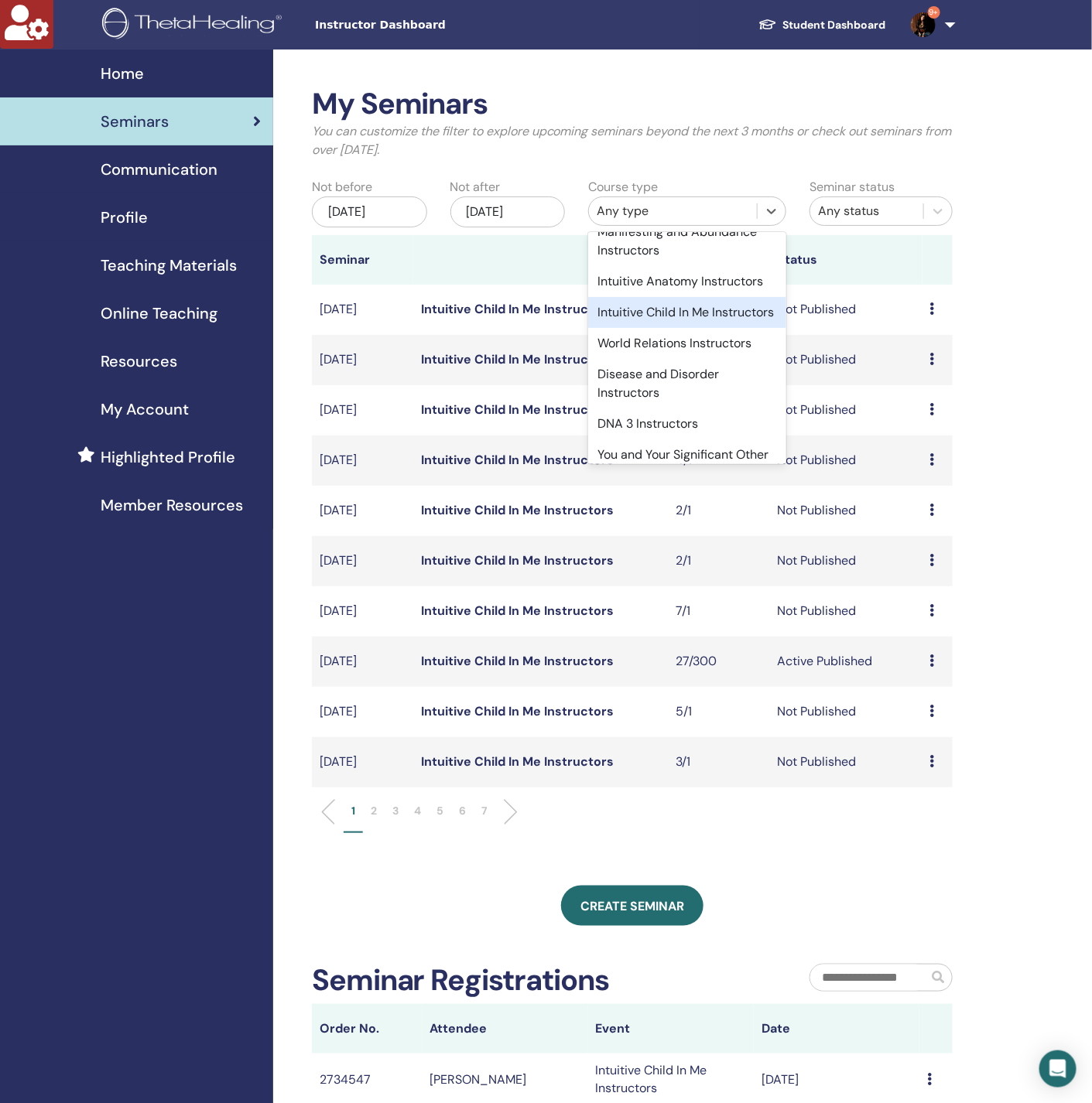
scroll to position [1012, 0]
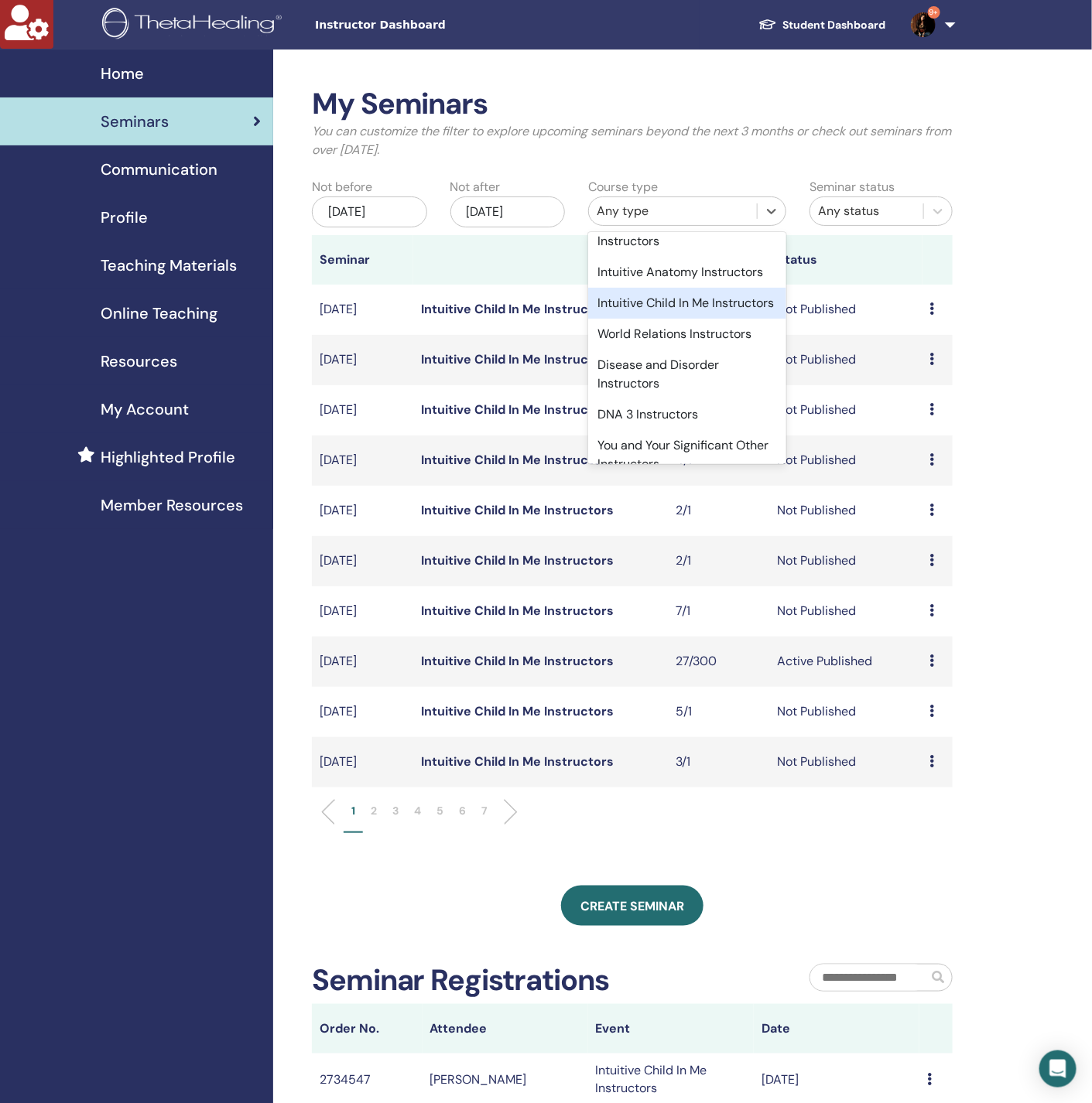
click at [669, 319] on div "Intuitive Child In Me Instructors" at bounding box center [687, 303] width 198 height 31
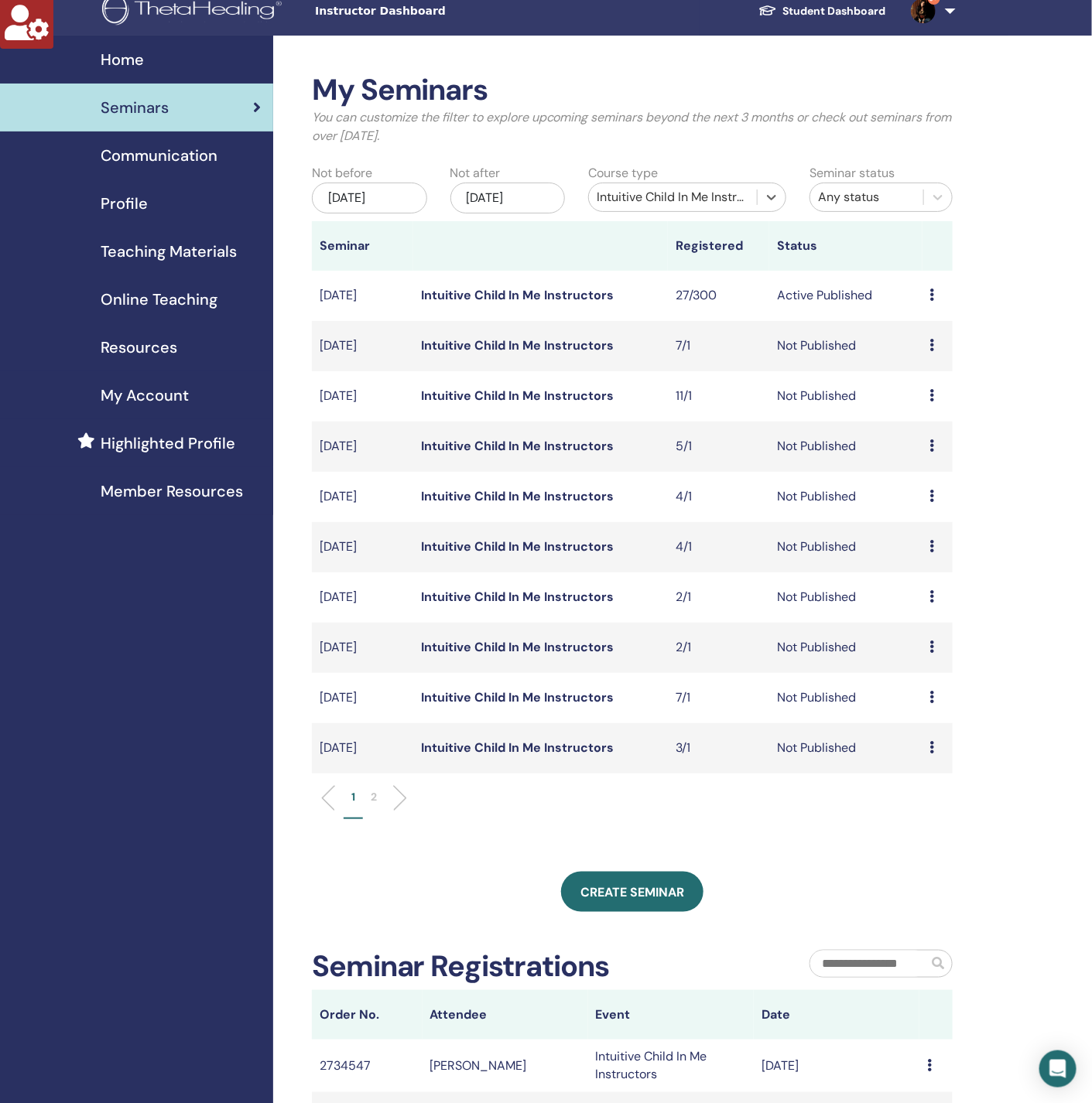
scroll to position [15, 0]
click at [372, 794] on p "2" at bounding box center [374, 797] width 6 height 16
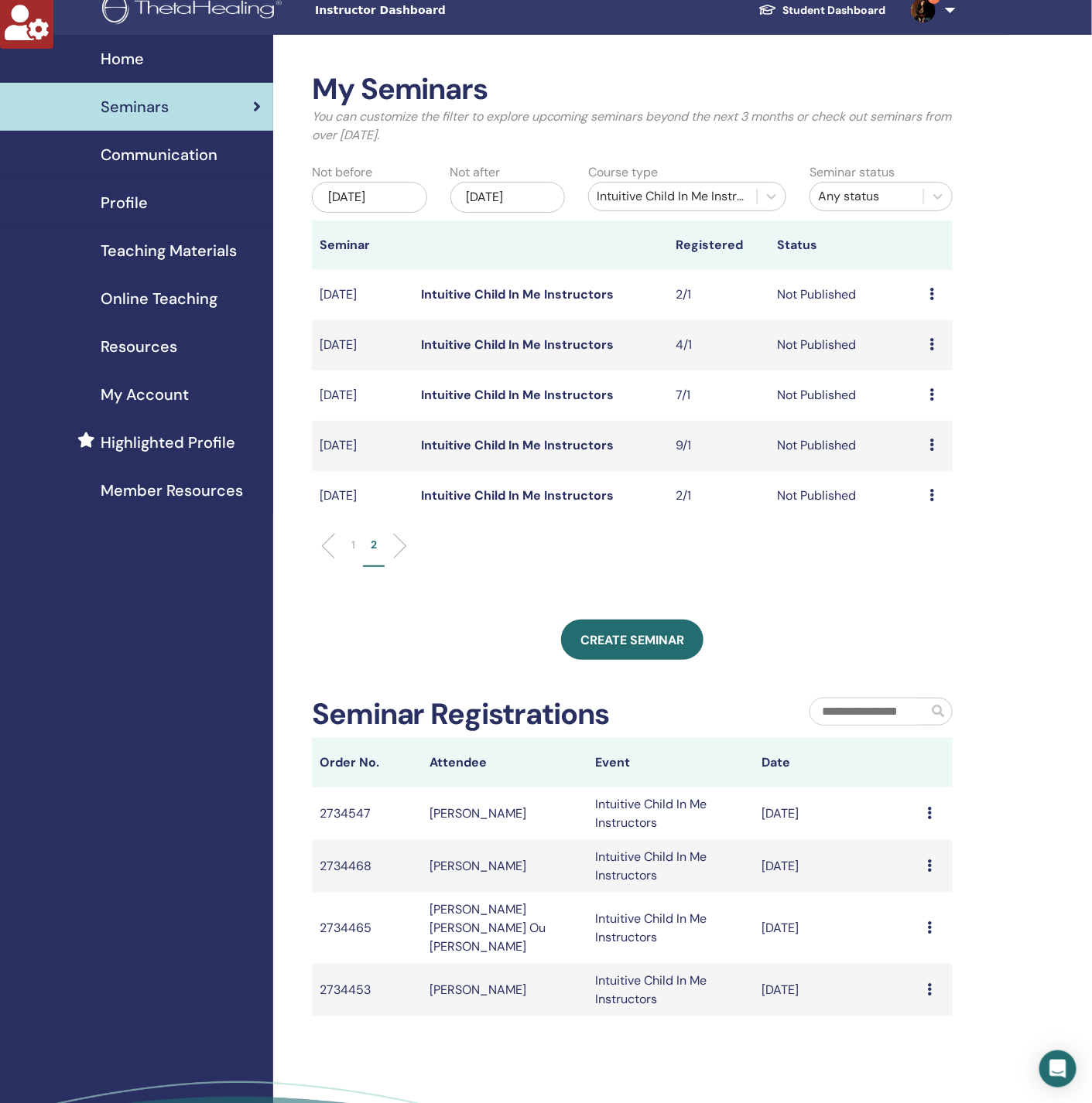
click at [535, 192] on div "Oct/16, 2025" at bounding box center [508, 197] width 116 height 31
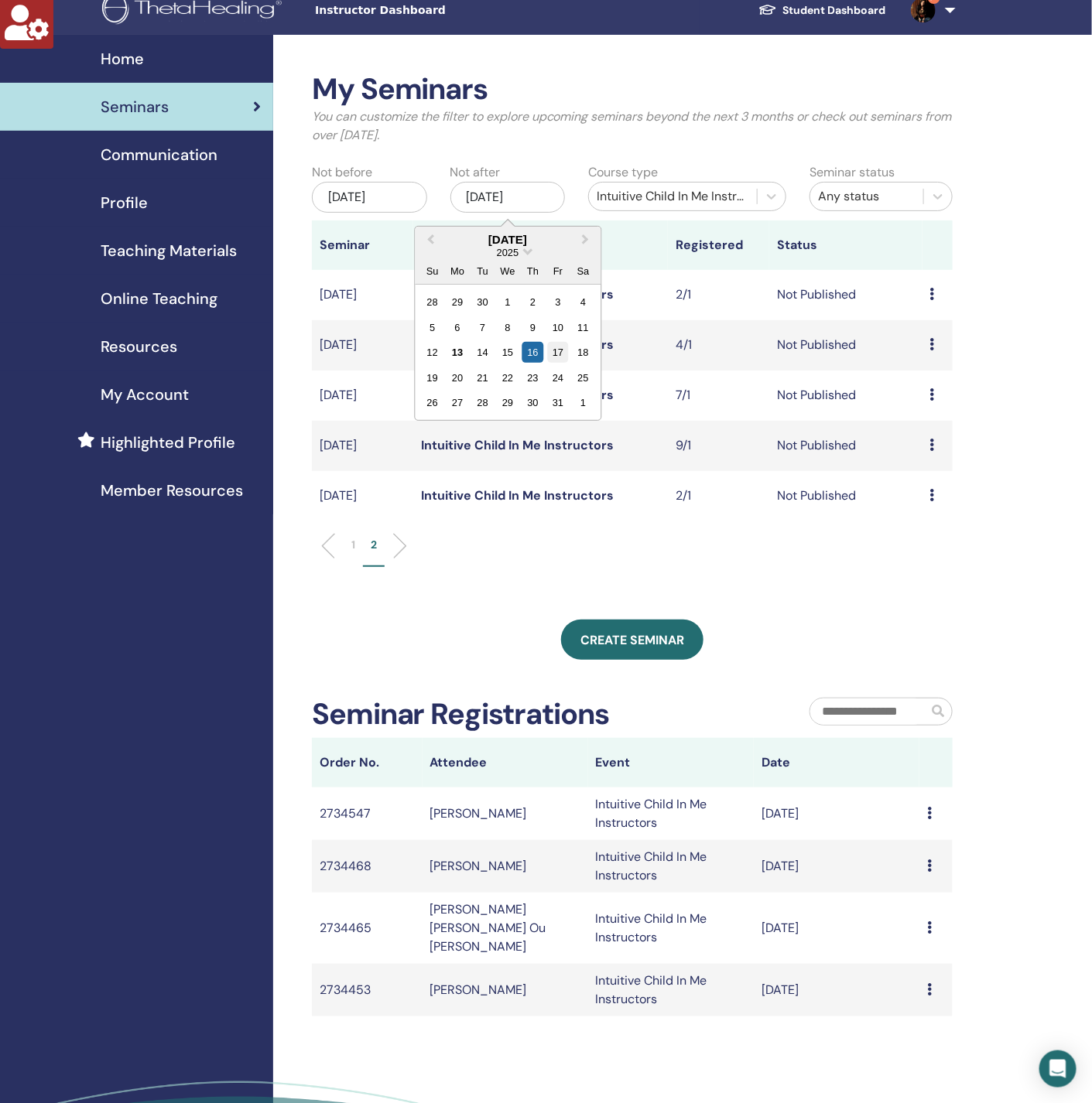
click at [552, 353] on div "17" at bounding box center [557, 353] width 21 height 21
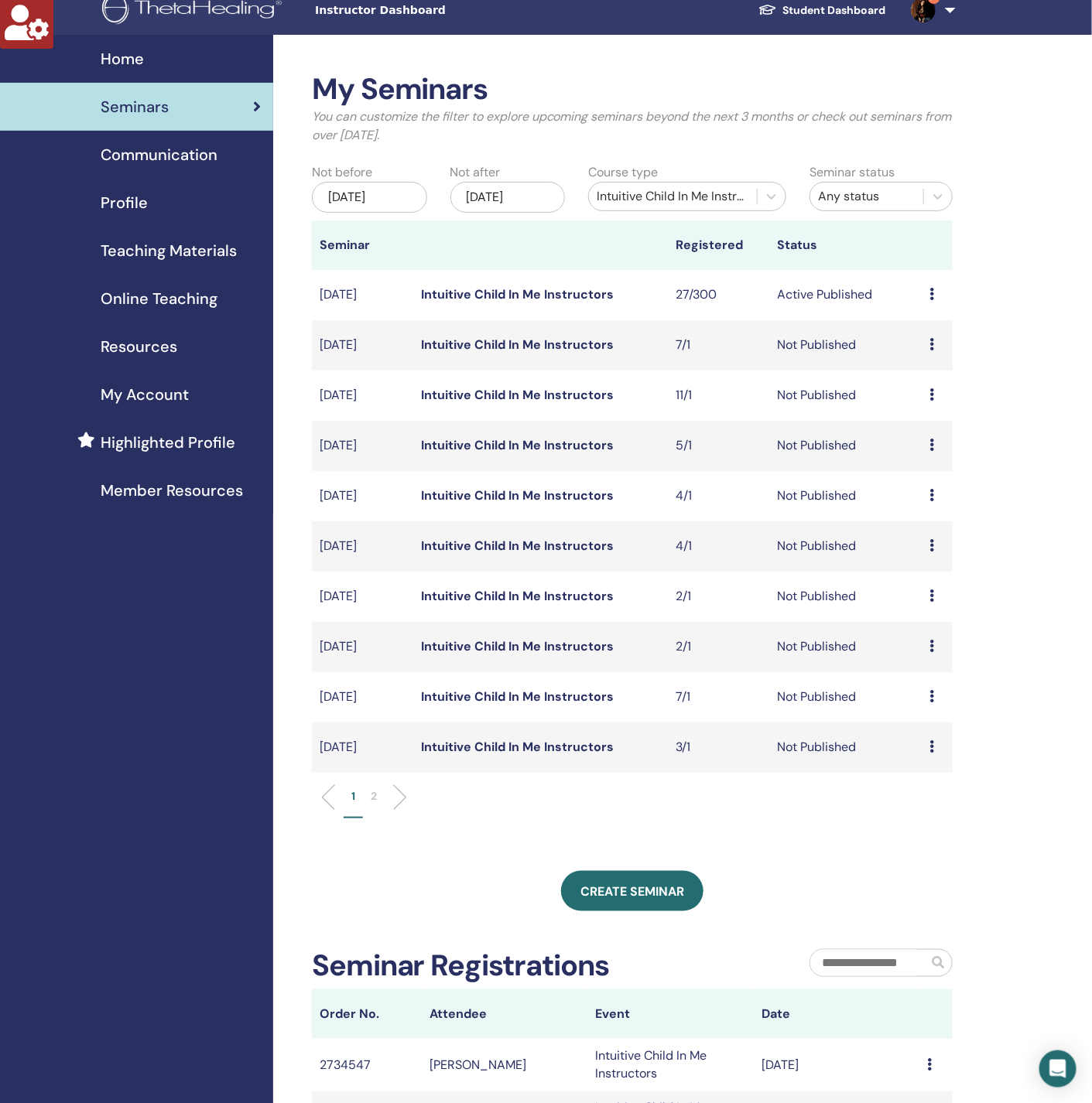
click at [356, 195] on div "Jul/13, 2025" at bounding box center [370, 197] width 116 height 31
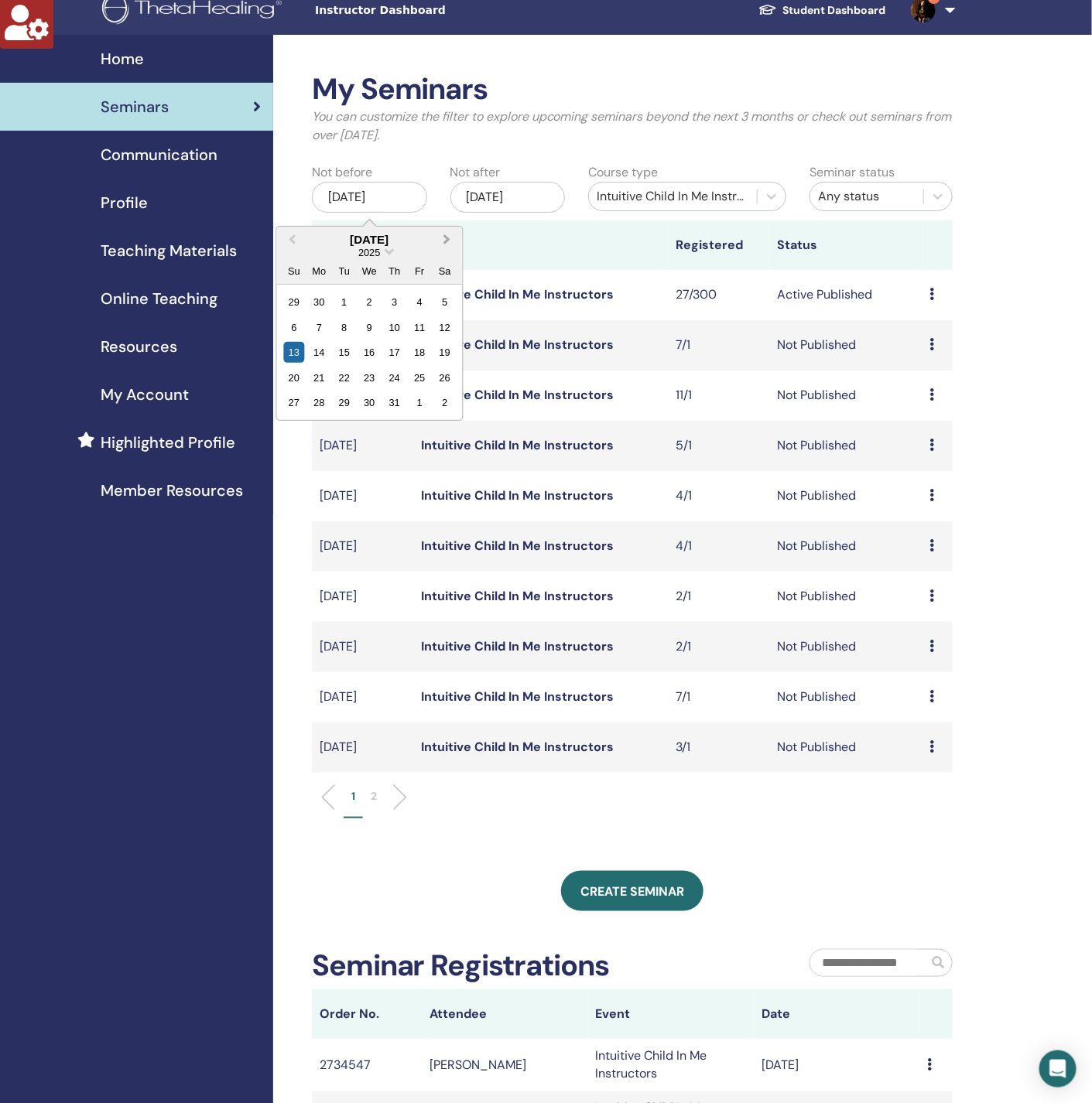
click at [451, 238] on button "Next Month" at bounding box center [448, 240] width 25 height 25
click at [447, 238] on span "Next Month" at bounding box center [447, 239] width 0 height 16
click at [292, 240] on span "Previous Month" at bounding box center [292, 239] width 0 height 16
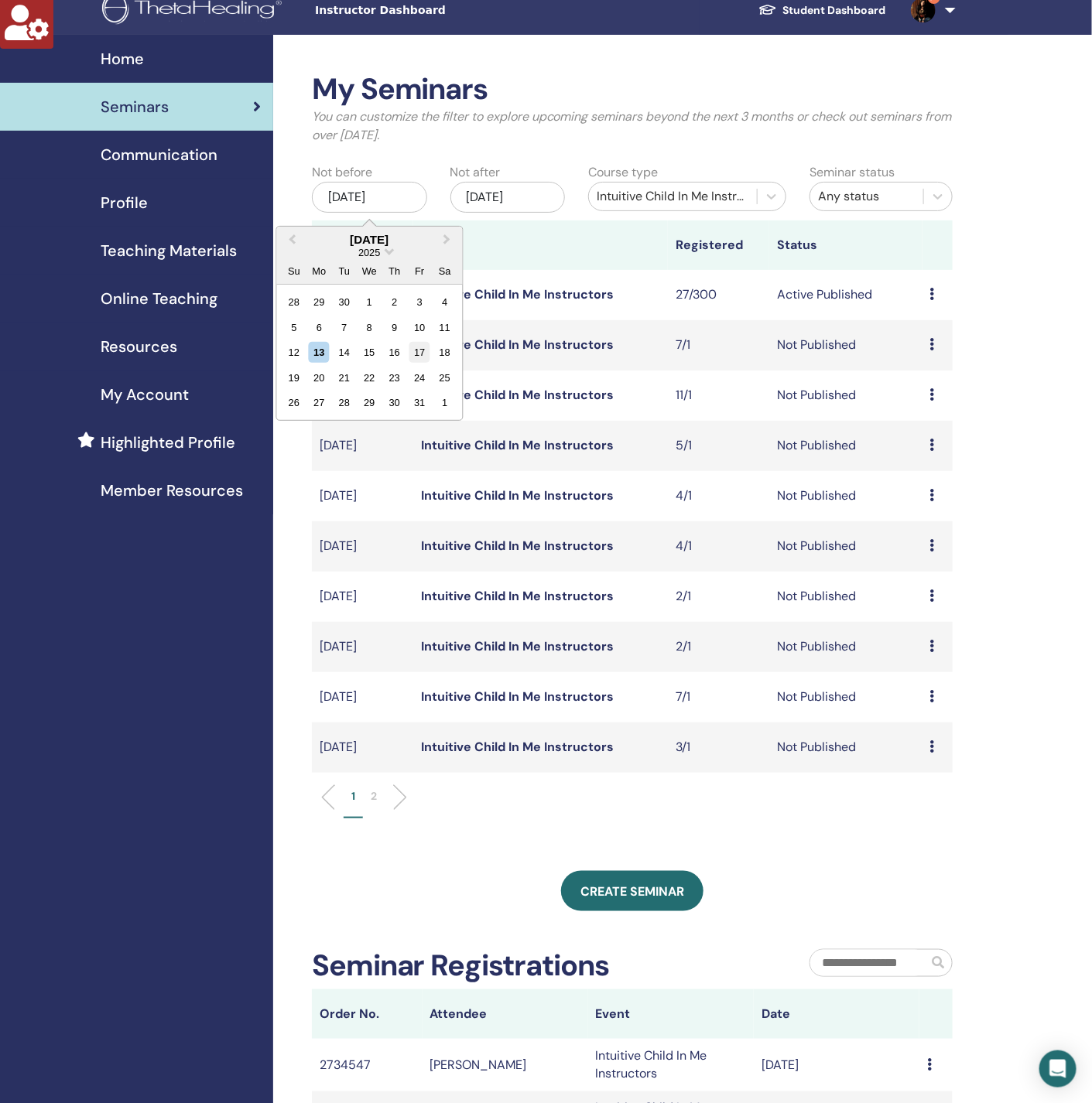
click at [419, 355] on div "17" at bounding box center [420, 353] width 21 height 21
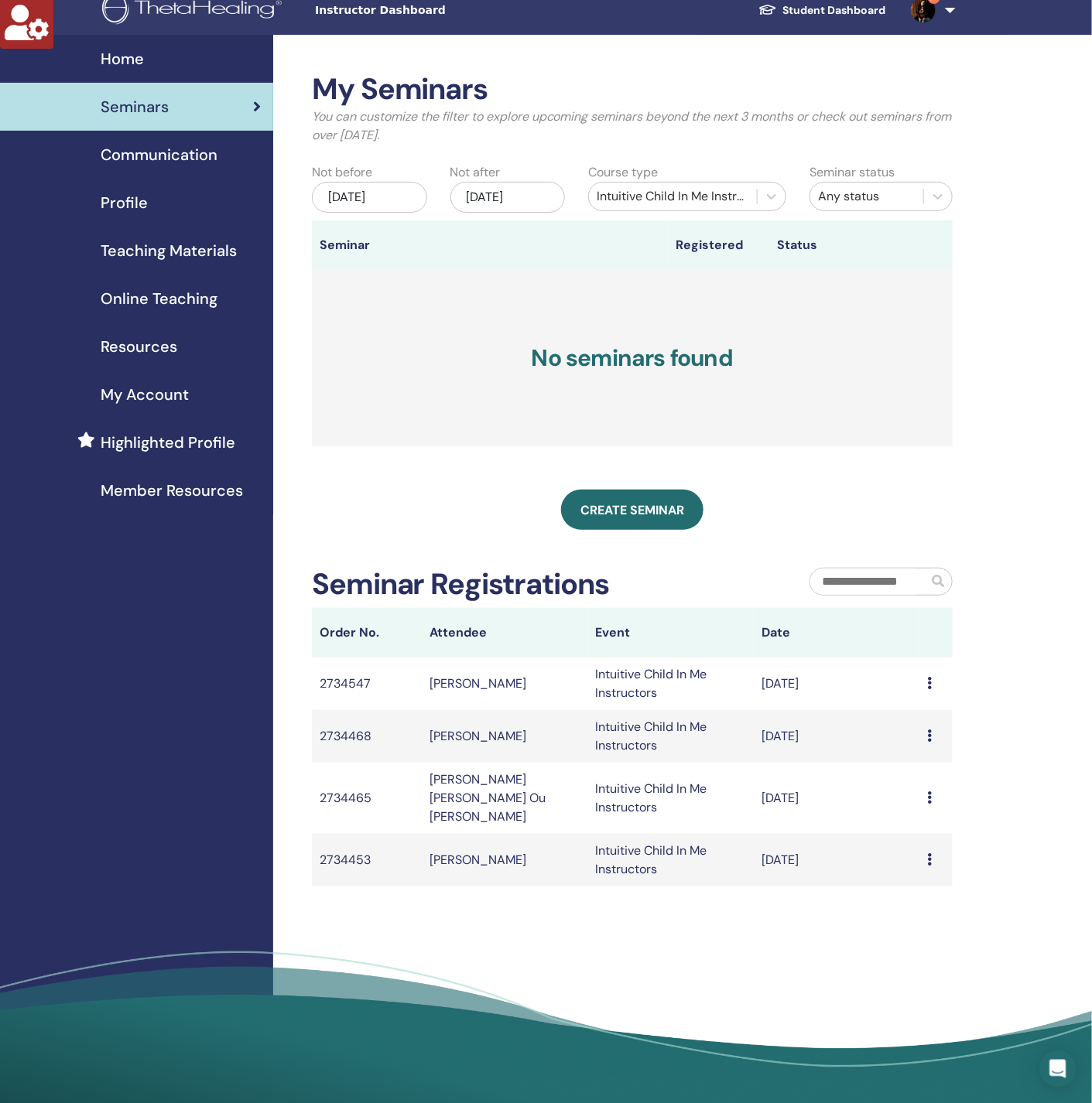
click at [400, 205] on div "Oct/17, 2025" at bounding box center [370, 197] width 116 height 31
click at [395, 351] on div "16" at bounding box center [394, 353] width 21 height 21
click at [705, 205] on div "Intuitive Child In Me Instructors" at bounding box center [673, 197] width 152 height 19
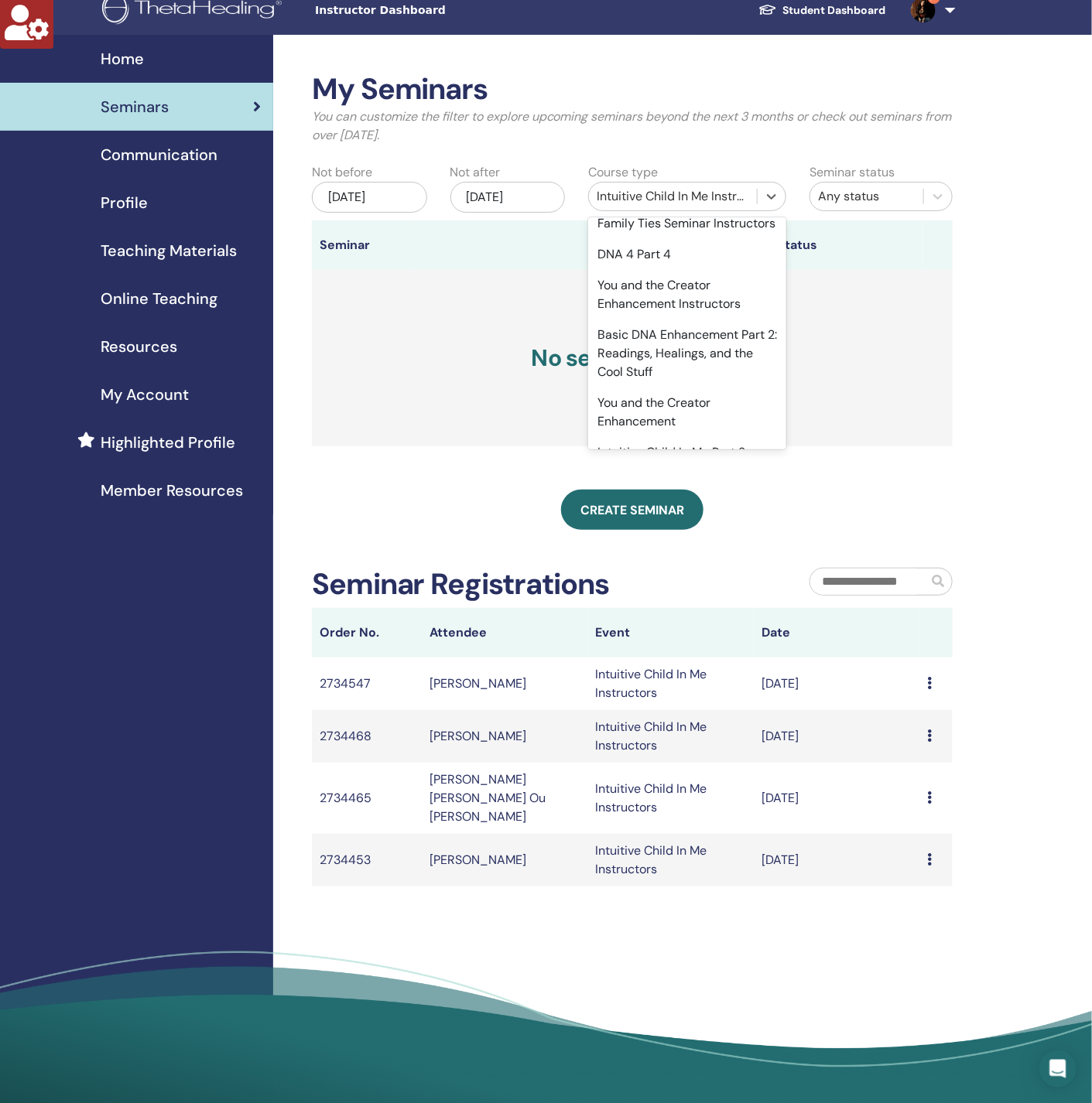
scroll to position [0, 0]
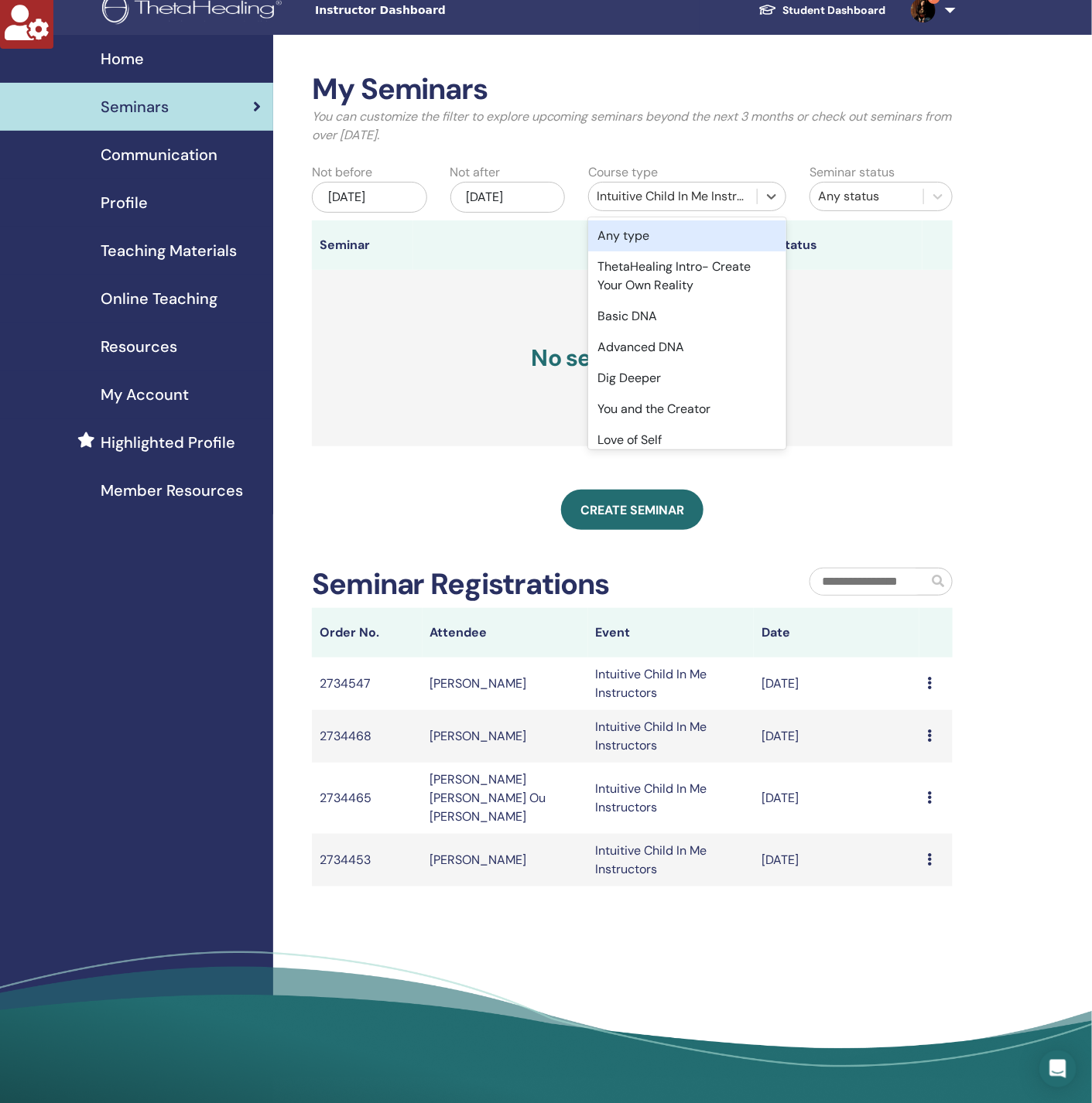
click at [671, 230] on div "Any type" at bounding box center [687, 236] width 198 height 31
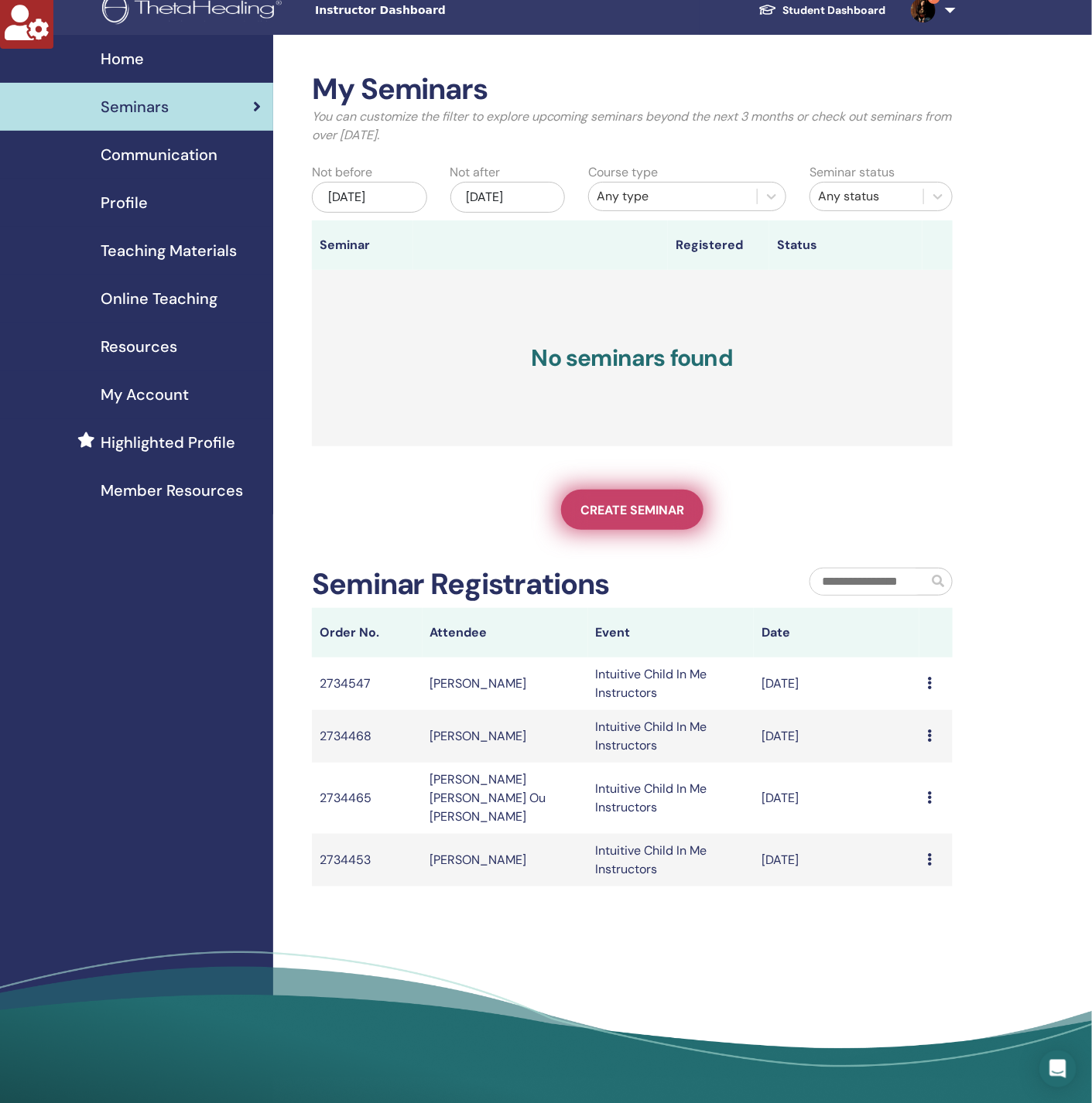
click at [645, 506] on span "Create seminar" at bounding box center [632, 510] width 104 height 16
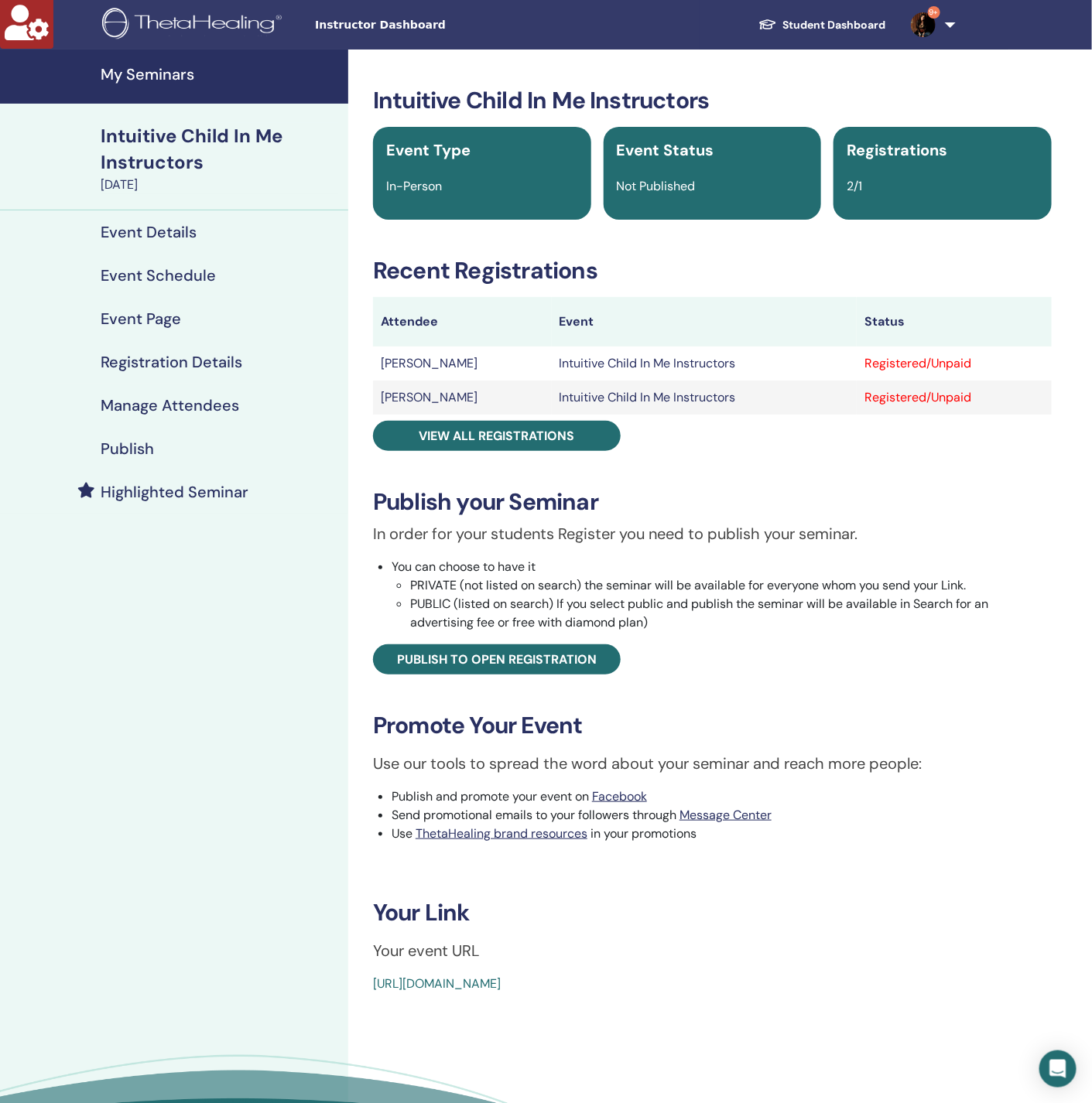
click at [188, 398] on h4 "Manage Attendees" at bounding box center [169, 405] width 138 height 19
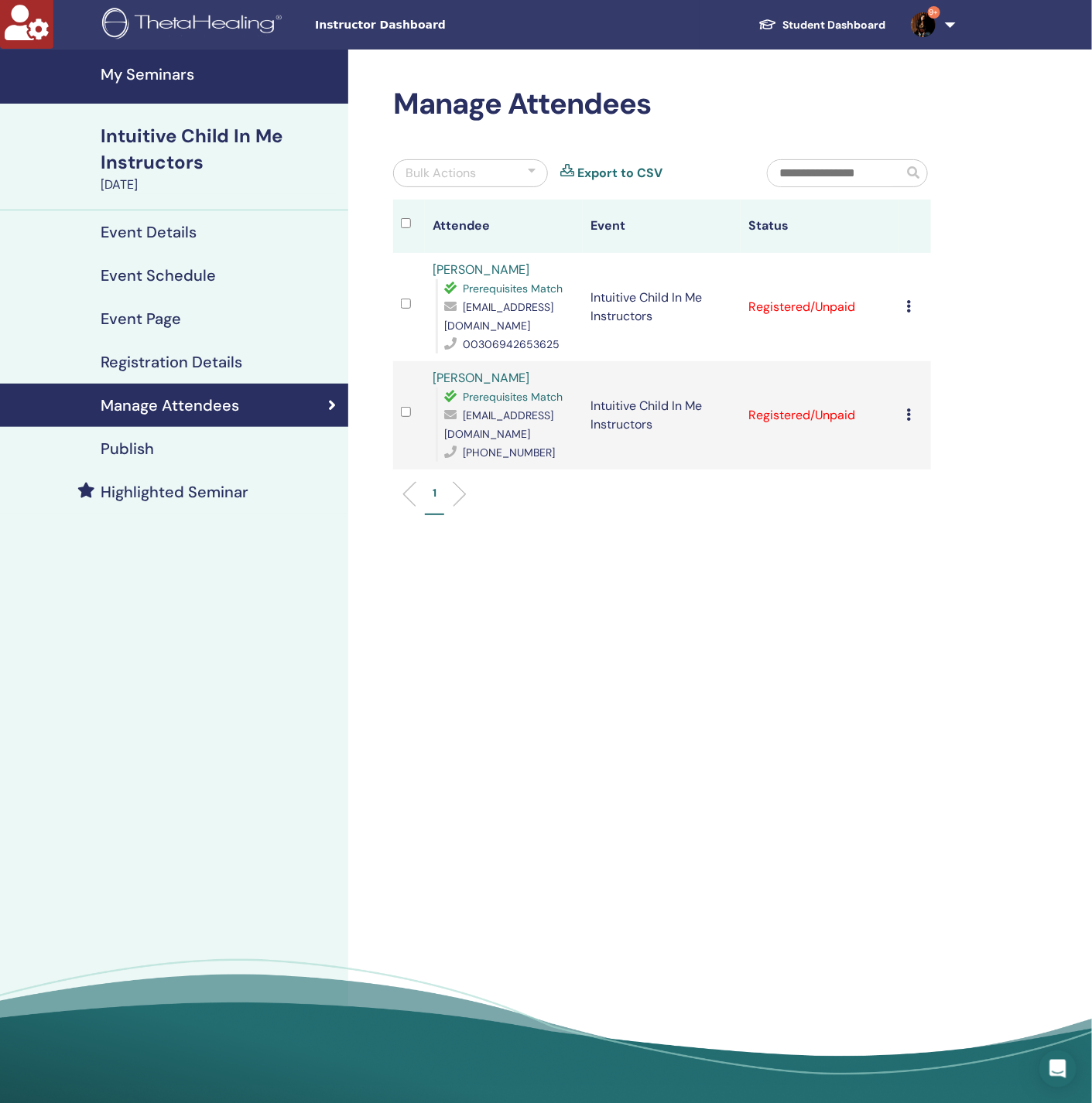
click at [908, 306] on icon at bounding box center [909, 306] width 5 height 12
click at [940, 473] on link "Download Certificate" at bounding box center [933, 467] width 120 height 16
drag, startPoint x: 998, startPoint y: 337, endPoint x: 1004, endPoint y: 198, distance: 139.1
click at [1004, 198] on div "Manage Attendees Bulk Actions Export to CSV Attendee Event Status NATASSA KASSO…" at bounding box center [712, 581] width 728 height 1064
drag, startPoint x: 887, startPoint y: 606, endPoint x: 885, endPoint y: 582, distance: 24.1
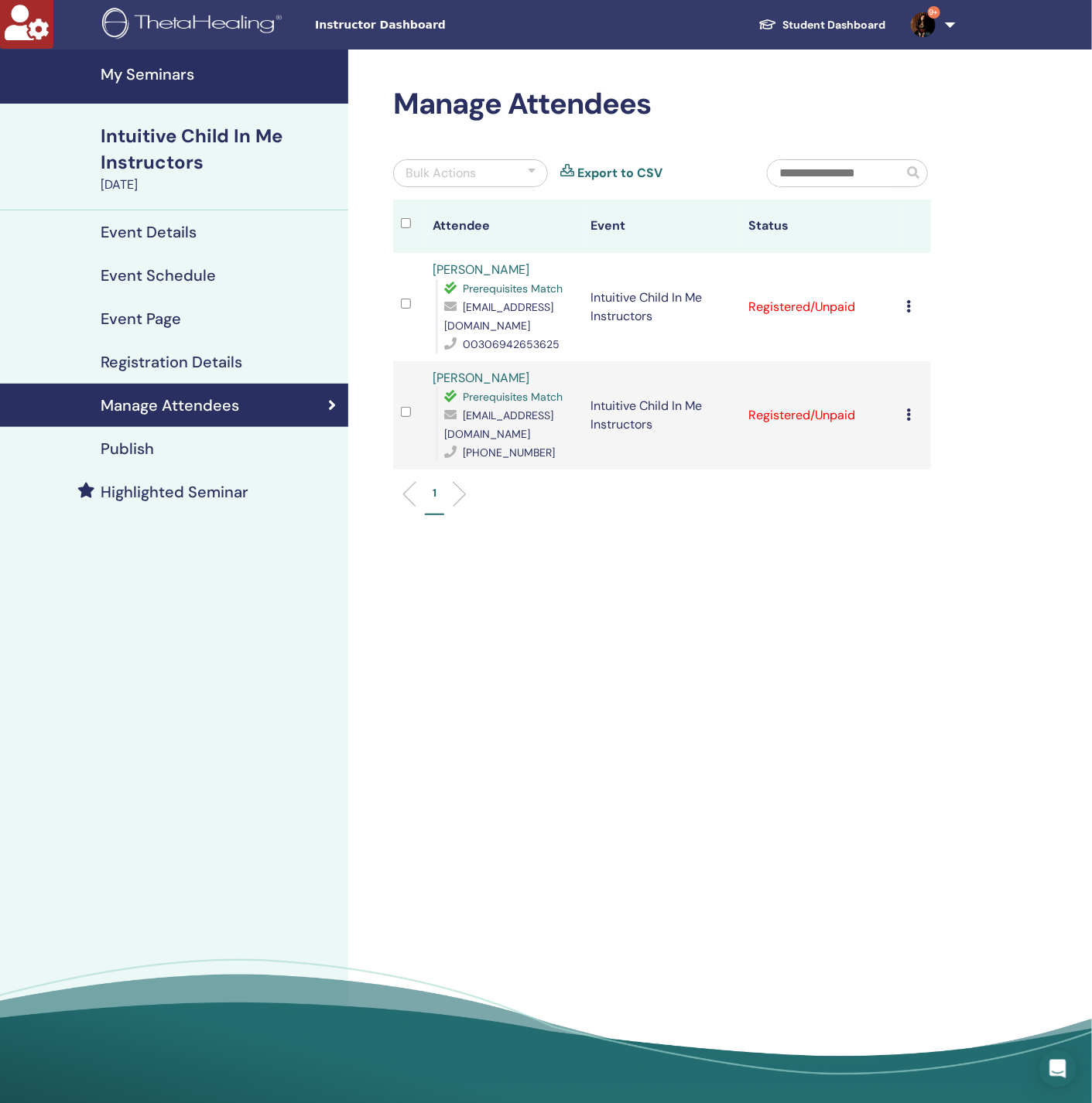
click at [887, 606] on div "Manage Attendees Bulk Actions Export to CSV Attendee Event Status NATASSA KASSO…" at bounding box center [712, 581] width 728 height 1064
click at [908, 419] on icon at bounding box center [909, 414] width 5 height 12
click at [922, 577] on link "Download Certificate" at bounding box center [932, 579] width 120 height 16
drag, startPoint x: 561, startPoint y: 588, endPoint x: 103, endPoint y: 437, distance: 482.2
click at [553, 582] on div "Manage Attendees Bulk Actions Export to CSV Attendee Event Status NATASSA KASSO…" at bounding box center [712, 581] width 728 height 1064
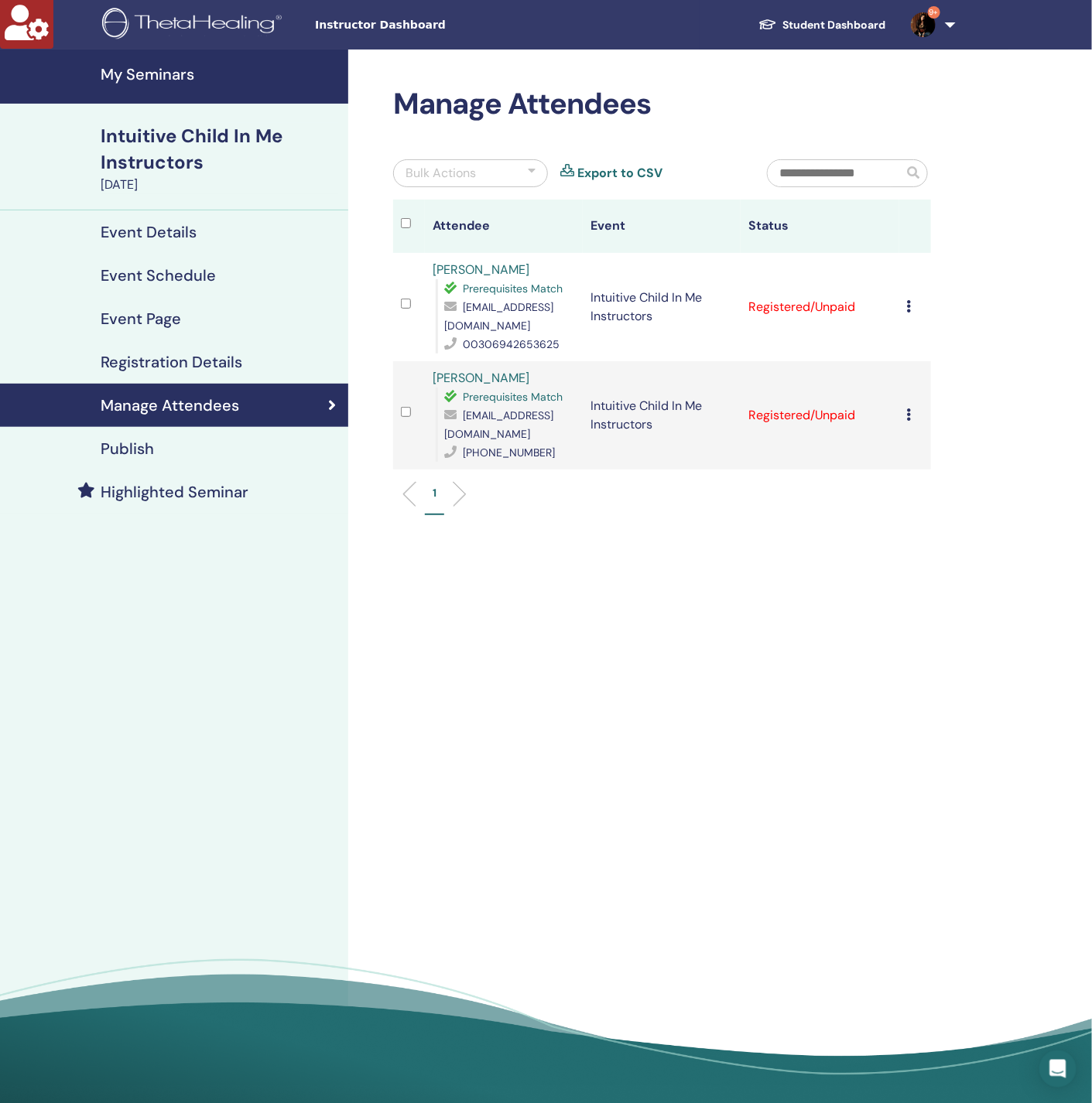
click at [699, 131] on div "Manage Attendees Bulk Actions Export to CSV Attendee Event Status NATASSA KASSO…" at bounding box center [662, 308] width 557 height 444
drag, startPoint x: 688, startPoint y: 632, endPoint x: 80, endPoint y: 200, distance: 745.8
click at [687, 632] on div "Manage Attendees Bulk Actions Export to CSV Attendee Event Status NATASSA KASSO…" at bounding box center [712, 581] width 728 height 1064
click at [128, 77] on h4 "My Seminars" at bounding box center [219, 74] width 239 height 19
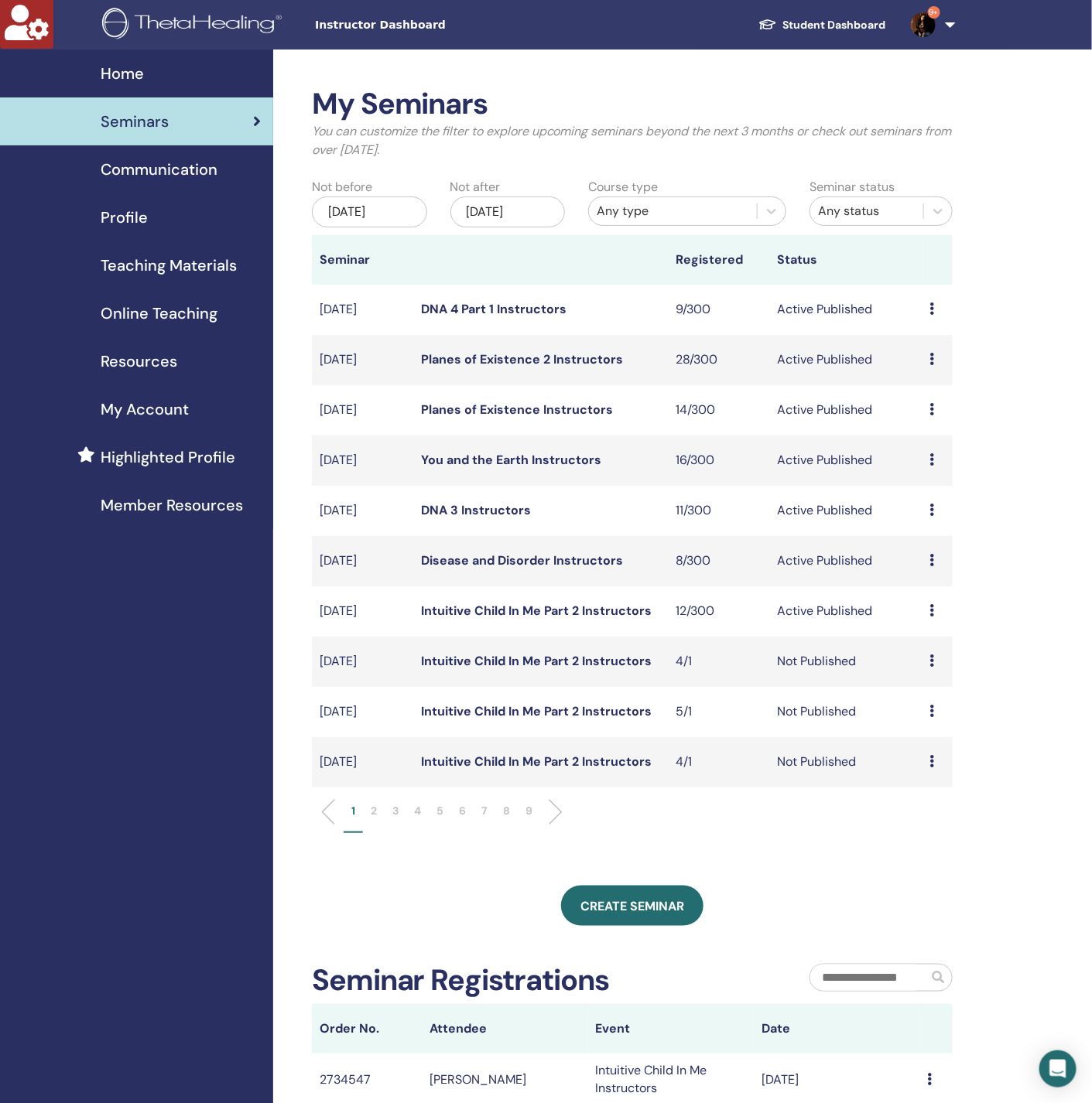
click at [540, 207] on div "[DATE]" at bounding box center [508, 212] width 116 height 31
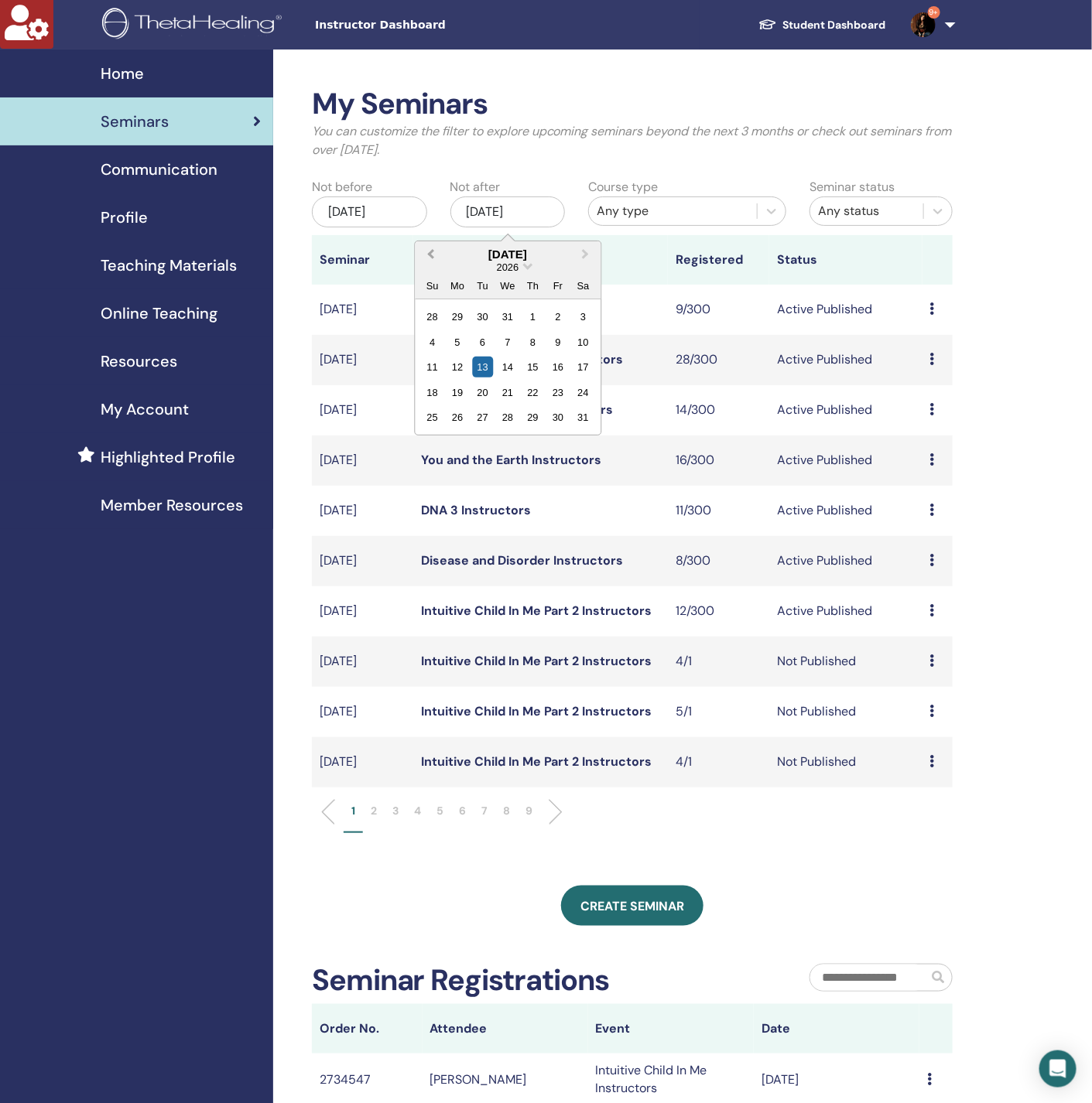
click at [430, 254] on span "Previous Month" at bounding box center [430, 254] width 0 height 16
click at [535, 366] on div "16" at bounding box center [533, 367] width 21 height 21
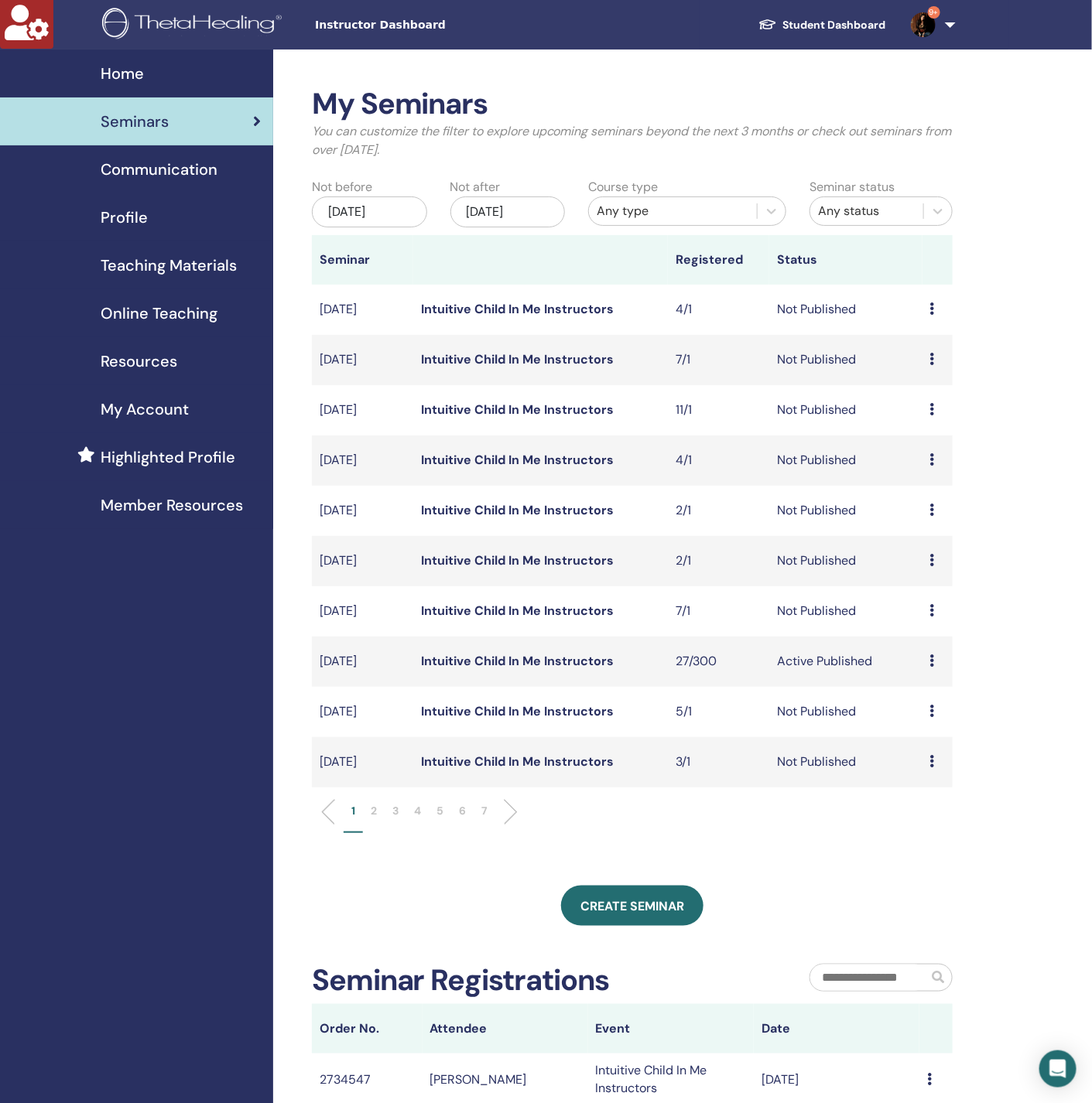
click at [374, 806] on p "2" at bounding box center [374, 811] width 6 height 16
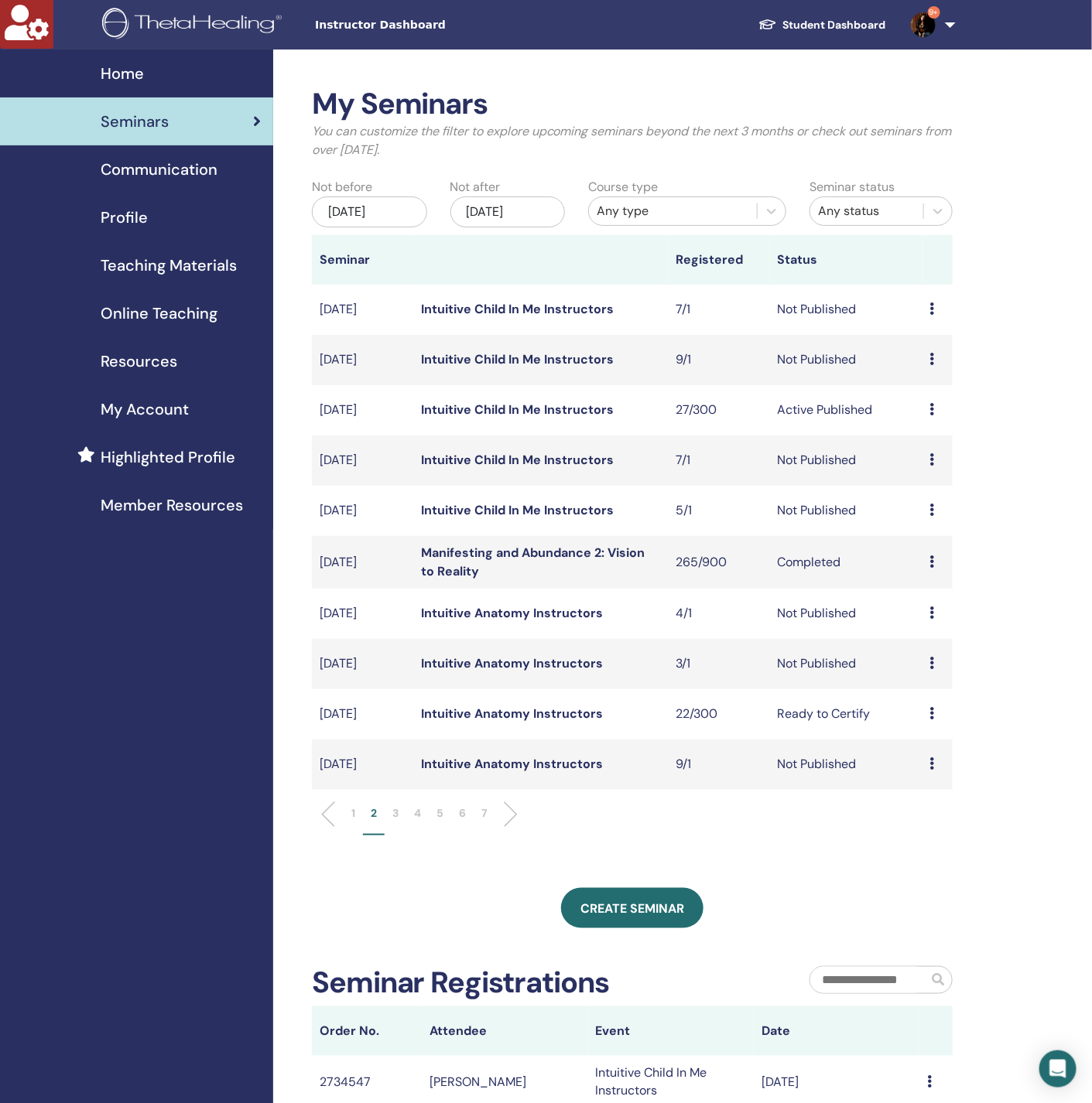
click at [358, 804] on div "1 2 3 4 5 6 7" at bounding box center [632, 821] width 664 height 61
click at [356, 813] on li "1" at bounding box center [353, 820] width 19 height 30
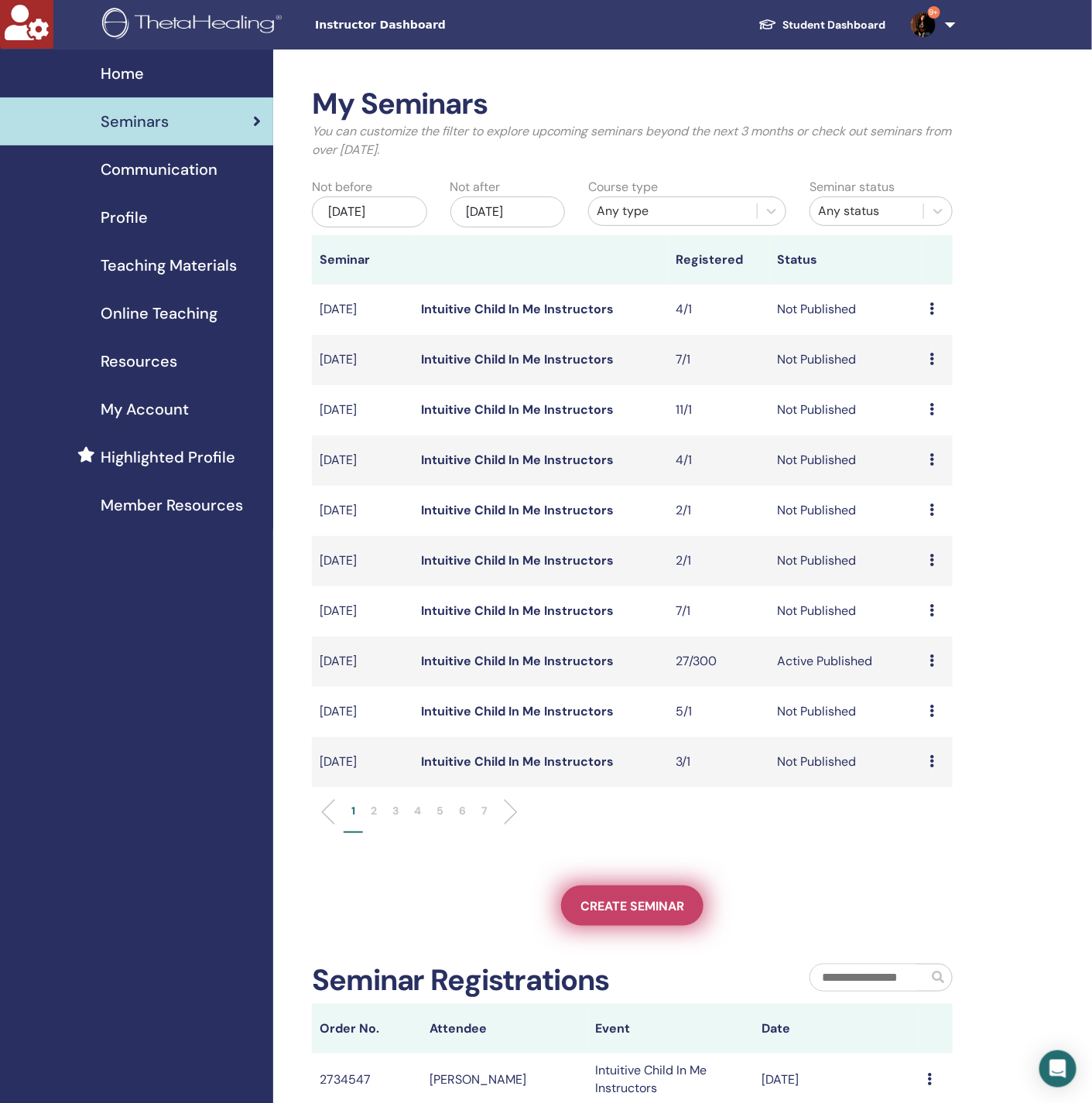
click at [616, 924] on link "Create seminar" at bounding box center [633, 906] width 142 height 40
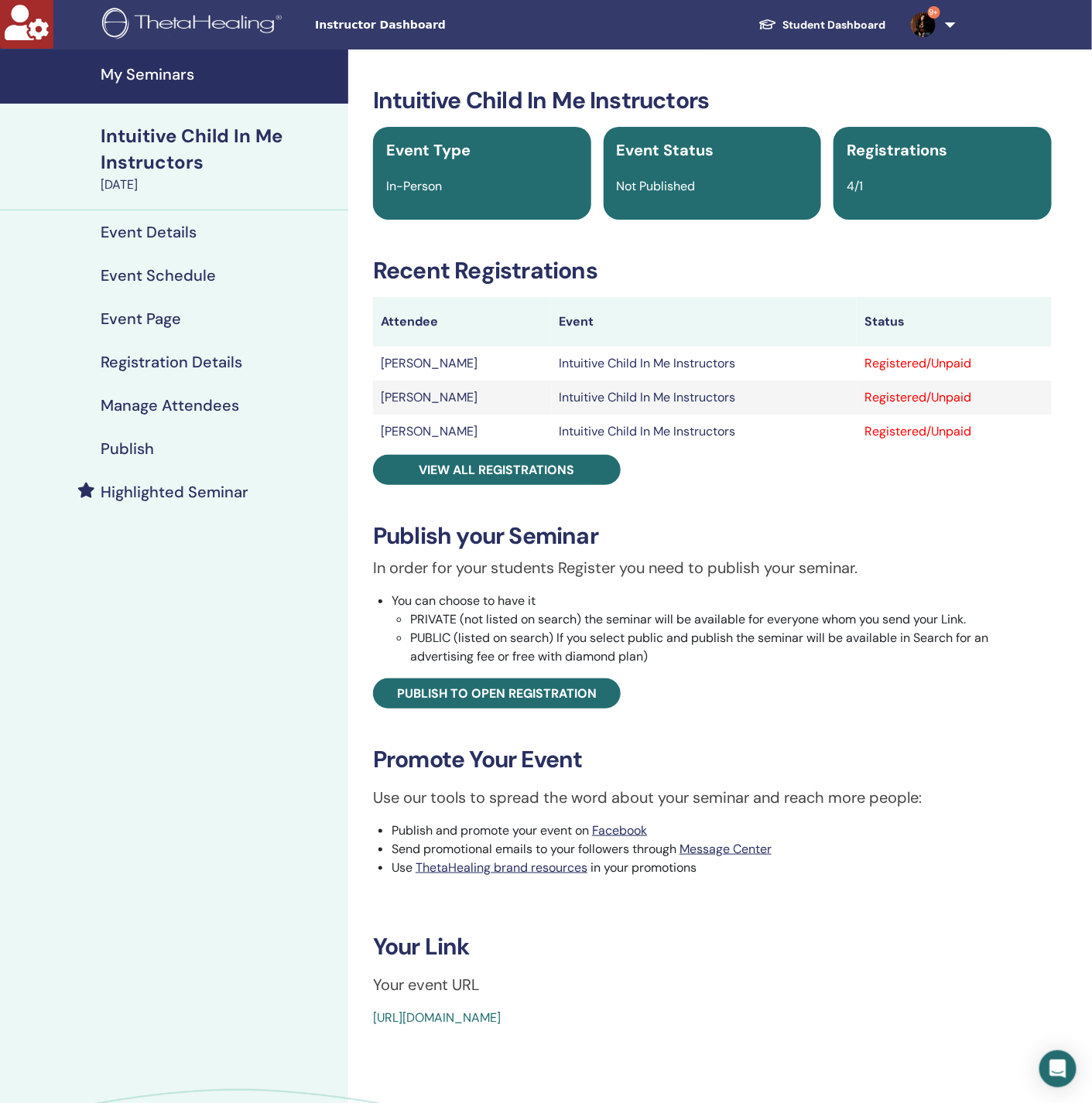
click at [170, 62] on link "My Seminars" at bounding box center [174, 76] width 348 height 54
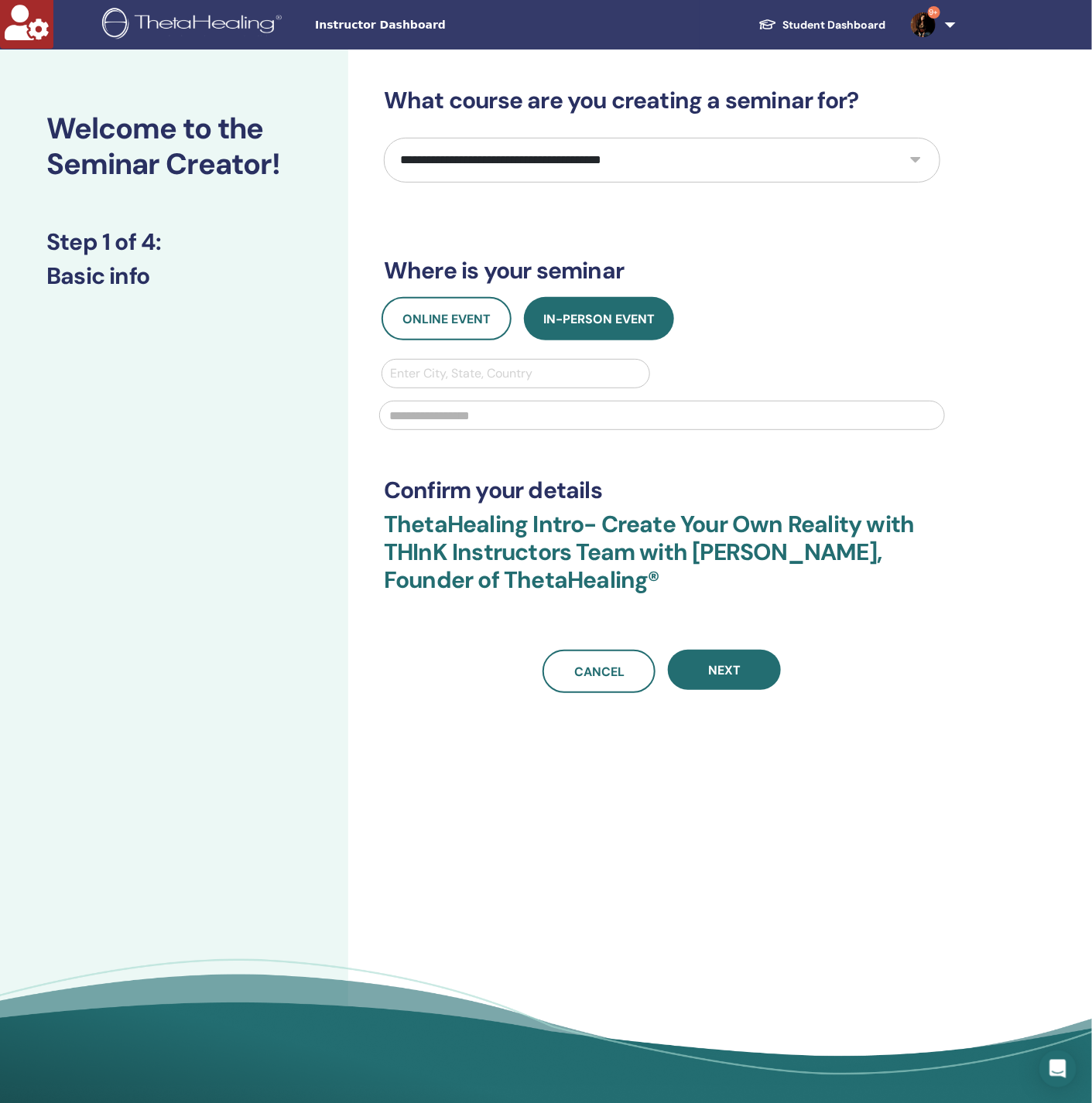
drag, startPoint x: 555, startPoint y: 167, endPoint x: 574, endPoint y: 177, distance: 21.5
click at [555, 167] on select "**********" at bounding box center [662, 159] width 557 height 44
select select "*"
click at [383, 137] on select "**********" at bounding box center [662, 159] width 557 height 44
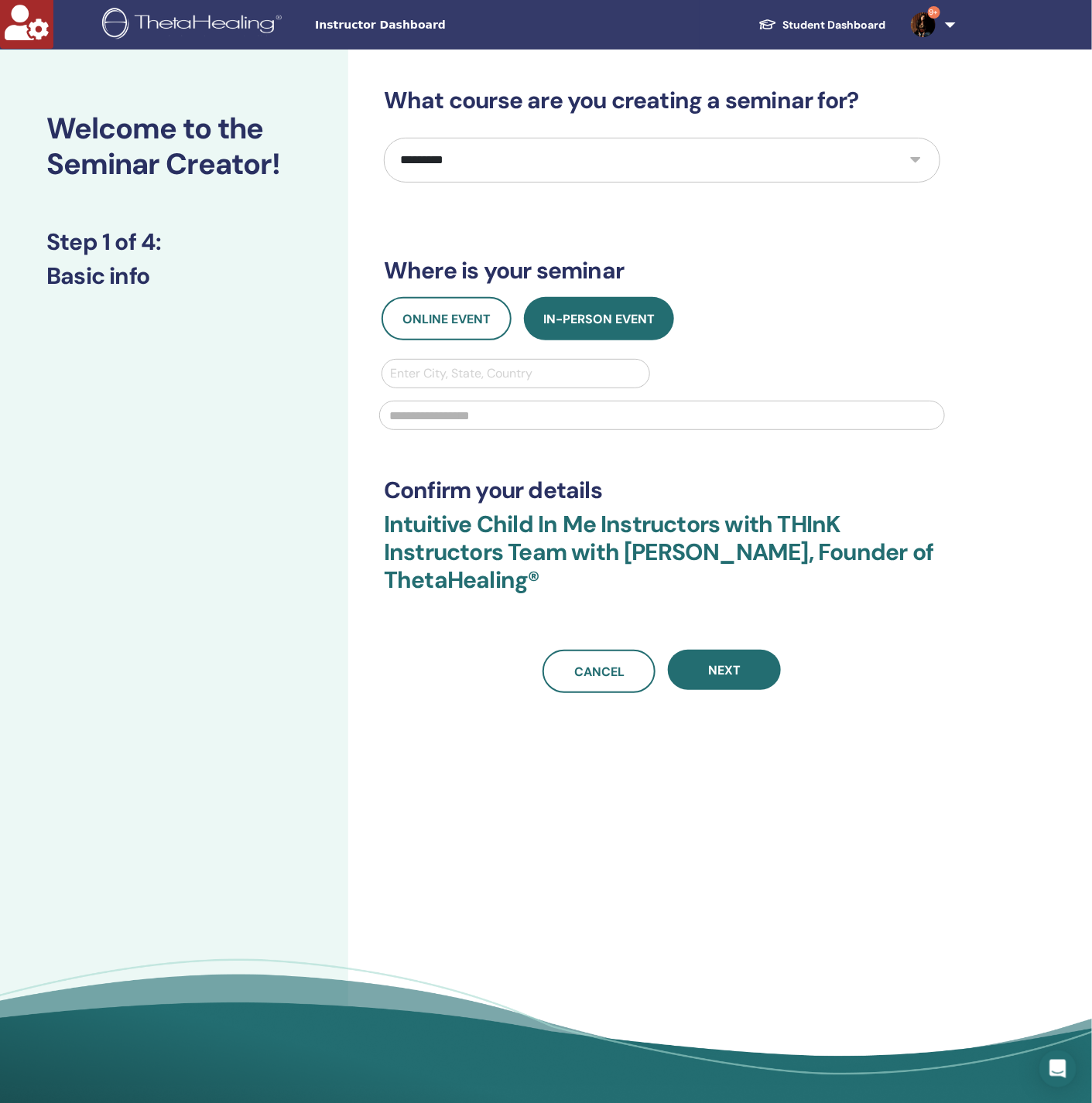
click at [473, 381] on div at bounding box center [515, 374] width 252 height 22
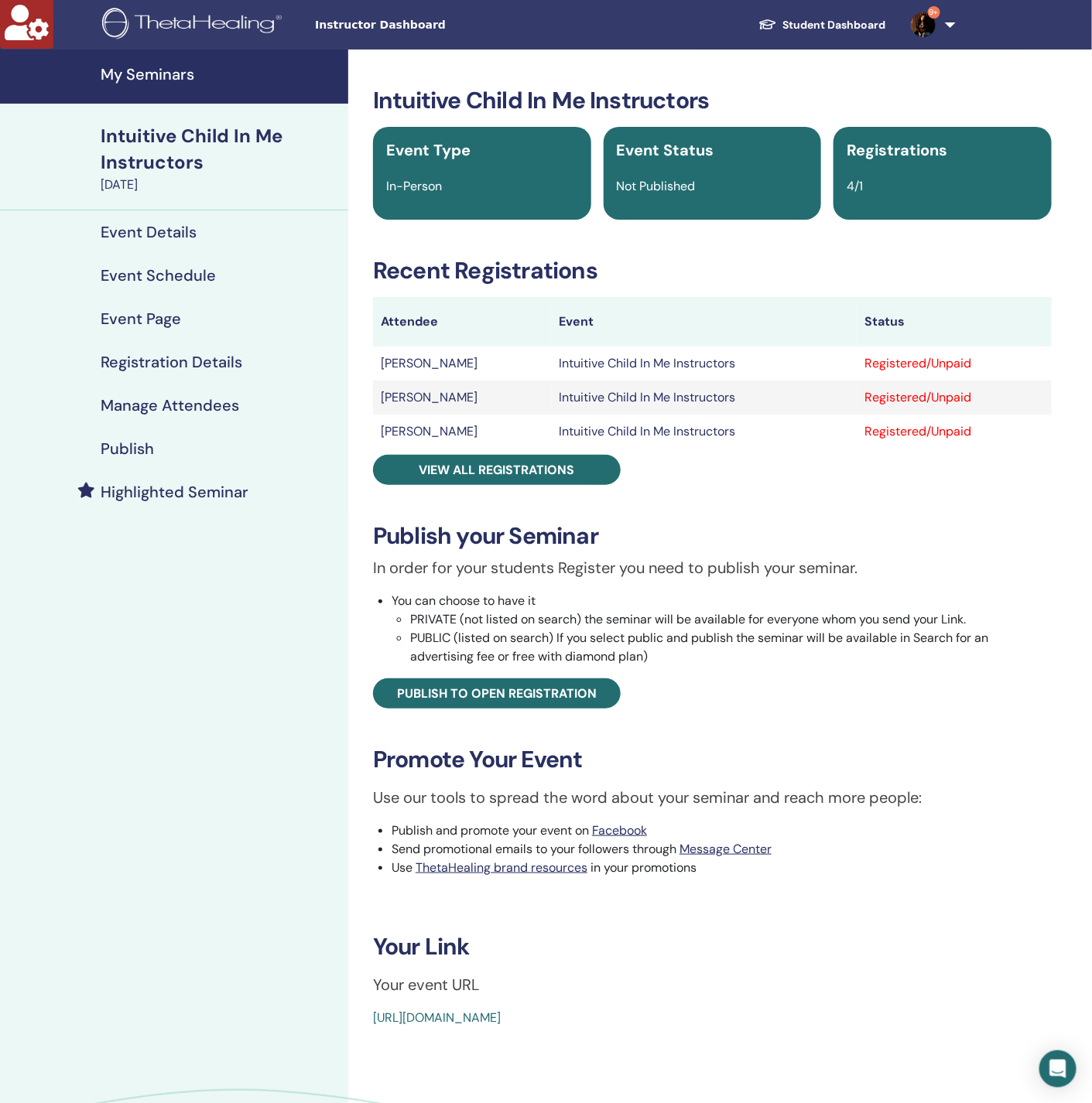
click at [188, 397] on h4 "Manage Attendees" at bounding box center [169, 405] width 138 height 19
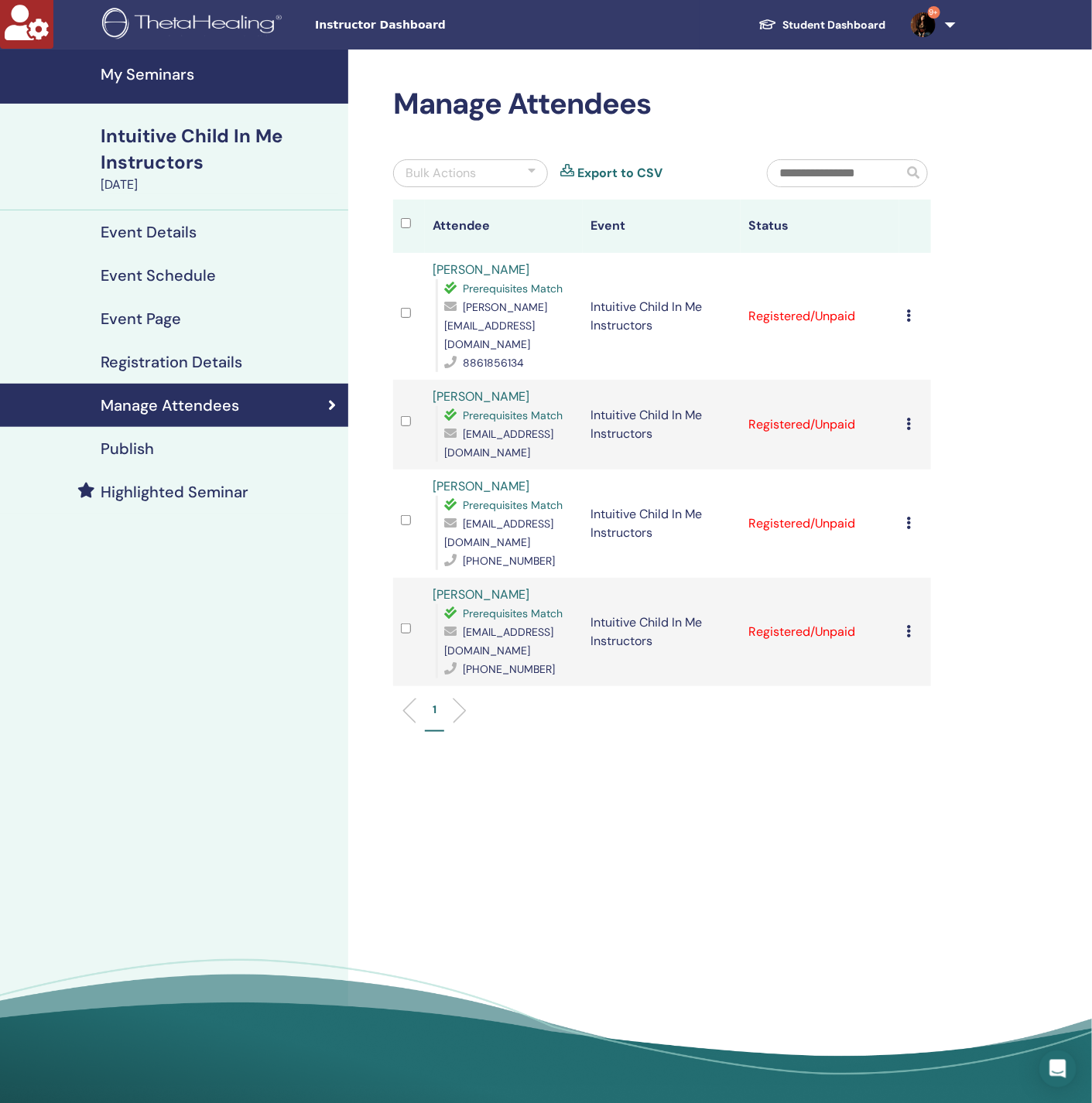
click at [908, 312] on div "Cancel Registration Do not auto-certify Mark as Paid Mark as Unpaid Mark as Abs…" at bounding box center [915, 316] width 16 height 19
click at [926, 479] on link "Download Certificate" at bounding box center [933, 472] width 120 height 16
click at [905, 407] on td "Cancel Registration Do not auto-certify Mark as Paid Mark as Unpaid Mark as Abs…" at bounding box center [915, 425] width 32 height 90
click at [908, 418] on icon at bounding box center [909, 424] width 5 height 12
click at [919, 568] on link "Download Certificate" at bounding box center [933, 570] width 120 height 16
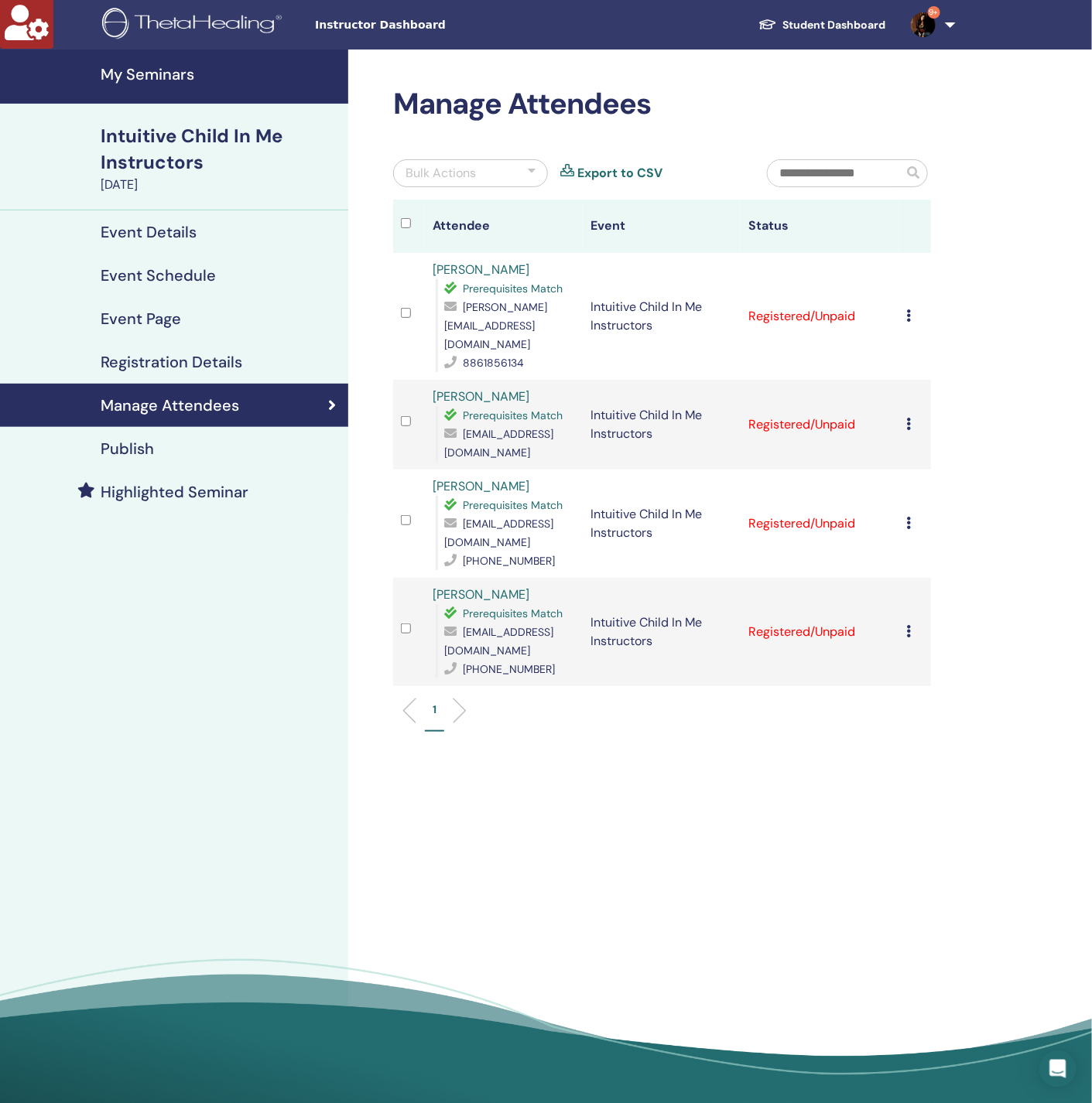
click at [910, 517] on icon at bounding box center [909, 522] width 5 height 12
click at [919, 675] on link "Download Certificate" at bounding box center [934, 674] width 120 height 16
click at [908, 625] on icon at bounding box center [909, 631] width 5 height 12
click at [913, 787] on link "Download Certificate" at bounding box center [933, 784] width 120 height 16
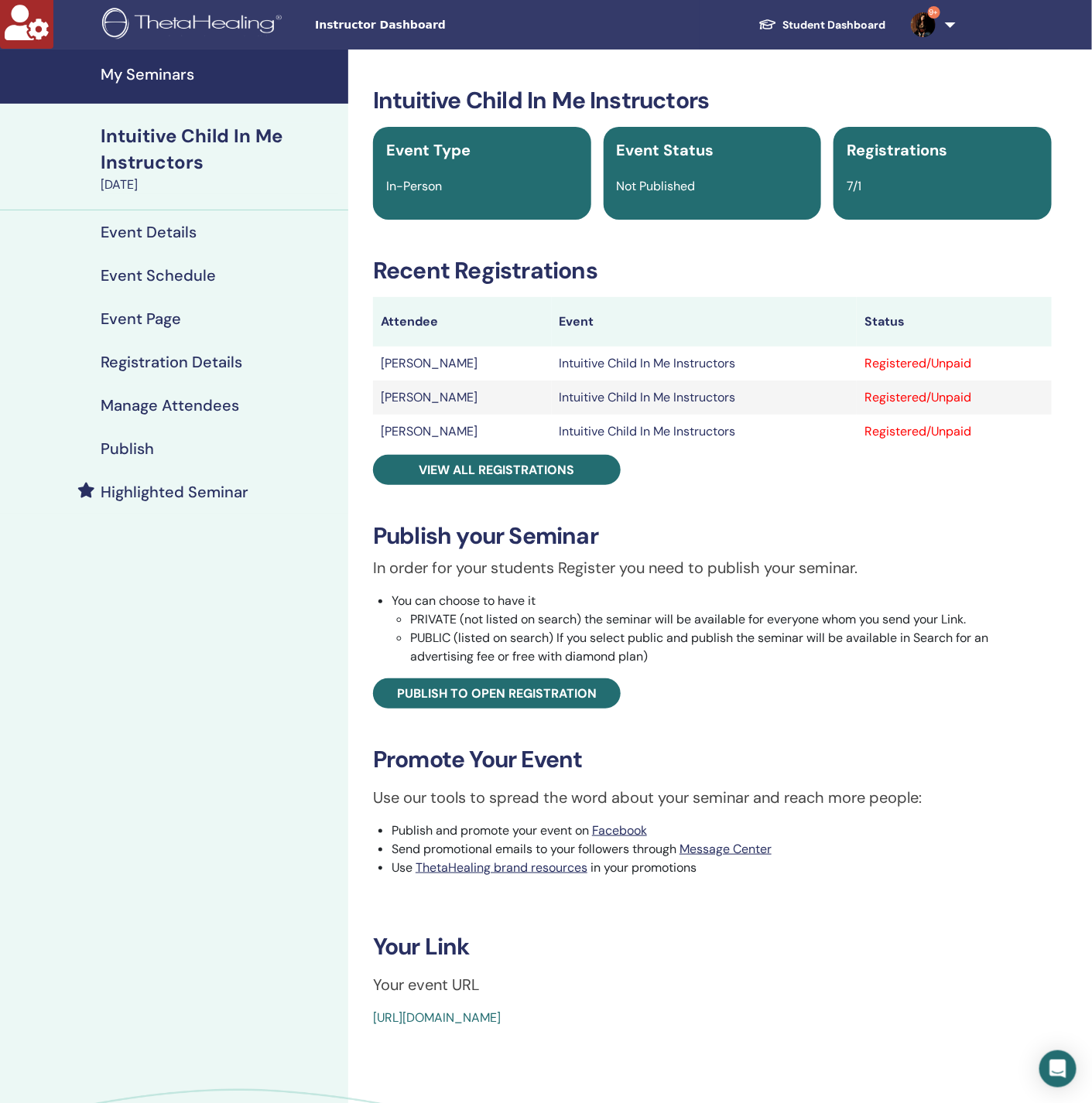
click at [193, 404] on h4 "Manage Attendees" at bounding box center [169, 405] width 138 height 19
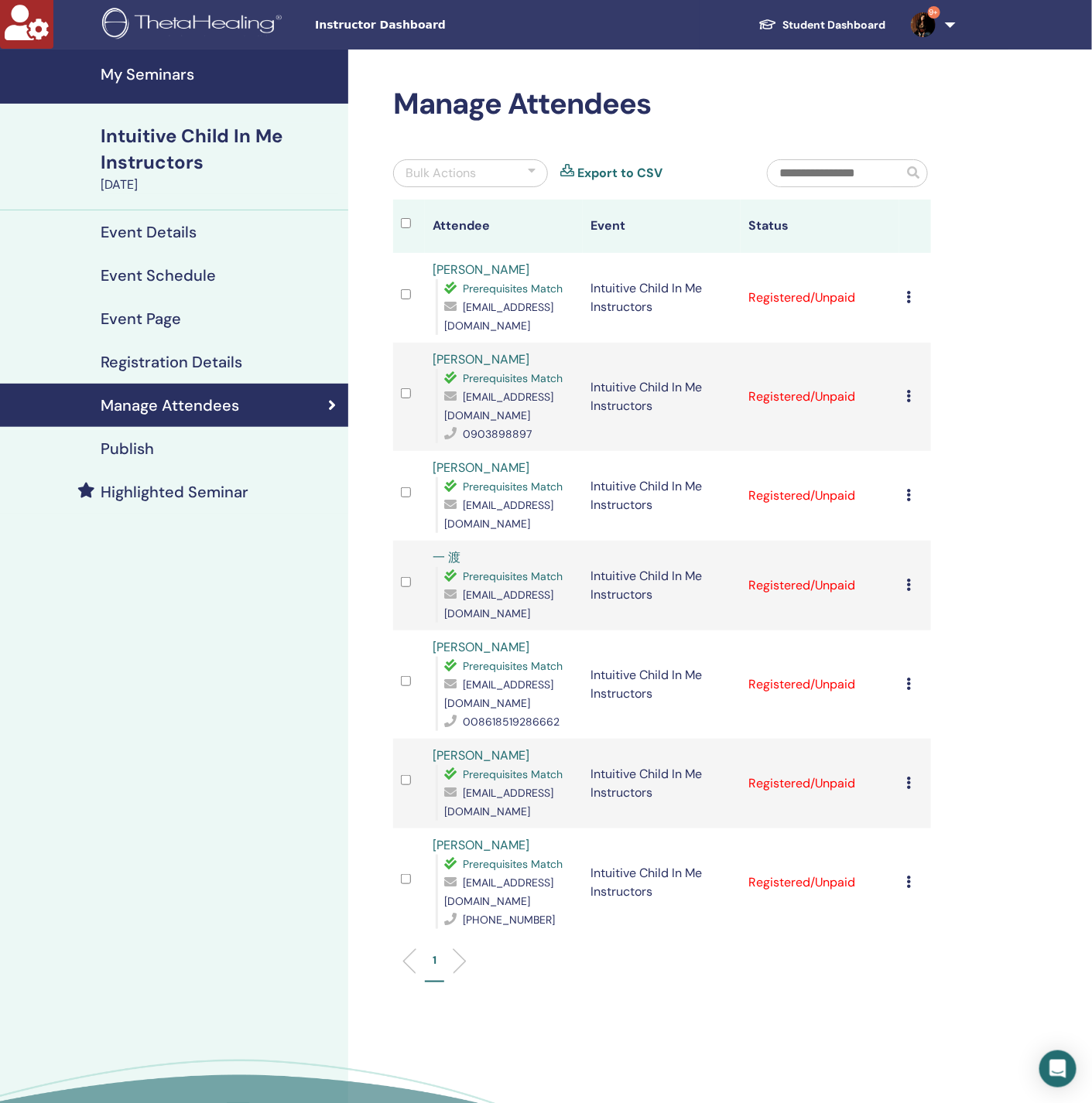
click at [908, 297] on icon at bounding box center [909, 297] width 5 height 12
click at [917, 458] on link "Download Certificate" at bounding box center [933, 458] width 120 height 16
click at [908, 402] on icon at bounding box center [909, 395] width 5 height 12
click at [922, 560] on link "Download Certificate" at bounding box center [933, 563] width 120 height 16
click at [908, 494] on icon at bounding box center [909, 495] width 5 height 12
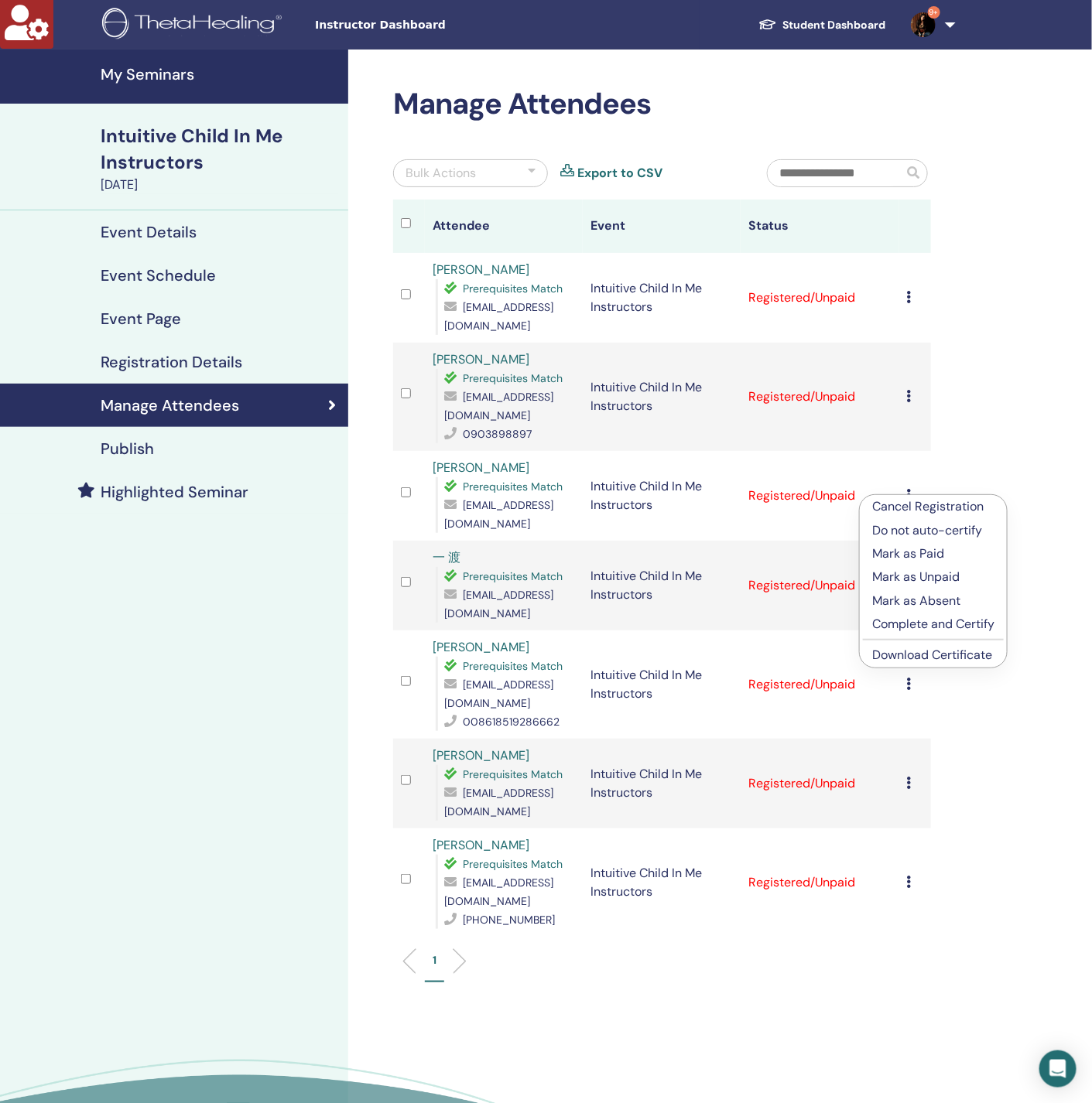
click at [908, 657] on link "Download Certificate" at bounding box center [932, 655] width 120 height 16
click at [908, 579] on icon at bounding box center [909, 585] width 5 height 12
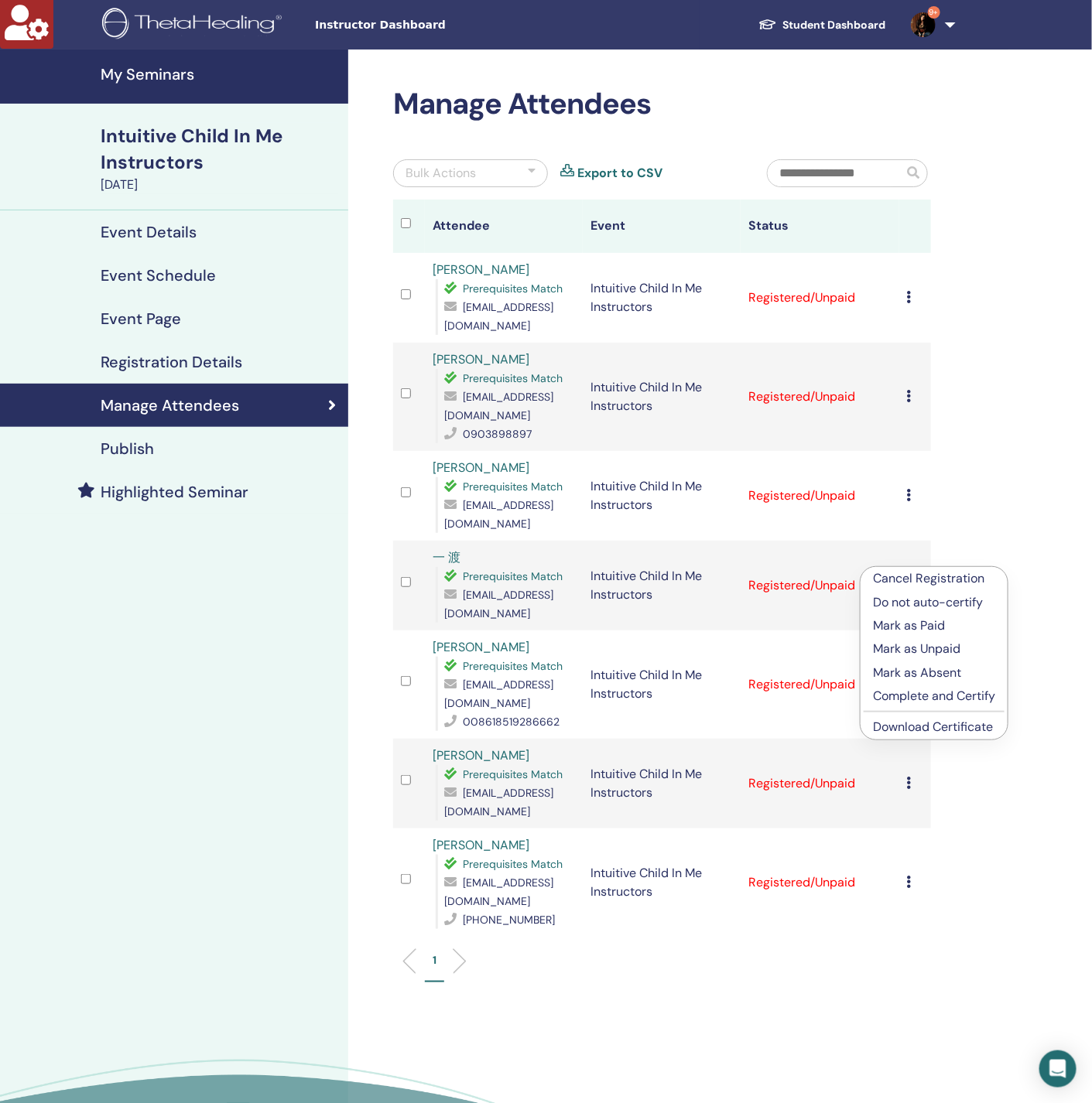
click at [926, 724] on link "Download Certificate" at bounding box center [933, 727] width 120 height 16
click at [908, 678] on icon at bounding box center [909, 683] width 5 height 12
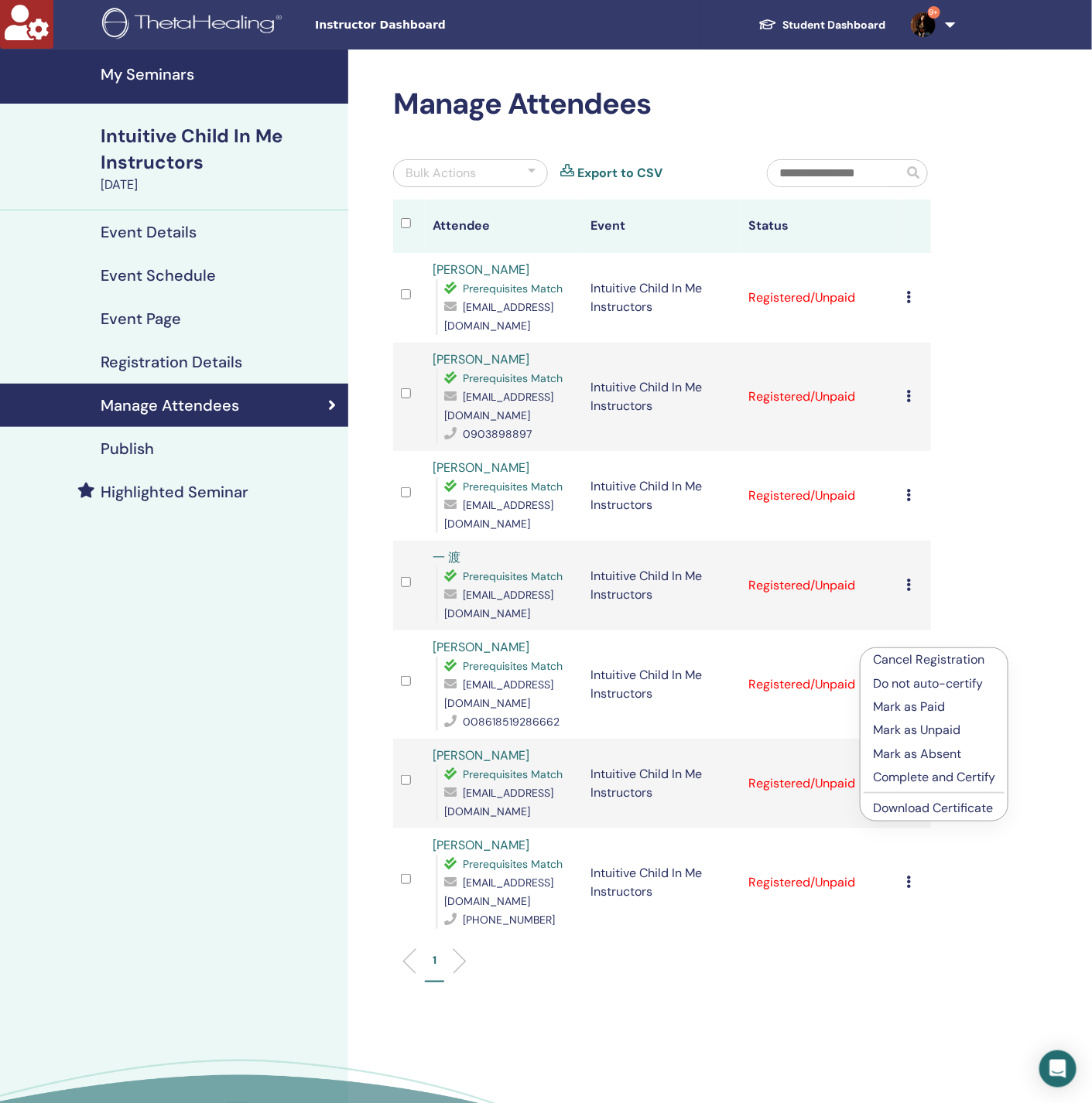
click at [934, 803] on link "Download Certificate" at bounding box center [933, 808] width 120 height 16
click at [910, 776] on icon at bounding box center [909, 782] width 5 height 12
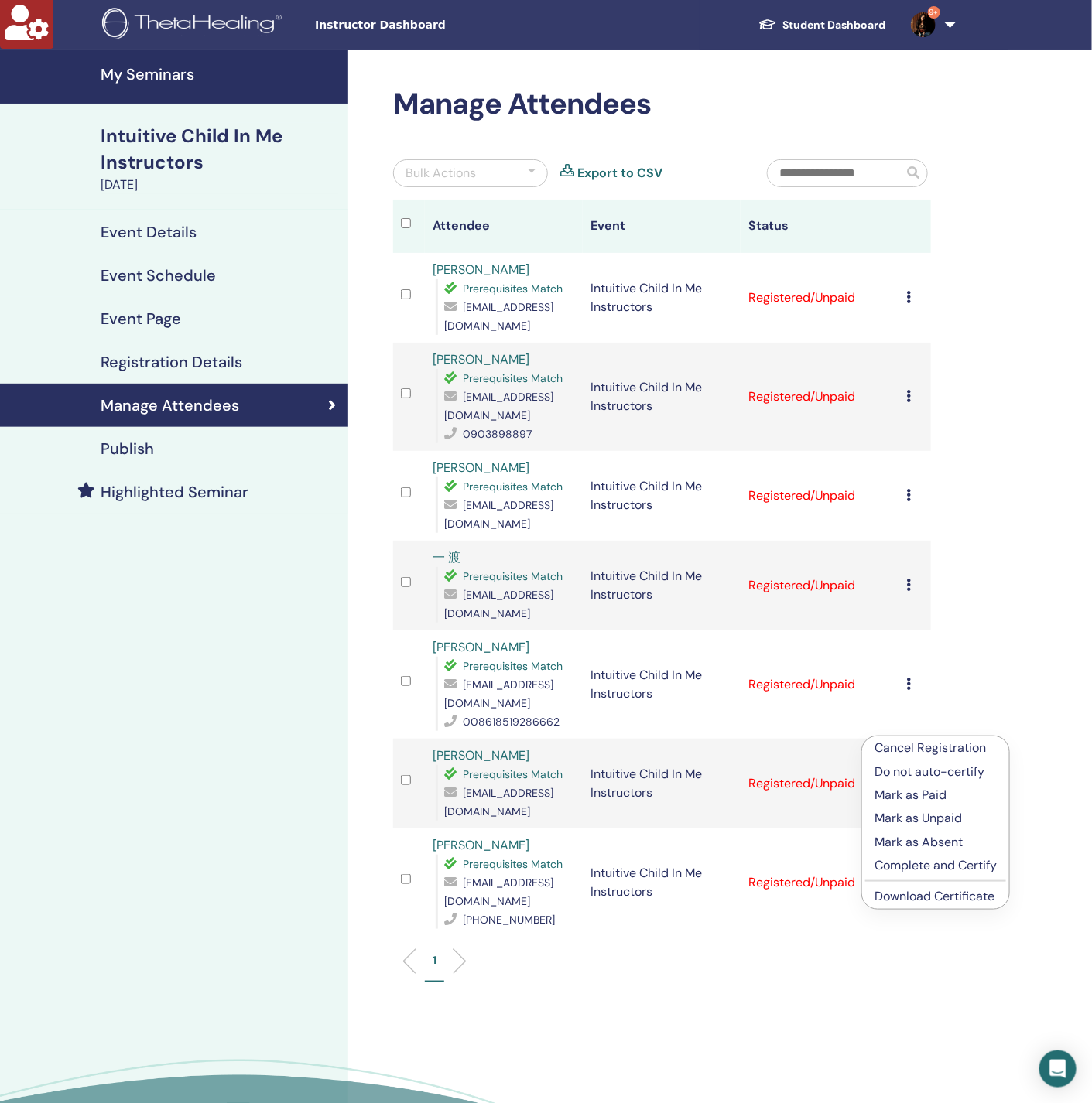
click at [946, 894] on link "Download Certificate" at bounding box center [934, 896] width 120 height 16
click at [908, 876] on icon at bounding box center [909, 881] width 5 height 12
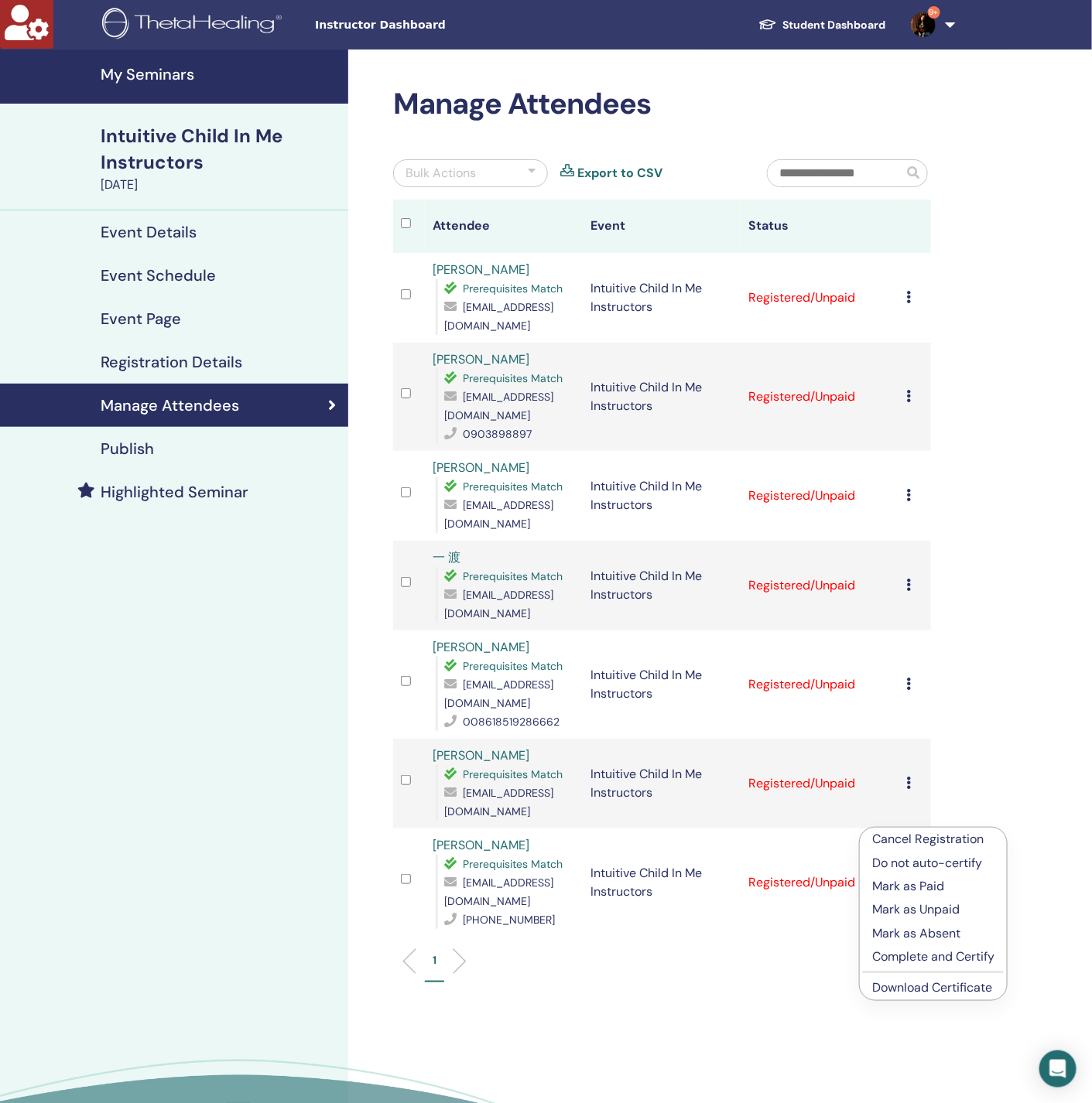
click at [945, 990] on link "Download Certificate" at bounding box center [932, 987] width 120 height 16
click at [377, 660] on div "Manage Attendees Bulk Actions Export to CSV Attendee Event Status Xinyi Wang Pr…" at bounding box center [712, 632] width 728 height 1165
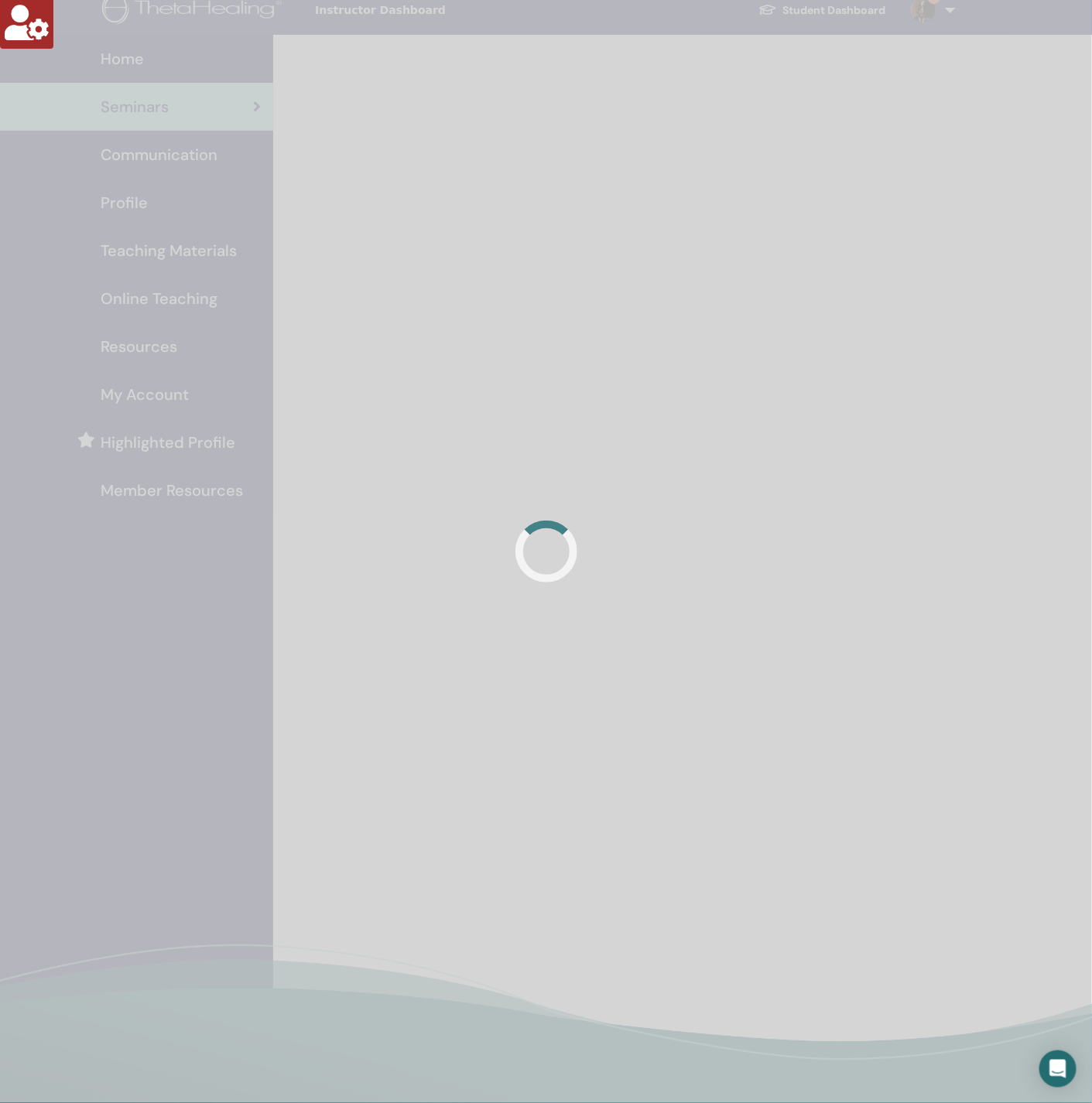
scroll to position [15, 0]
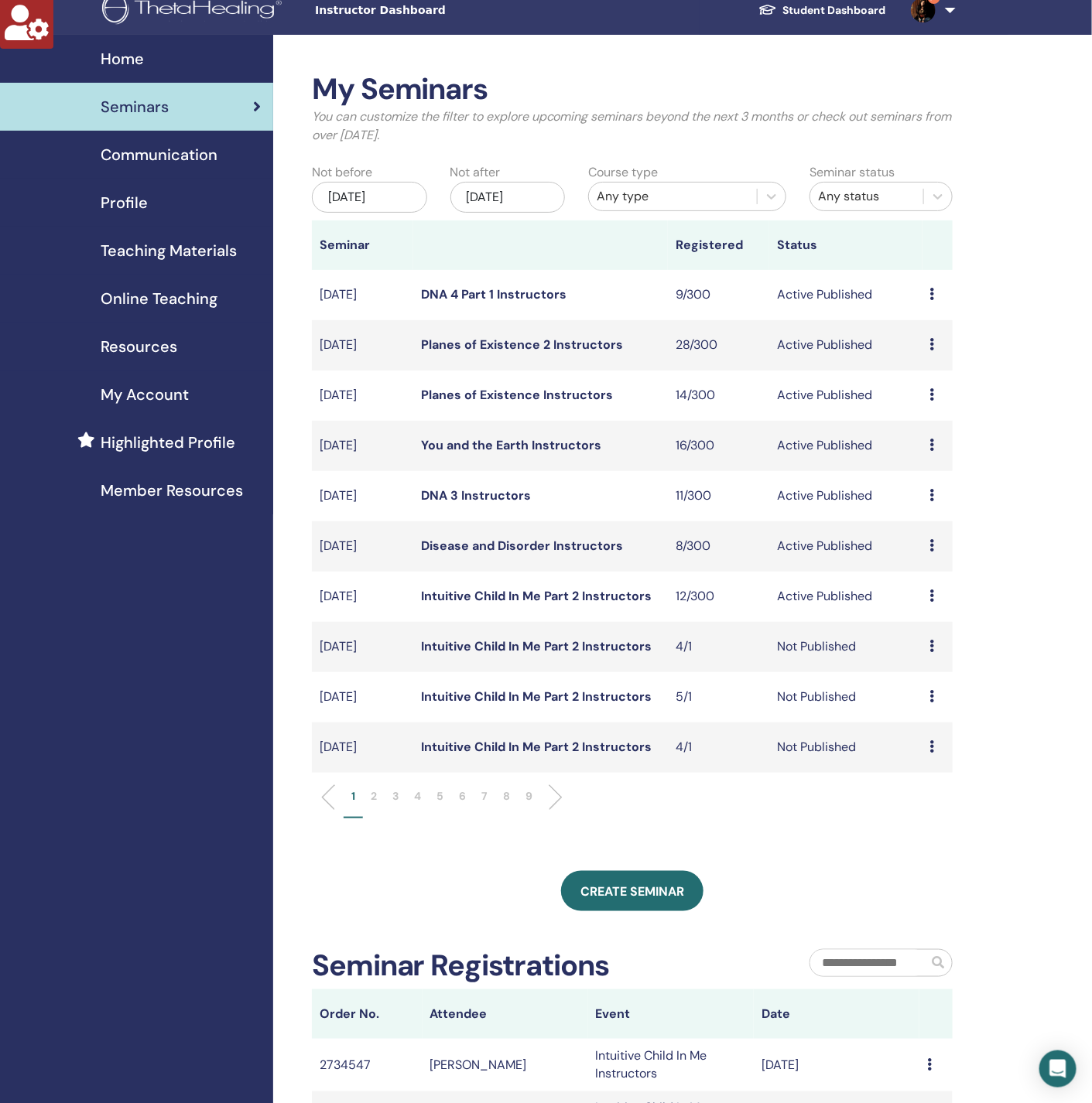
click at [523, 197] on div "[DATE]" at bounding box center [508, 197] width 116 height 31
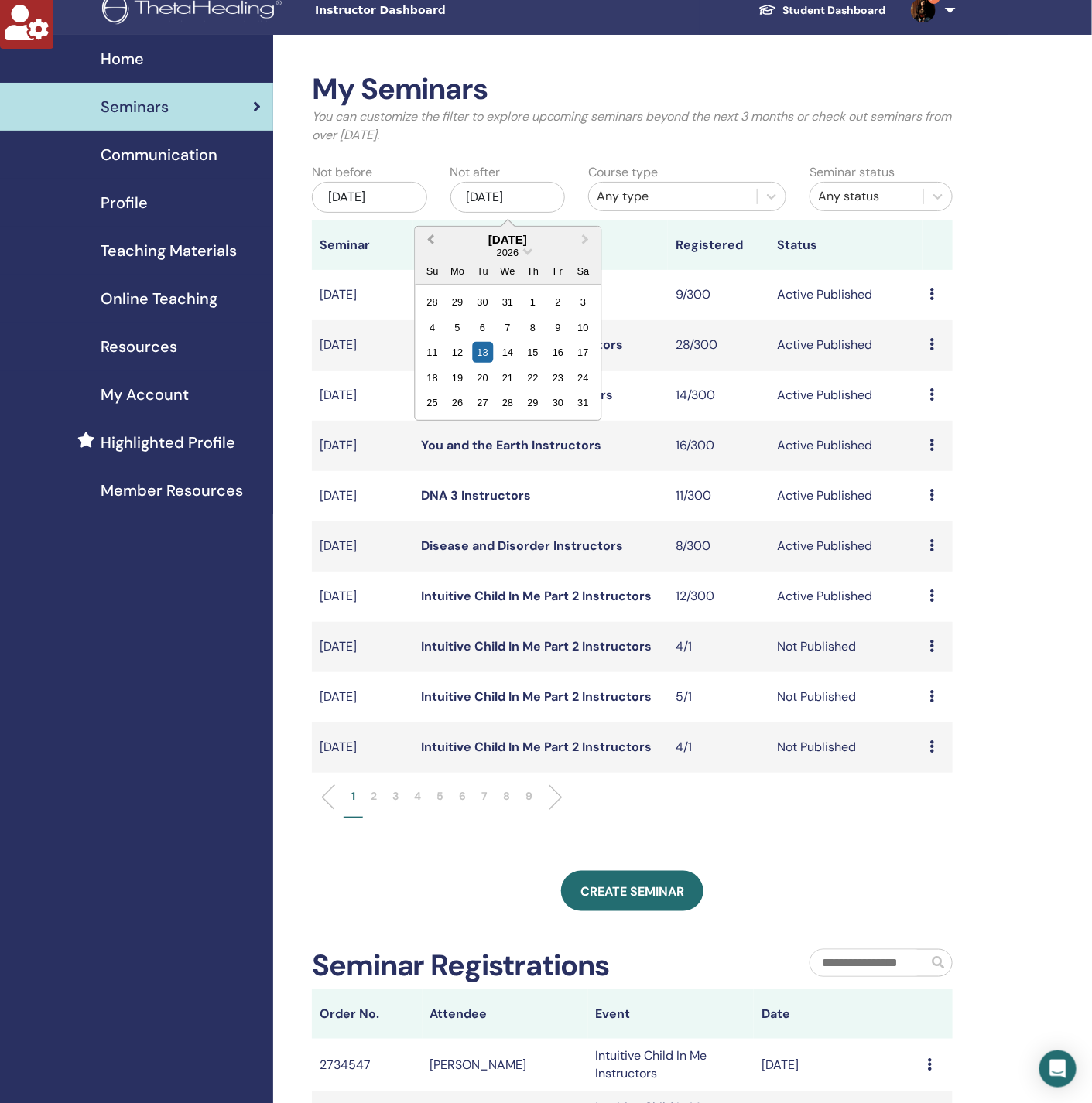
click at [430, 240] on span "Previous Month" at bounding box center [430, 239] width 0 height 16
click at [558, 353] on div "17" at bounding box center [557, 353] width 21 height 21
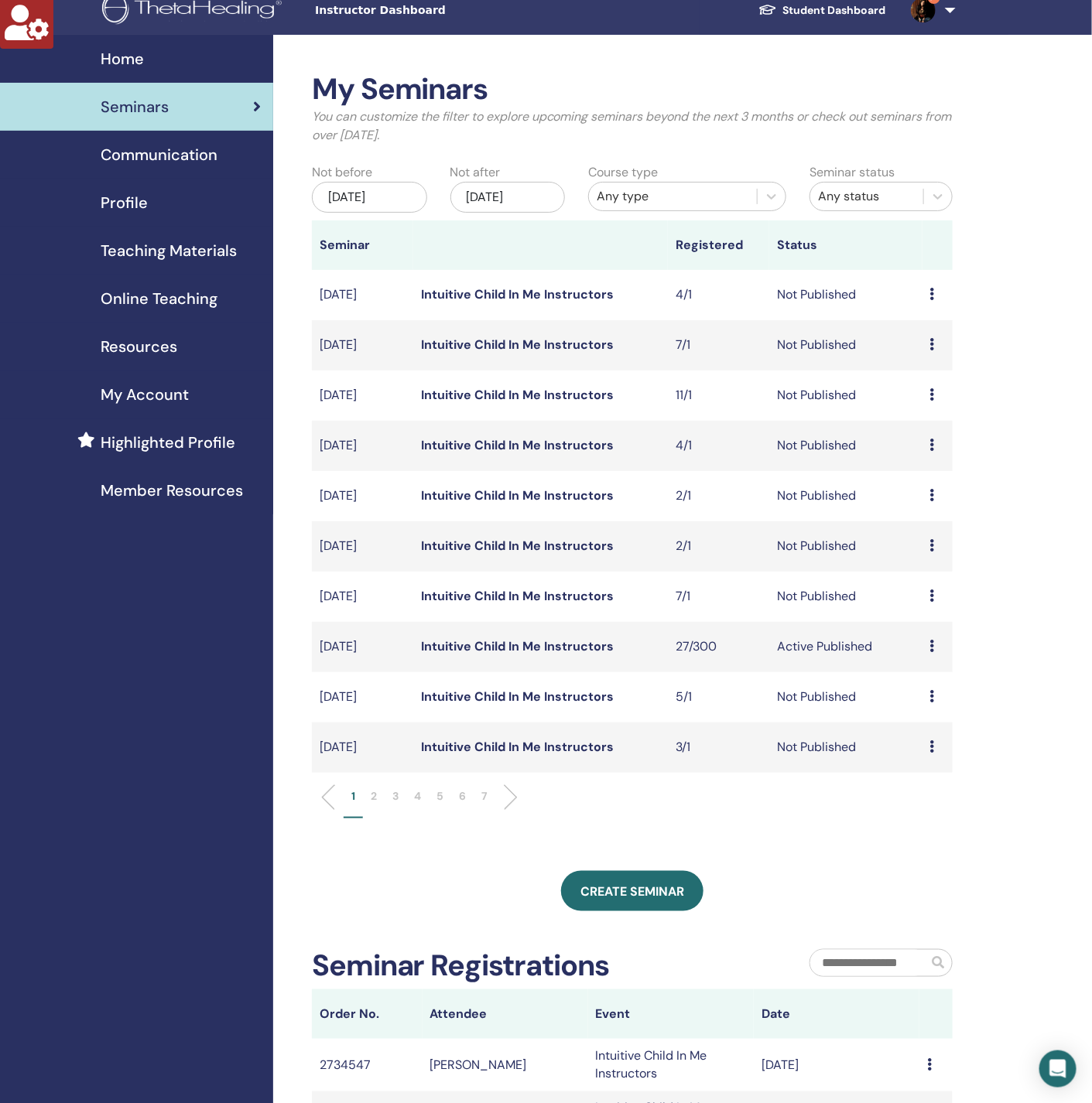
click at [526, 196] on div "[DATE]" at bounding box center [508, 197] width 116 height 31
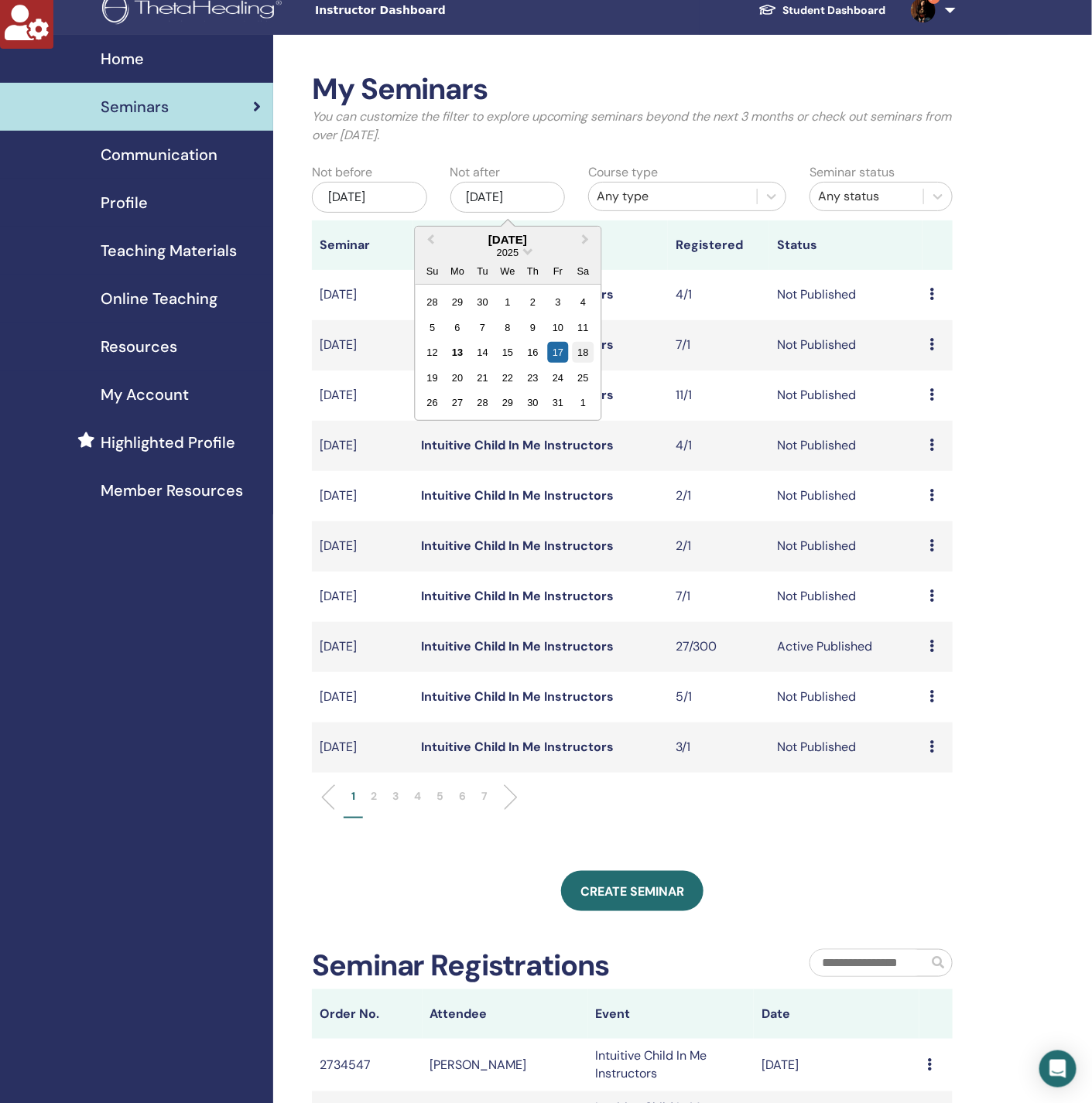
click at [580, 353] on div "18" at bounding box center [583, 353] width 21 height 21
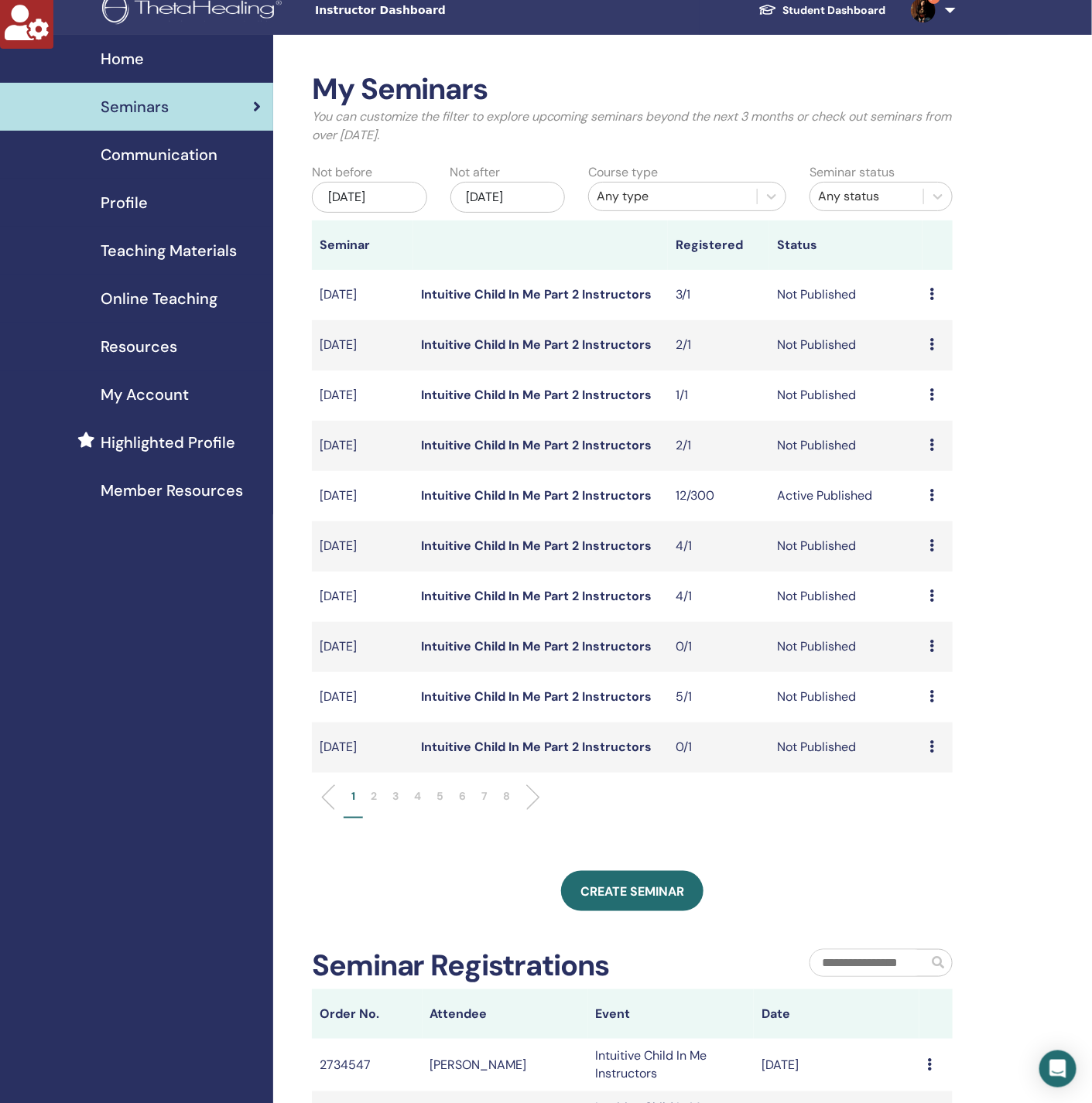
click at [375, 794] on p "2" at bounding box center [374, 797] width 6 height 16
click at [552, 346] on link "Intuitive Child In Me Part 2 Instructors" at bounding box center [535, 344] width 231 height 16
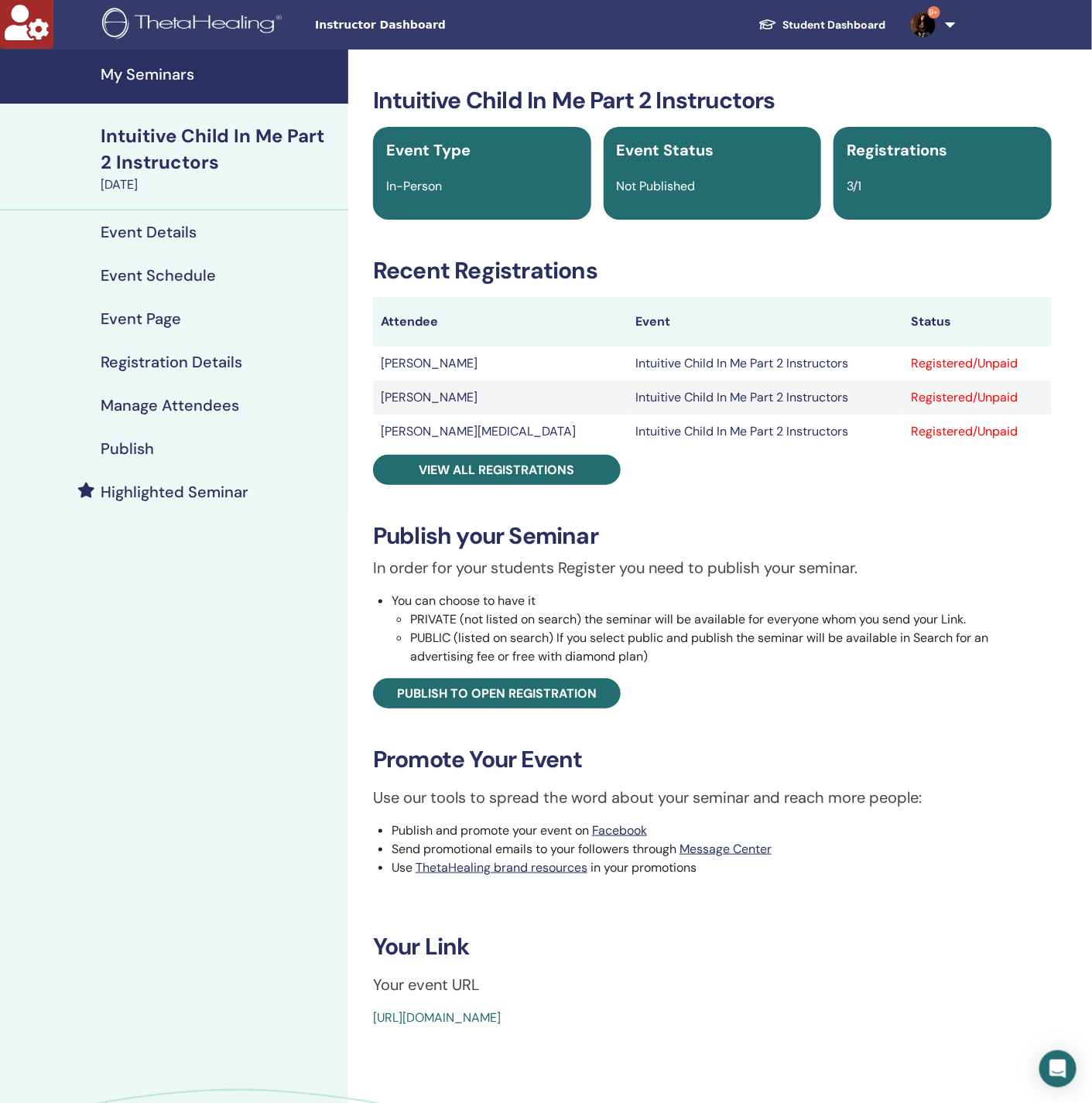
click at [219, 400] on h4 "Manage Attendees" at bounding box center [169, 405] width 138 height 19
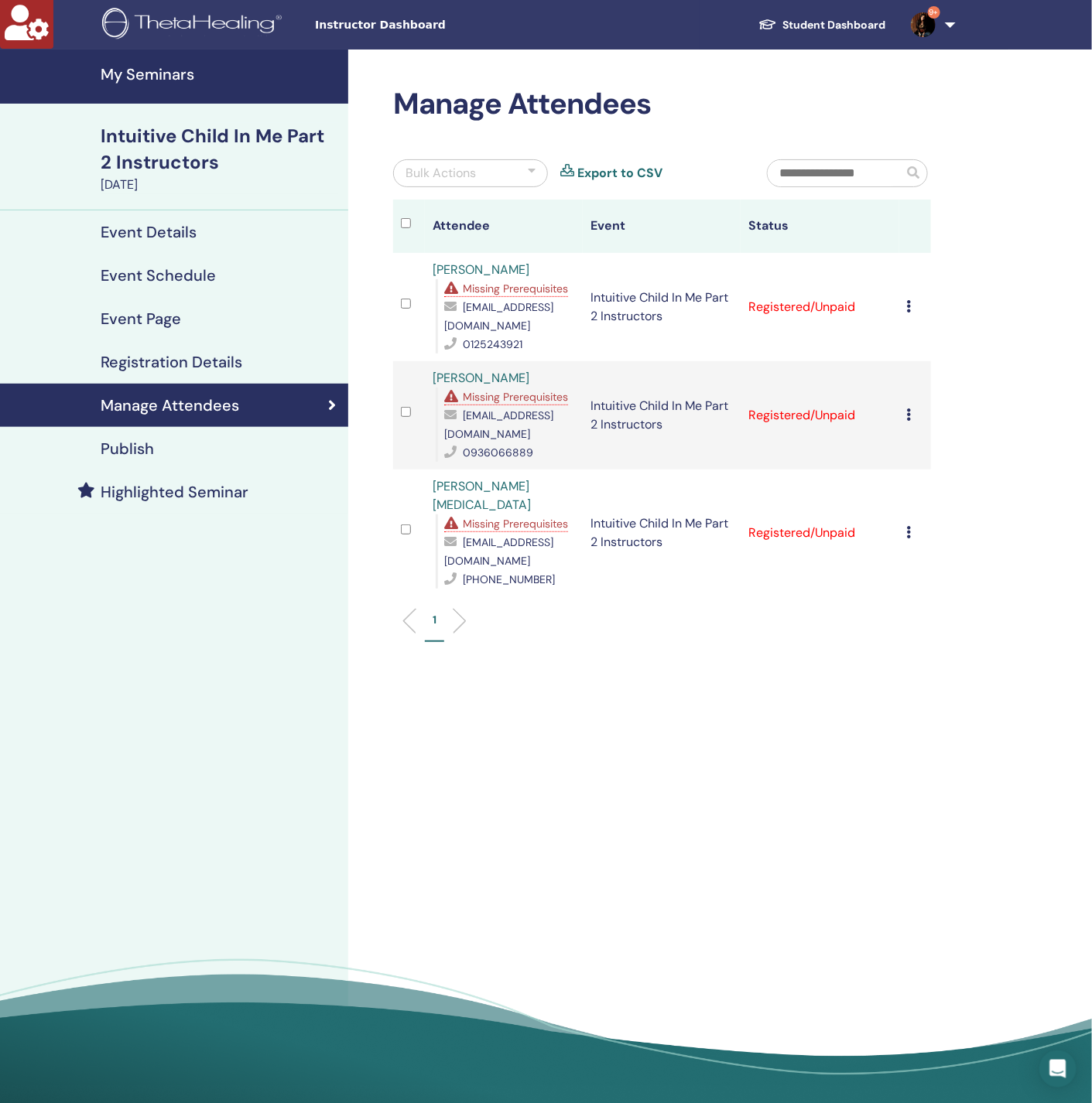
click at [499, 291] on span "Missing Prerequisites" at bounding box center [515, 288] width 105 height 14
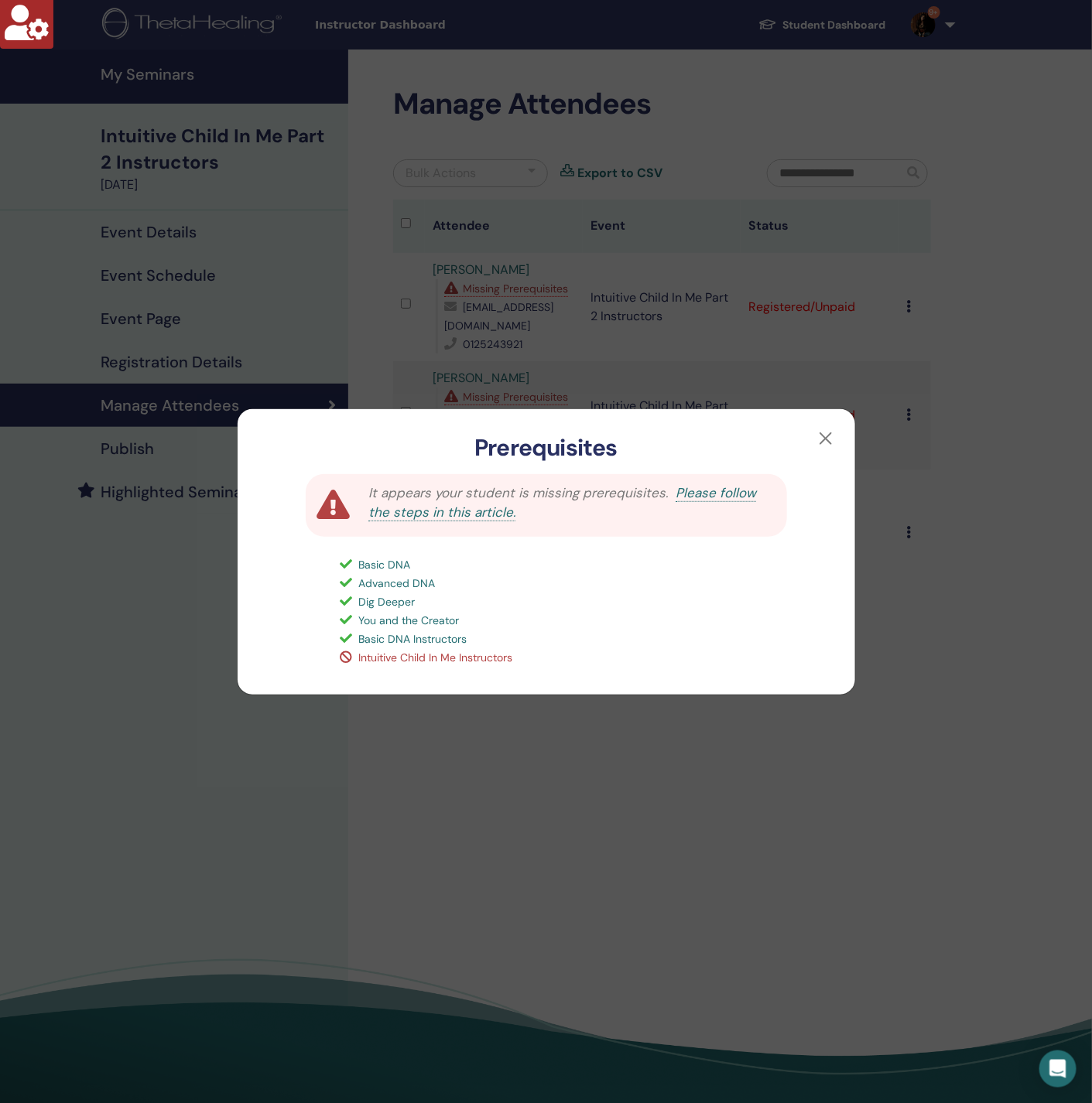
click at [163, 639] on div "Prerequisites It appears your student is missing prerequisites. Please follow t…" at bounding box center [546, 552] width 1092 height 1103
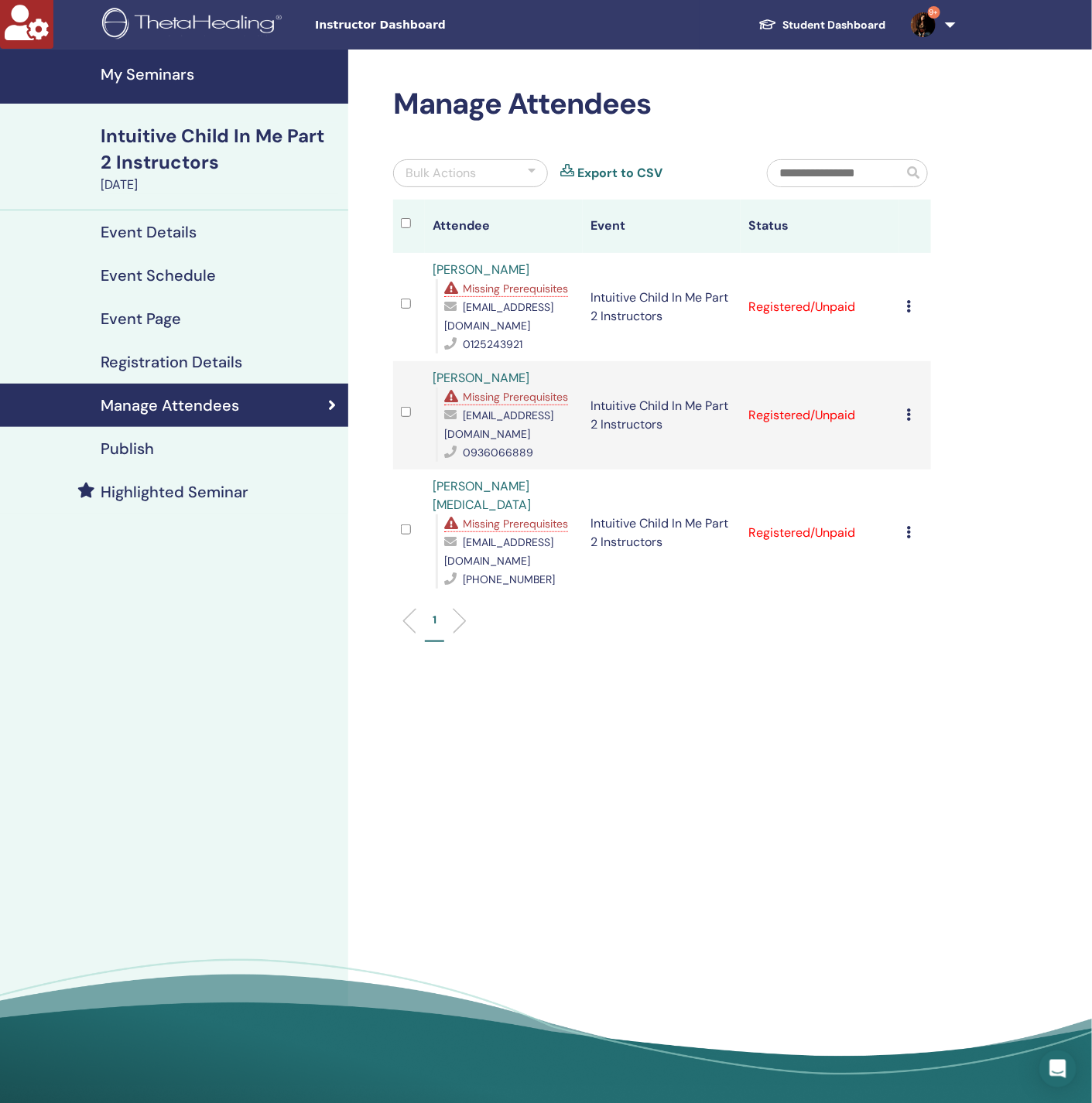
click at [911, 302] on icon at bounding box center [909, 306] width 5 height 12
click at [954, 464] on link "Download Certificate" at bounding box center [935, 463] width 120 height 16
click at [910, 408] on icon at bounding box center [909, 414] width 5 height 12
click at [938, 548] on link "Download Certificate" at bounding box center [934, 549] width 120 height 16
click at [908, 526] on icon at bounding box center [909, 532] width 5 height 12
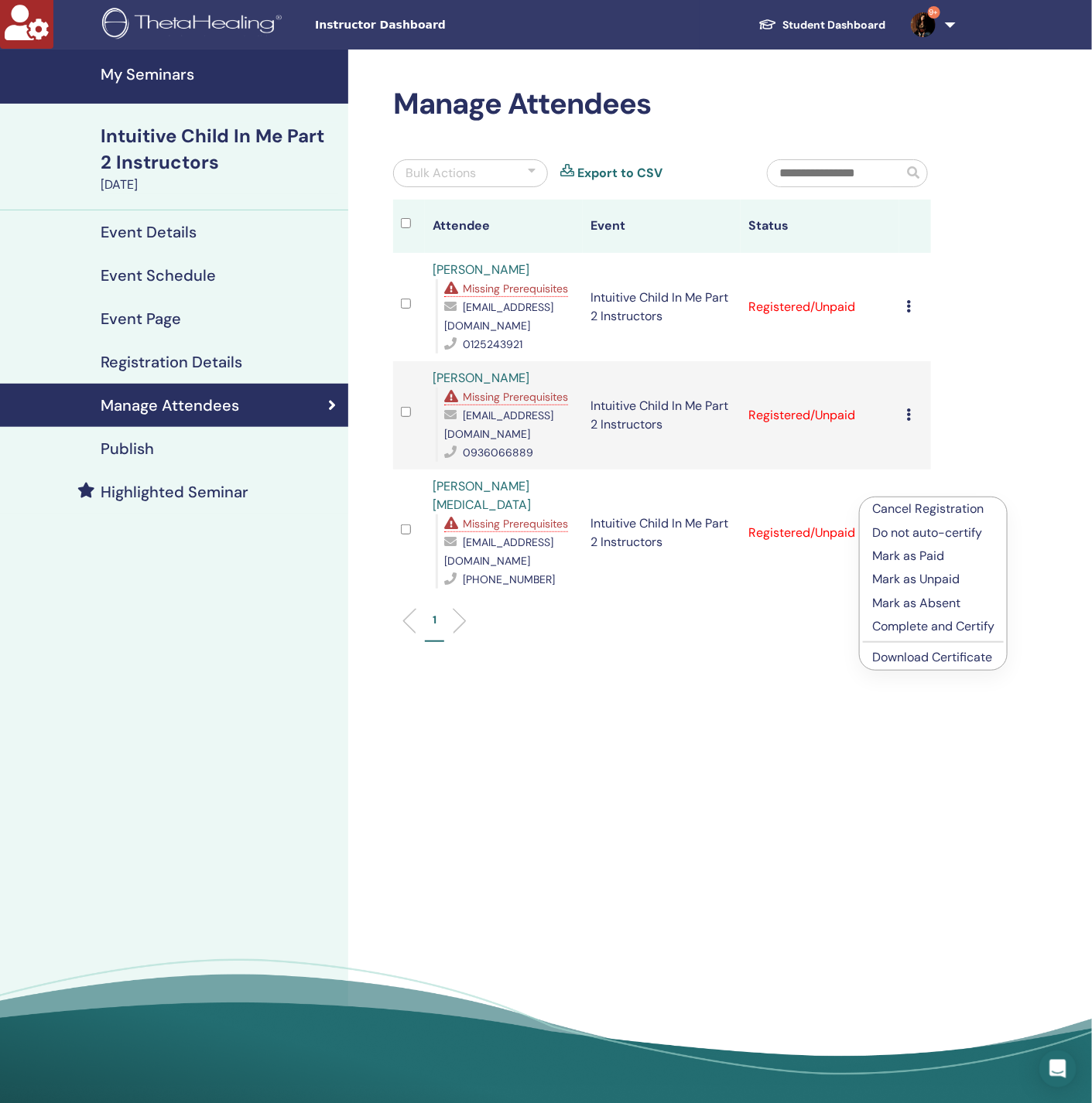
click at [926, 662] on link "Download Certificate" at bounding box center [932, 657] width 120 height 16
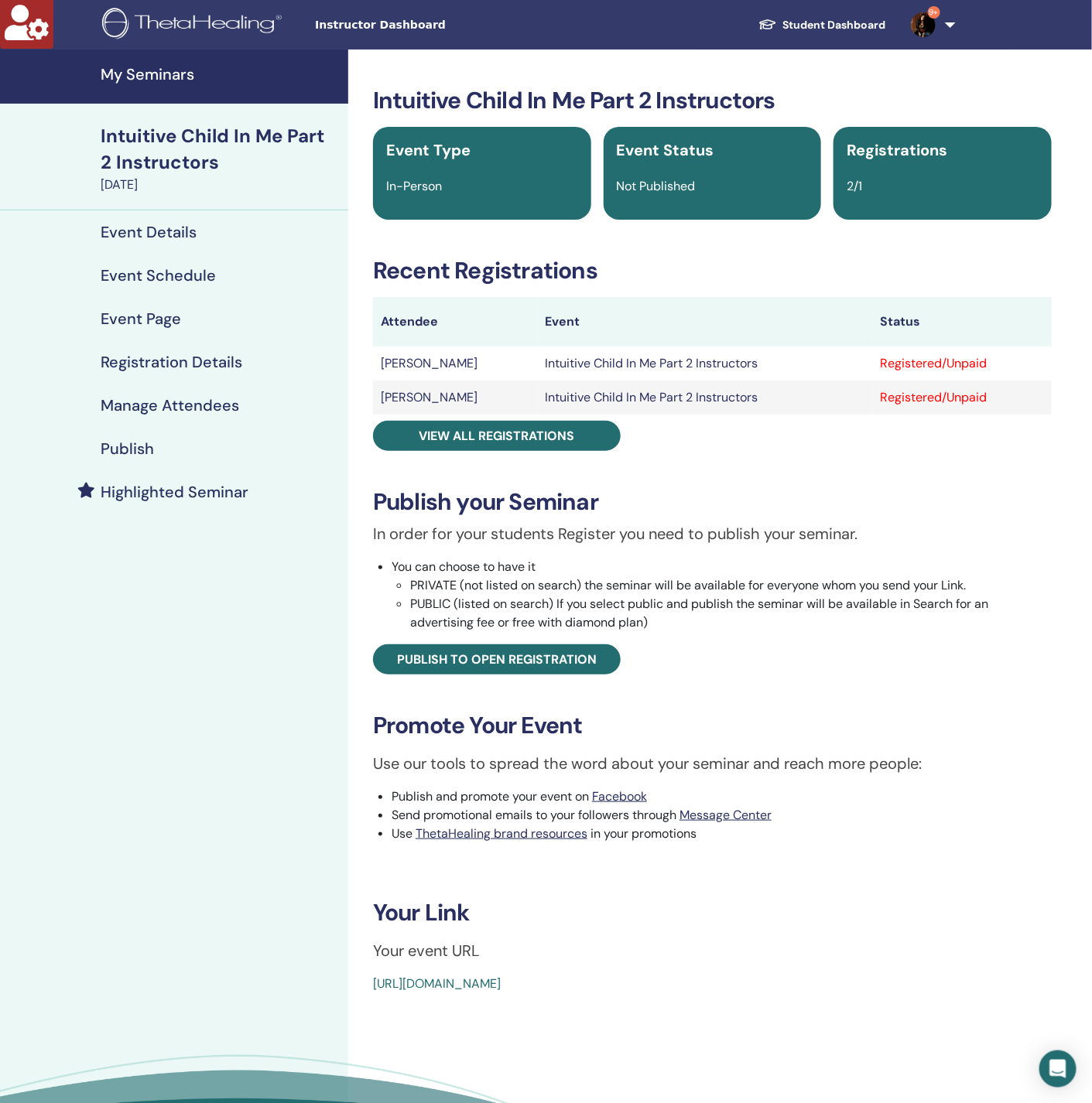
click at [209, 397] on h4 "Manage Attendees" at bounding box center [169, 405] width 138 height 19
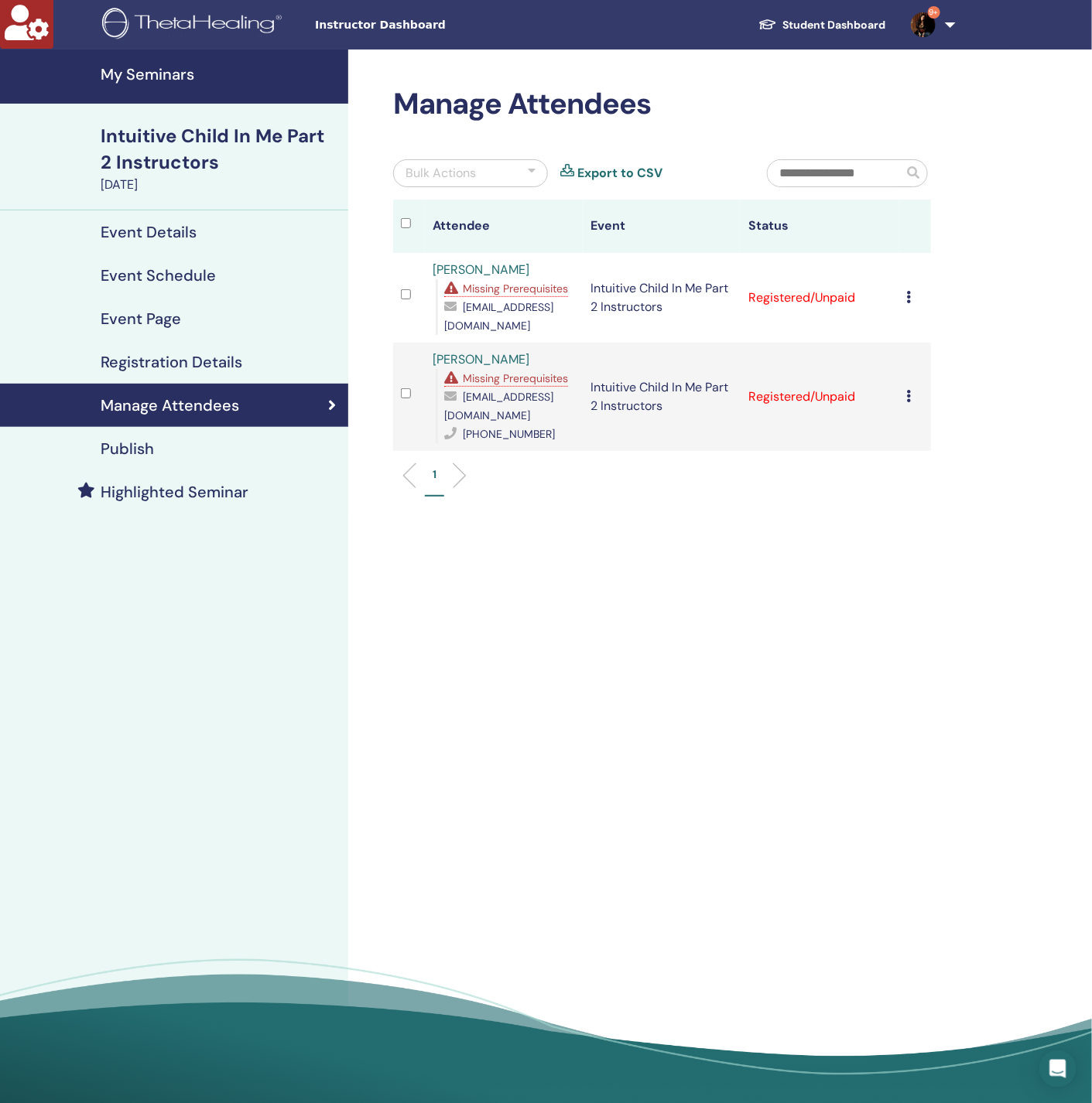
click at [911, 294] on icon at bounding box center [909, 297] width 5 height 12
click at [934, 455] on link "Download Certificate" at bounding box center [935, 454] width 120 height 16
click at [908, 402] on icon at bounding box center [909, 395] width 5 height 12
click at [933, 564] on link "Download Certificate" at bounding box center [933, 564] width 120 height 16
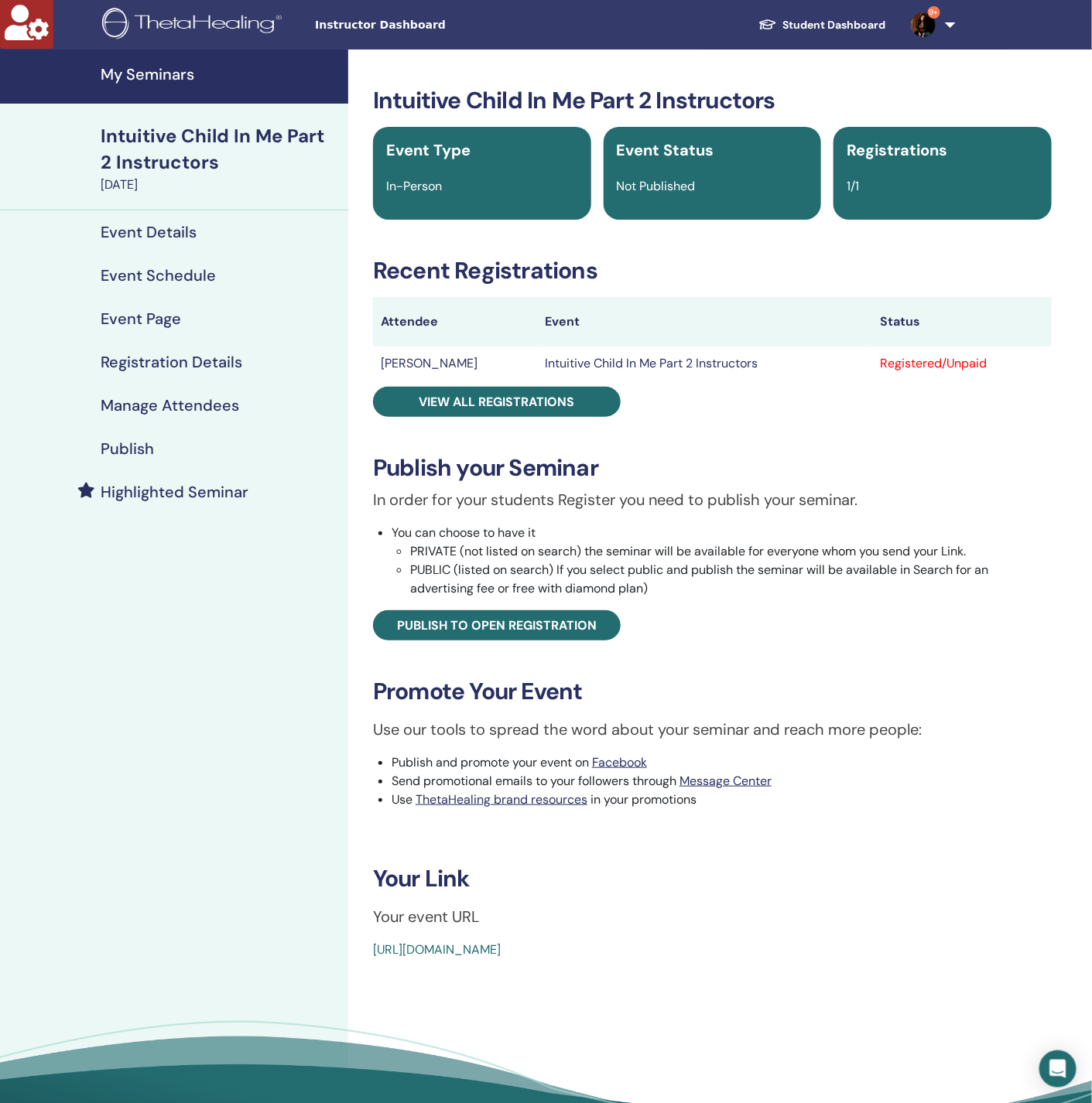
click at [193, 401] on h4 "Manage Attendees" at bounding box center [169, 405] width 138 height 19
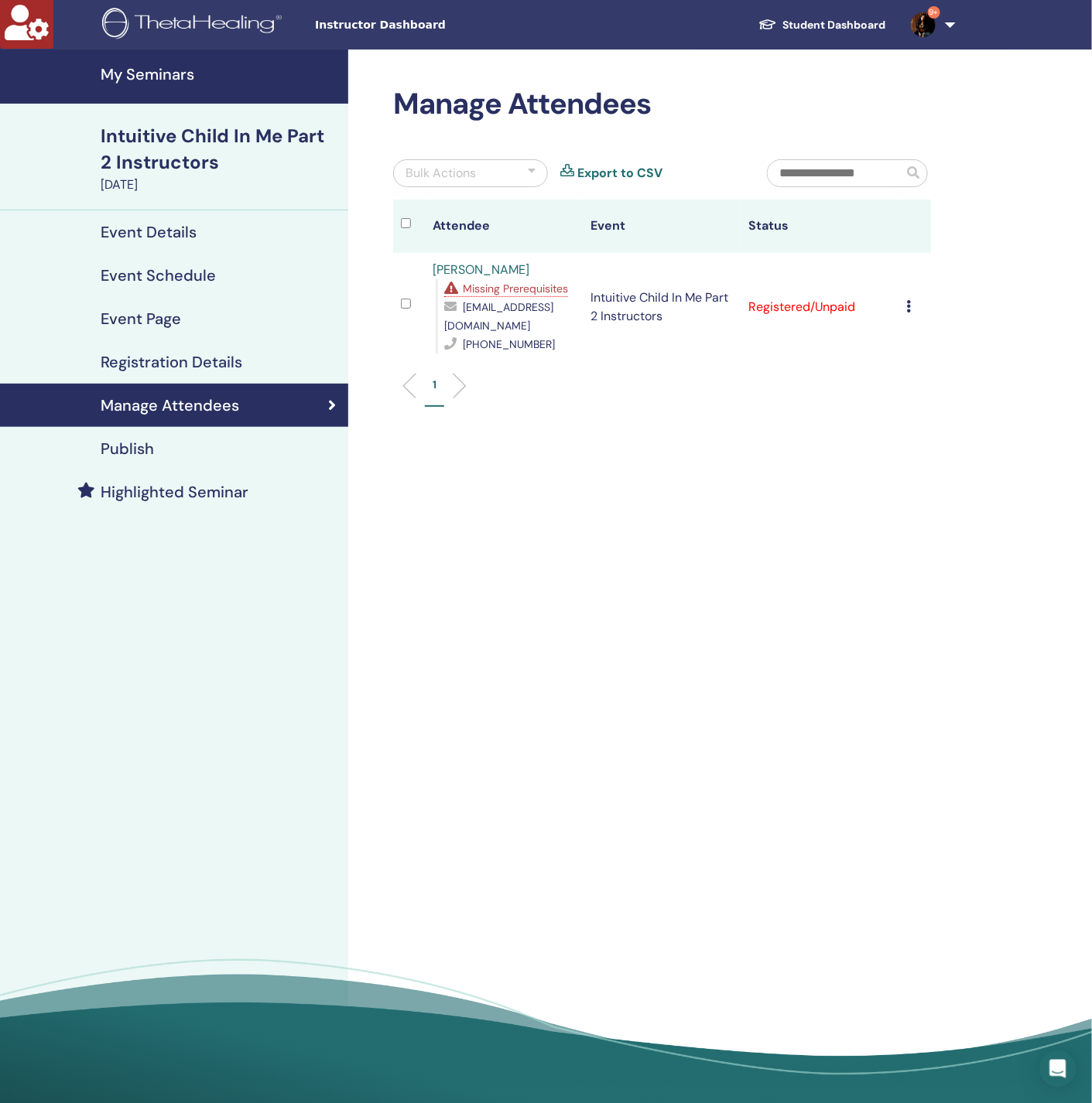
click at [485, 290] on span "Missing Prerequisites" at bounding box center [515, 288] width 105 height 14
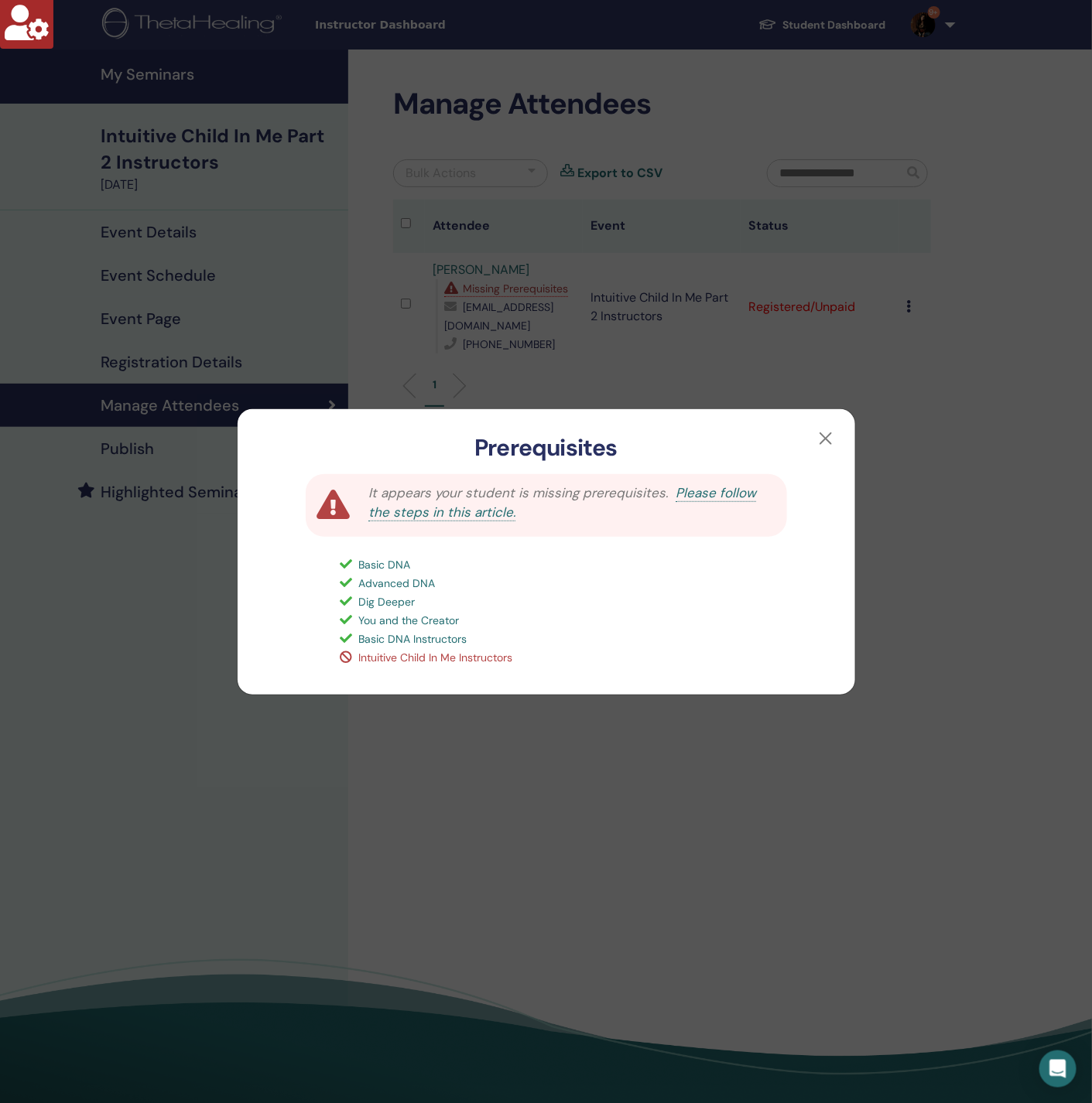
click at [235, 757] on div "Prerequisites It appears your student is missing prerequisites. Please follow t…" at bounding box center [546, 552] width 1092 height 1103
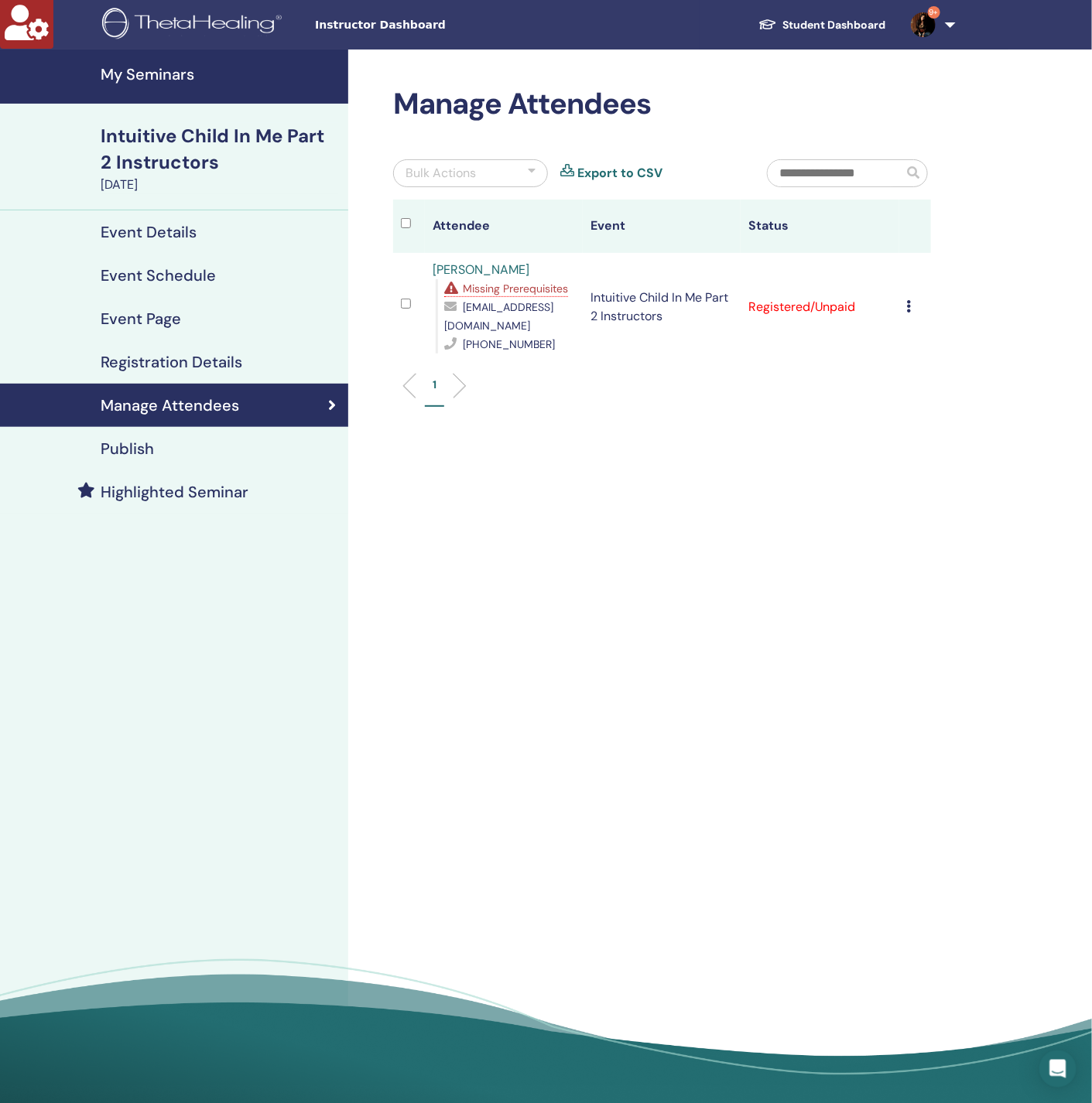
click at [908, 300] on icon at bounding box center [909, 306] width 5 height 12
click at [922, 462] on link "Download Certificate" at bounding box center [932, 461] width 120 height 16
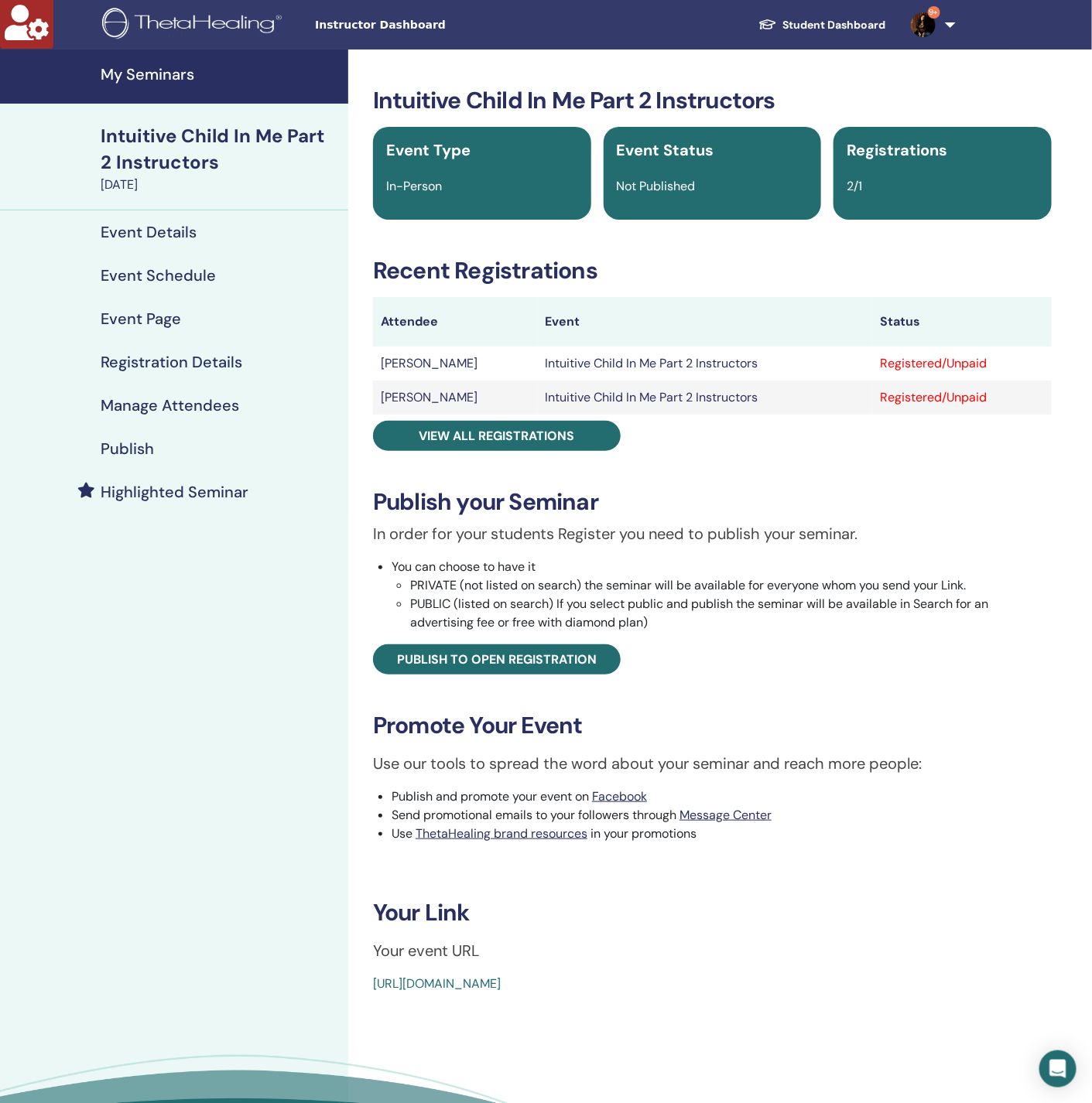
click at [184, 408] on h4 "Manage Attendees" at bounding box center [169, 405] width 138 height 19
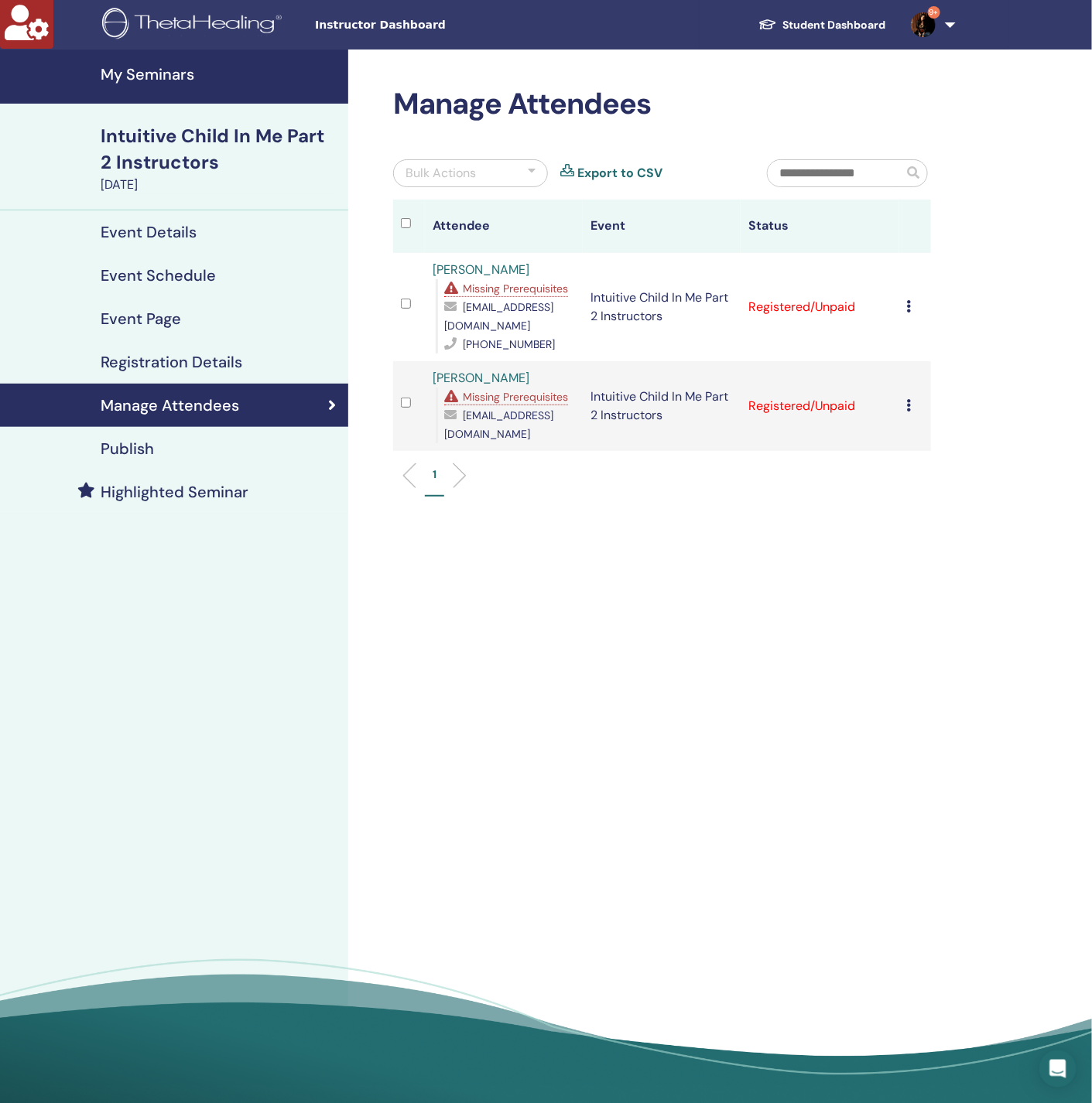
click at [911, 312] on icon at bounding box center [909, 306] width 5 height 12
click at [932, 469] on link "Download Certificate" at bounding box center [935, 475] width 120 height 16
click at [908, 412] on icon at bounding box center [909, 405] width 5 height 12
click at [934, 592] on link "Download Certificate" at bounding box center [933, 590] width 120 height 16
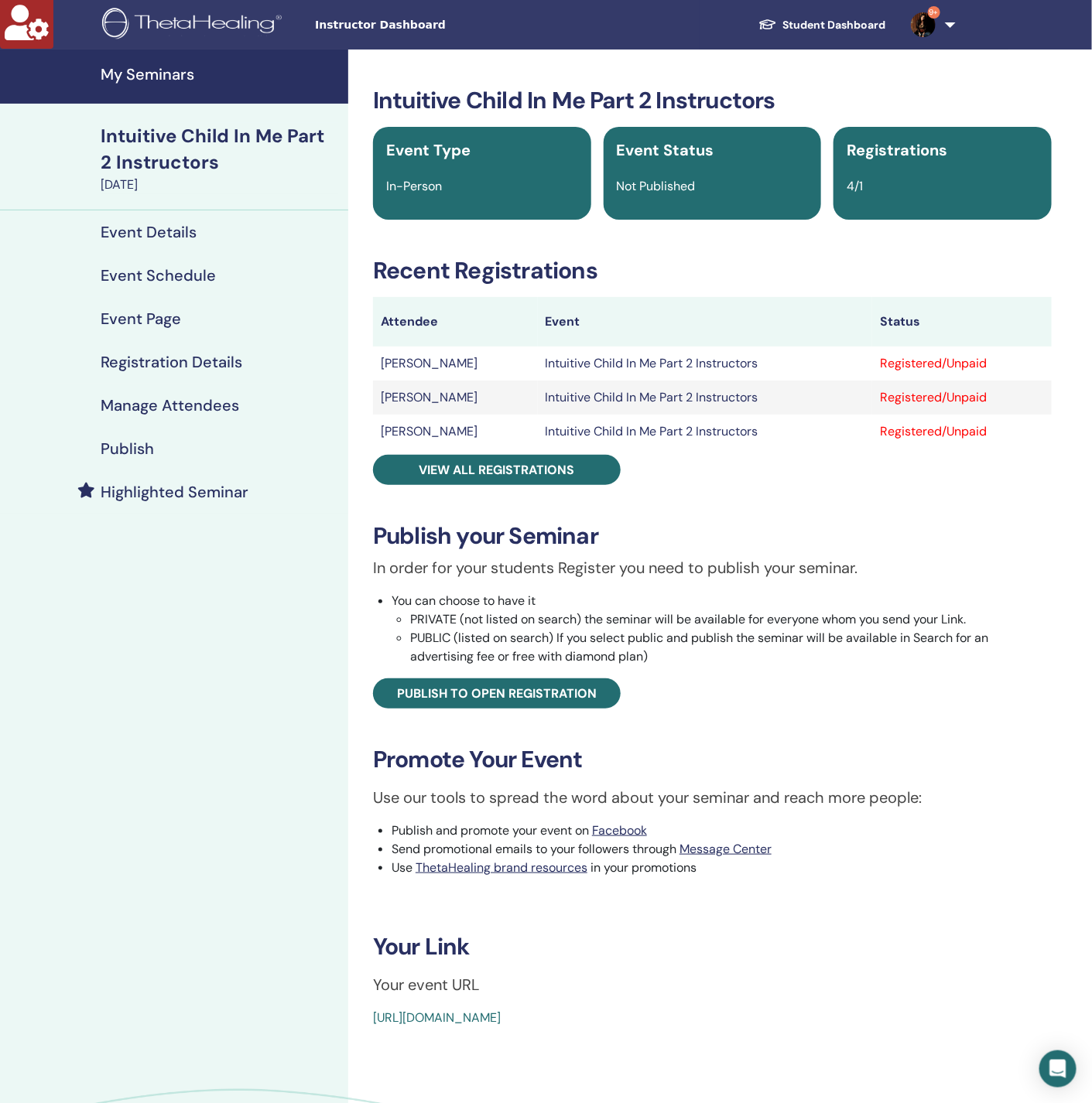
click at [201, 404] on h4 "Manage Attendees" at bounding box center [169, 405] width 138 height 19
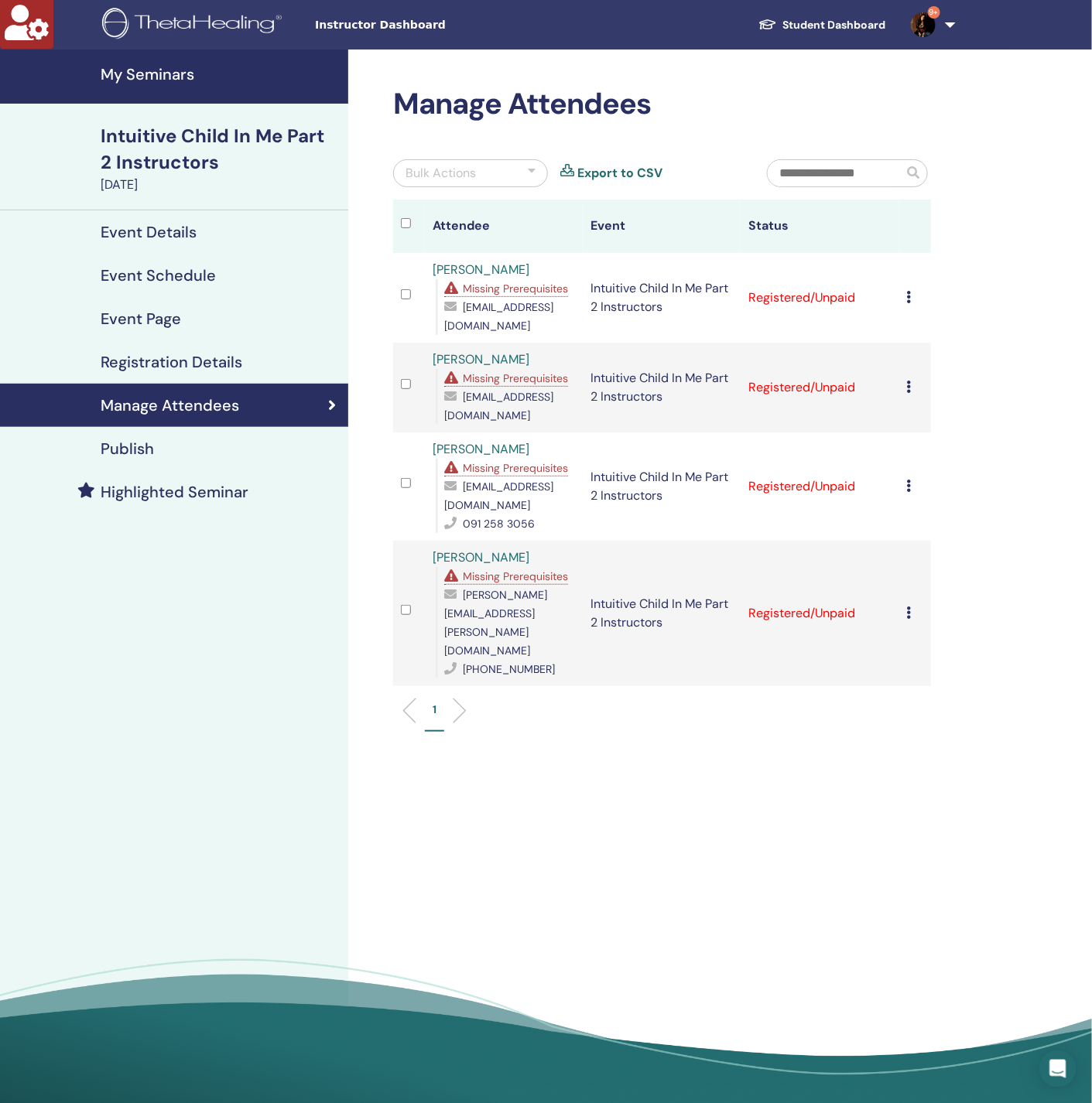
click at [907, 291] on icon at bounding box center [909, 297] width 5 height 12
click at [929, 449] on link "Download Certificate" at bounding box center [930, 448] width 120 height 16
click at [908, 381] on icon at bounding box center [909, 387] width 5 height 12
click at [925, 541] on link "Download Certificate" at bounding box center [933, 535] width 120 height 16
click at [908, 480] on icon at bounding box center [909, 485] width 5 height 12
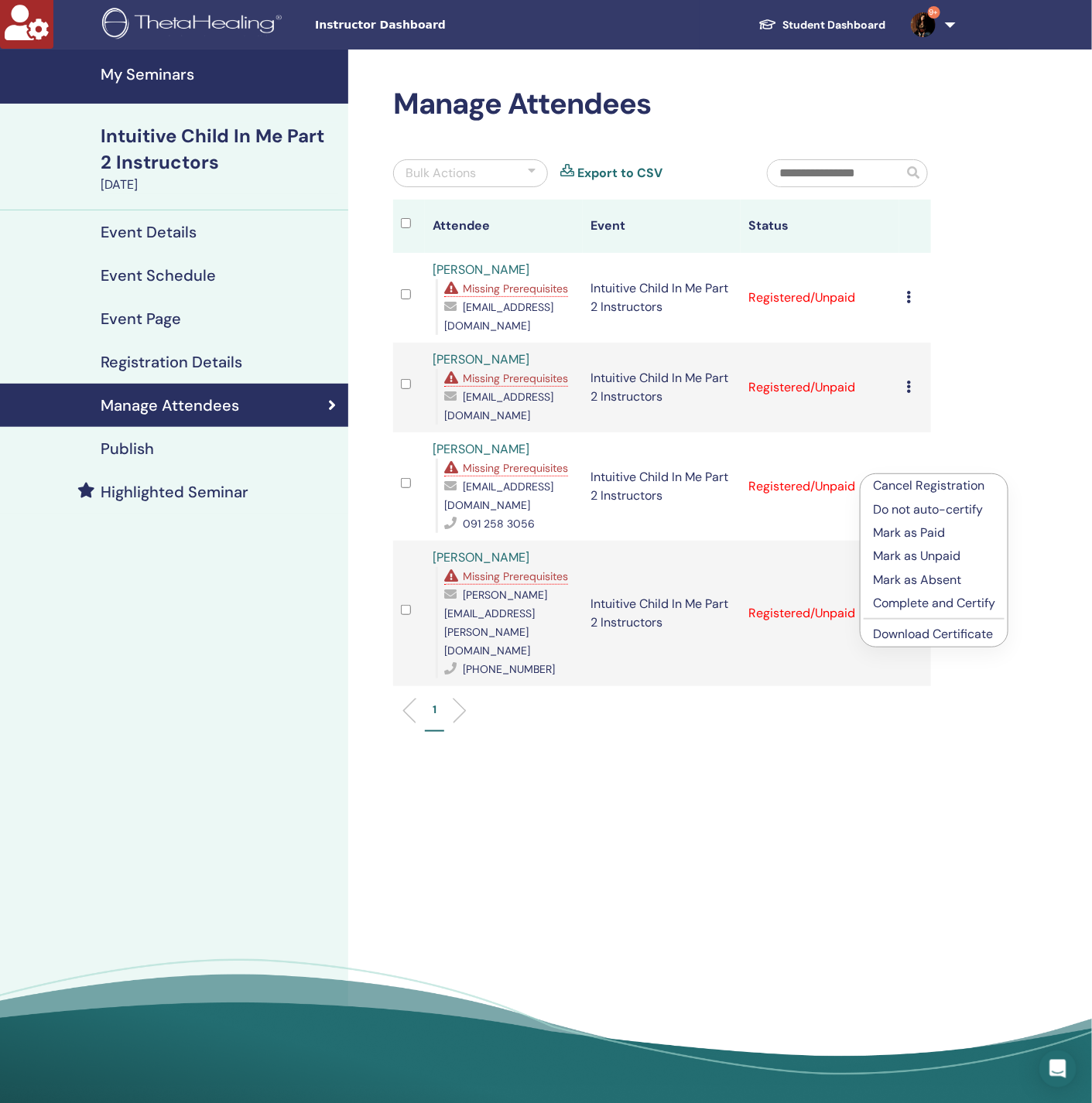
click at [932, 641] on link "Download Certificate" at bounding box center [933, 634] width 120 height 16
click at [910, 606] on icon at bounding box center [909, 612] width 5 height 12
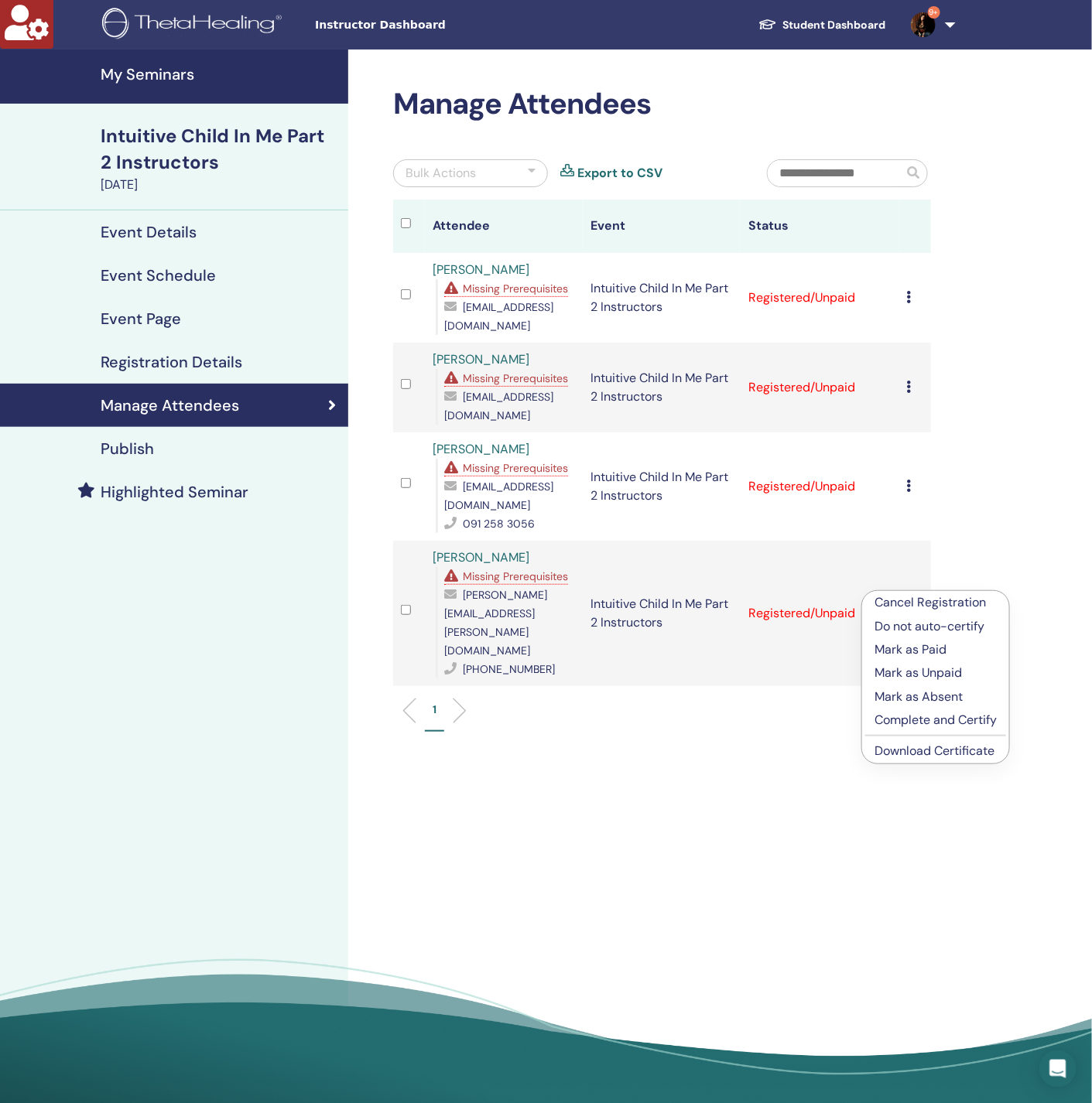
click at [924, 752] on link "Download Certificate" at bounding box center [934, 750] width 120 height 16
click at [907, 480] on icon at bounding box center [909, 485] width 5 height 12
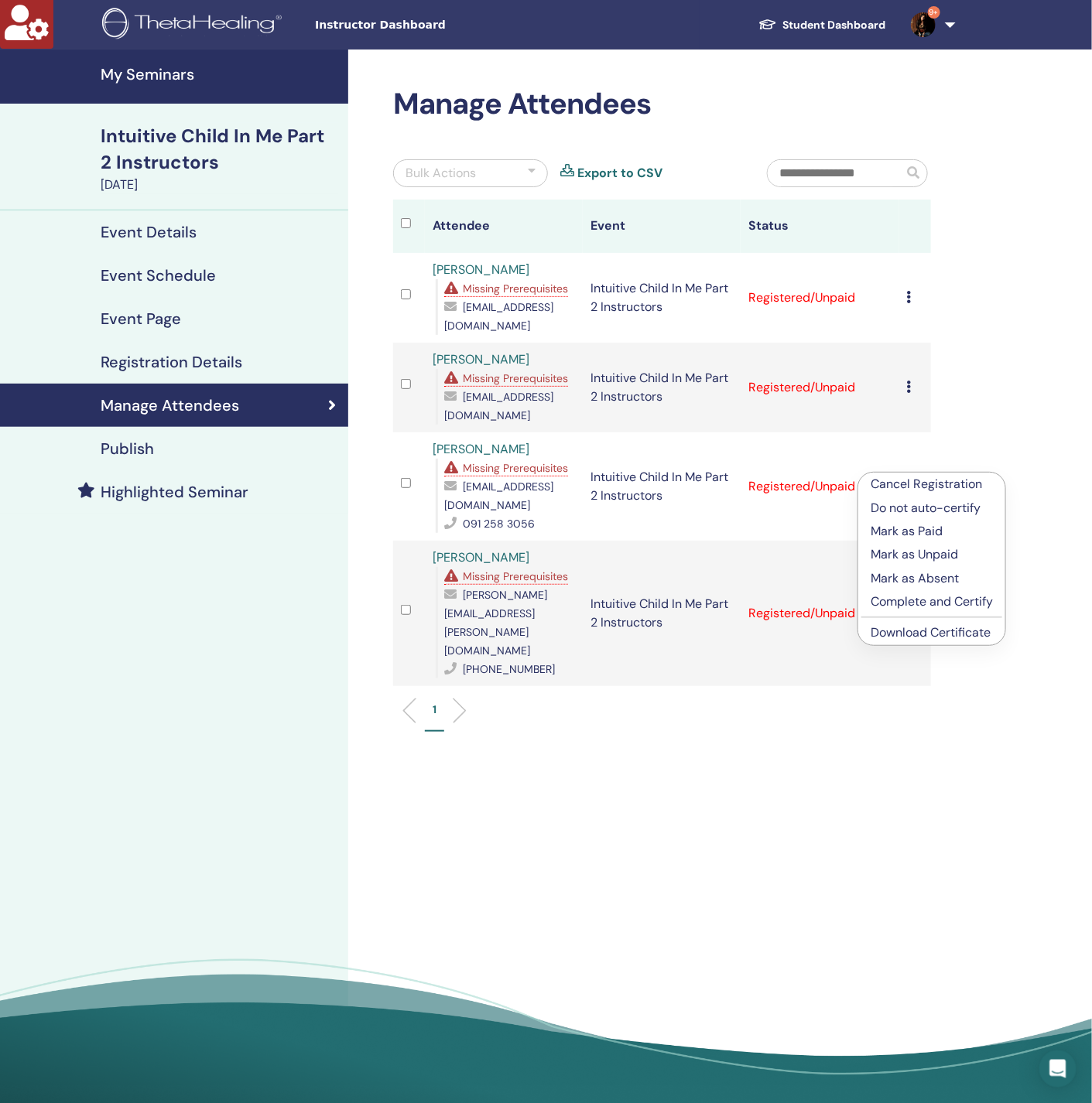
click at [922, 632] on link "Download Certificate" at bounding box center [930, 632] width 120 height 16
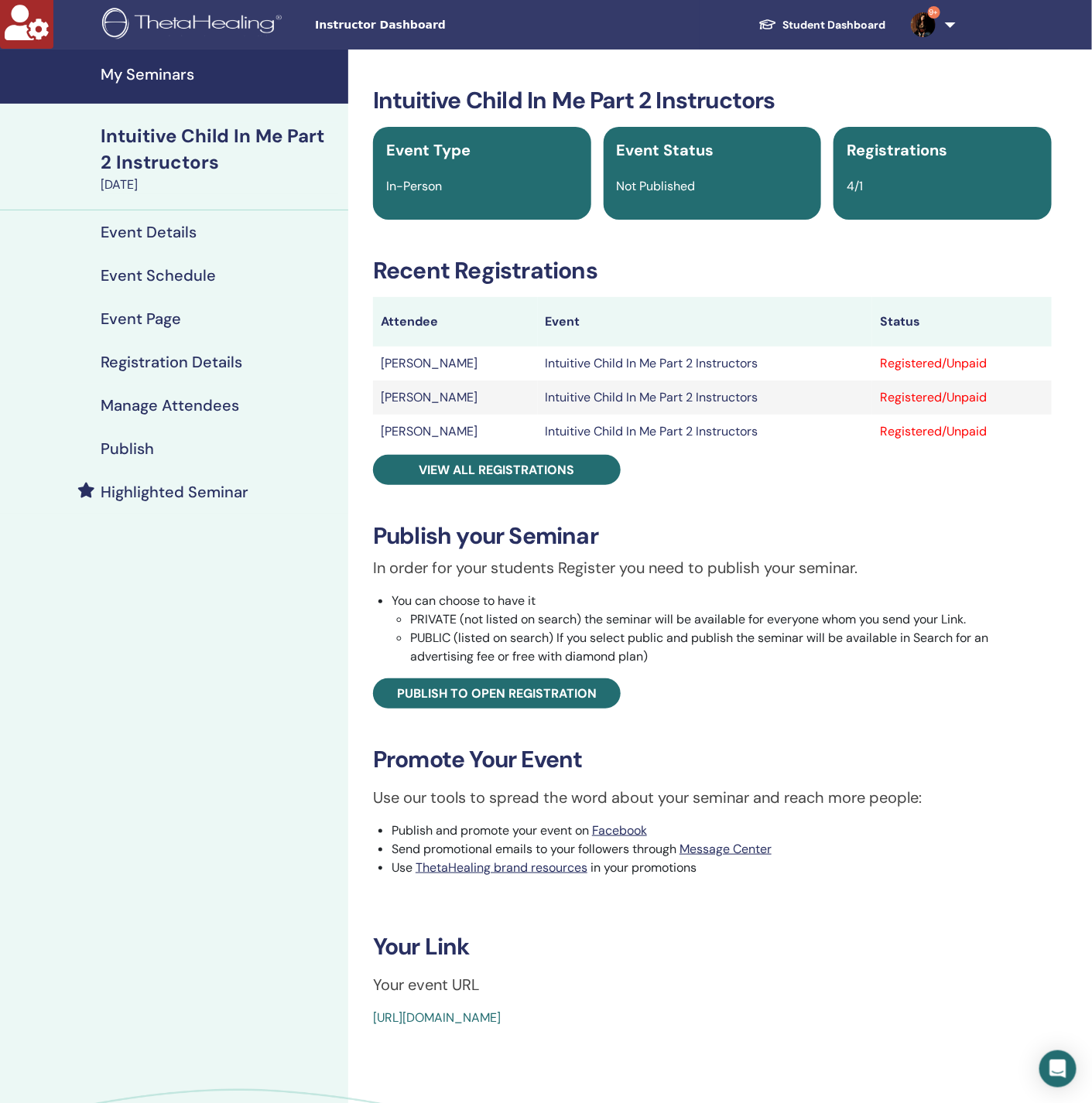
click at [240, 404] on div "Manage Attendees" at bounding box center [174, 405] width 324 height 19
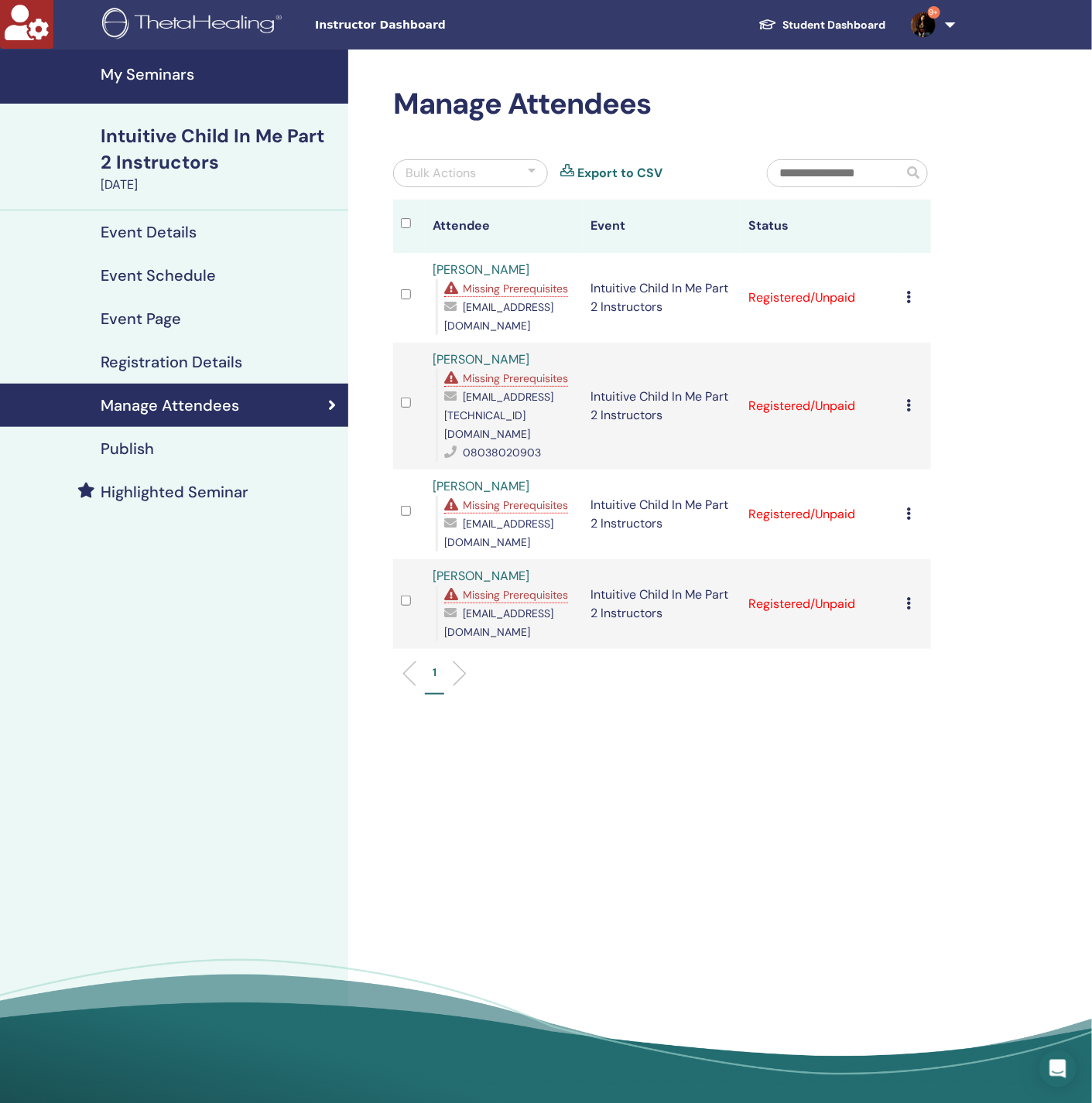
click at [908, 299] on icon at bounding box center [909, 297] width 5 height 12
click at [911, 460] on link "Download Certificate" at bounding box center [933, 460] width 120 height 16
click at [905, 401] on td "Cancel Registration Do not auto-certify Mark as Paid Mark as Unpaid Mark as Abs…" at bounding box center [915, 406] width 32 height 127
click at [911, 401] on icon at bounding box center [909, 405] width 5 height 12
click at [913, 564] on link "Download Certificate" at bounding box center [935, 562] width 120 height 16
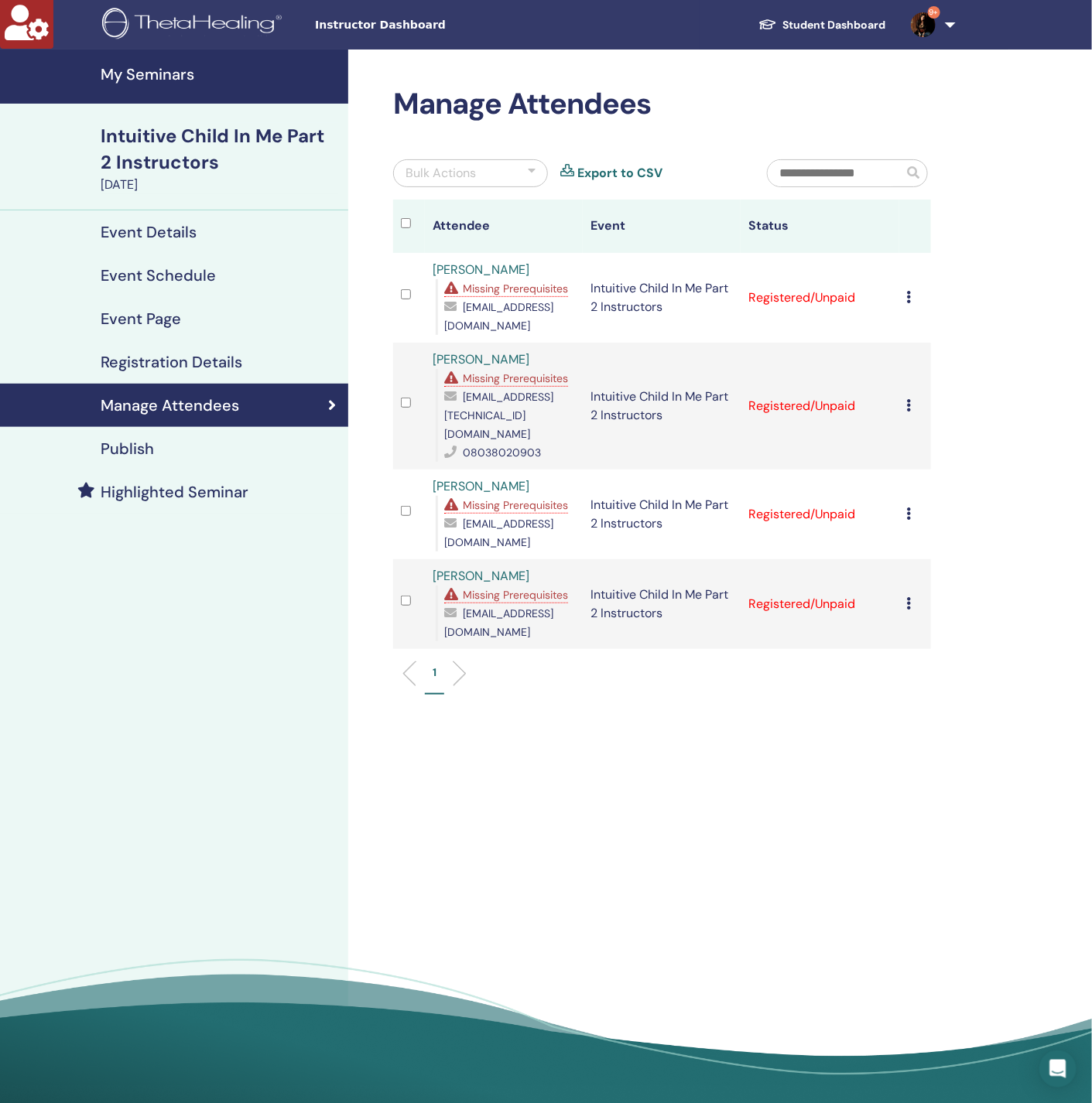
click at [910, 508] on icon at bounding box center [909, 513] width 5 height 12
click at [919, 667] on link "Download Certificate" at bounding box center [934, 664] width 120 height 16
click at [910, 598] on icon at bounding box center [909, 603] width 5 height 12
click at [926, 757] on link "Download Certificate" at bounding box center [934, 757] width 120 height 16
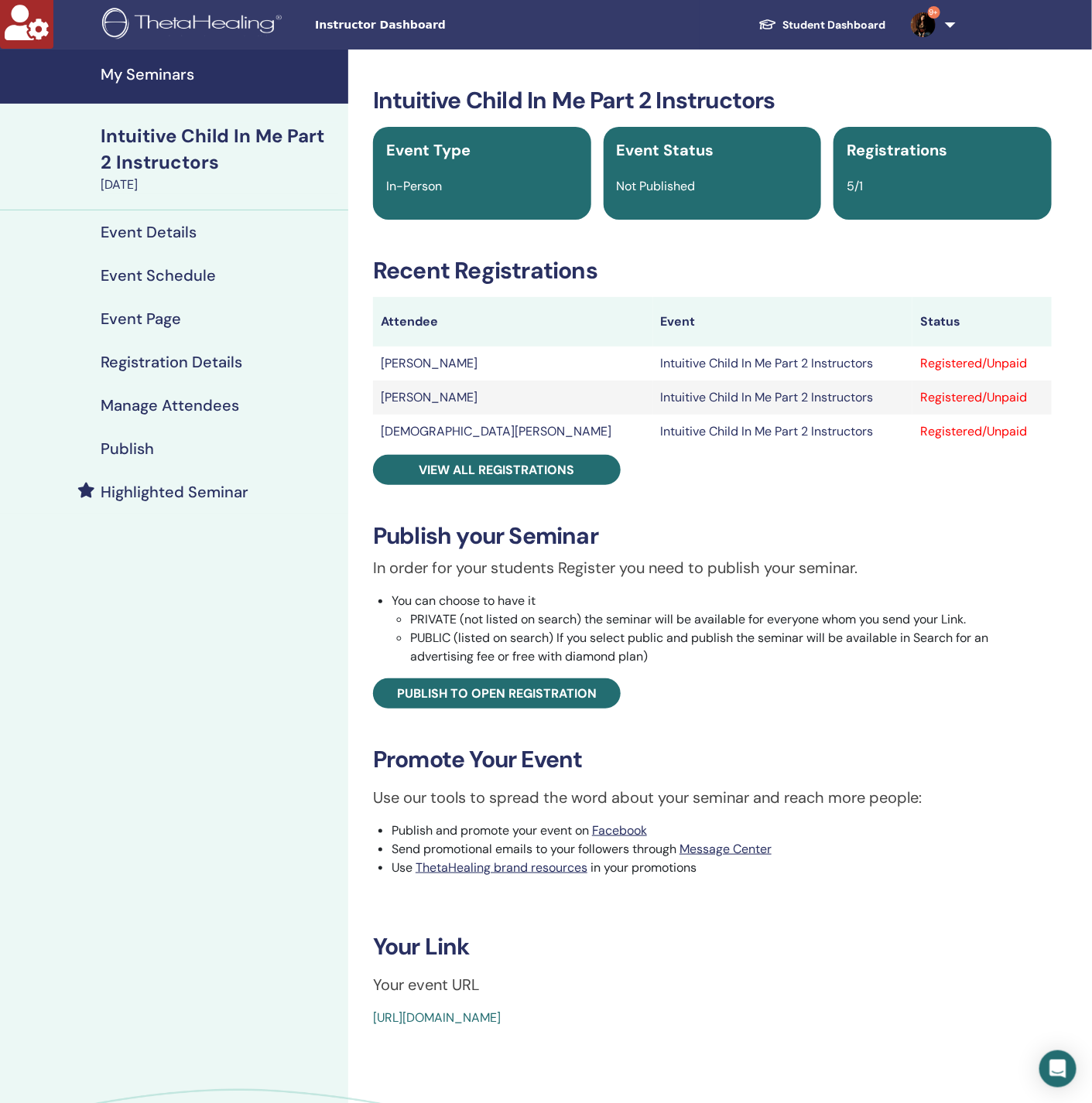
click at [181, 395] on link "Manage Attendees" at bounding box center [174, 405] width 348 height 44
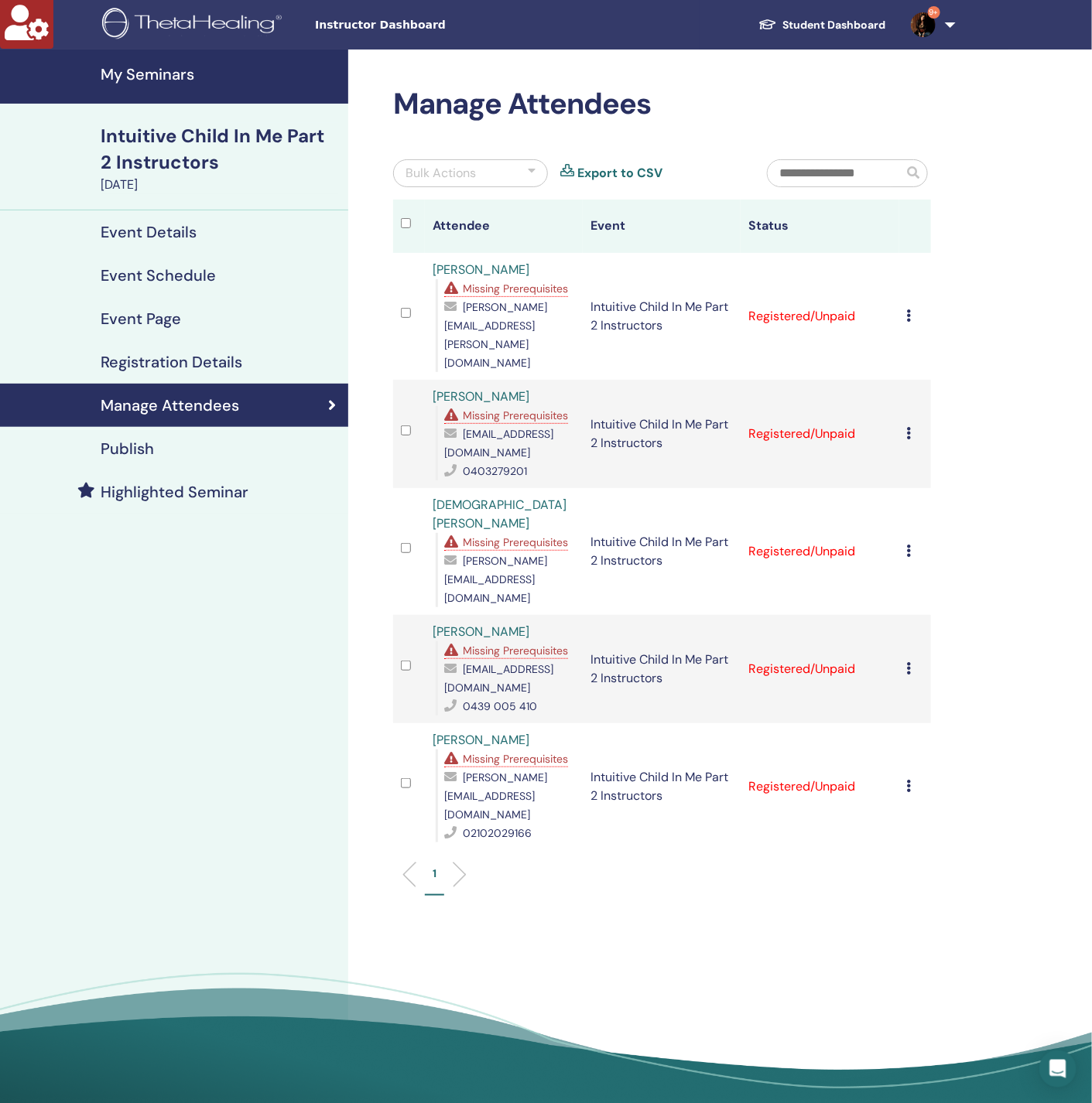
click at [911, 310] on icon at bounding box center [909, 315] width 5 height 12
drag, startPoint x: 931, startPoint y: 472, endPoint x: 932, endPoint y: 463, distance: 9.1
click at [931, 467] on li "Download Certificate" at bounding box center [937, 463] width 147 height 23
click at [910, 310] on icon at bounding box center [909, 315] width 5 height 12
click at [918, 453] on link "Download Certificate" at bounding box center [934, 459] width 120 height 16
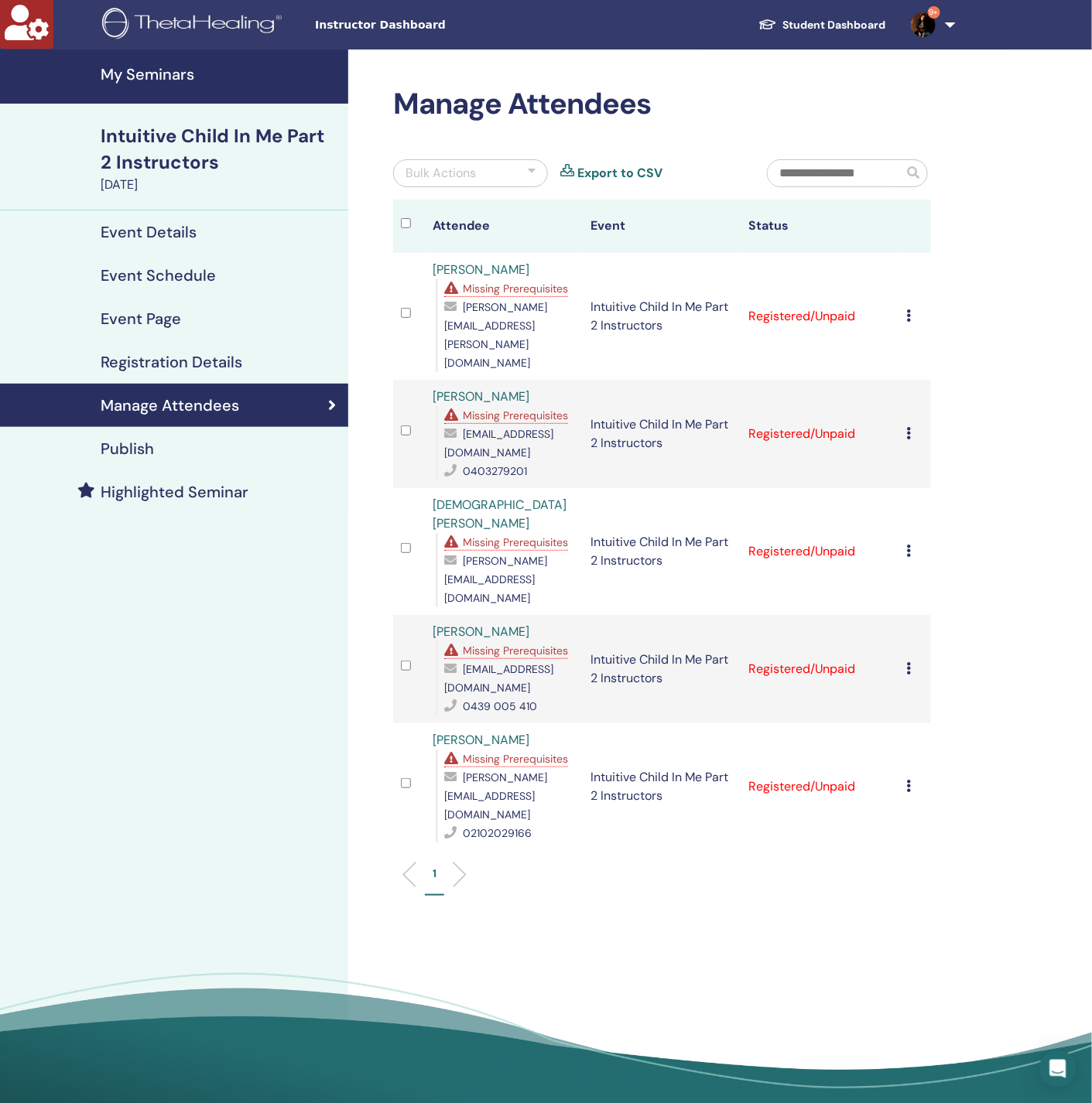
click at [910, 427] on icon at bounding box center [909, 433] width 5 height 12
click at [929, 548] on link "Download Certificate" at bounding box center [934, 551] width 120 height 16
drag, startPoint x: 908, startPoint y: 483, endPoint x: 912, endPoint y: 525, distance: 42.2
click at [908, 544] on icon at bounding box center [909, 550] width 5 height 12
click at [924, 636] on link "Download Certificate" at bounding box center [933, 643] width 120 height 16
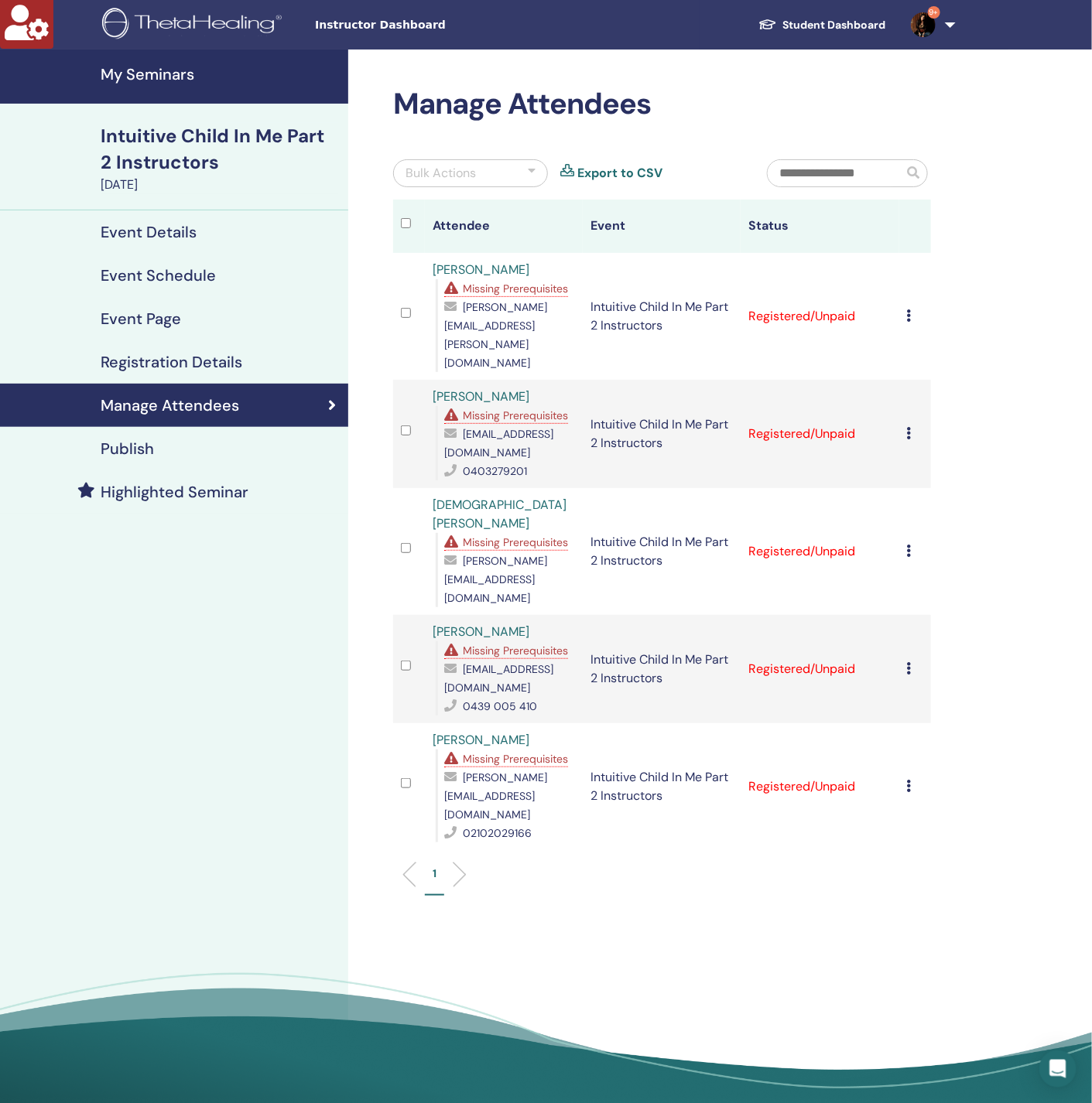
click at [907, 662] on icon at bounding box center [909, 668] width 5 height 12
click at [919, 750] on link "Download Certificate" at bounding box center [930, 752] width 120 height 16
click at [908, 780] on icon at bounding box center [909, 785] width 5 height 12
click at [904, 861] on link "Download Certificate" at bounding box center [933, 856] width 120 height 16
click at [905, 488] on td "Cancel Registration Do not auto-certify Mark as Paid Mark as Unpaid Mark as Abs…" at bounding box center [915, 552] width 32 height 127
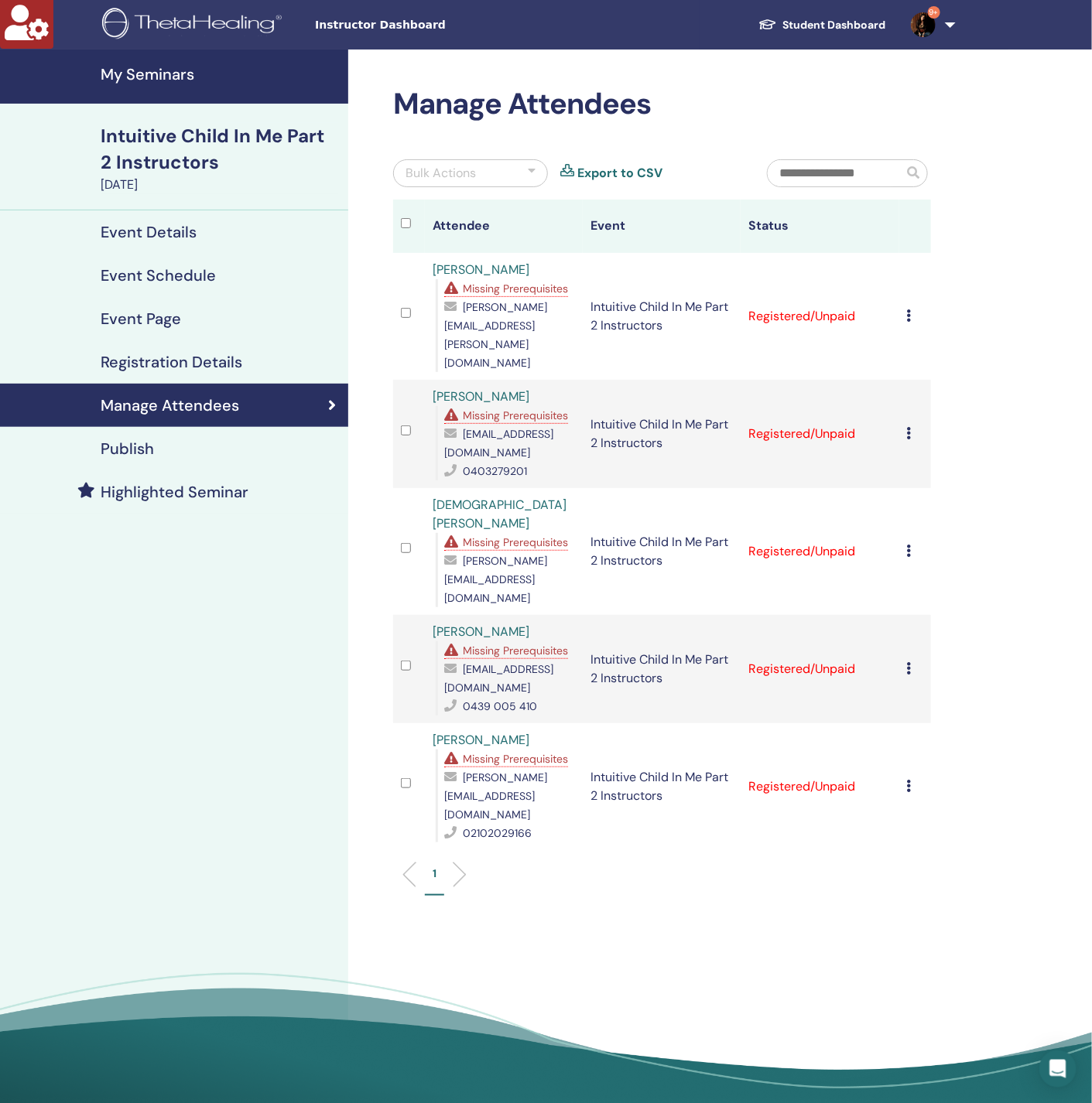
click at [907, 544] on icon at bounding box center [909, 550] width 5 height 12
click at [934, 648] on link "Download Certificate" at bounding box center [930, 643] width 120 height 16
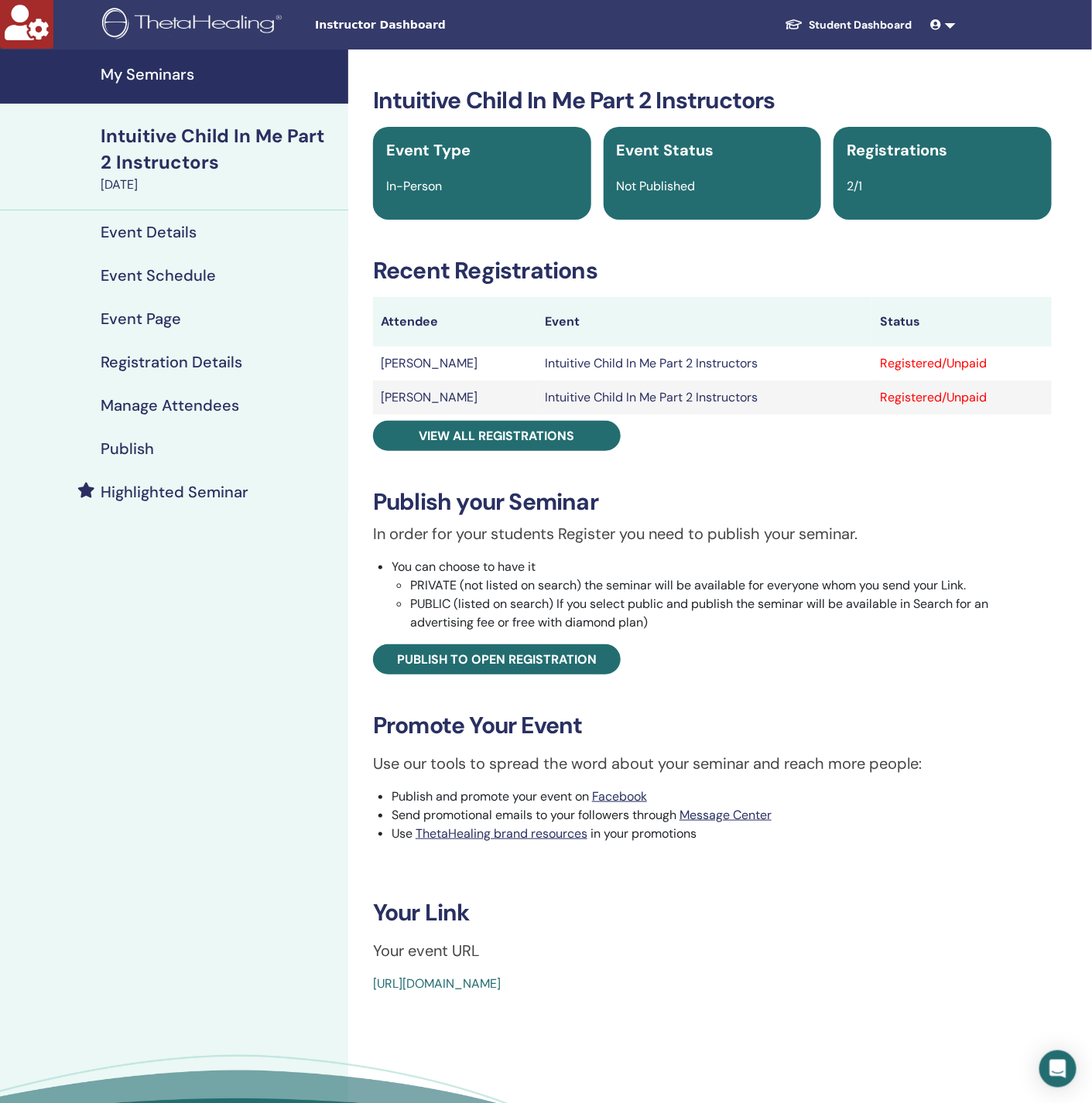
click at [205, 398] on h4 "Manage Attendees" at bounding box center [169, 405] width 138 height 19
